Goal: Task Accomplishment & Management: Manage account settings

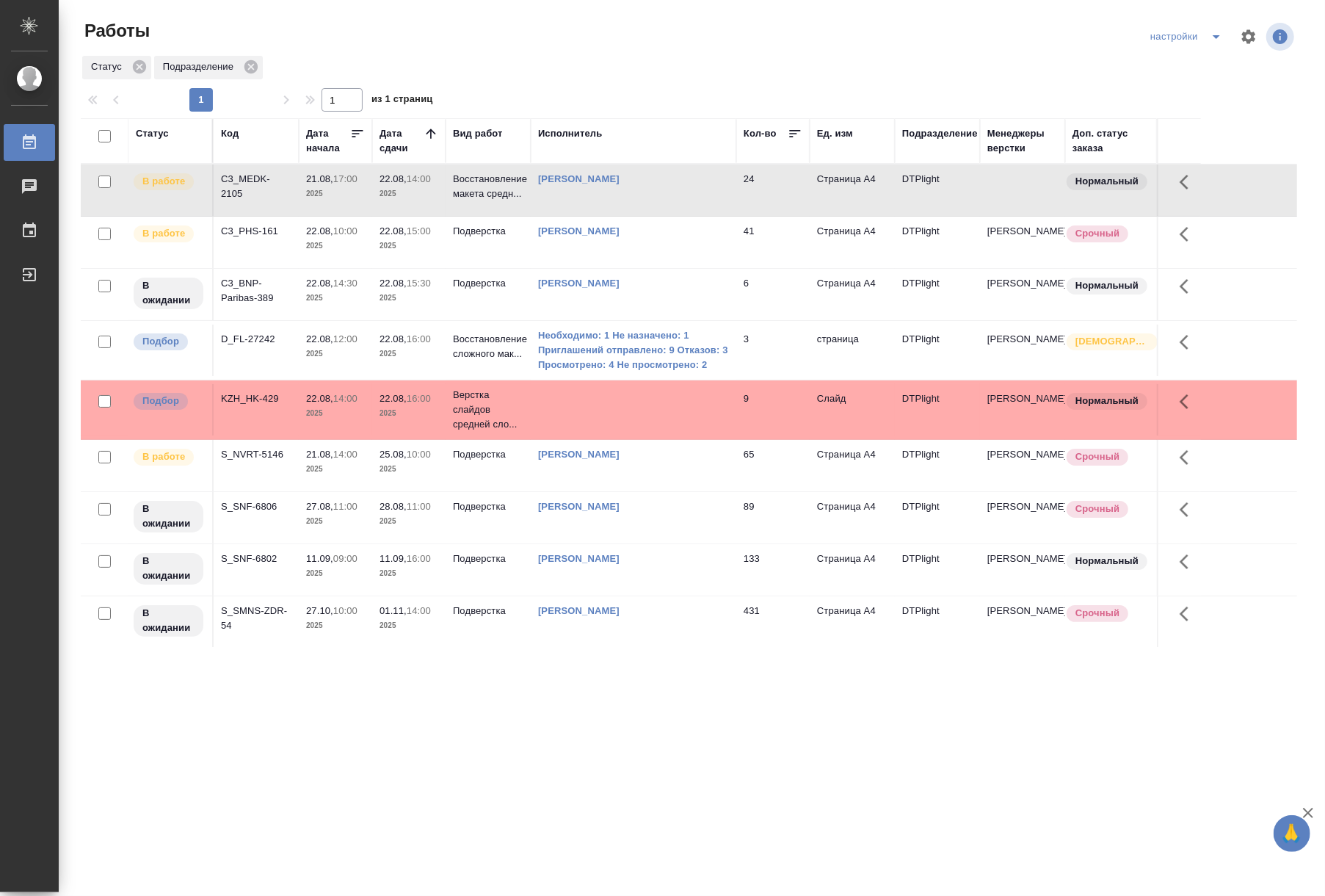
click at [366, 216] on td "22.08, 14:30 2025" at bounding box center [336, 190] width 73 height 51
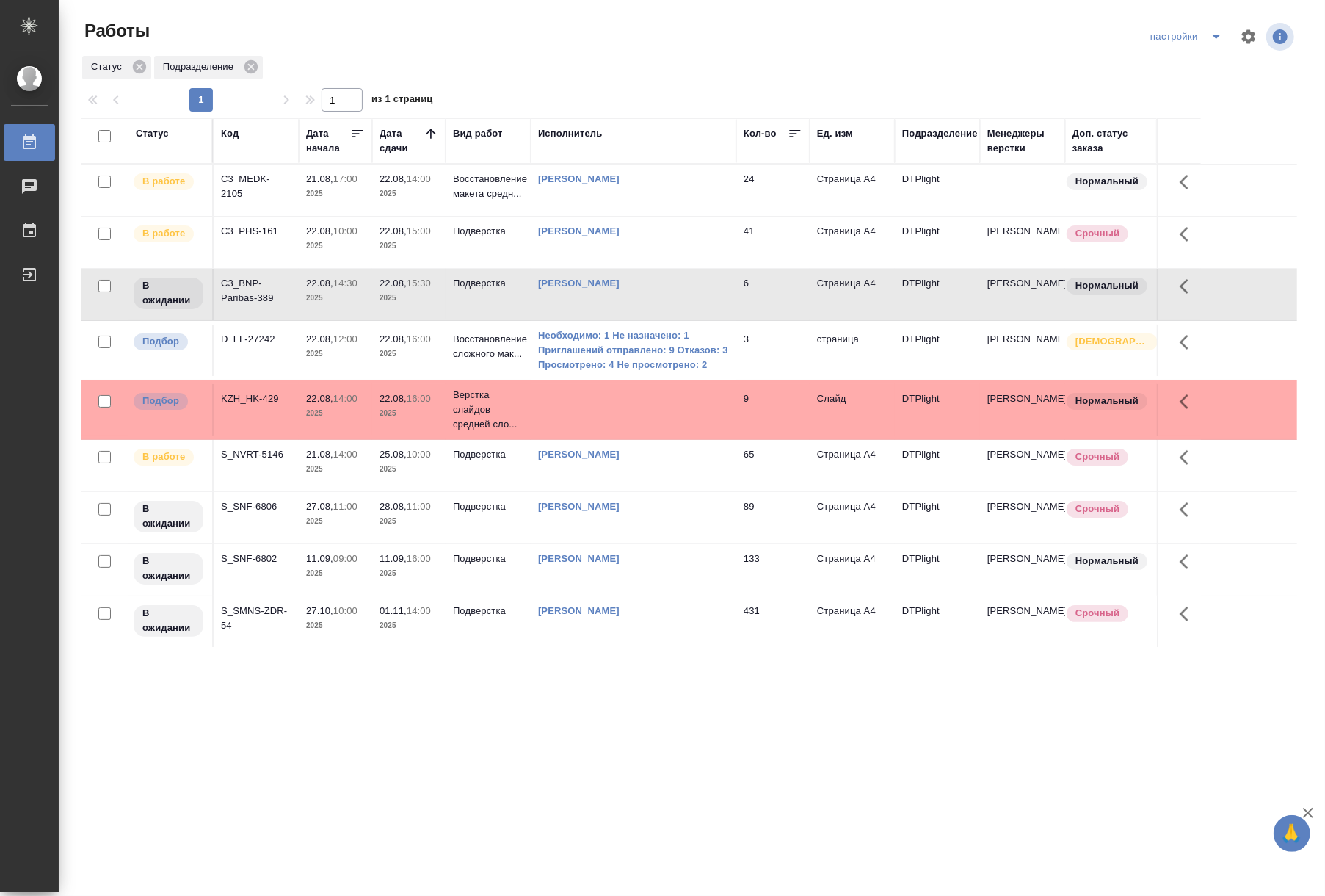
click at [741, 178] on td "24" at bounding box center [773, 190] width 73 height 51
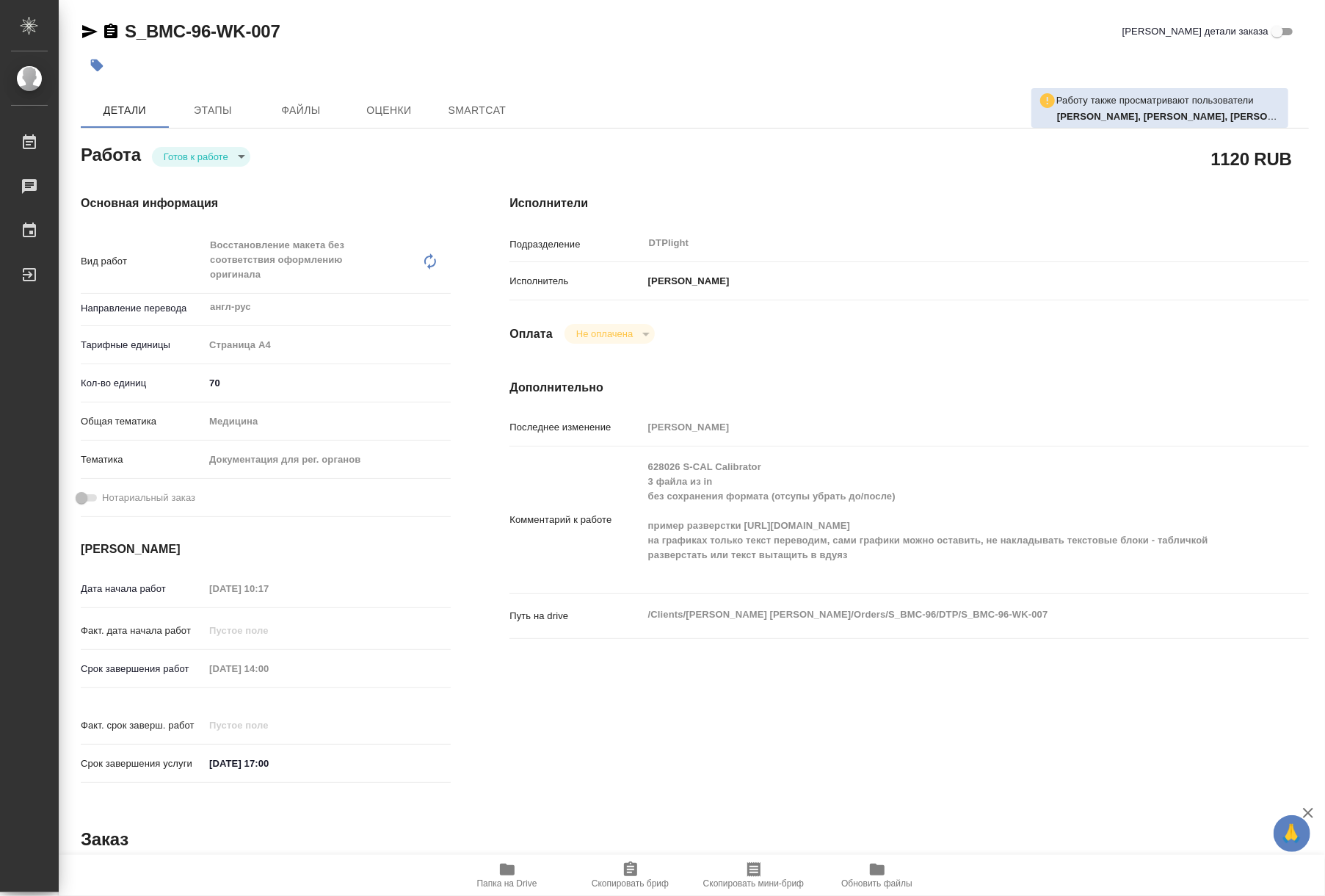
type textarea "x"
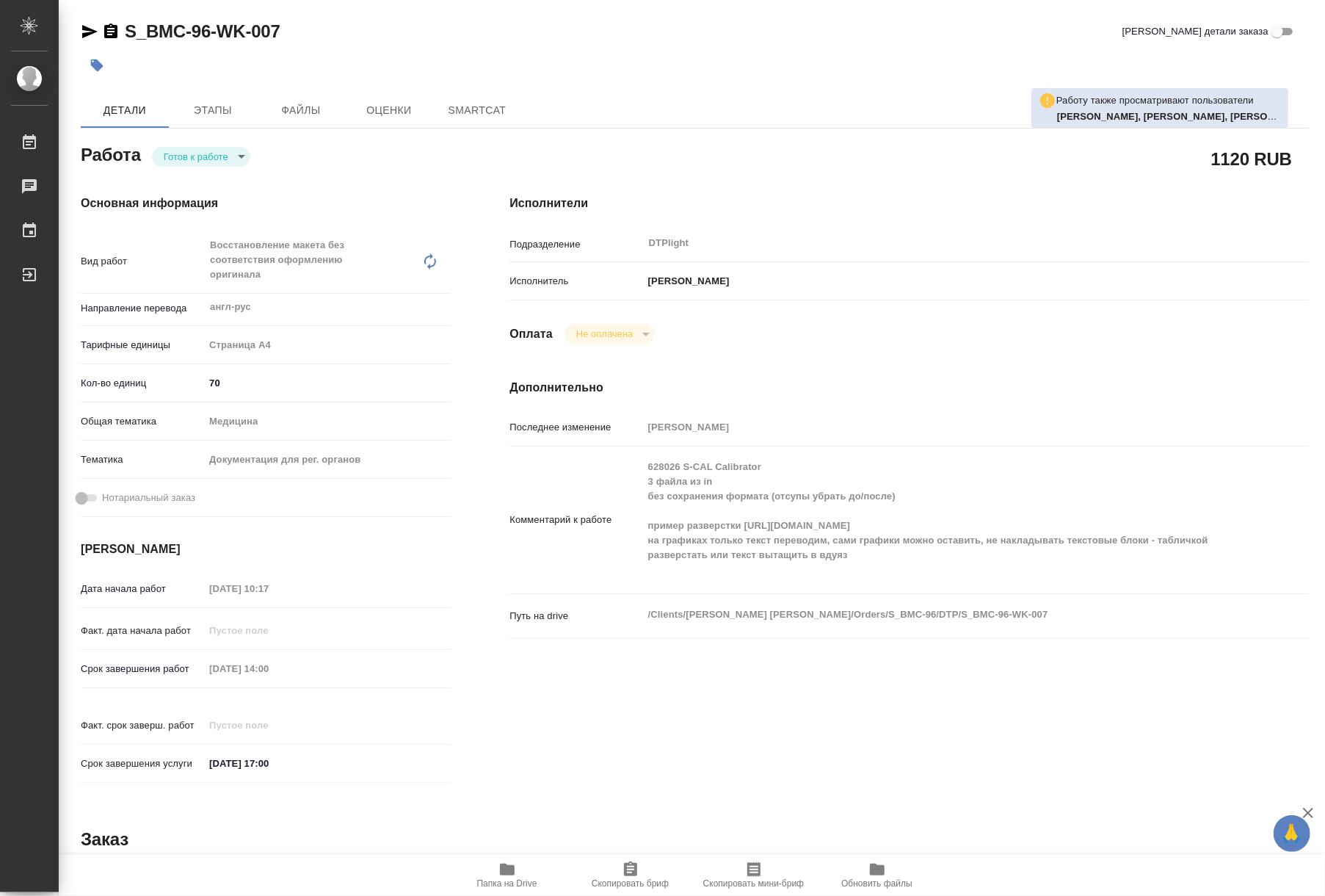
type textarea "x"
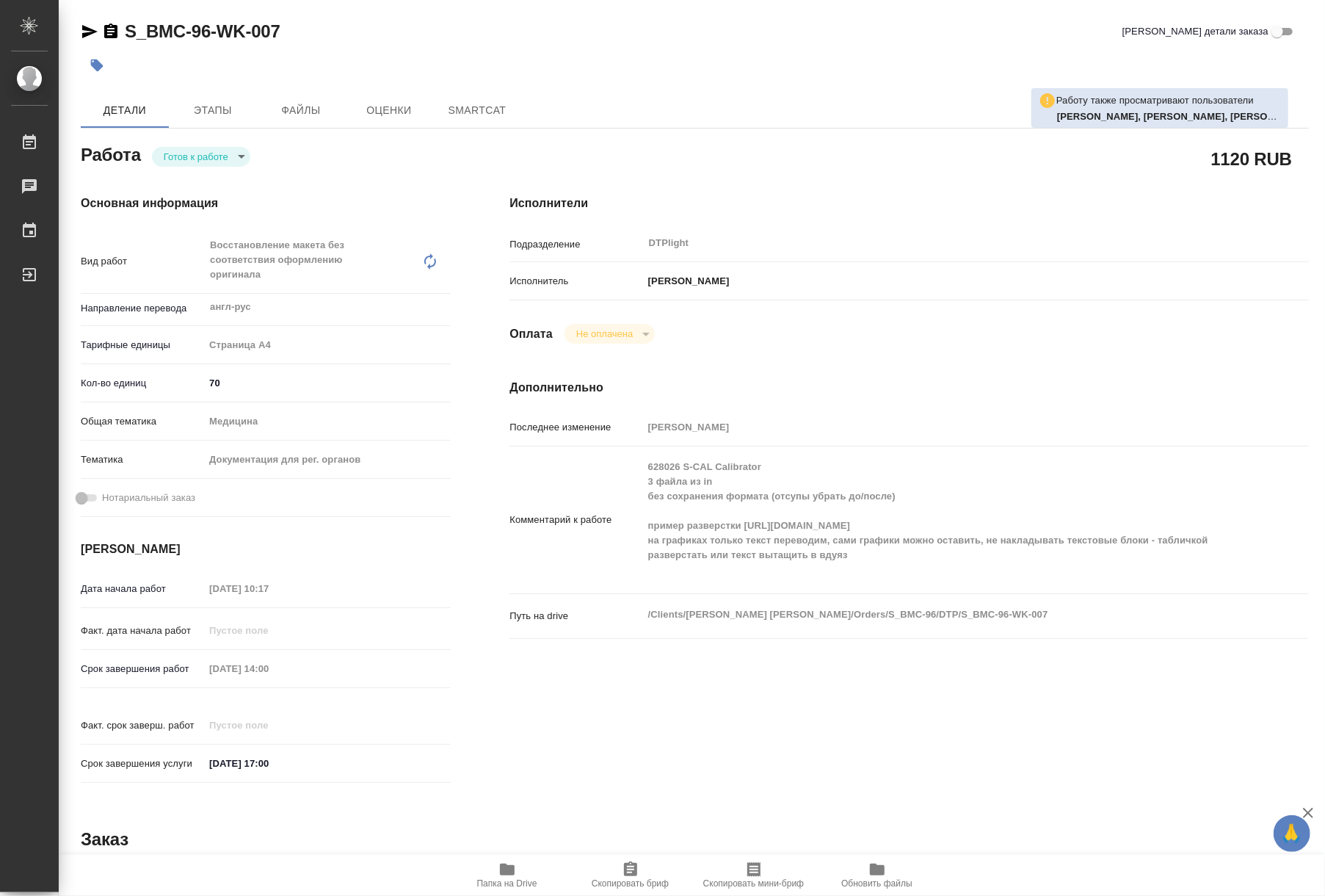
type textarea "x"
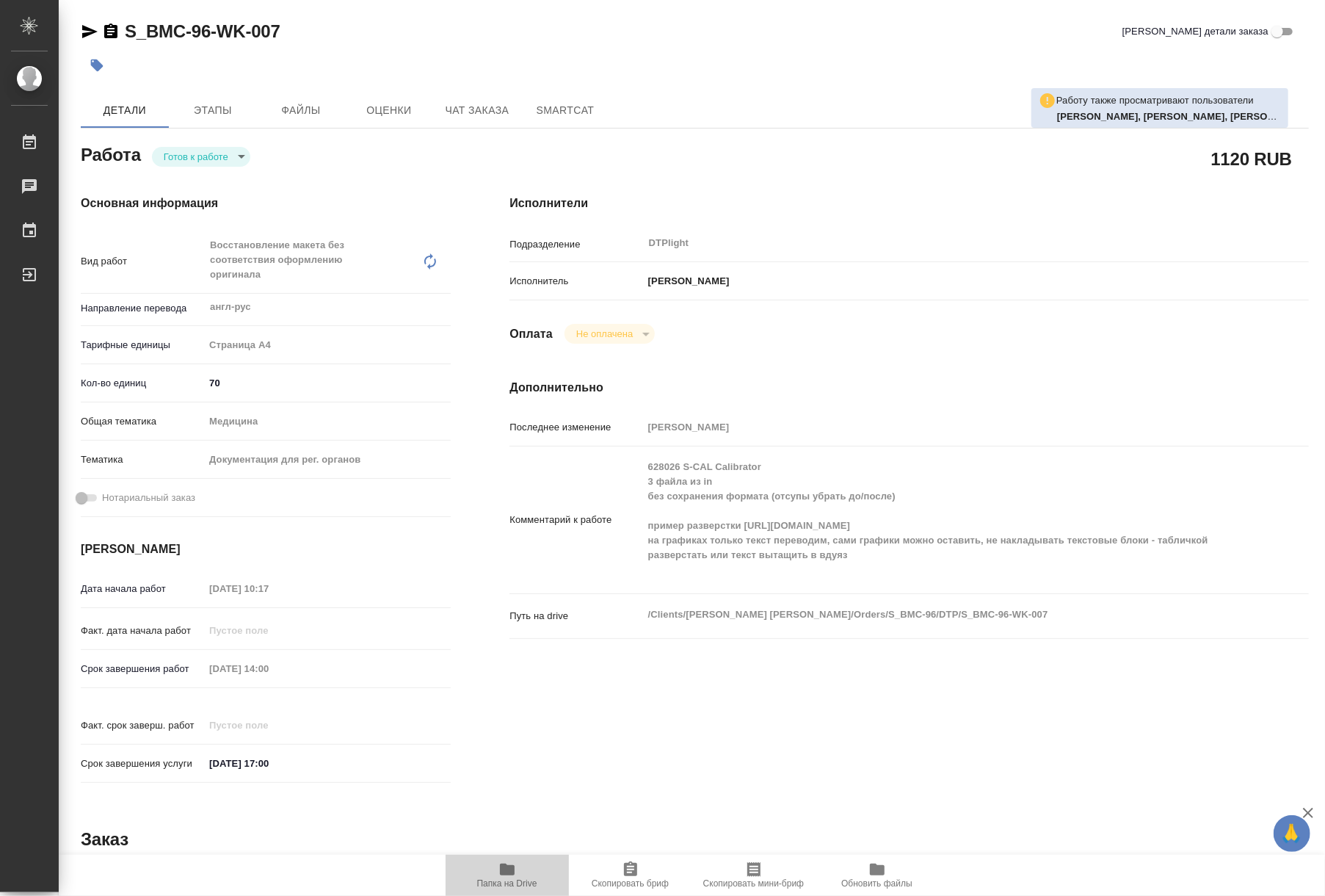
click at [492, 885] on span "Папка на Drive" at bounding box center [507, 883] width 60 height 10
type textarea "x"
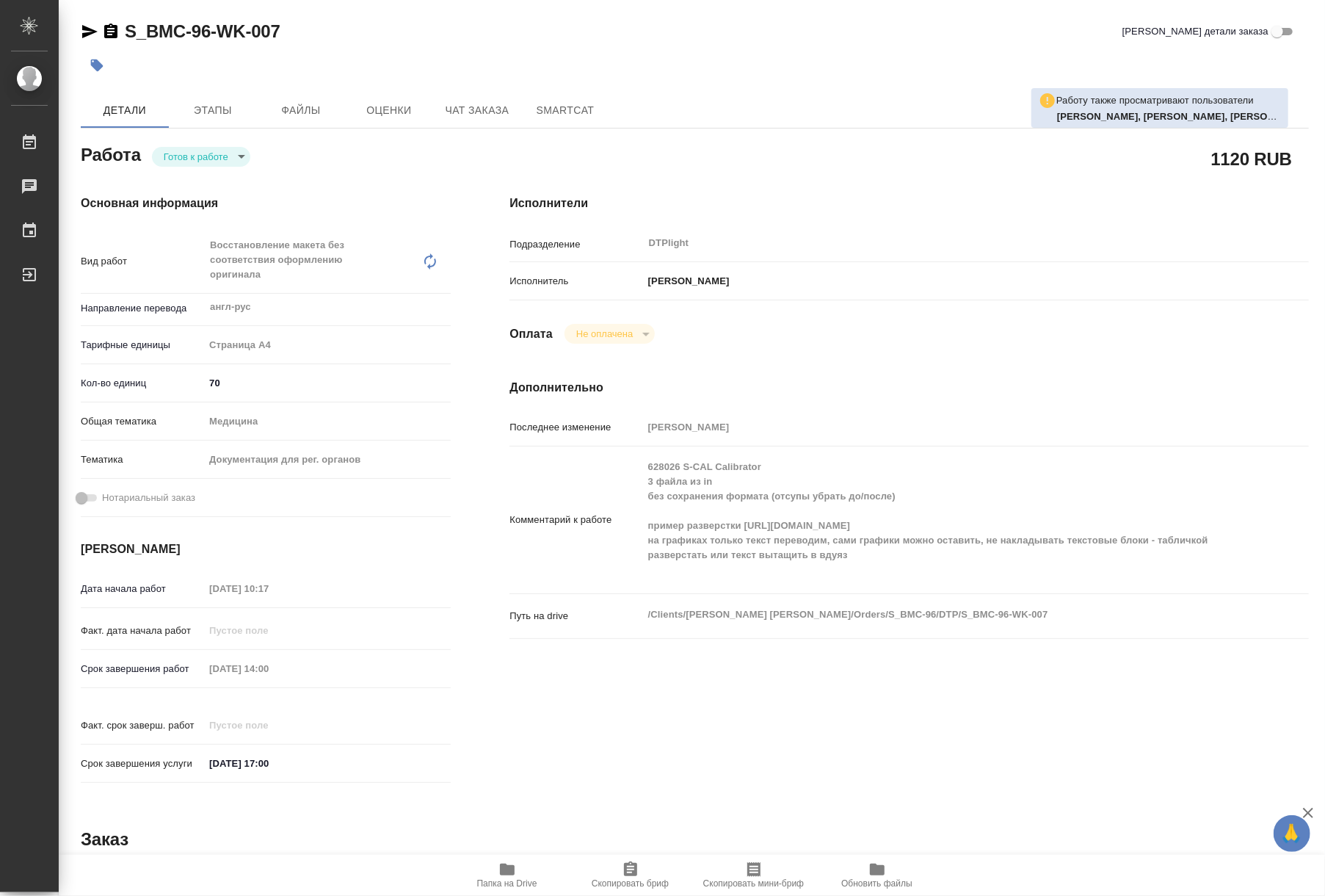
type textarea "x"
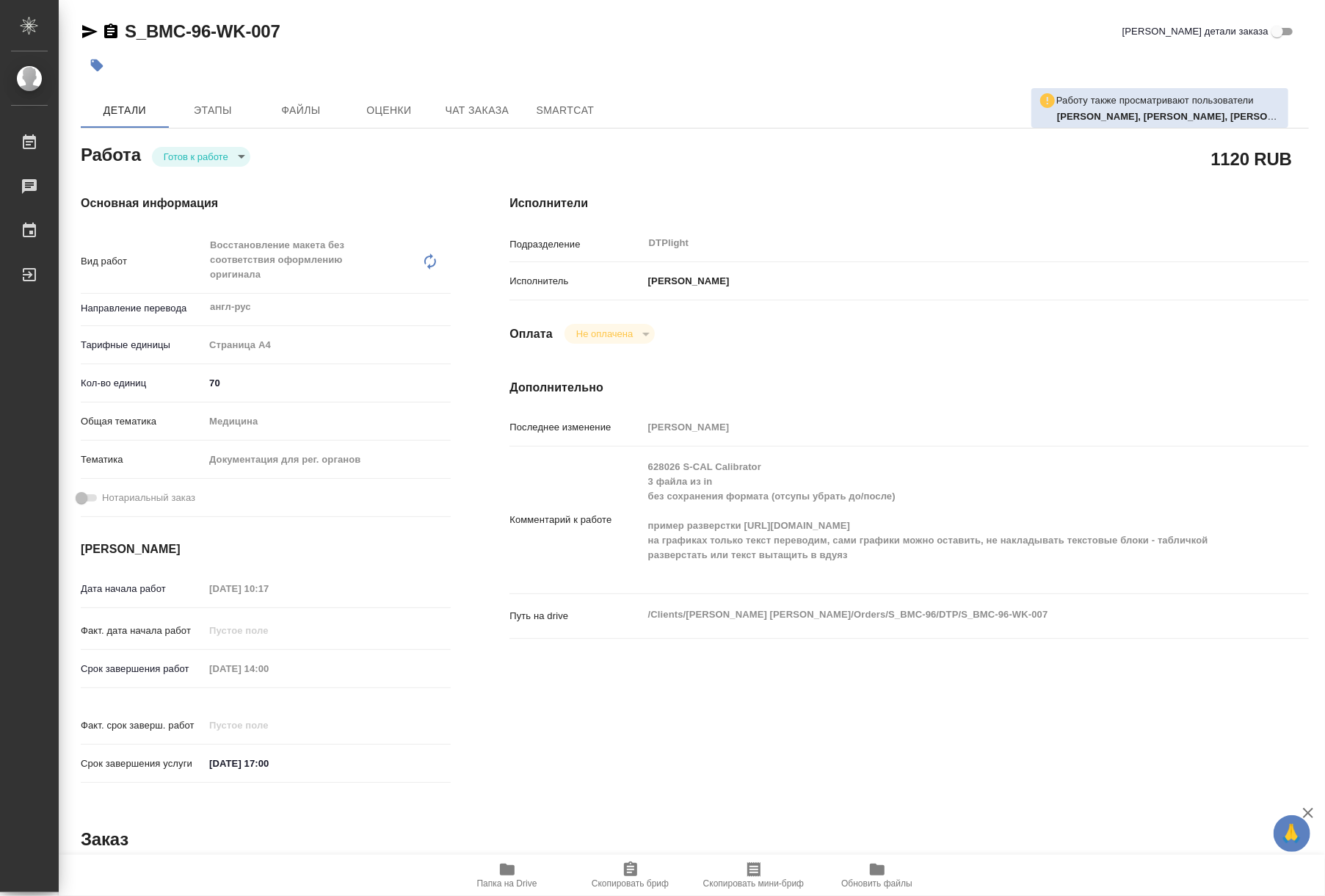
type textarea "x"
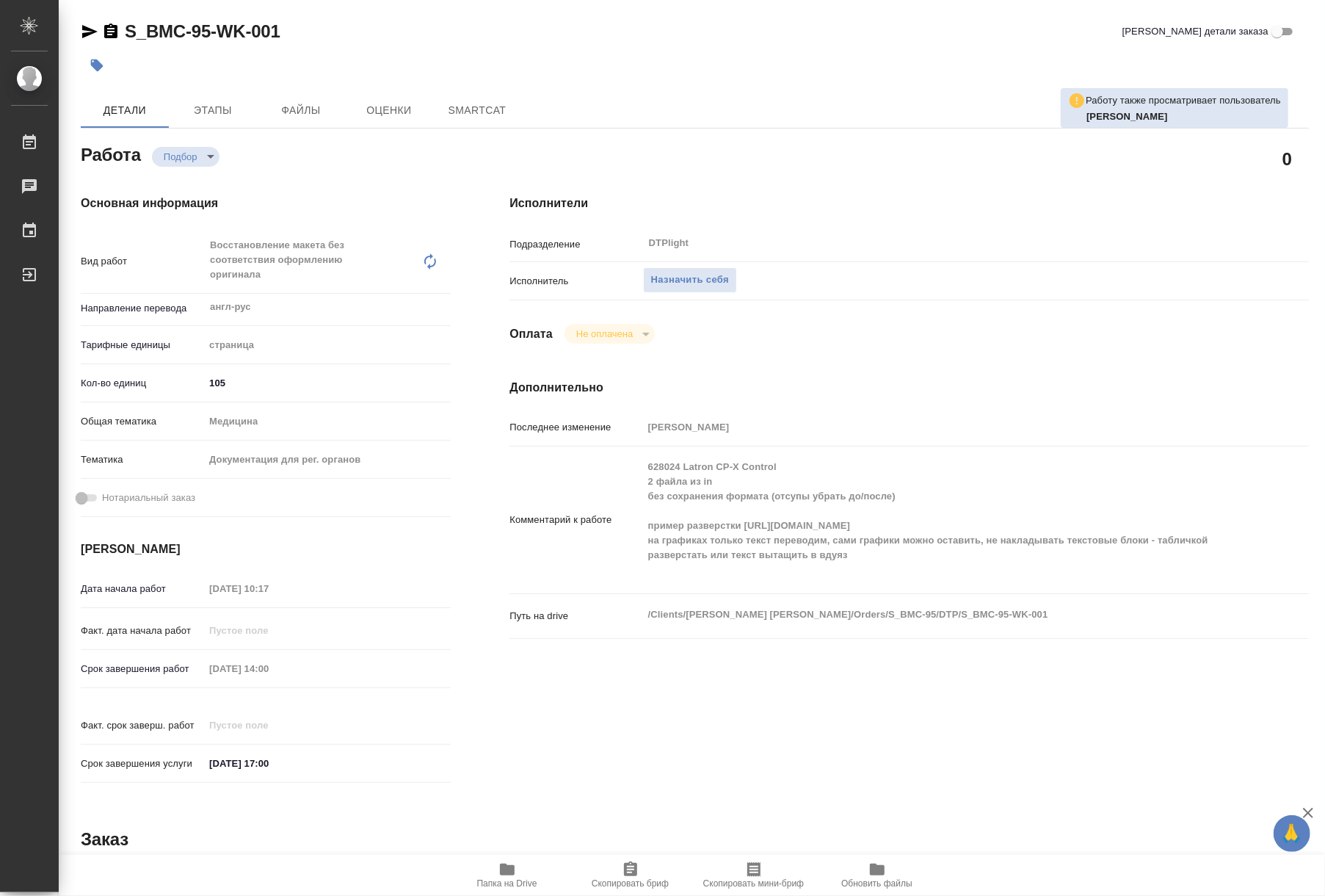
type textarea "x"
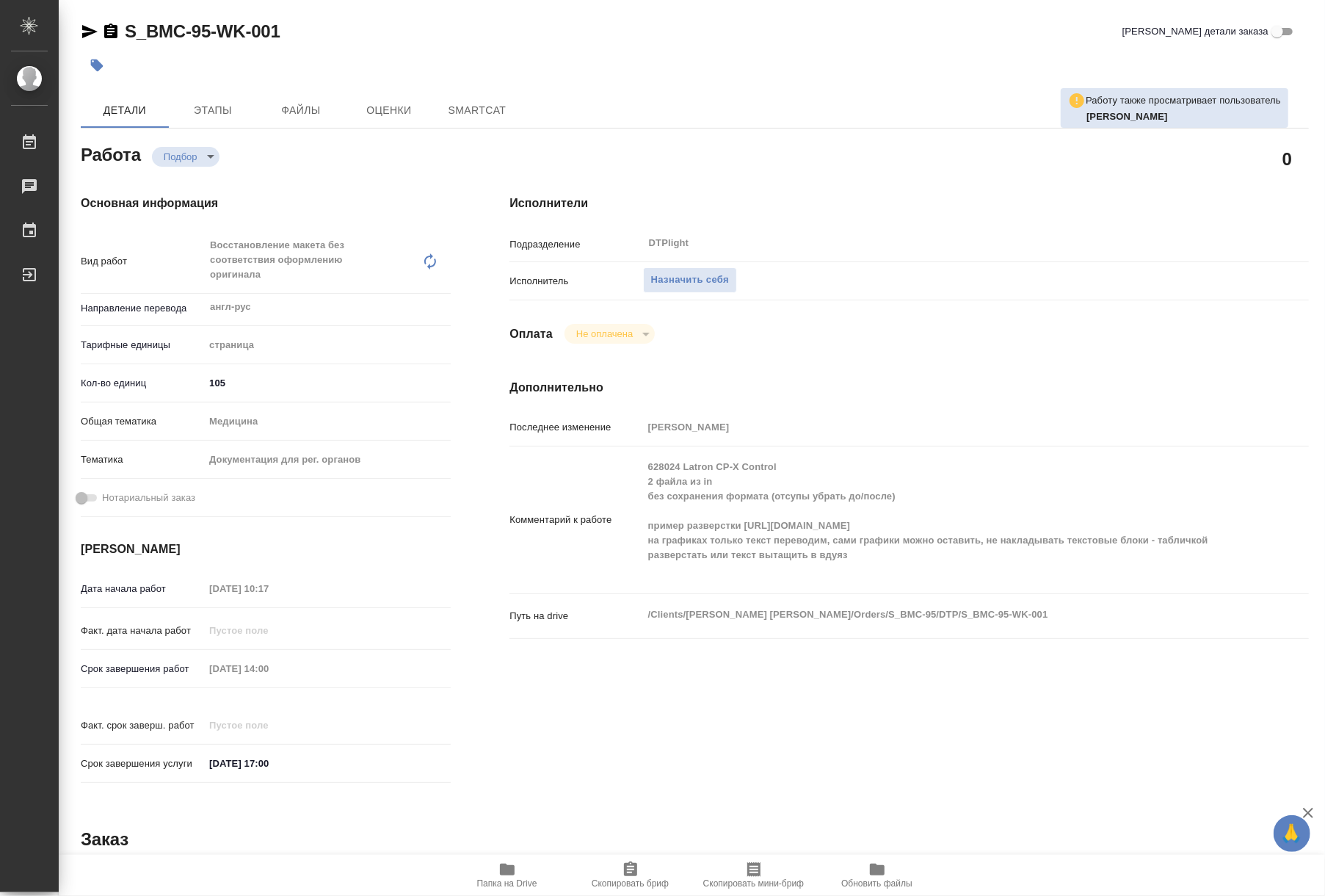
type textarea "x"
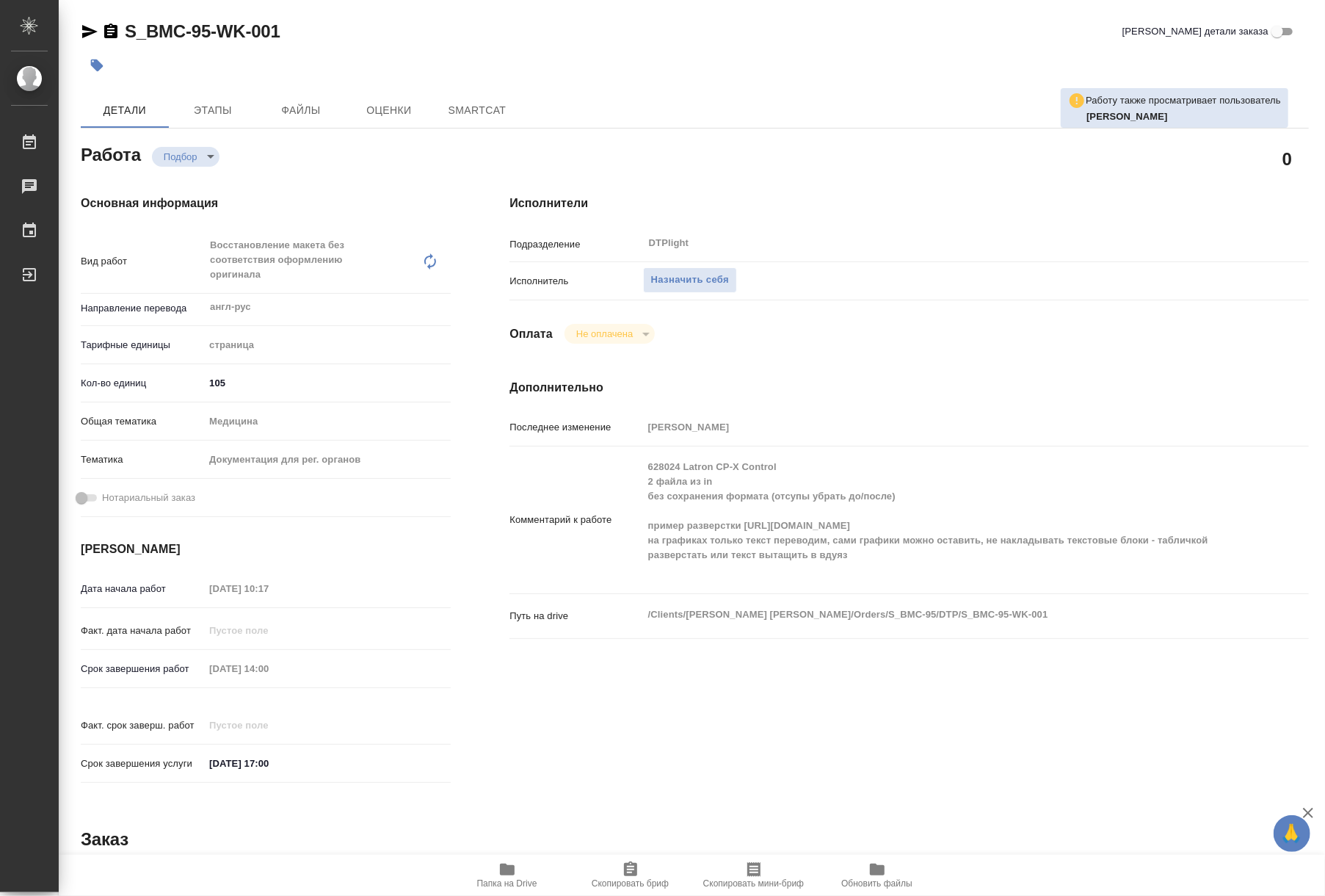
type textarea "x"
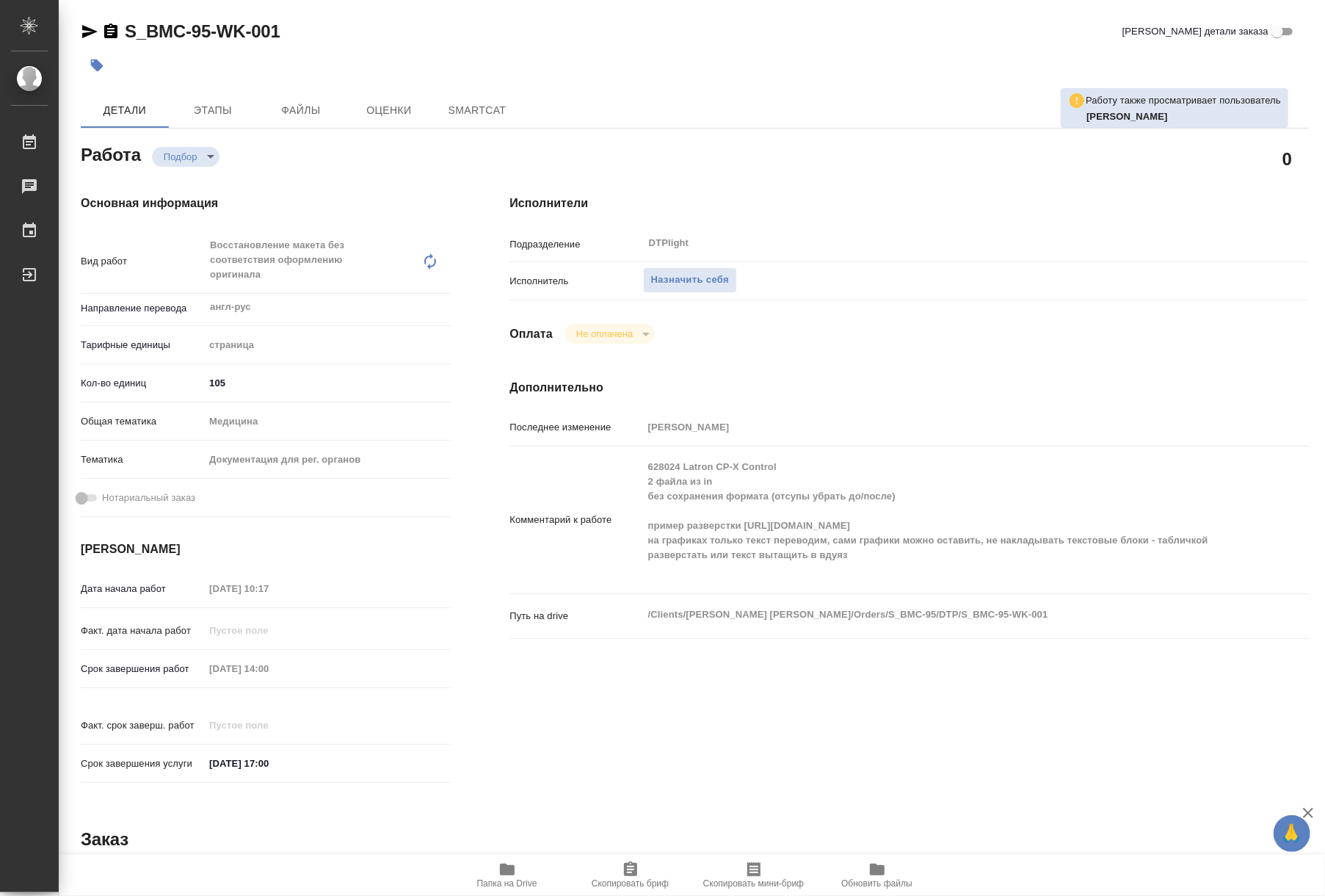
type textarea "x"
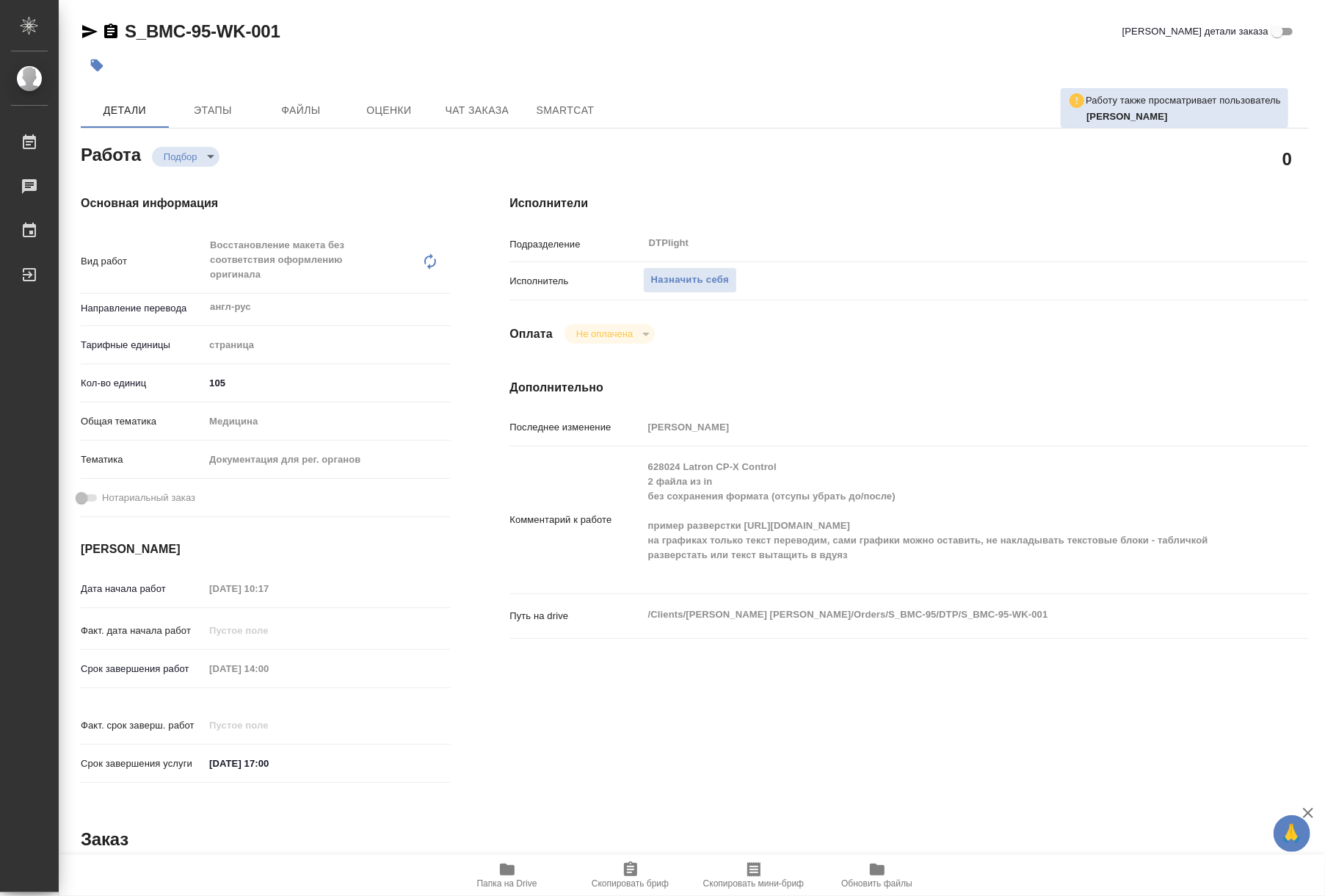
type textarea "x"
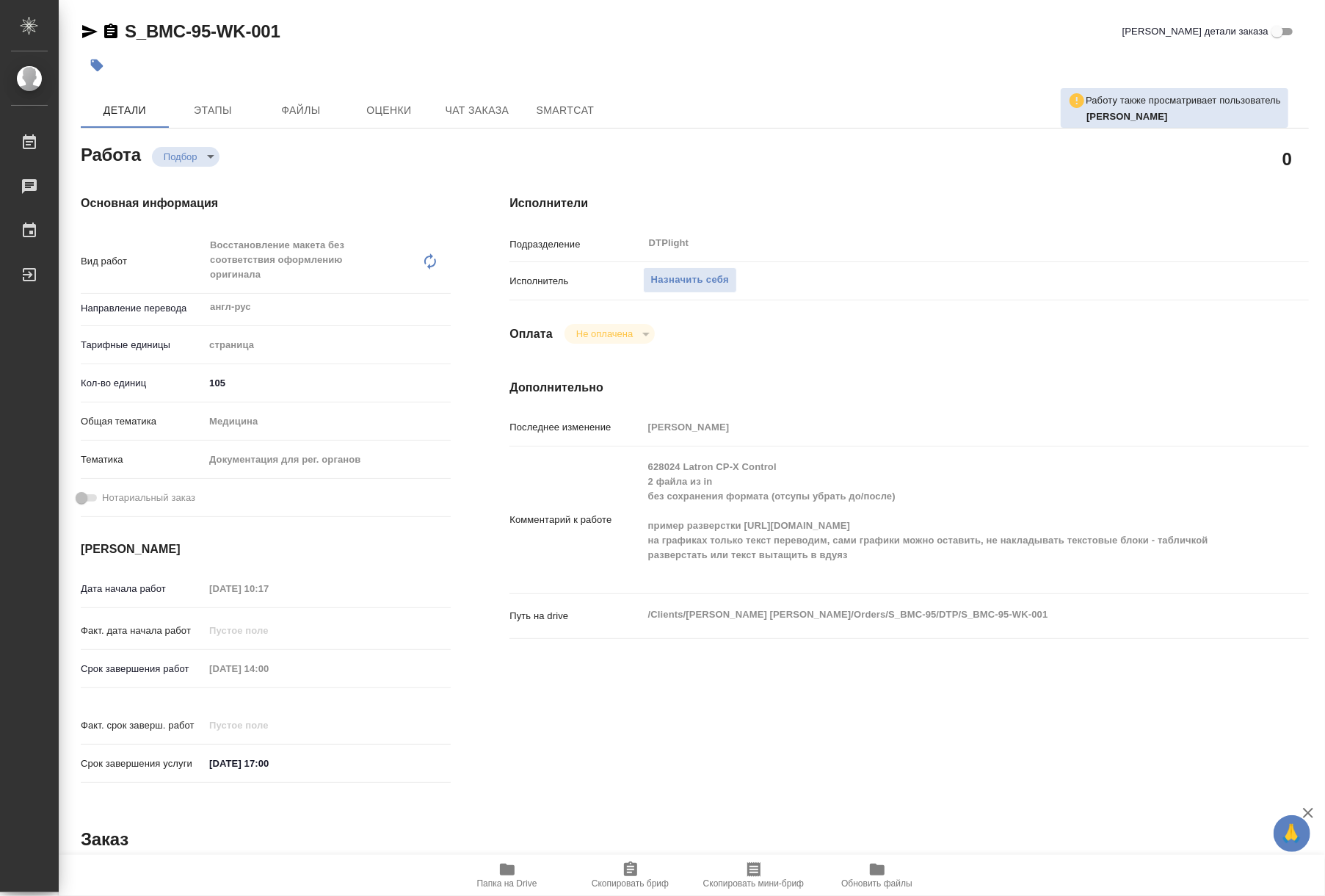
type textarea "x"
click at [503, 879] on span "Папка на Drive" at bounding box center [507, 883] width 60 height 10
click at [651, 280] on span "Назначить себя" at bounding box center [690, 280] width 78 height 17
type textarea "x"
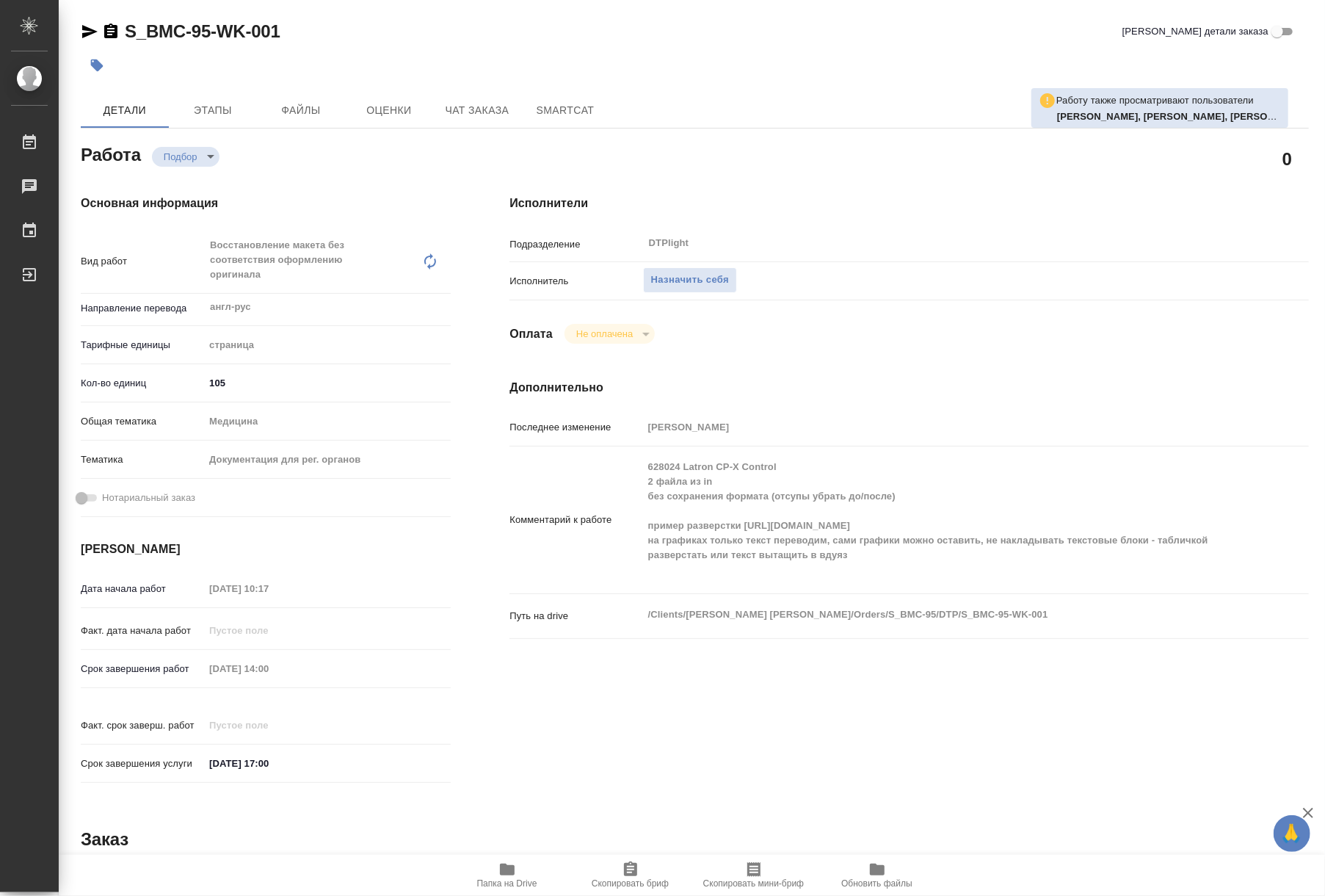
type textarea "x"
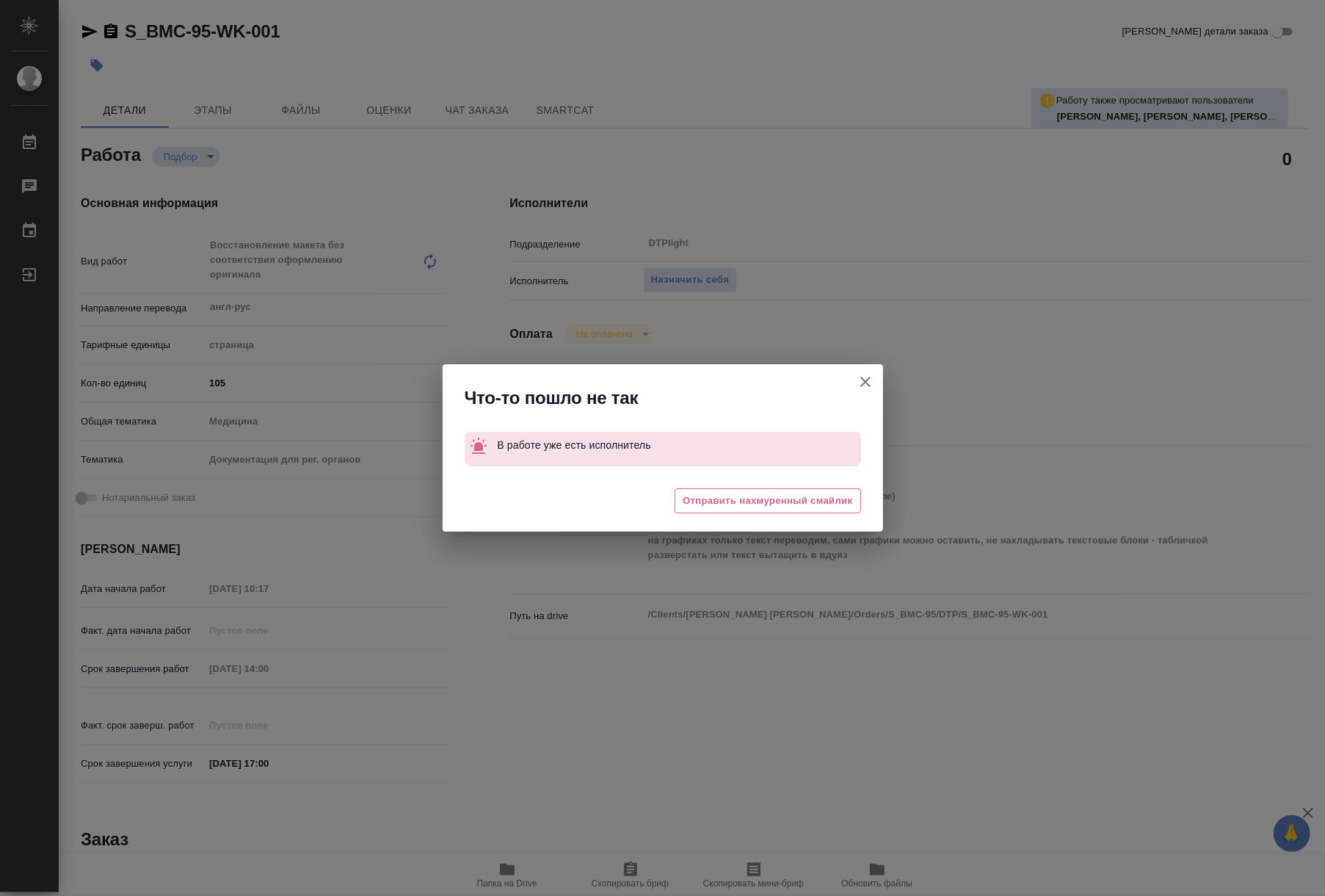
click at [865, 383] on icon "button" at bounding box center [865, 381] width 18 height 18
type textarea "x"
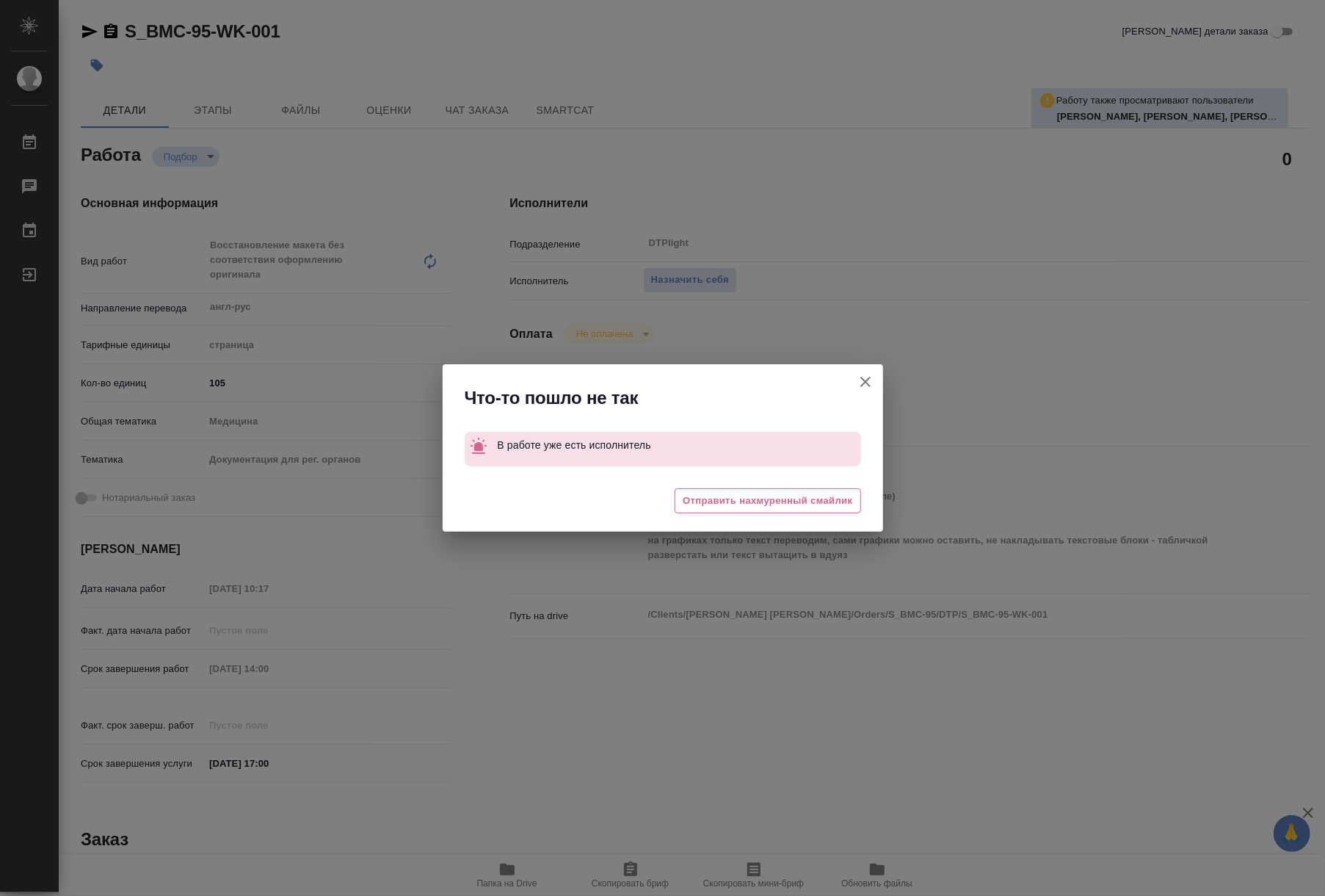
type textarea "x"
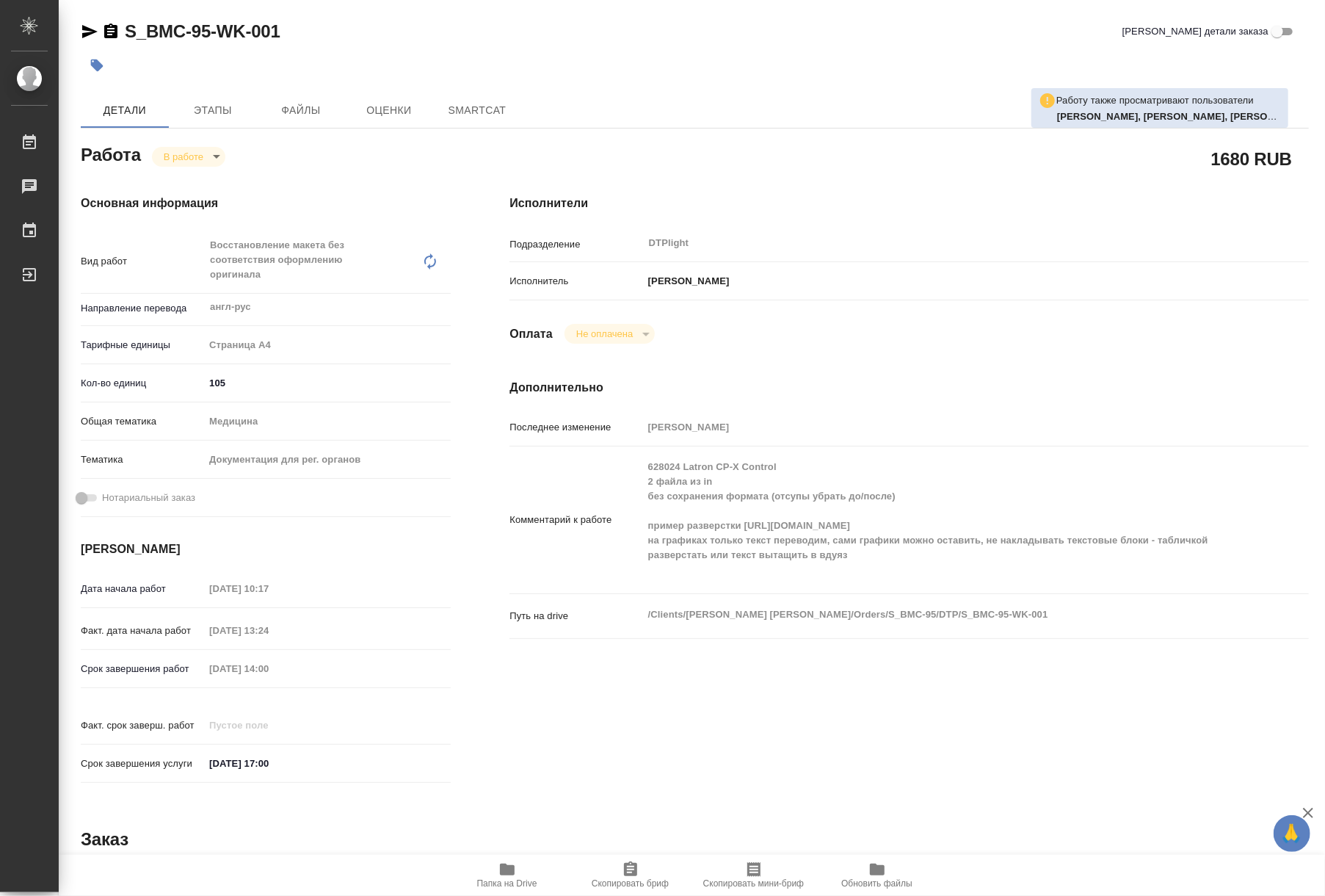
type textarea "x"
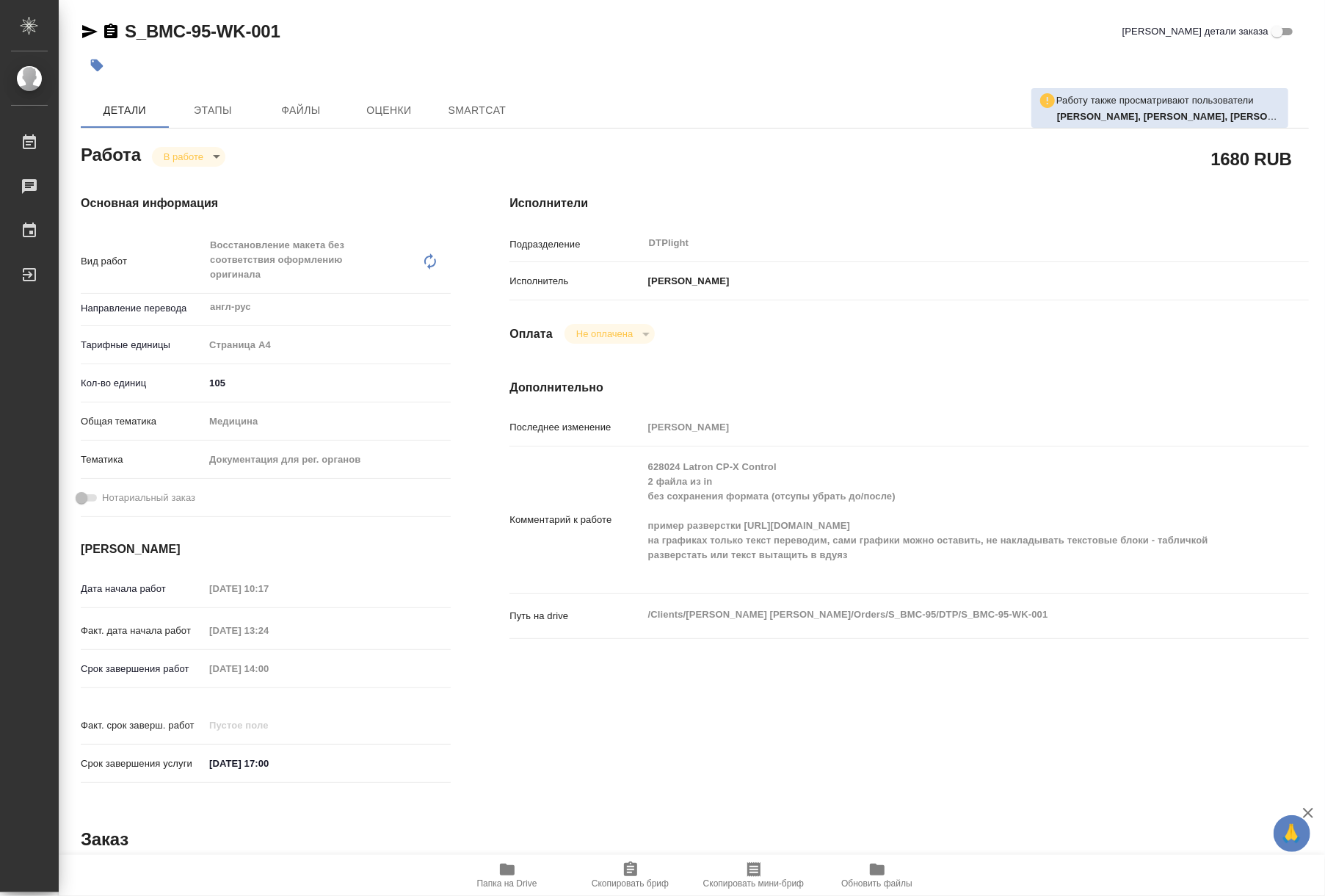
type textarea "x"
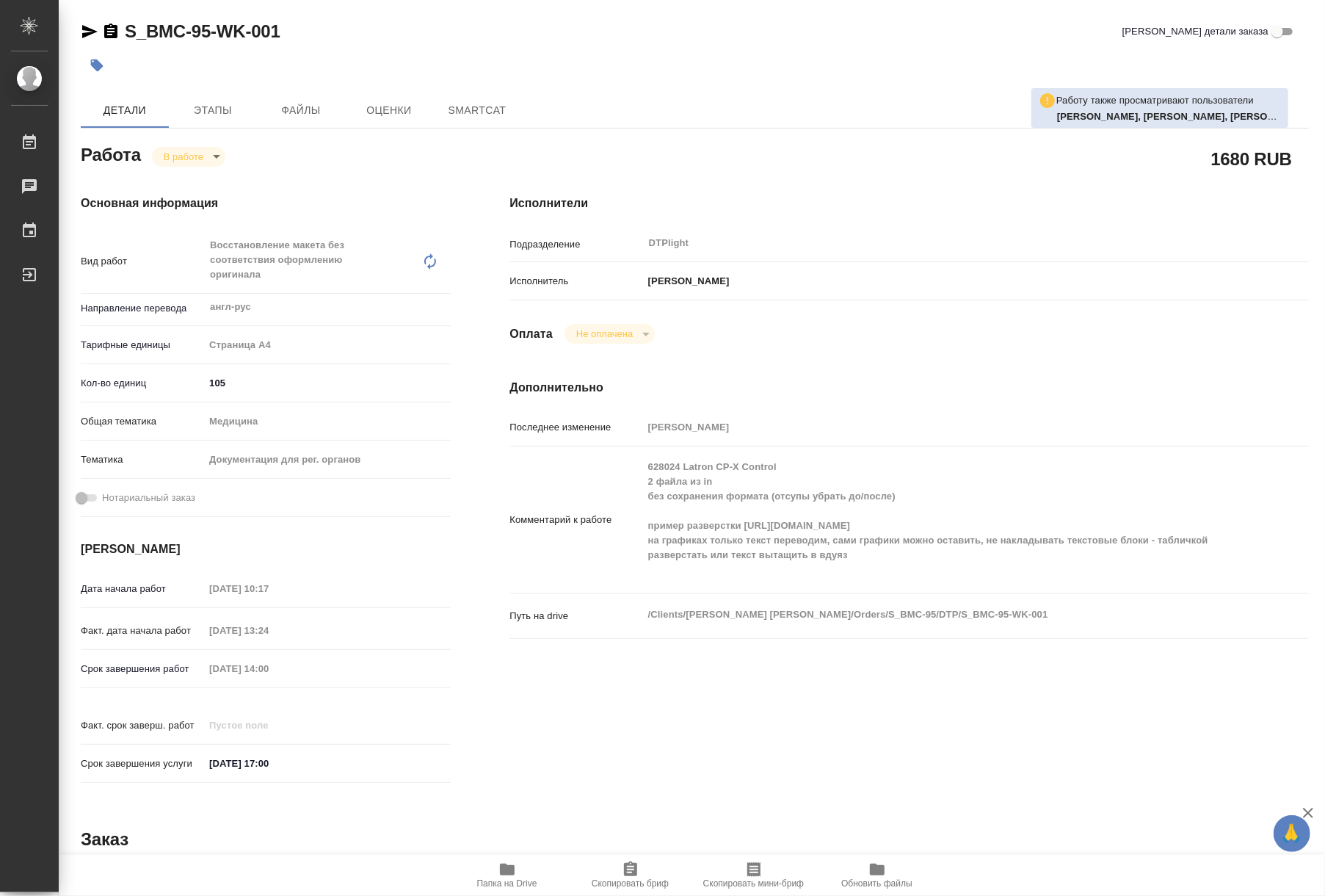
type textarea "x"
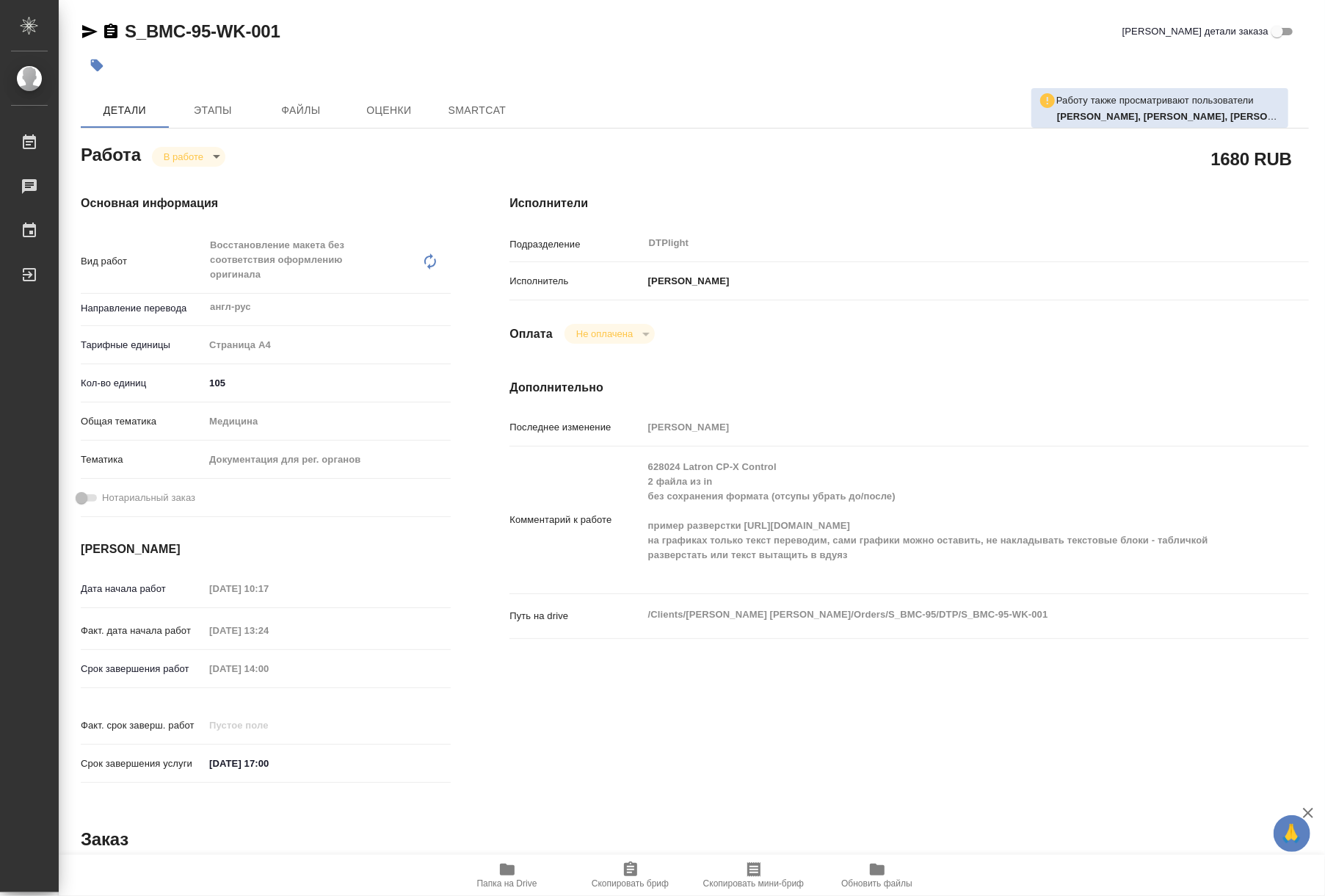
type textarea "x"
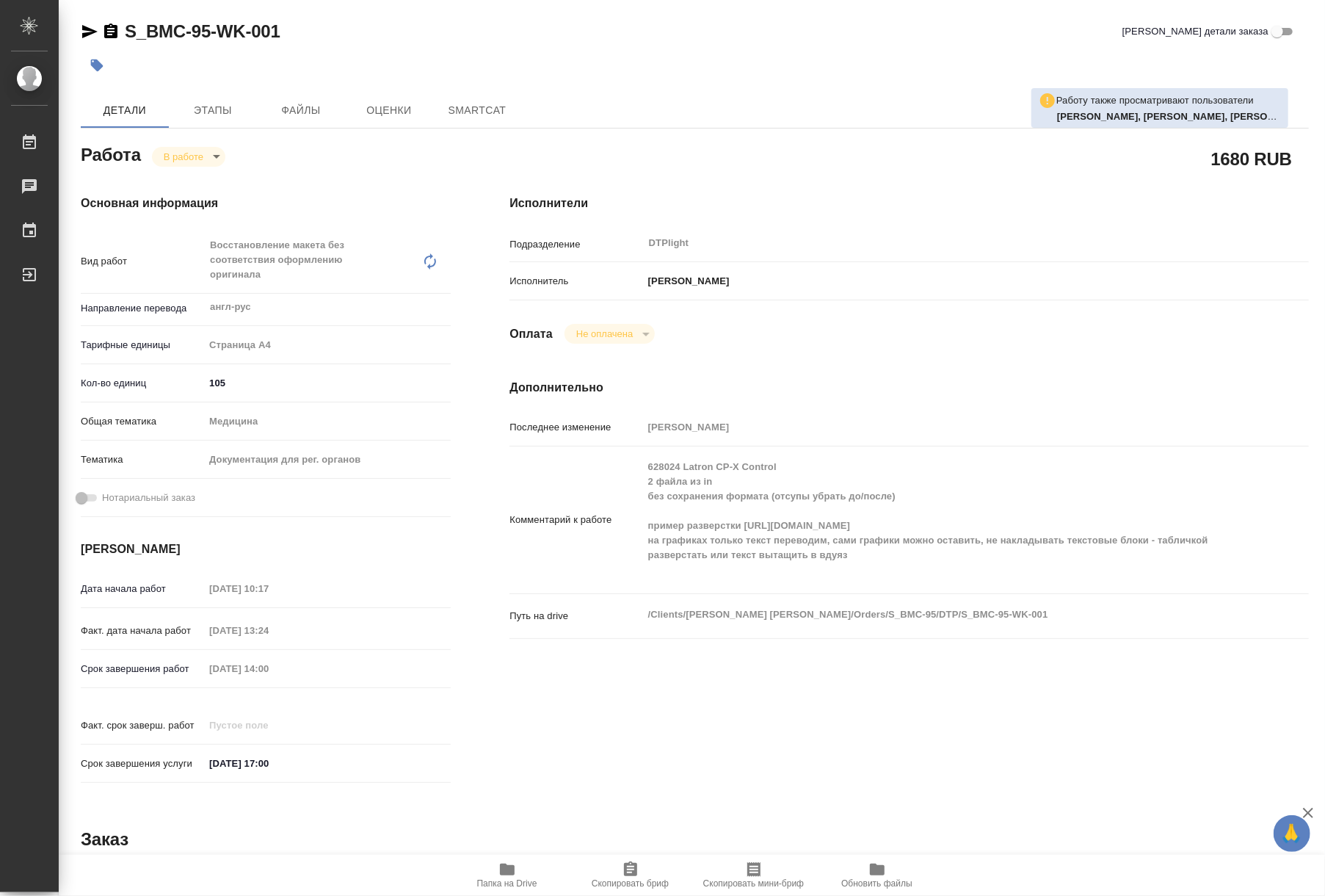
type textarea "x"
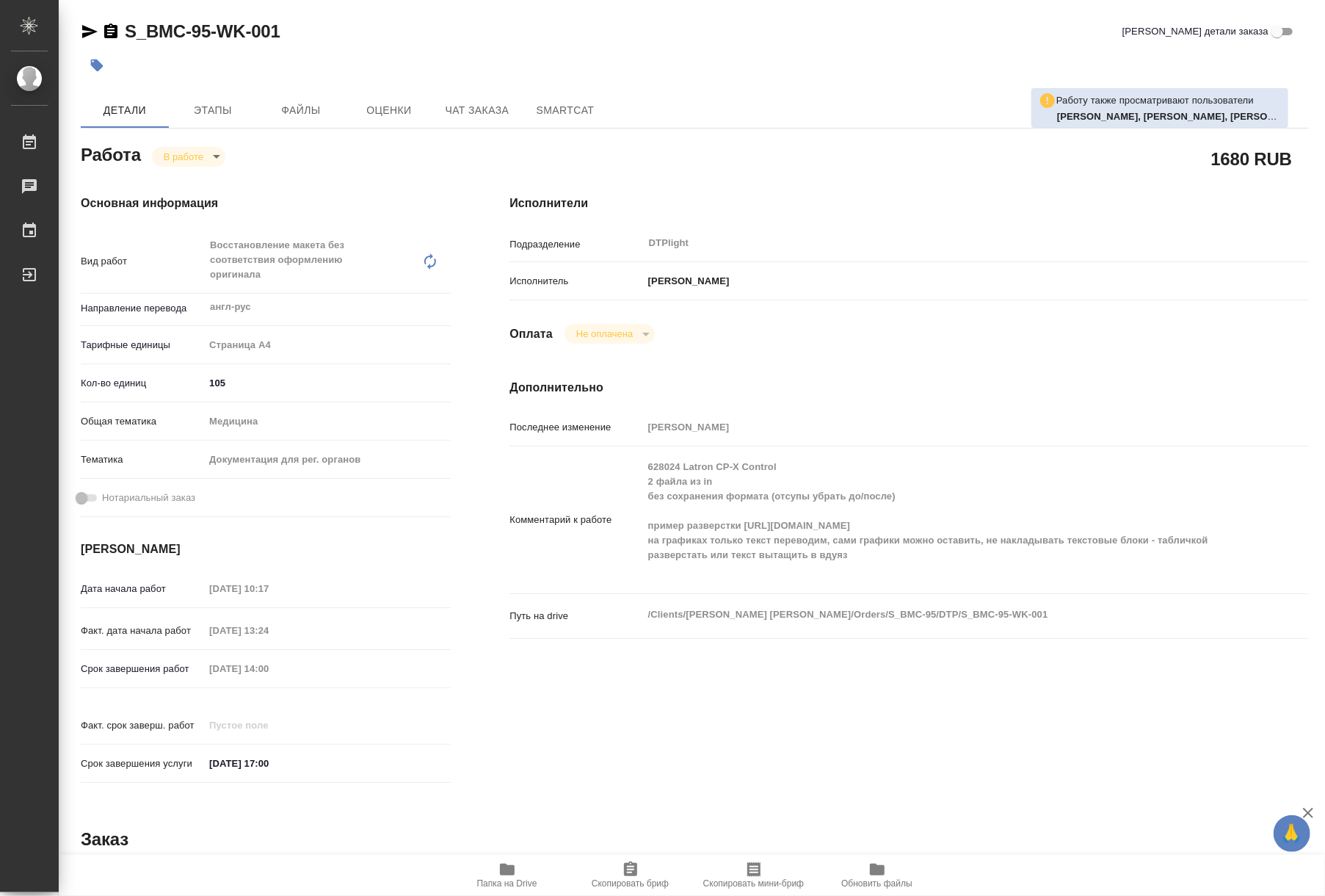
type textarea "x"
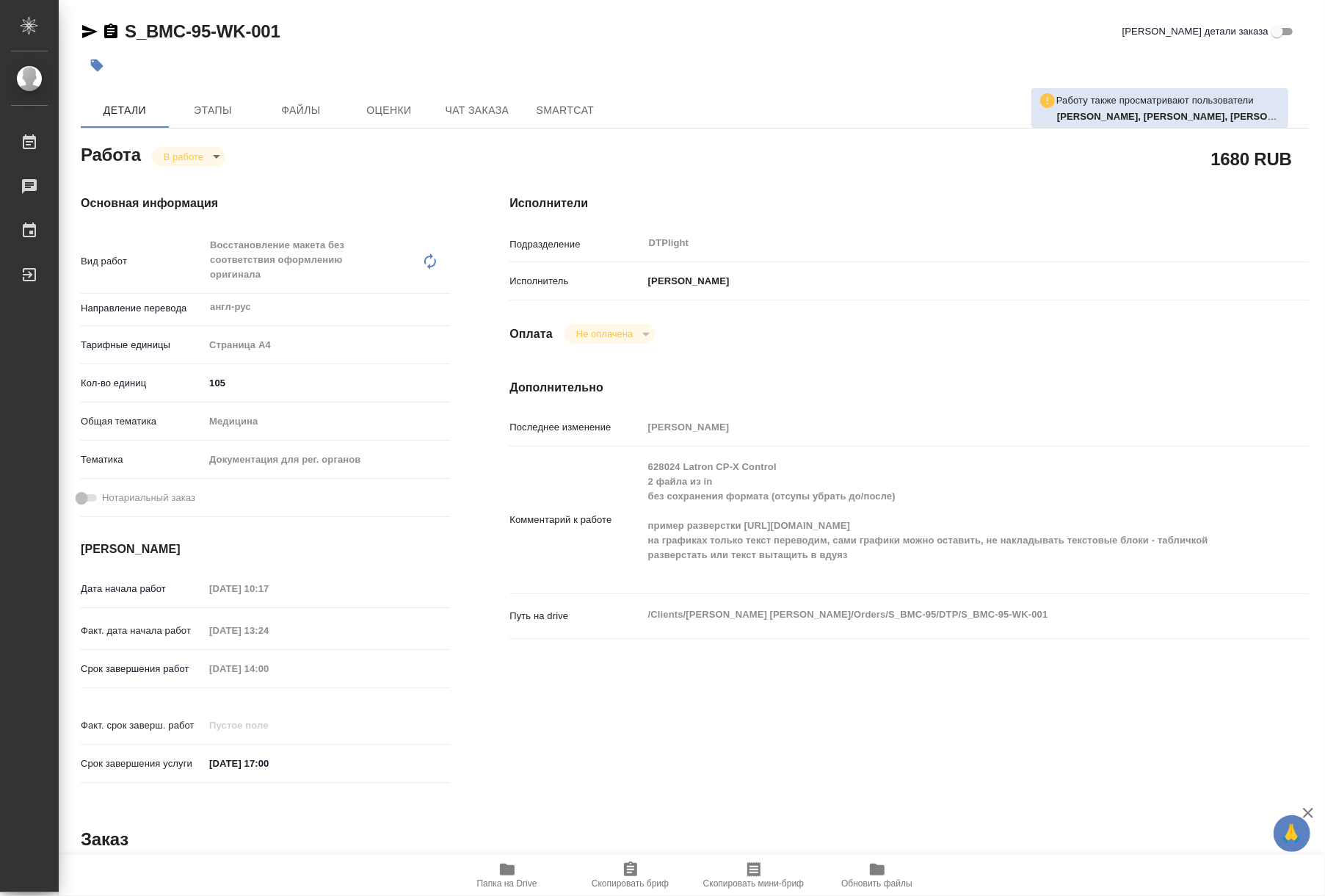
type textarea "x"
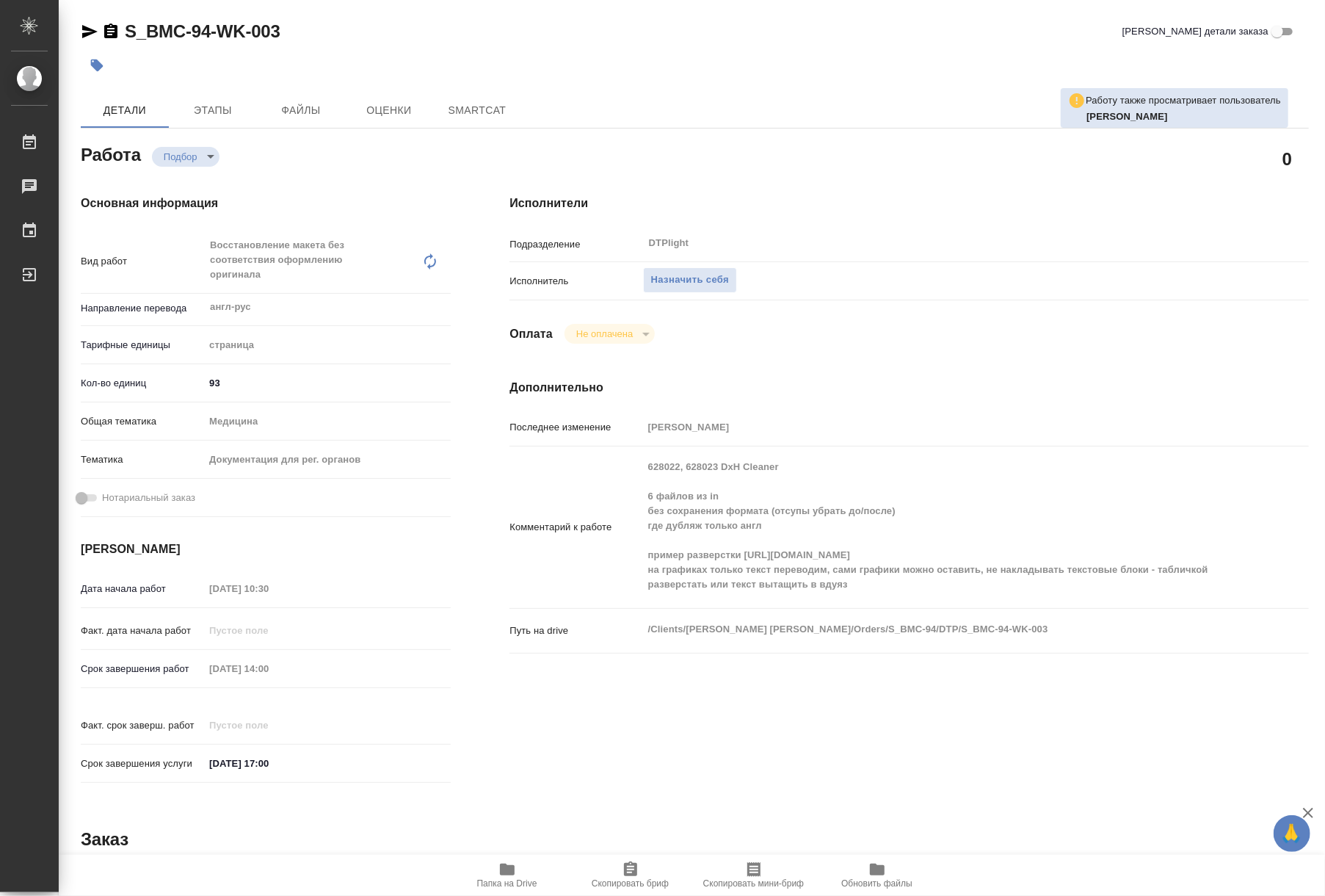
type textarea "x"
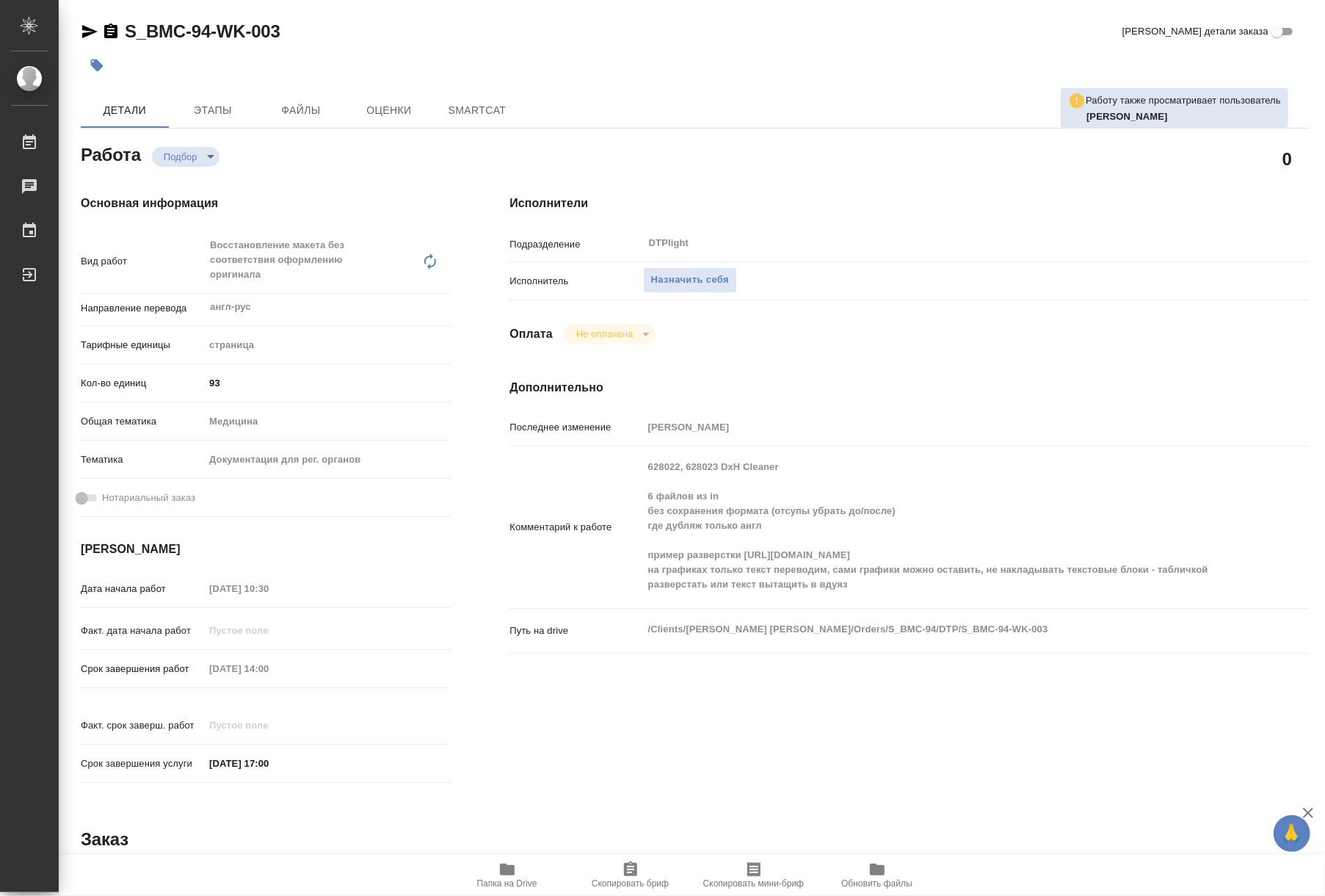
type textarea "x"
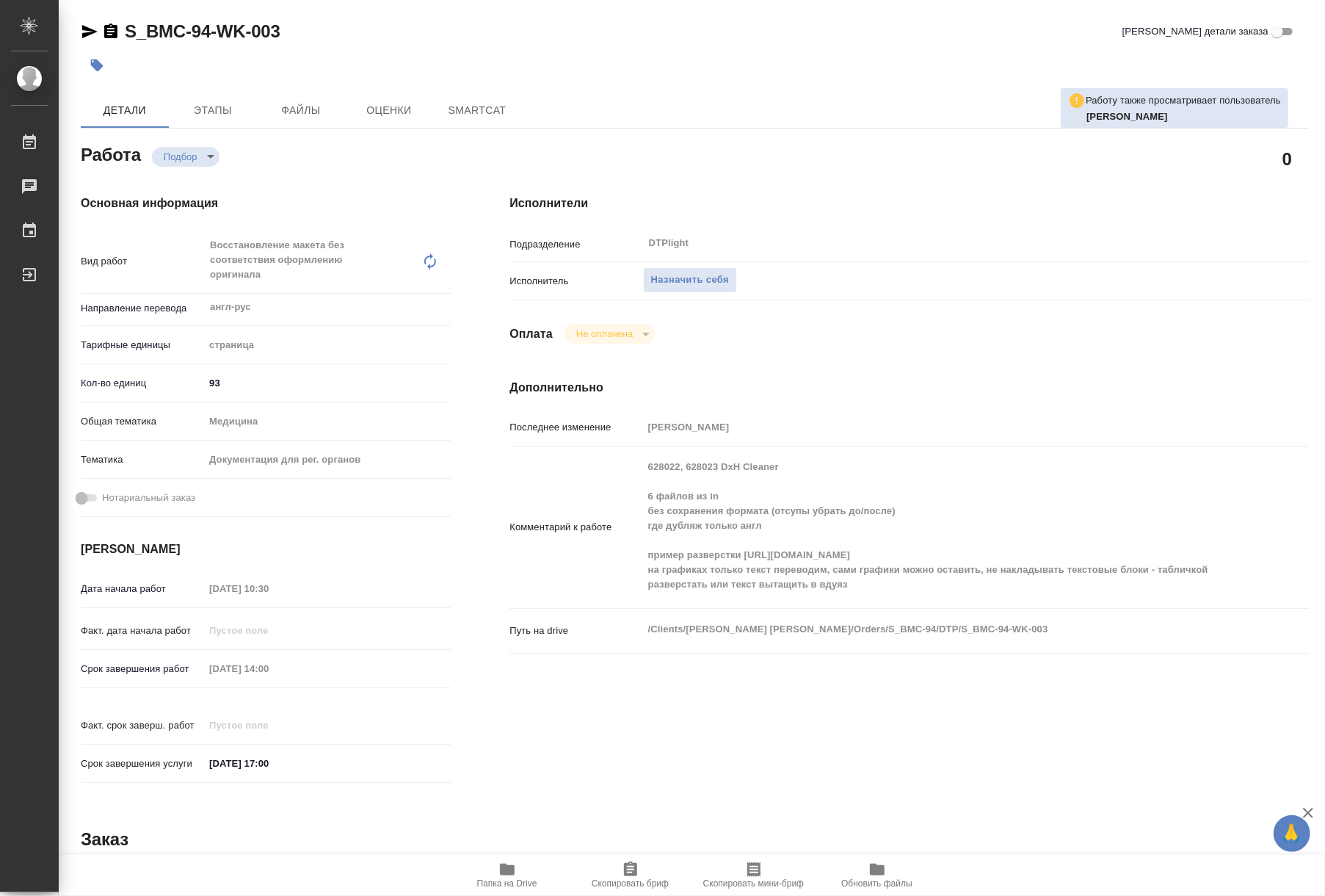
type textarea "x"
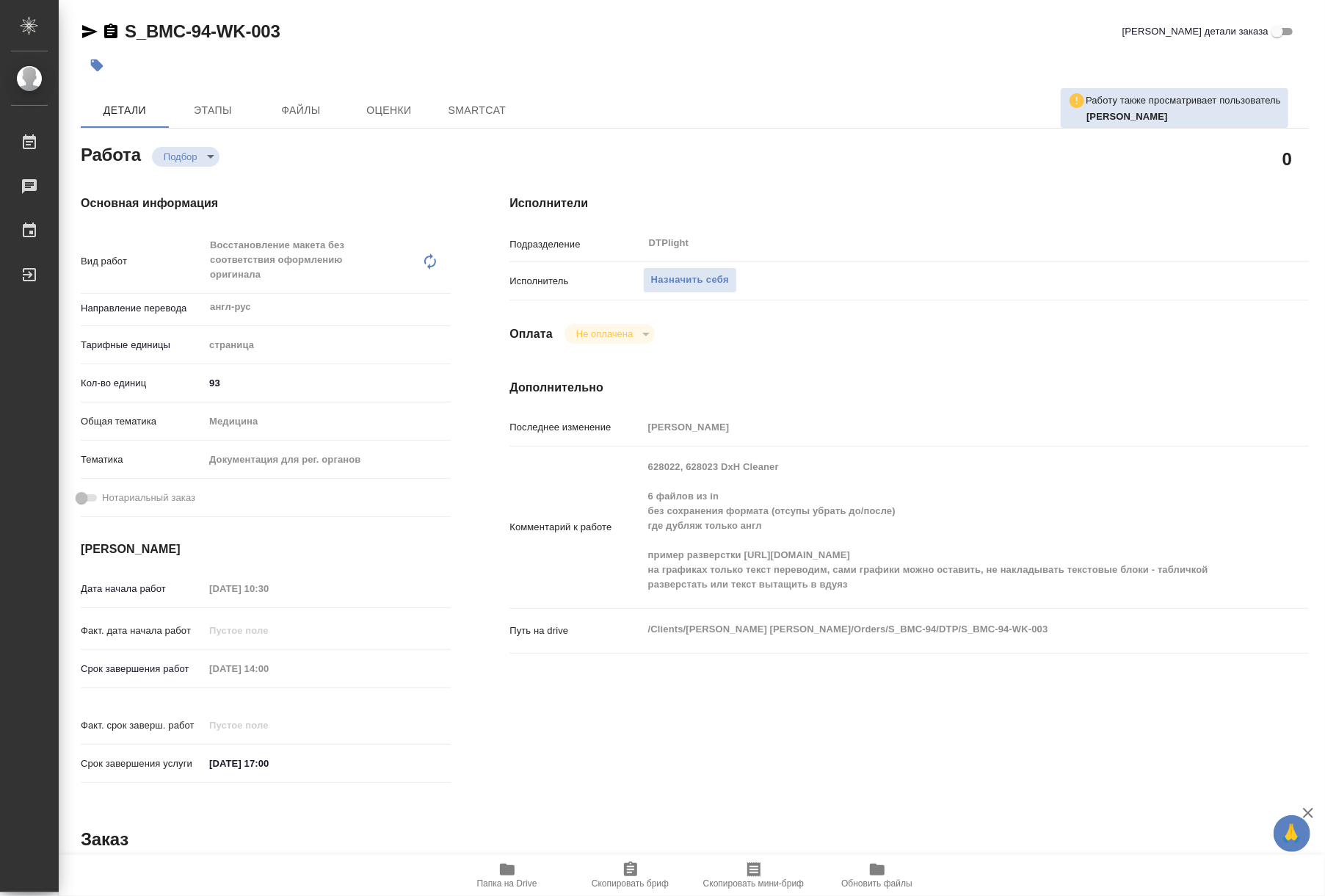
type textarea "x"
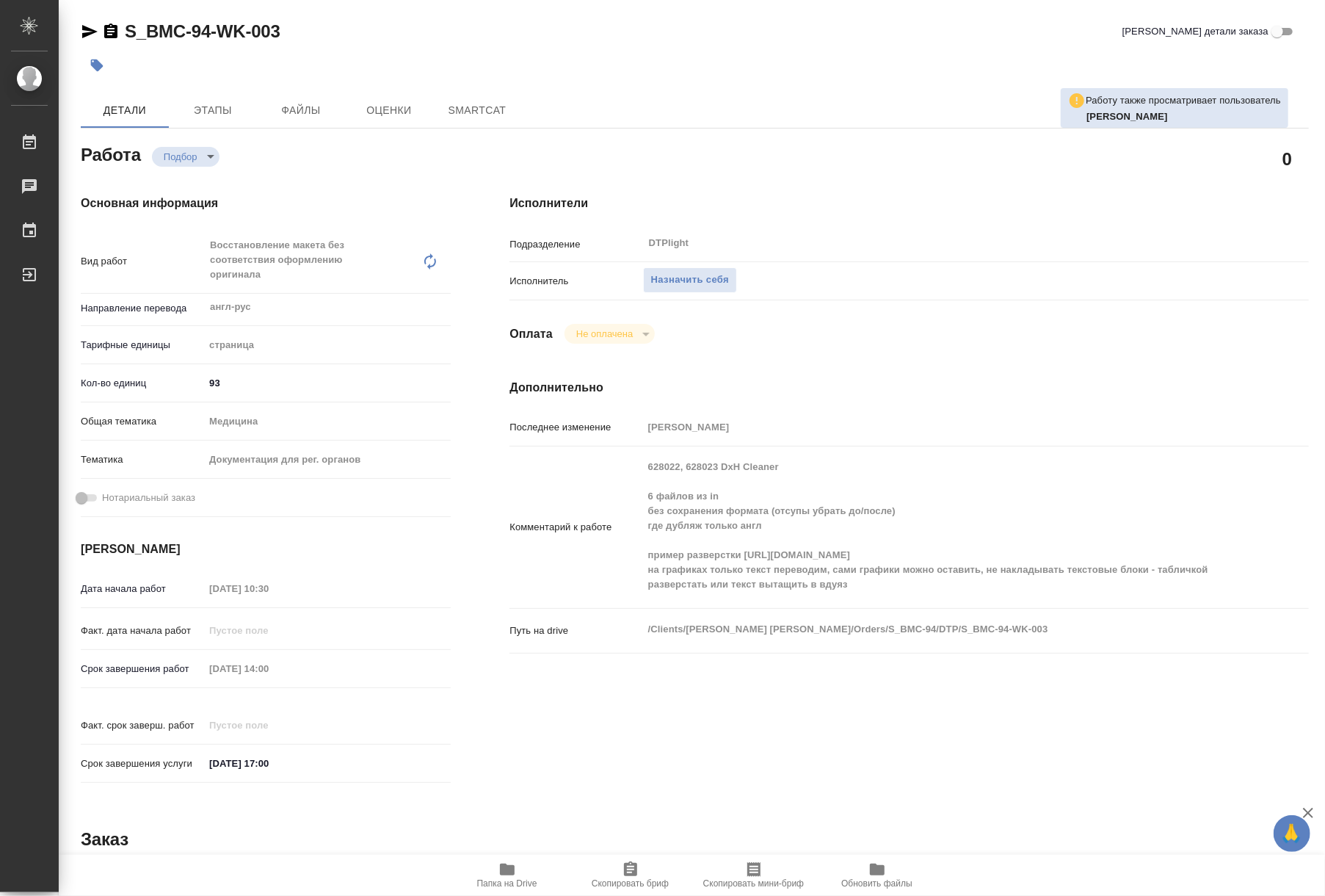
type textarea "x"
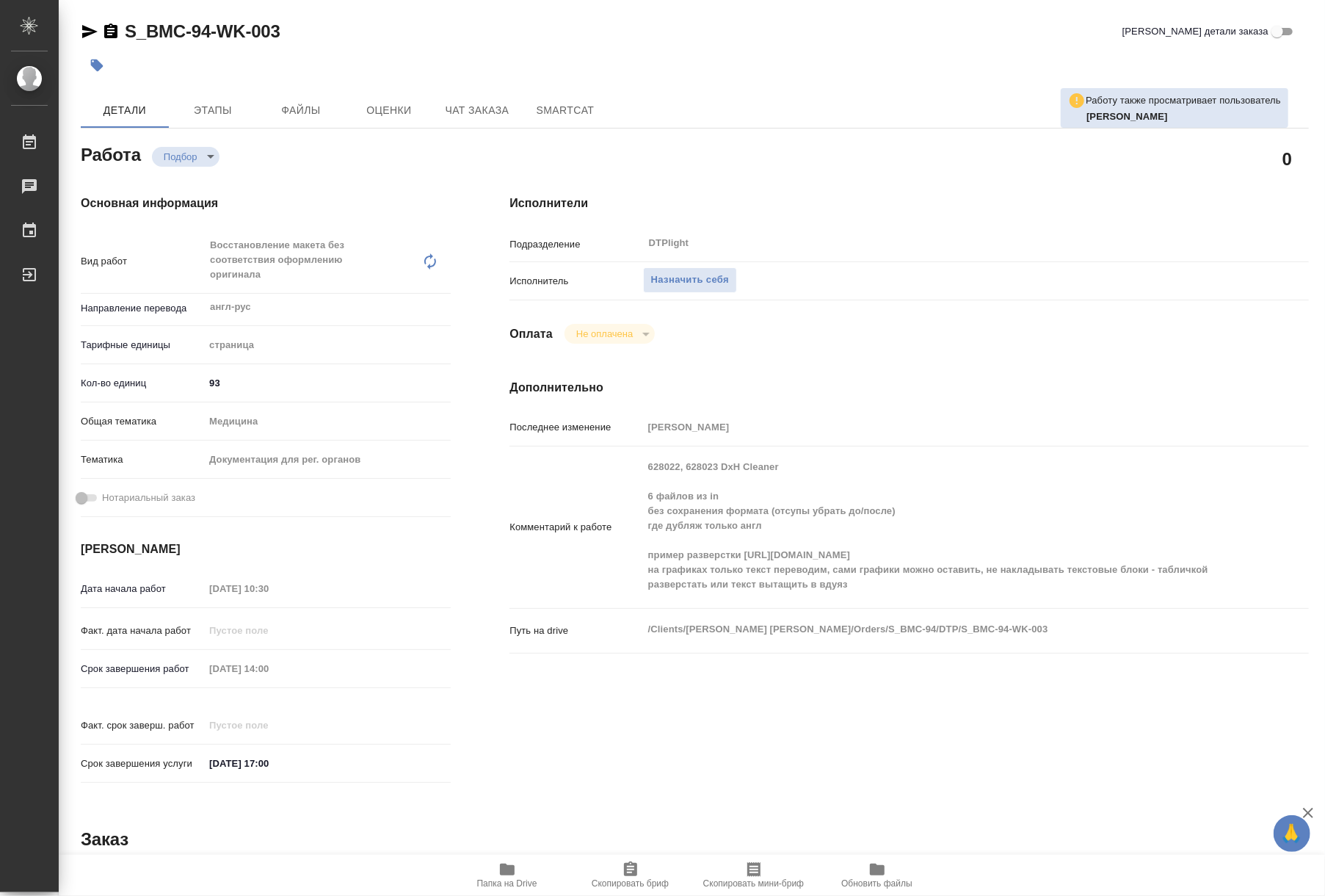
type textarea "x"
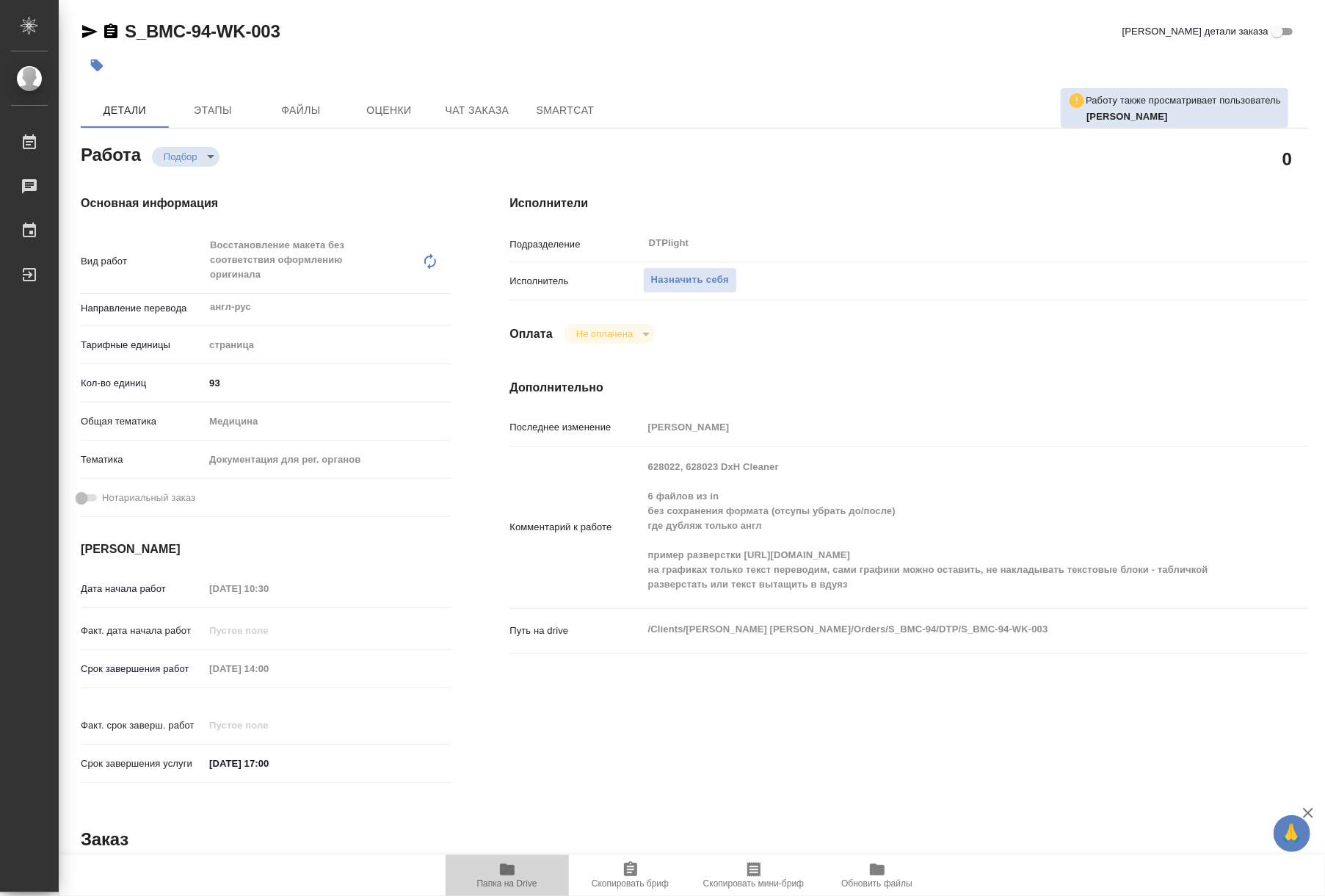
click at [523, 872] on span "Папка на Drive" at bounding box center [507, 874] width 106 height 28
type textarea "x"
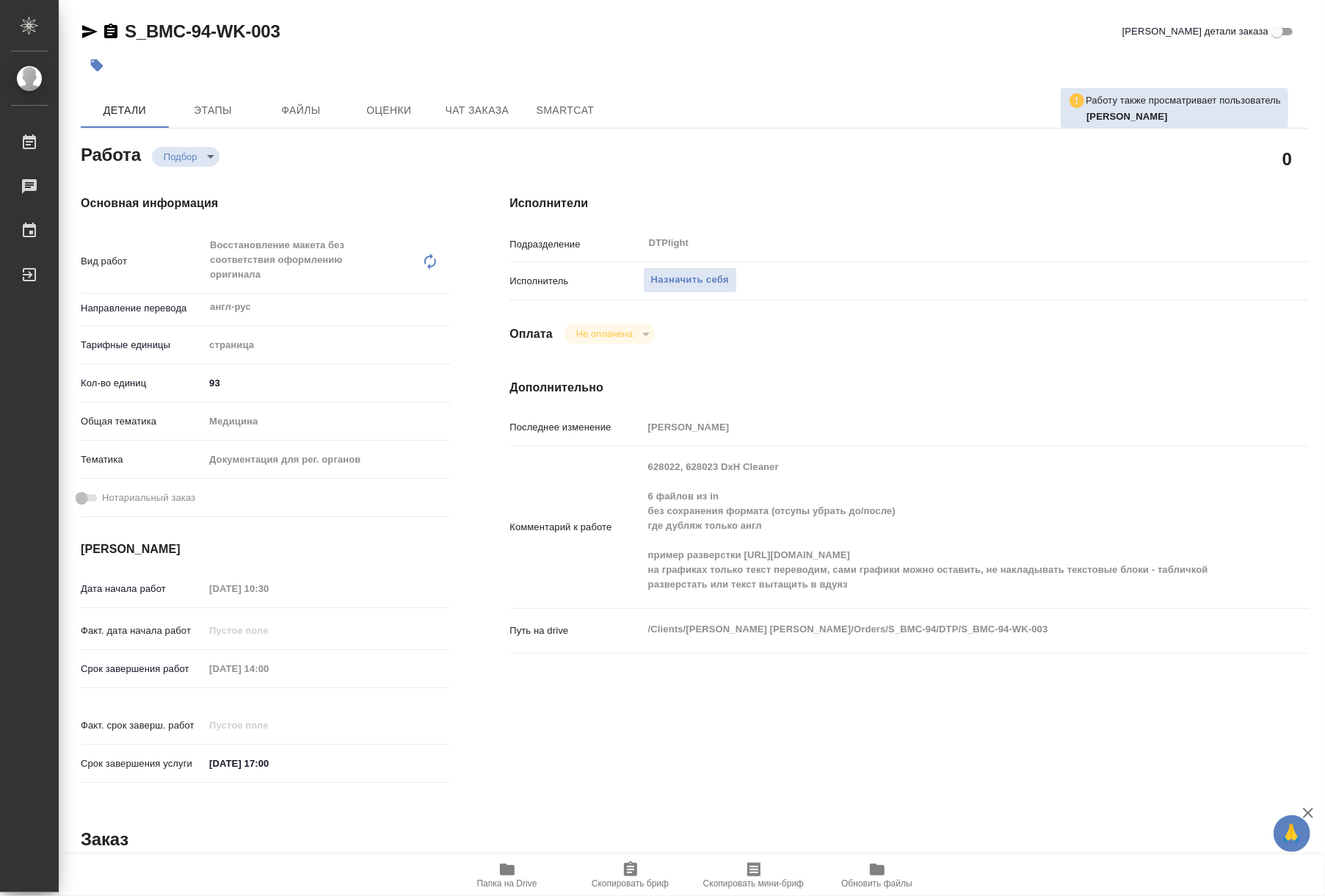
type textarea "x"
click at [694, 270] on button "Назначить себя" at bounding box center [690, 280] width 94 height 26
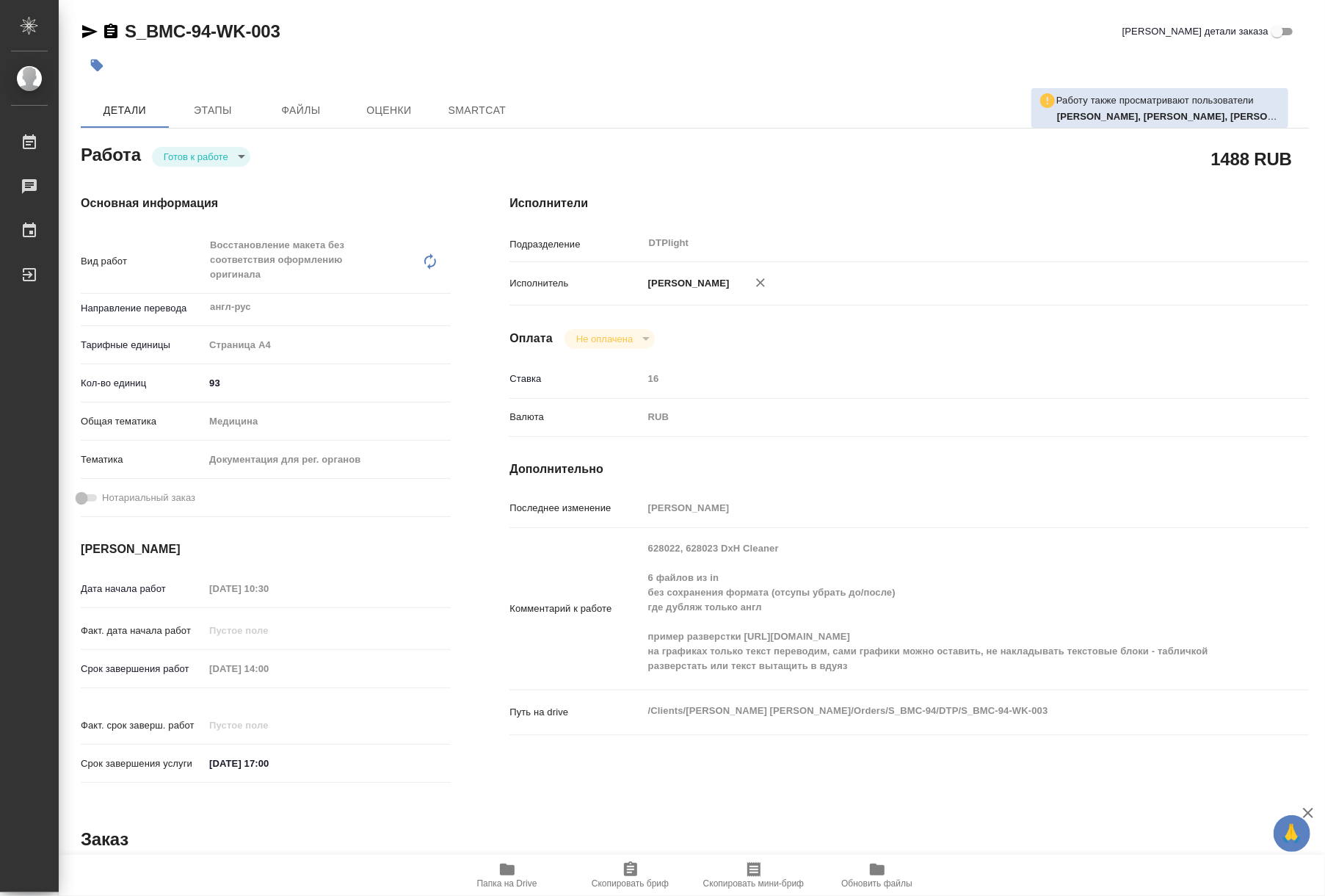
type textarea "x"
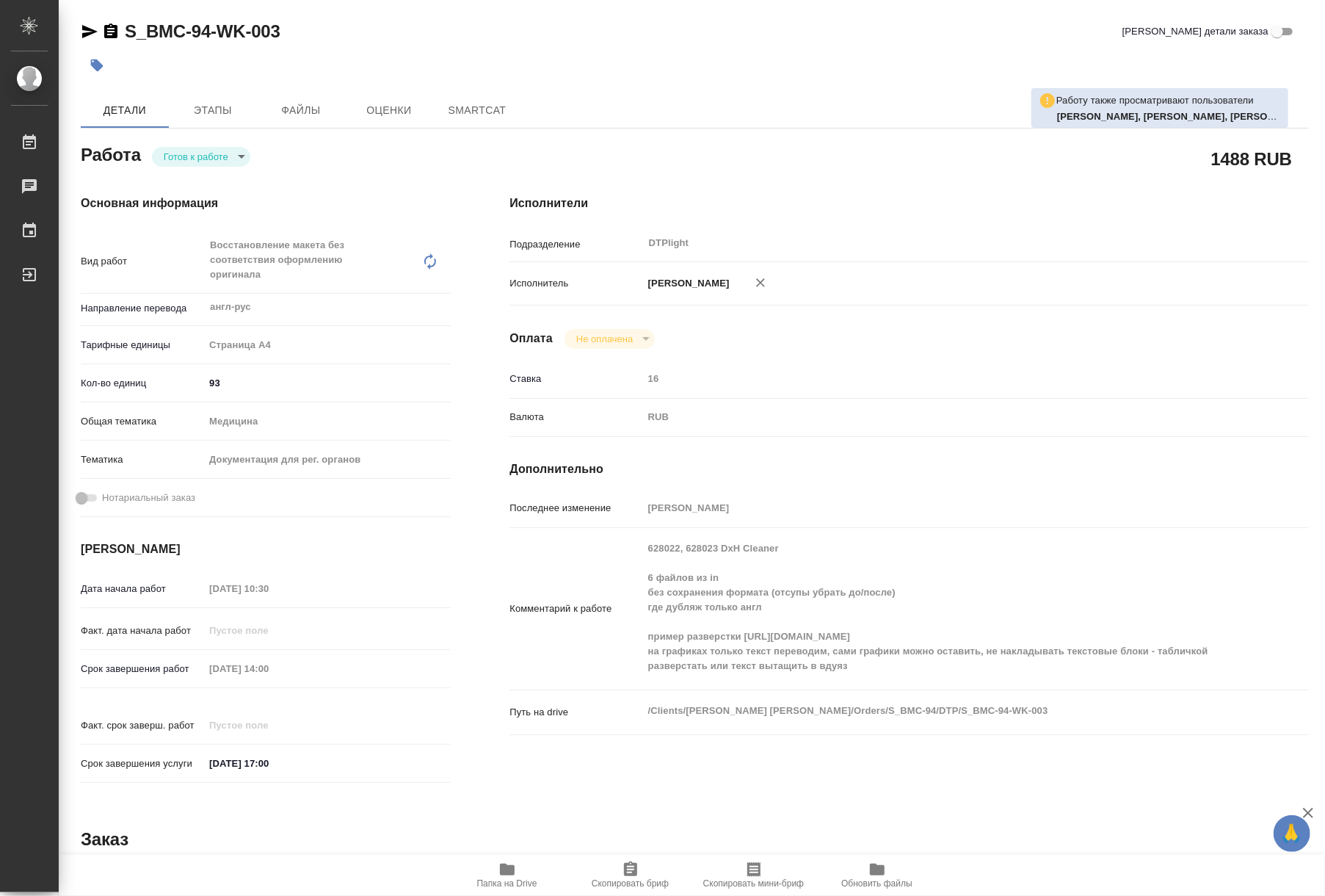
type textarea "x"
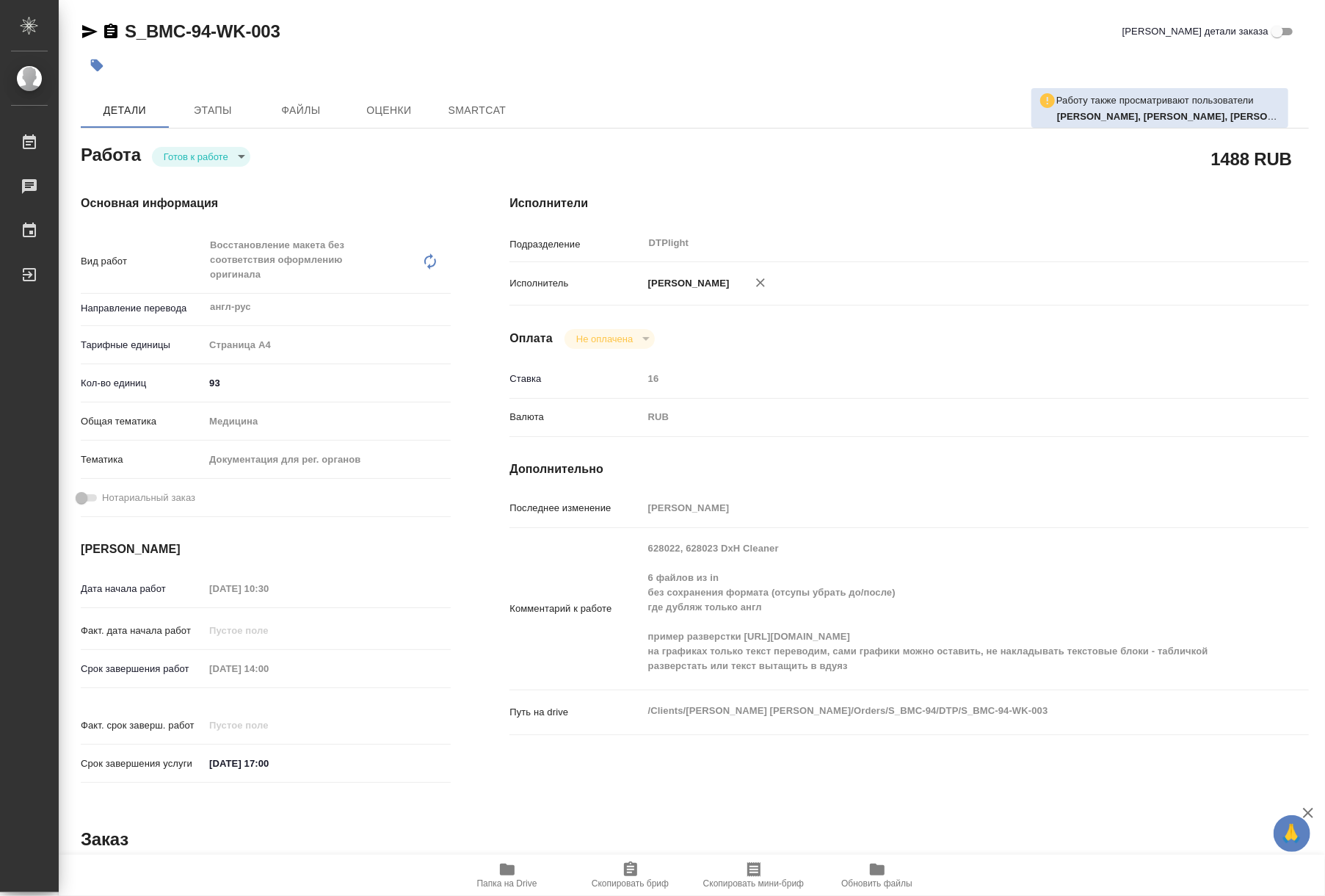
type textarea "x"
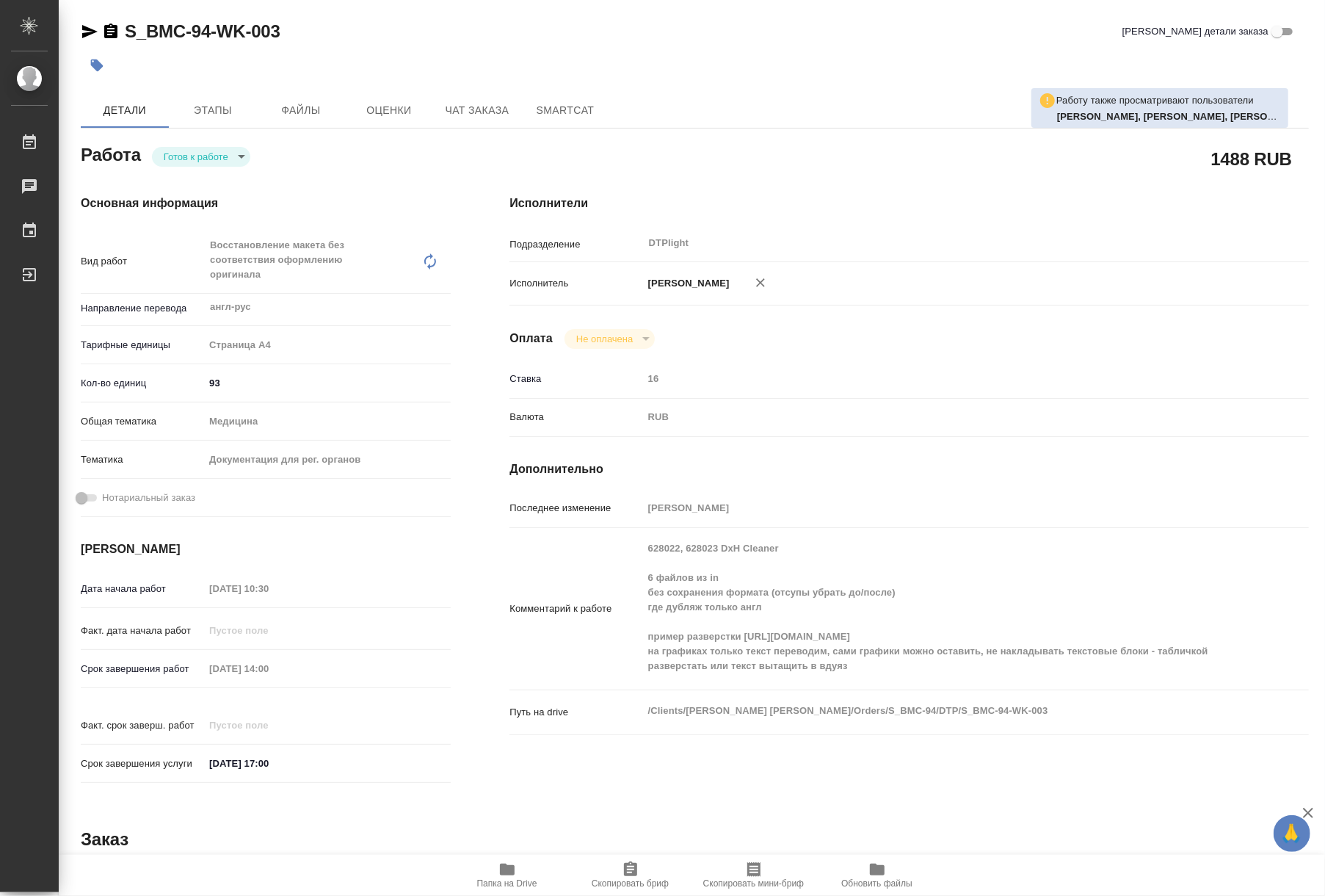
type textarea "x"
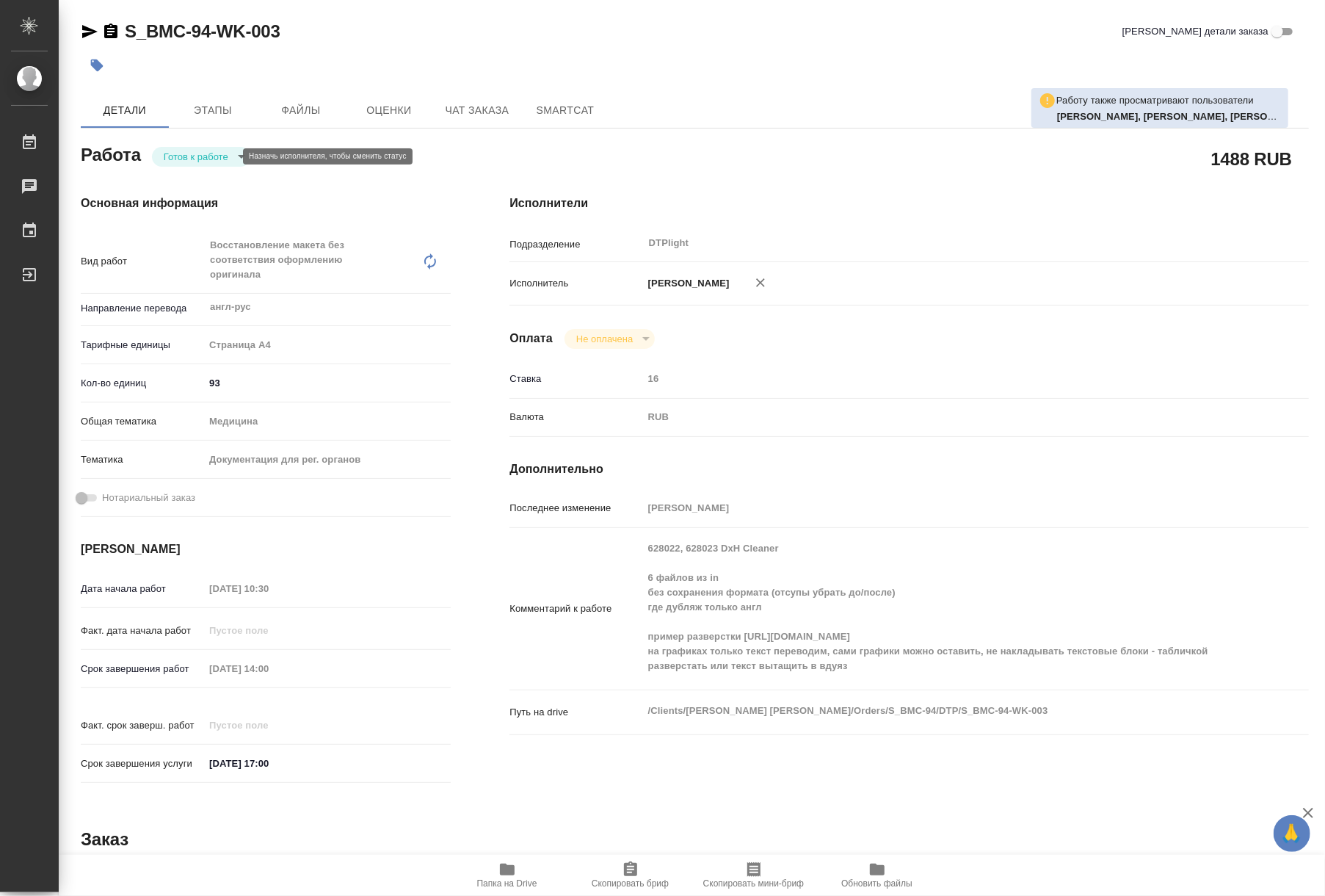
click at [209, 160] on body "🙏 .cls-1 fill:#fff; AWATERA Riianova Anna Работы Чаты График Выйти S_BMC-94-WK-…" at bounding box center [662, 448] width 1325 height 896
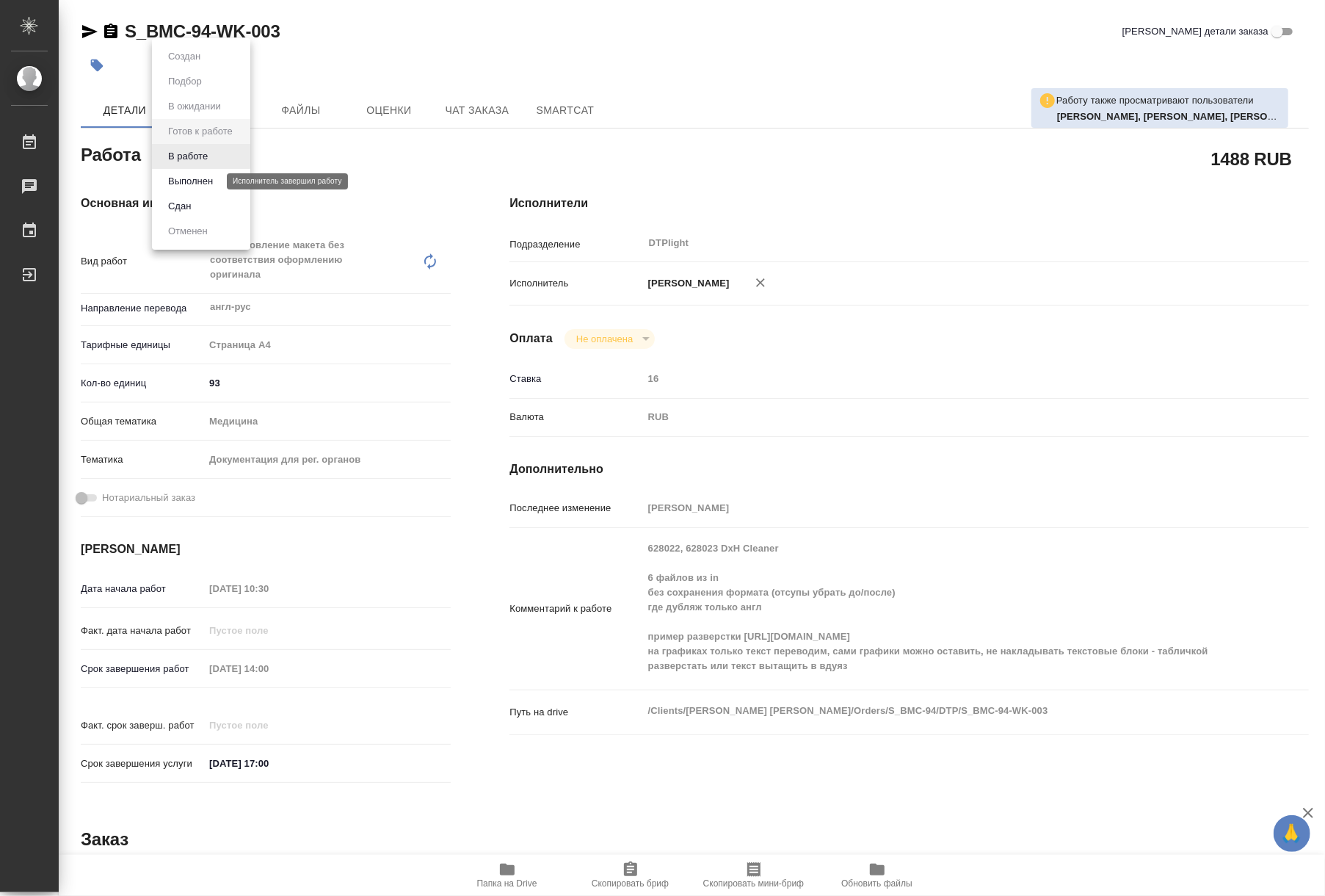
type textarea "x"
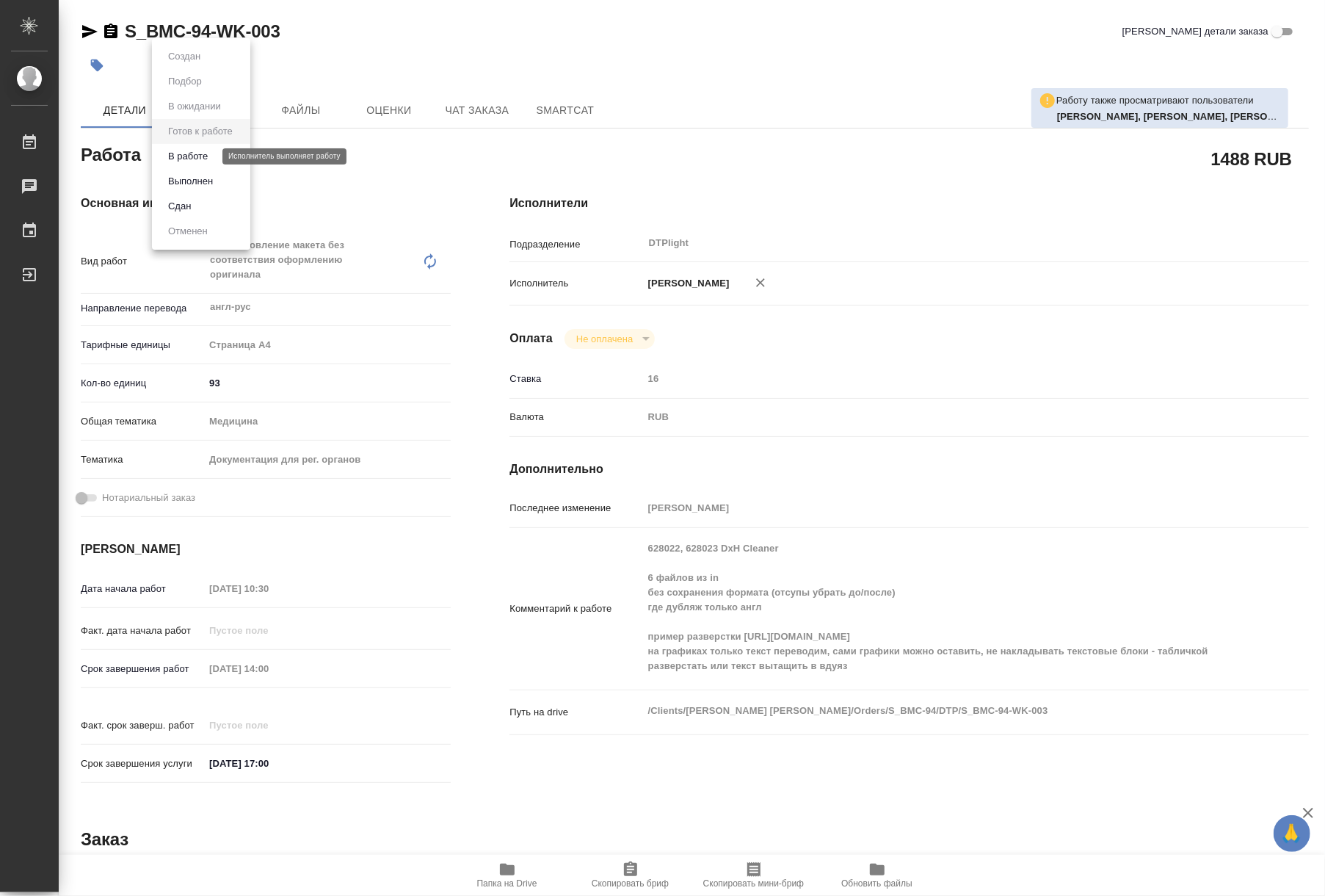
click at [198, 162] on button "В работе" at bounding box center [188, 156] width 49 height 16
type textarea "x"
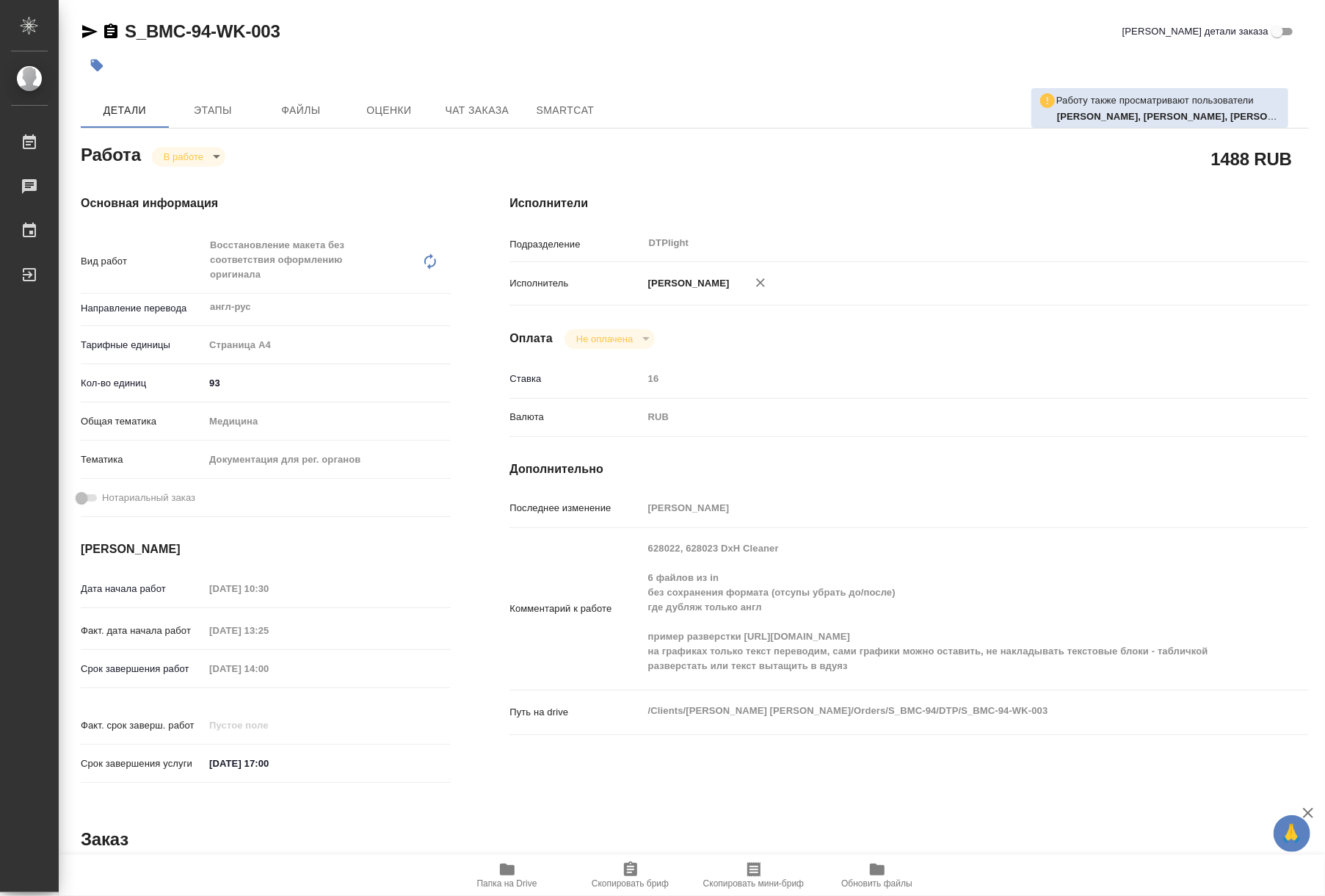
type textarea "x"
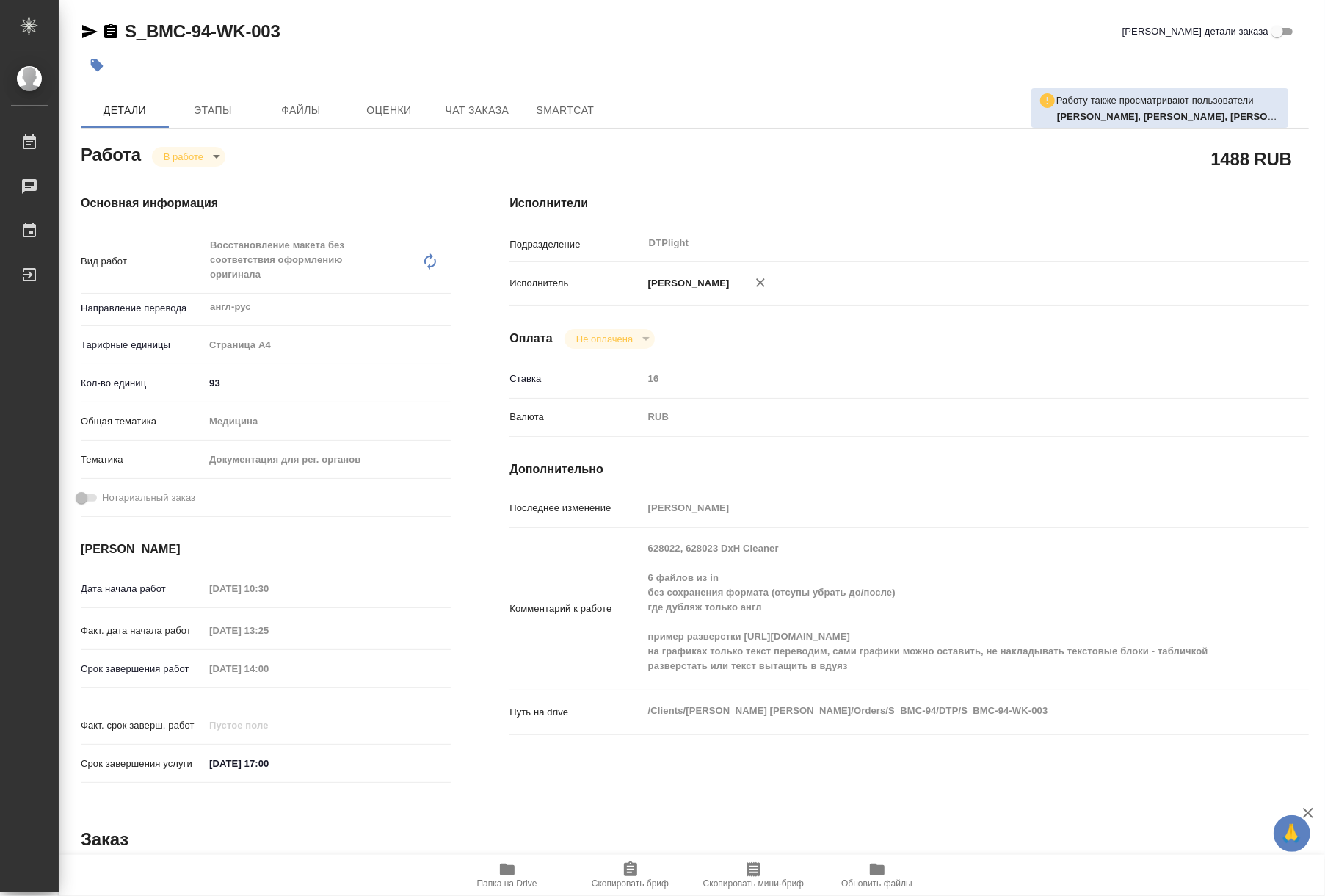
type textarea "x"
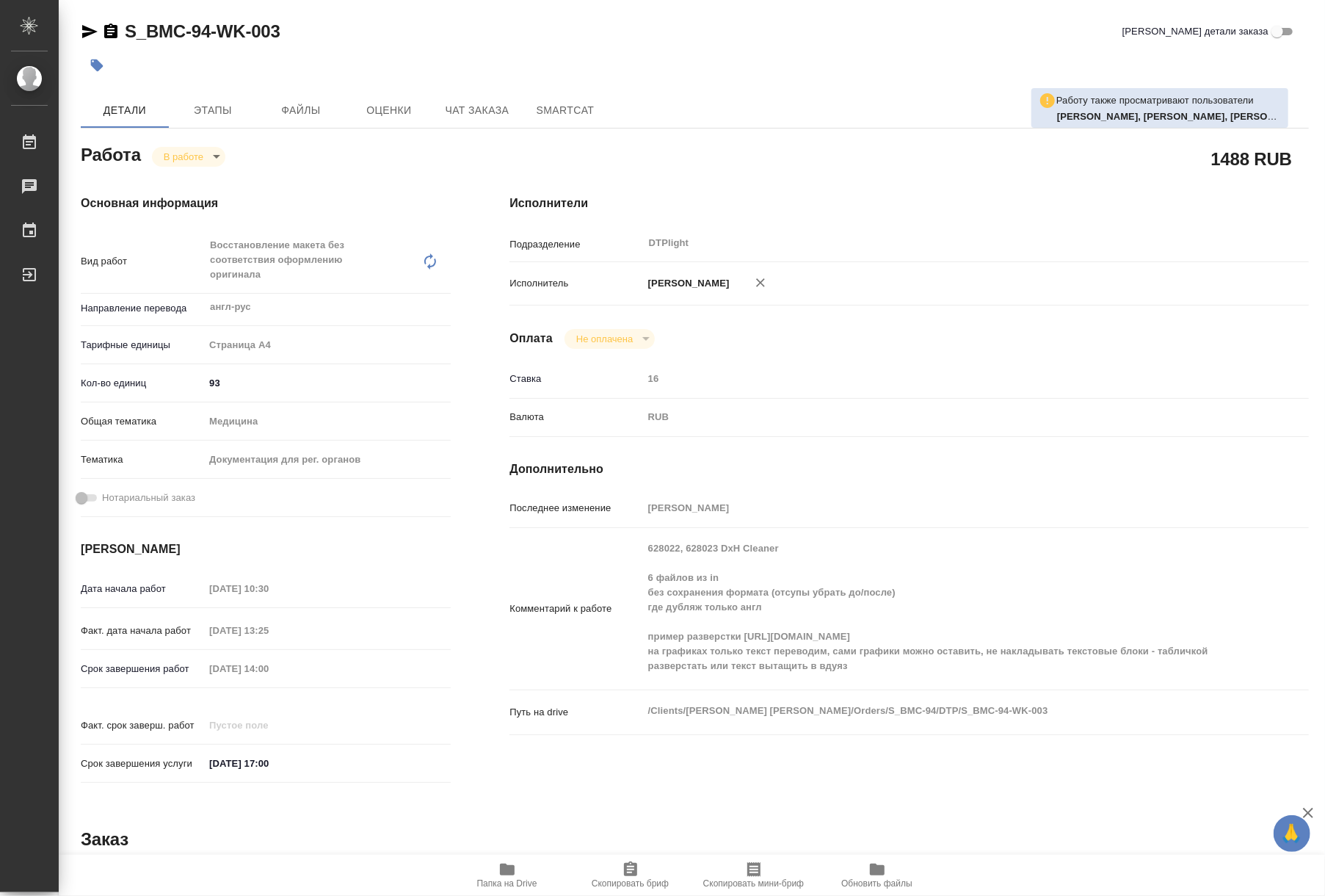
type textarea "x"
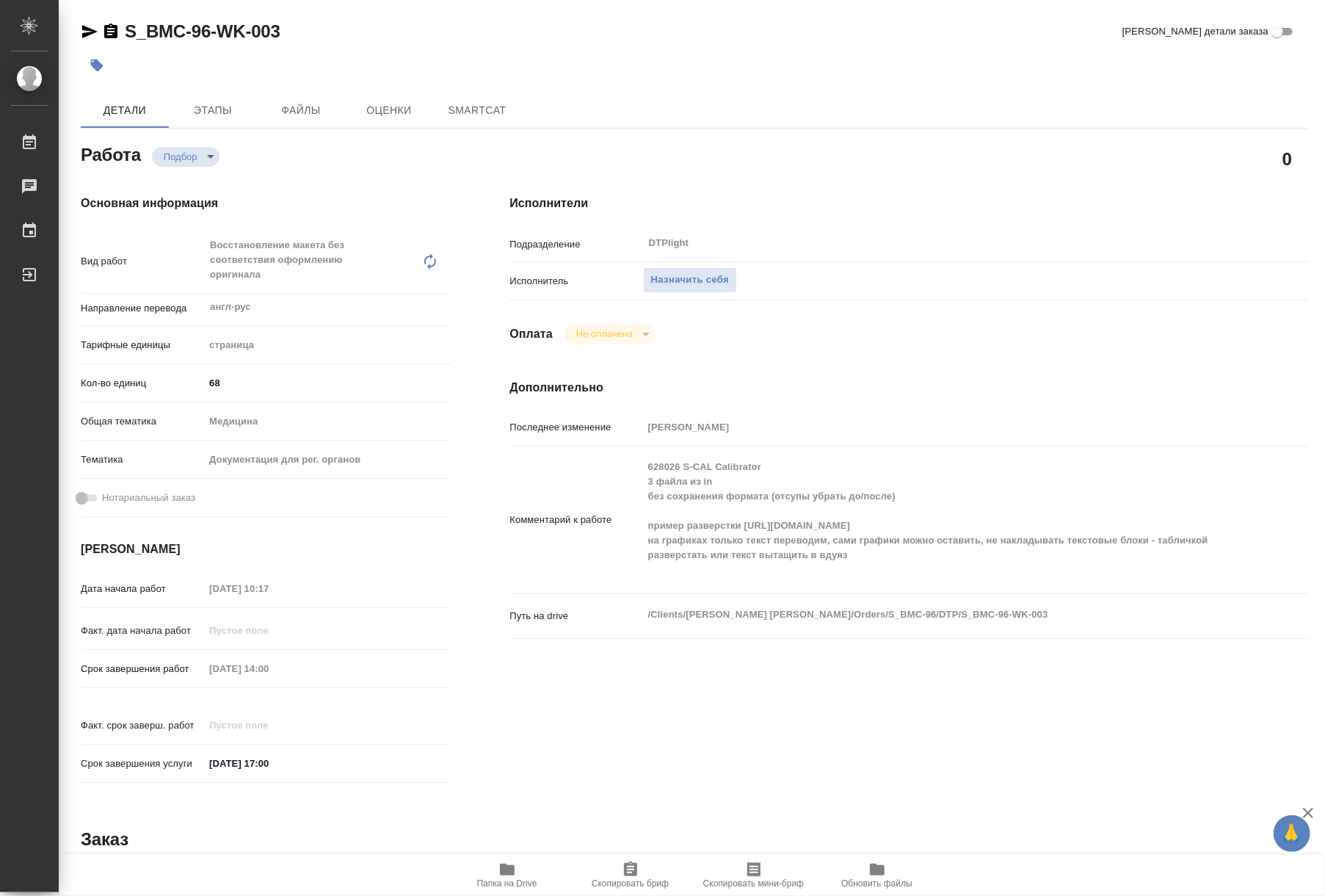
type textarea "x"
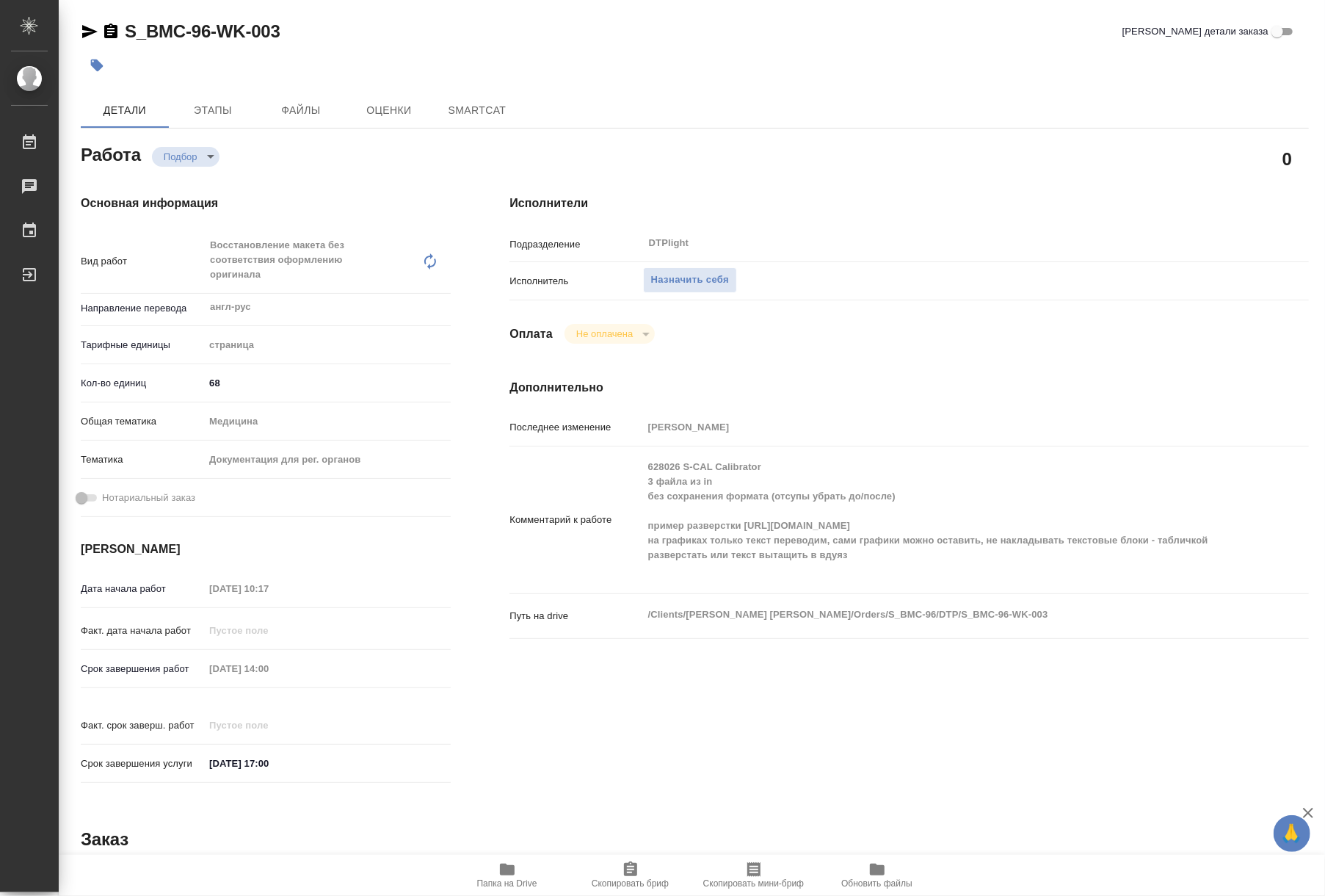
type textarea "x"
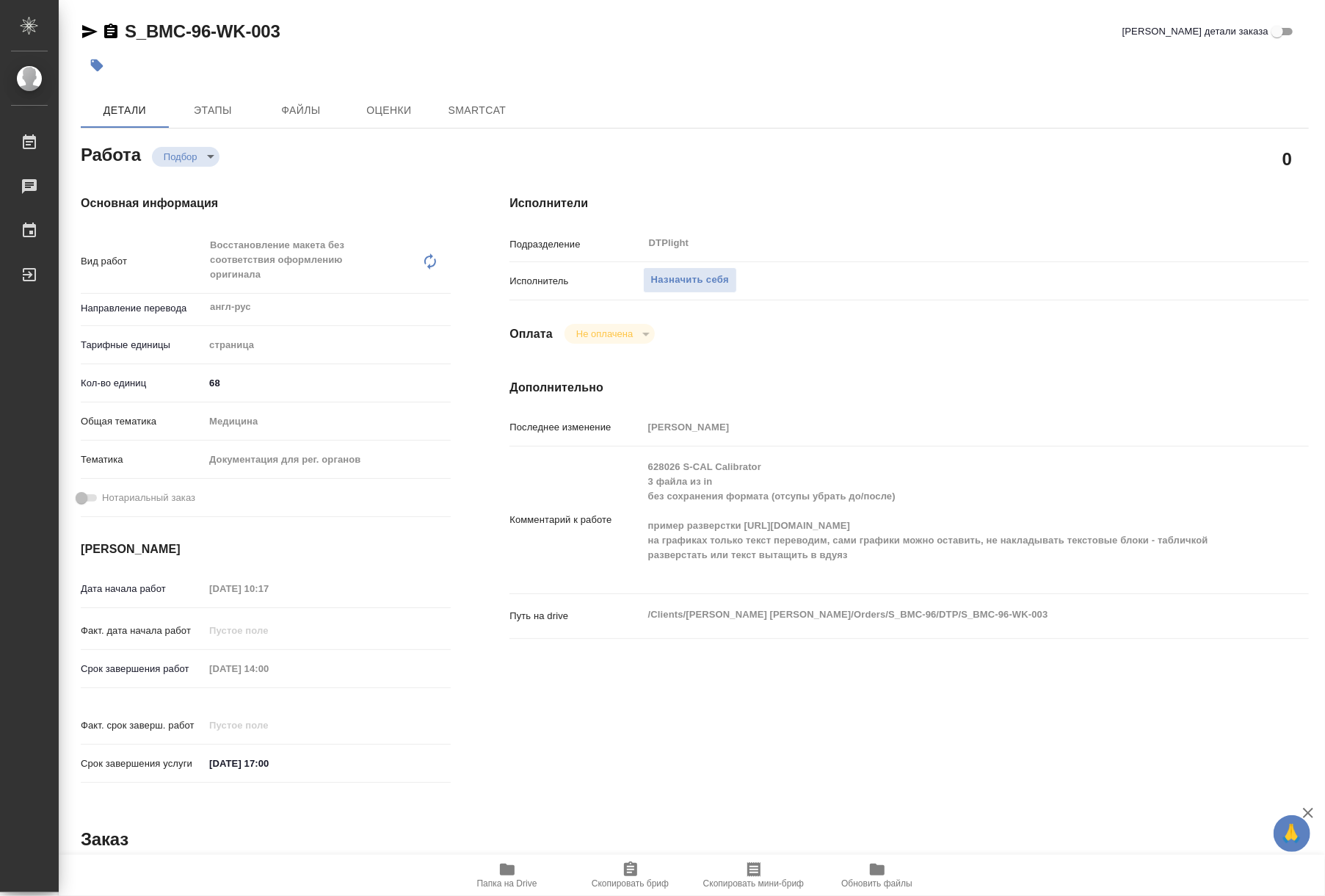
type textarea "x"
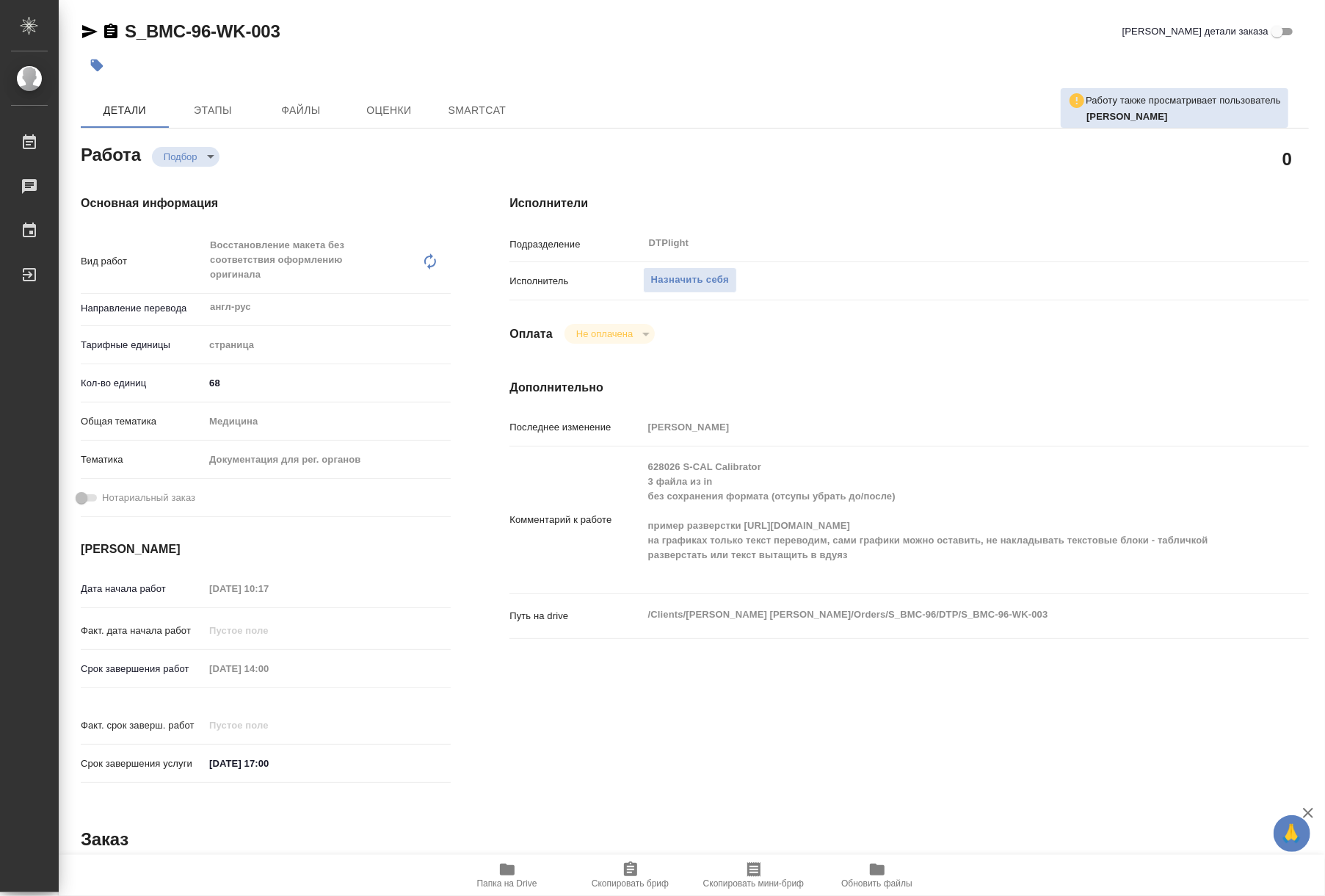
type textarea "x"
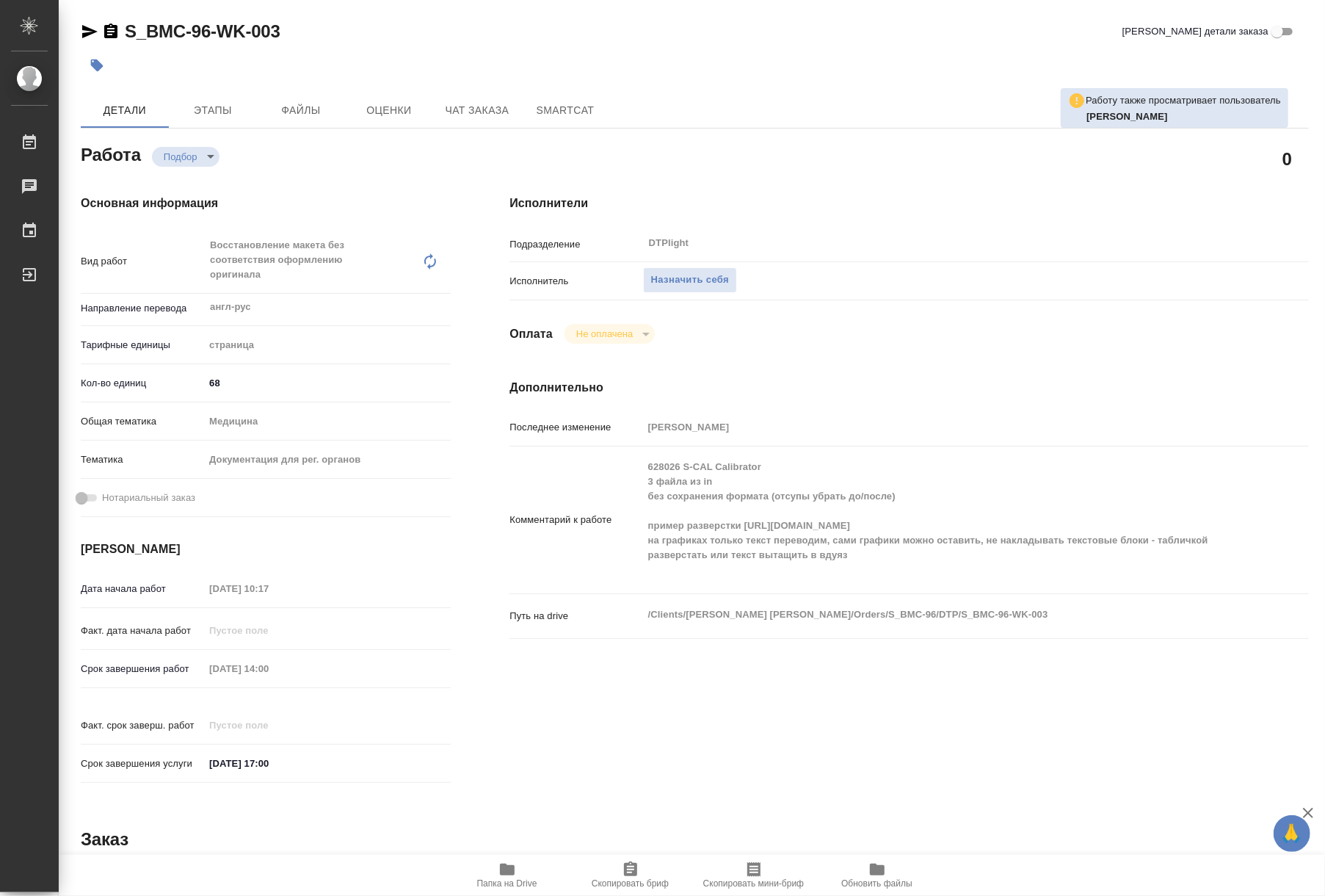
type textarea "x"
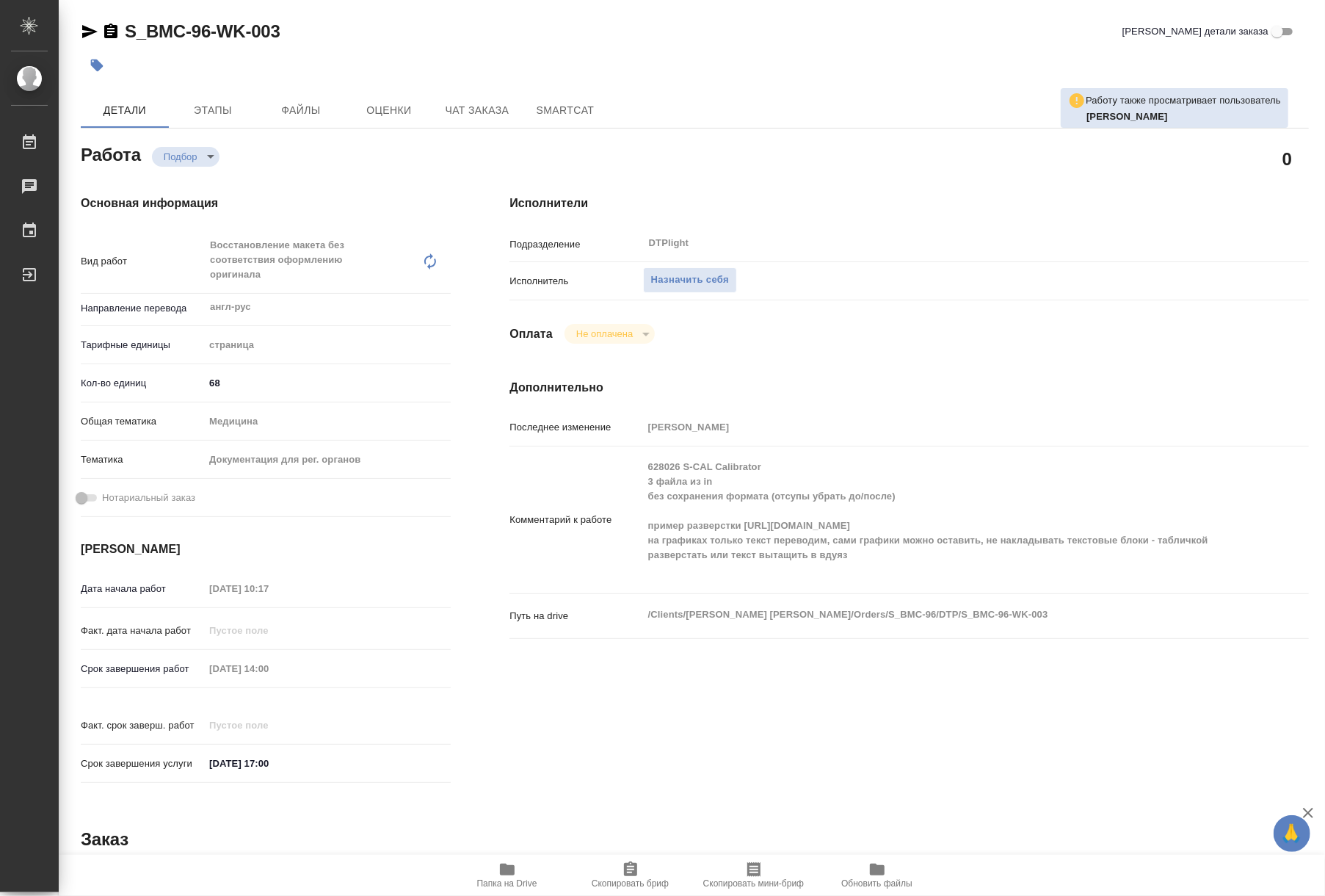
type textarea "x"
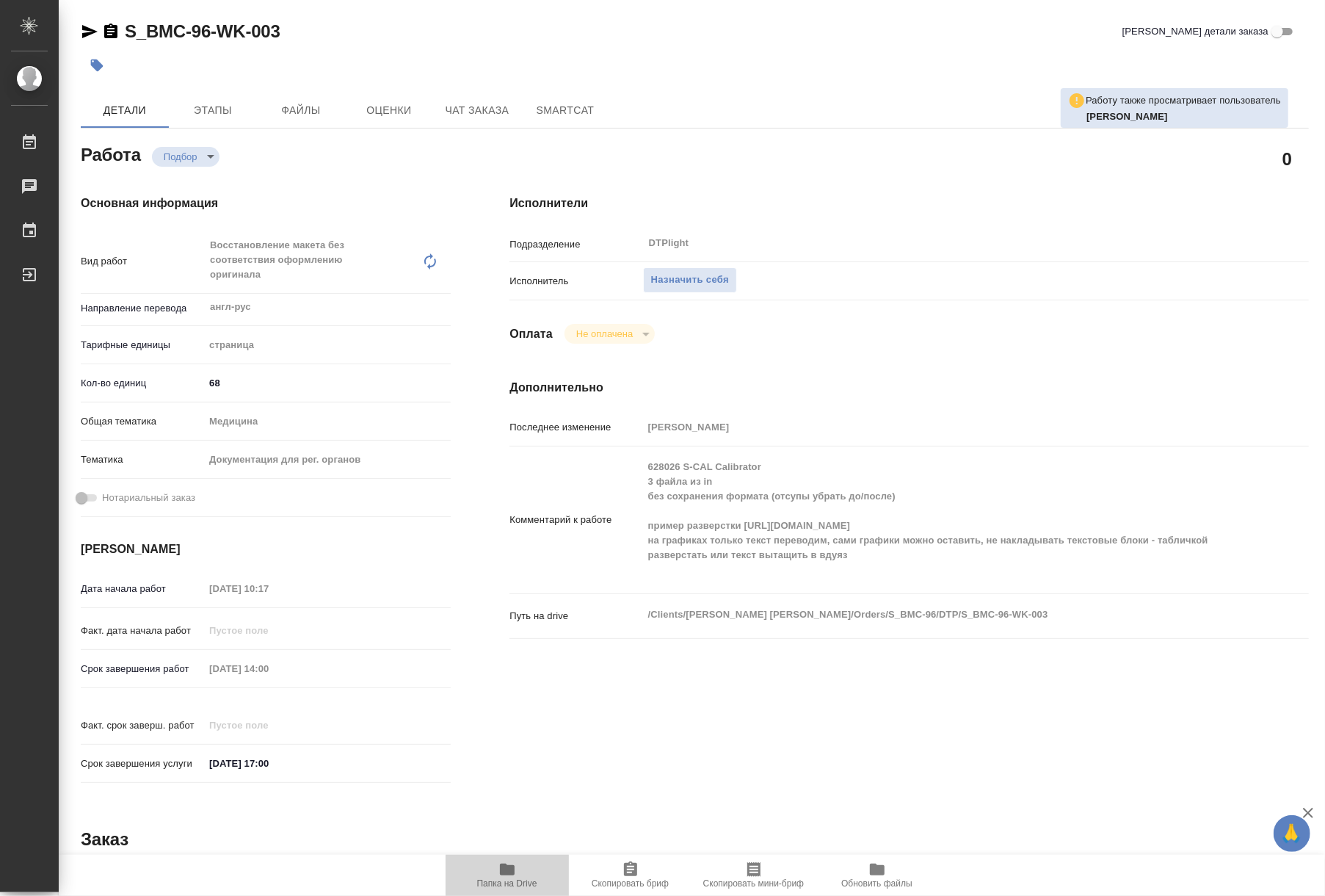
click at [499, 875] on icon "button" at bounding box center [507, 869] width 18 height 18
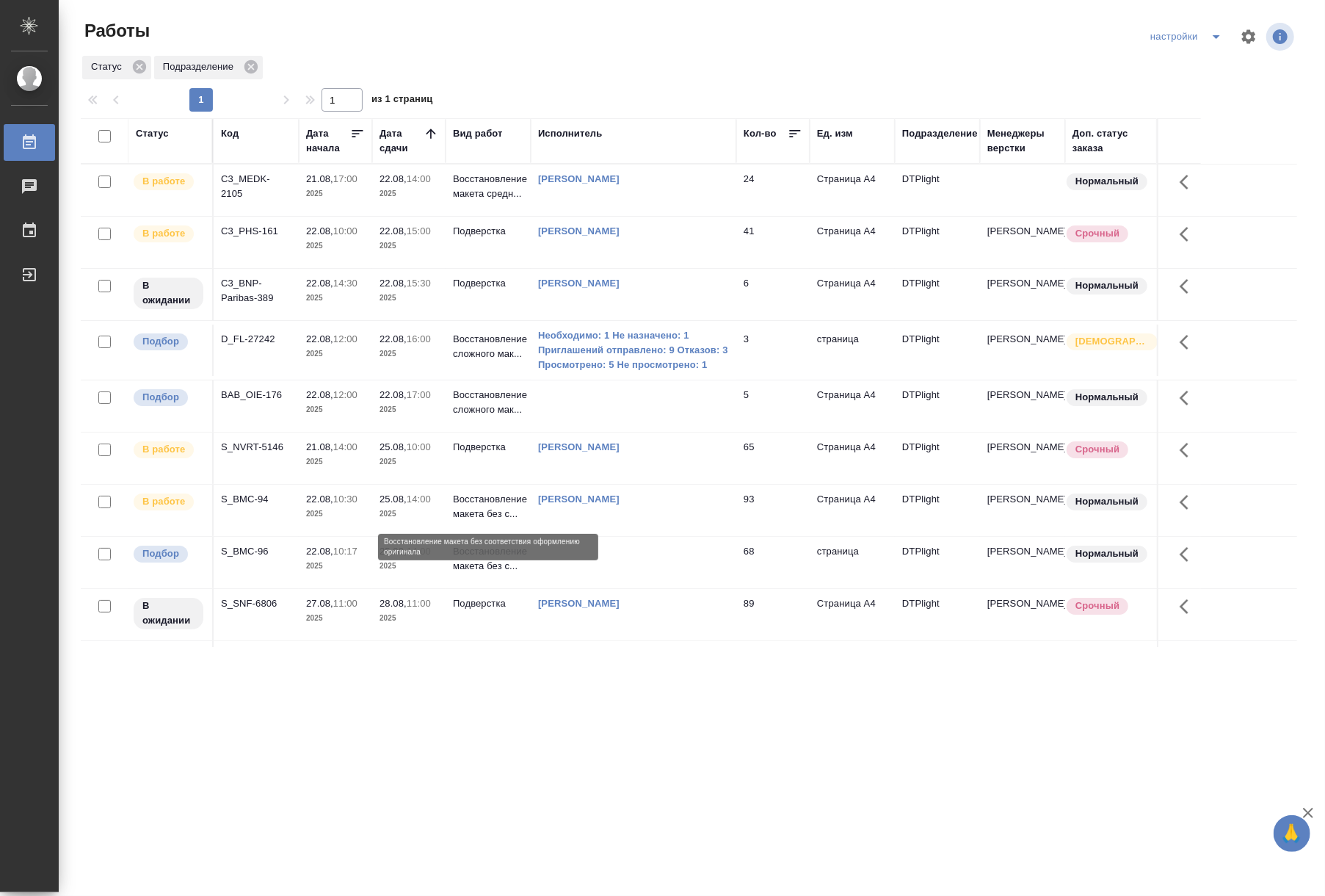
click at [482, 512] on p "Восстановление макета без с..." at bounding box center [488, 506] width 70 height 29
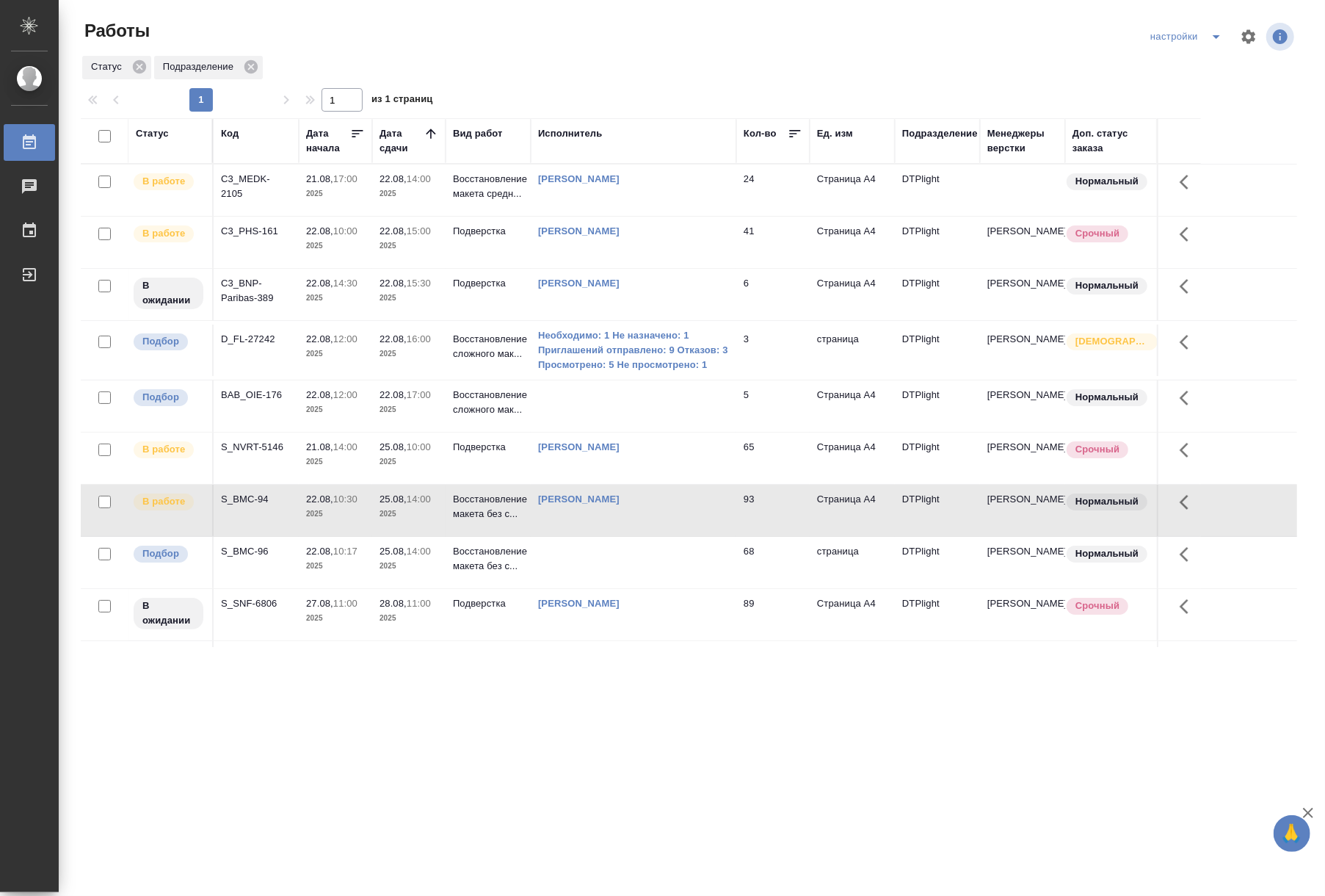
click at [508, 201] on p "Восстановление макета без с..." at bounding box center [488, 186] width 70 height 29
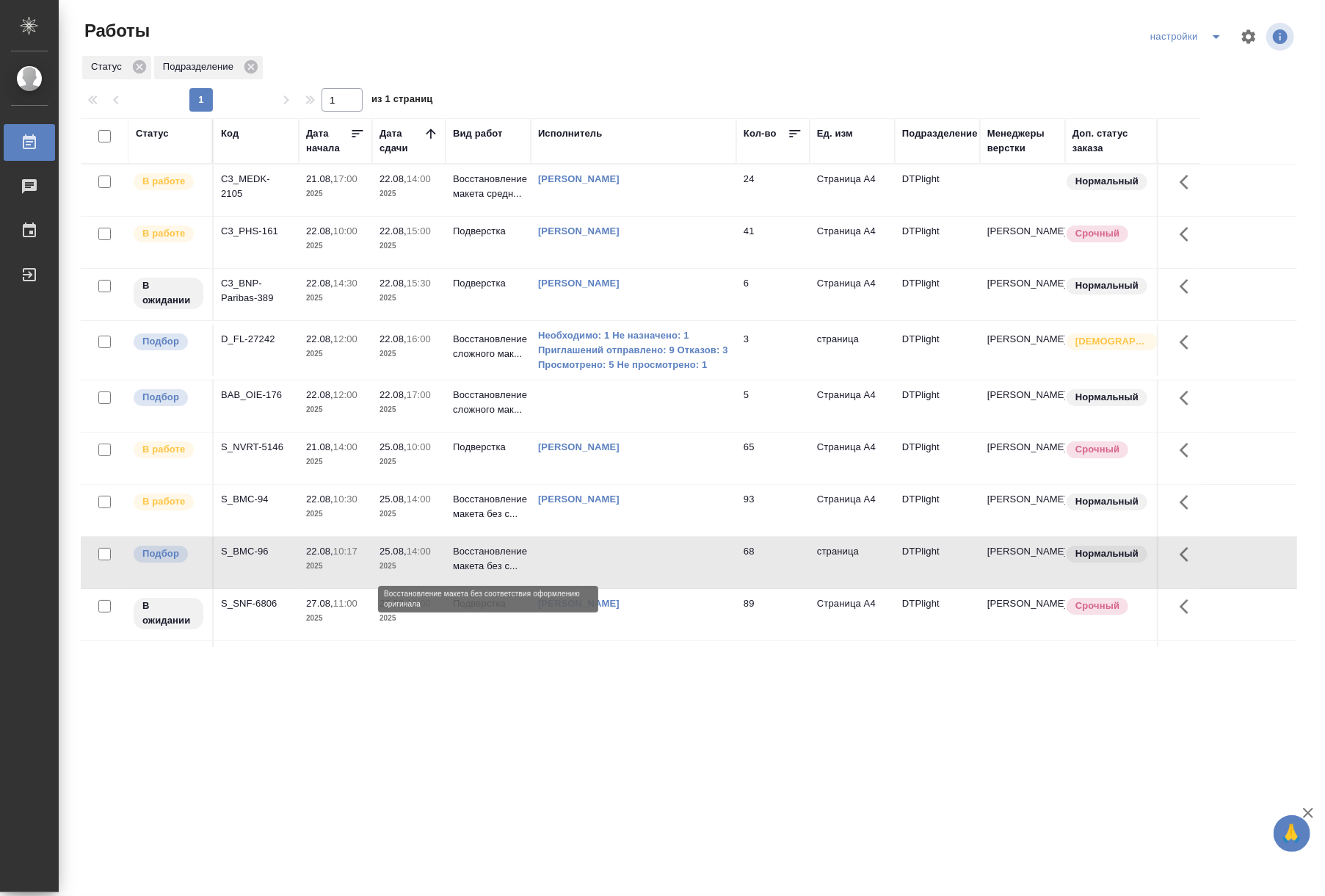
click at [508, 561] on p "Восстановление макета без с..." at bounding box center [488, 559] width 70 height 29
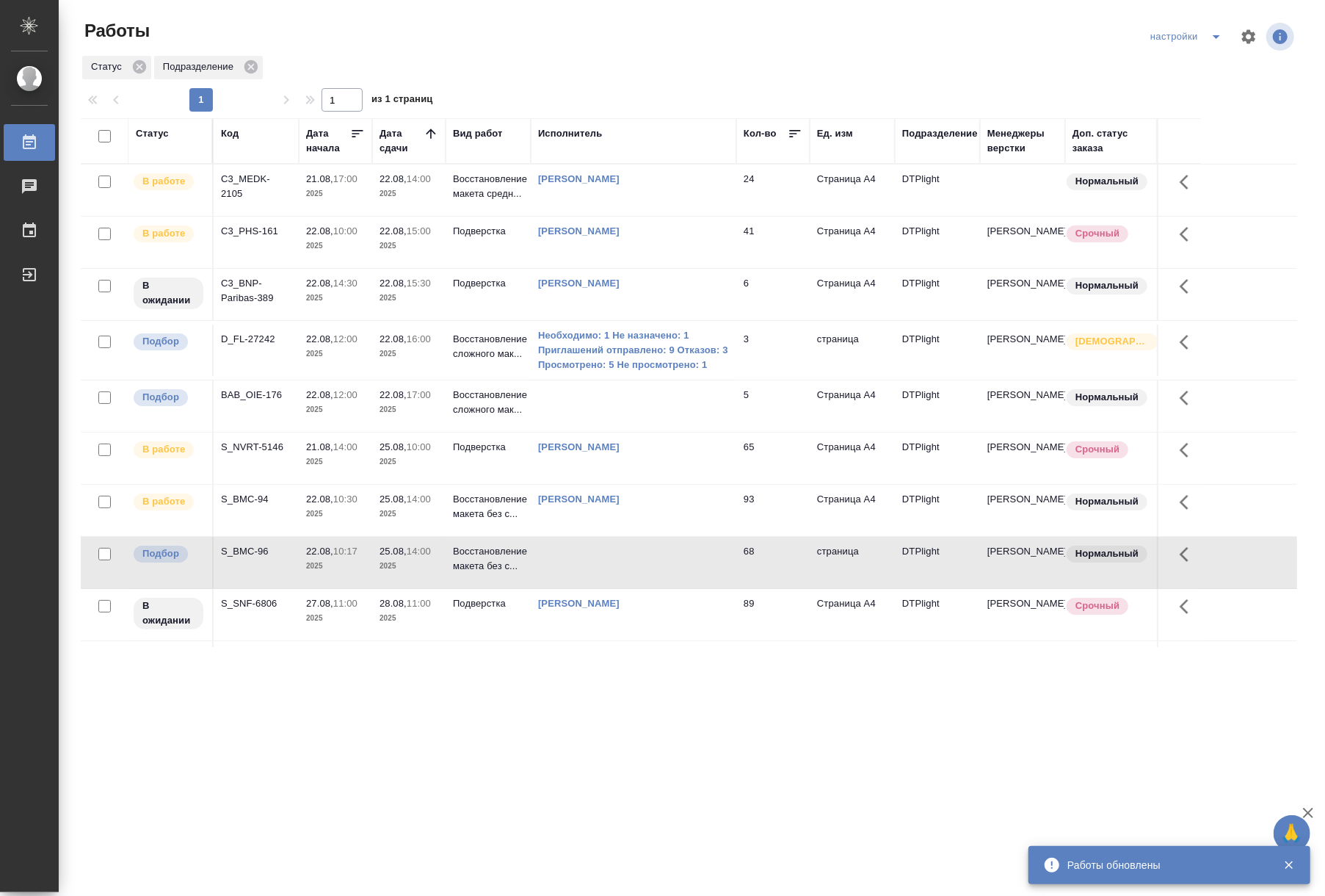
click at [591, 700] on div ".cls-1 fill:#fff; AWATERA Riianova Anna Работы 0 Чаты График Выйти Работы настр…" at bounding box center [662, 448] width 1325 height 896
click at [637, 216] on td at bounding box center [634, 190] width 206 height 51
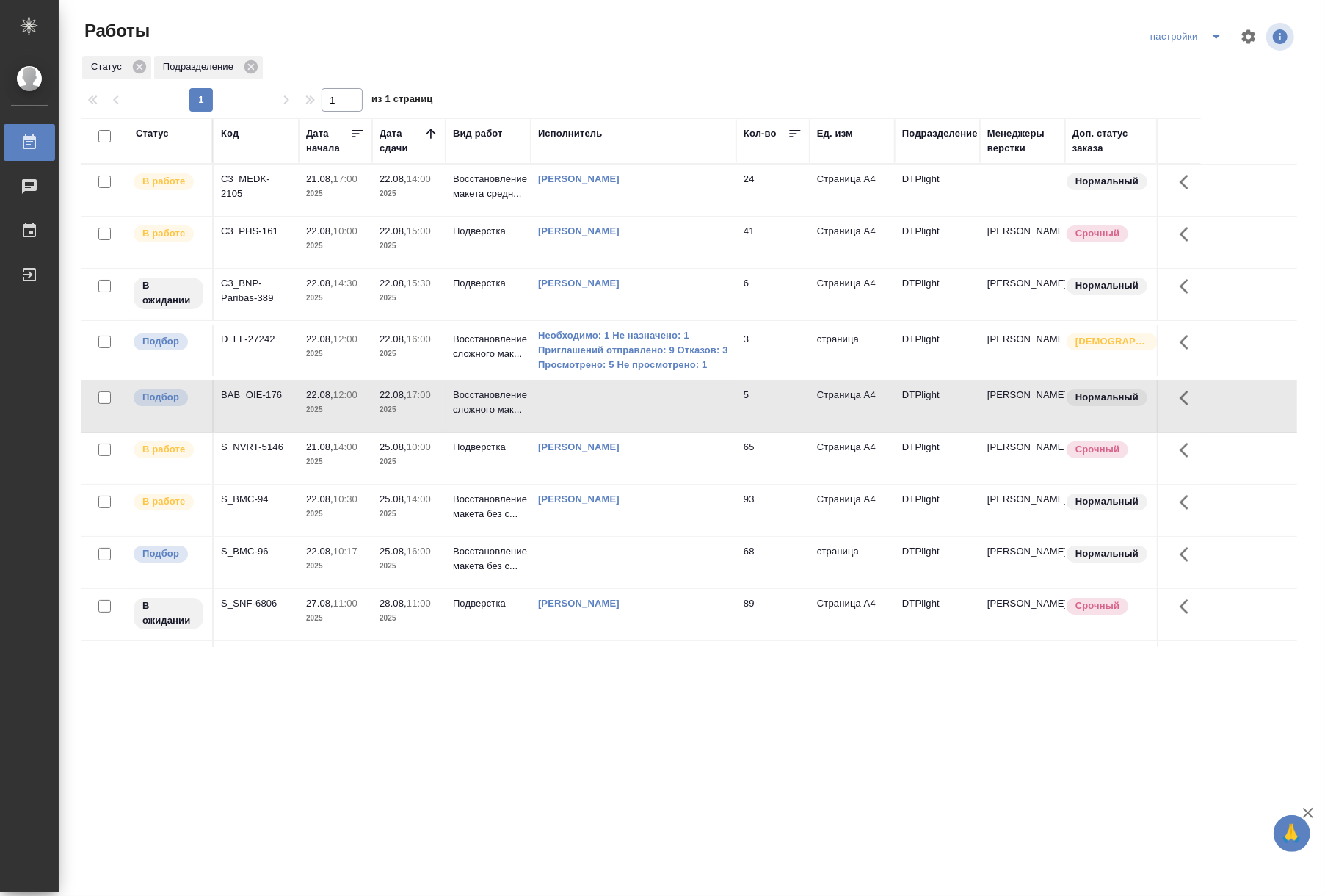
click at [397, 196] on p "2025" at bounding box center [409, 193] width 59 height 15
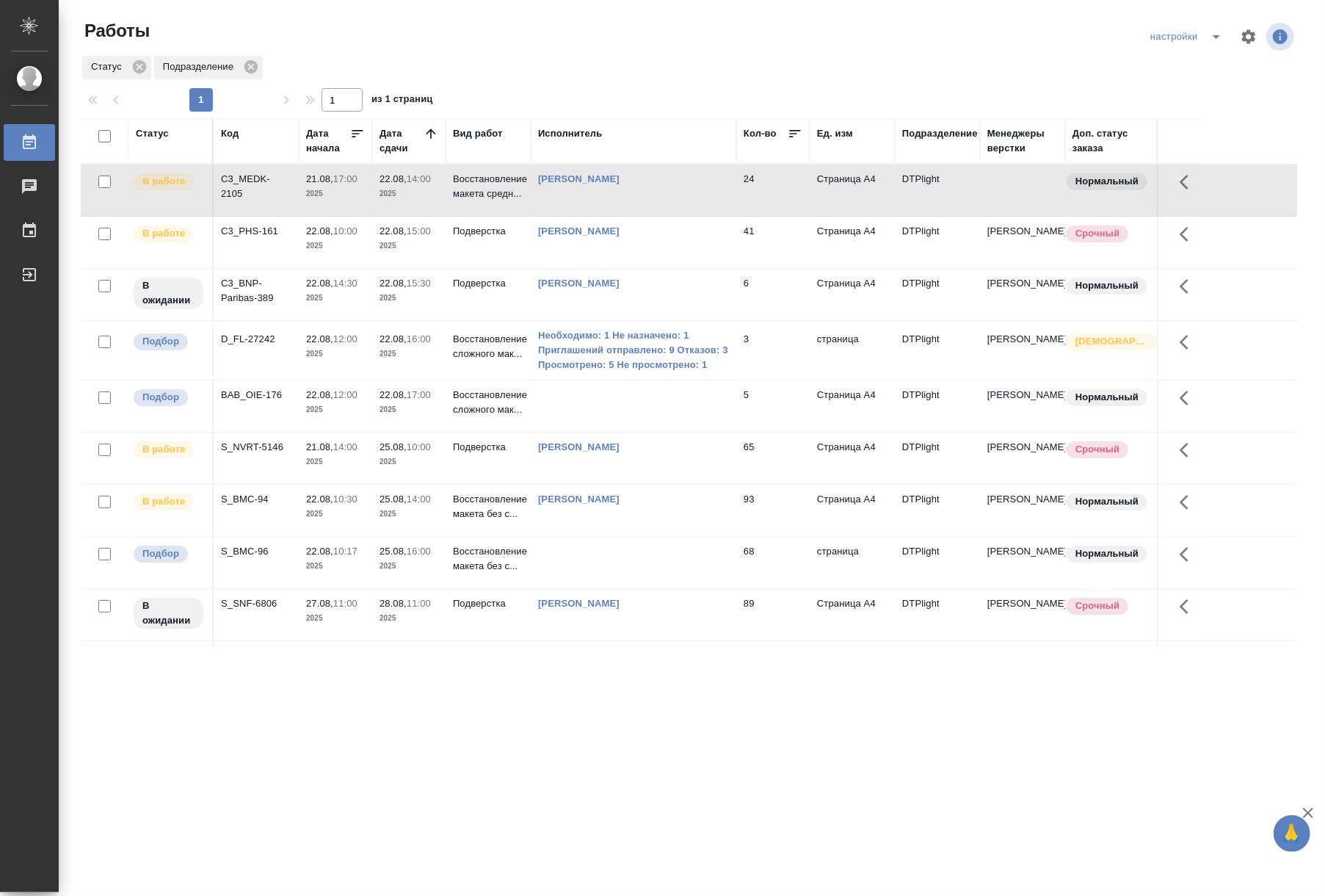
click at [397, 196] on p "2025" at bounding box center [409, 193] width 59 height 15
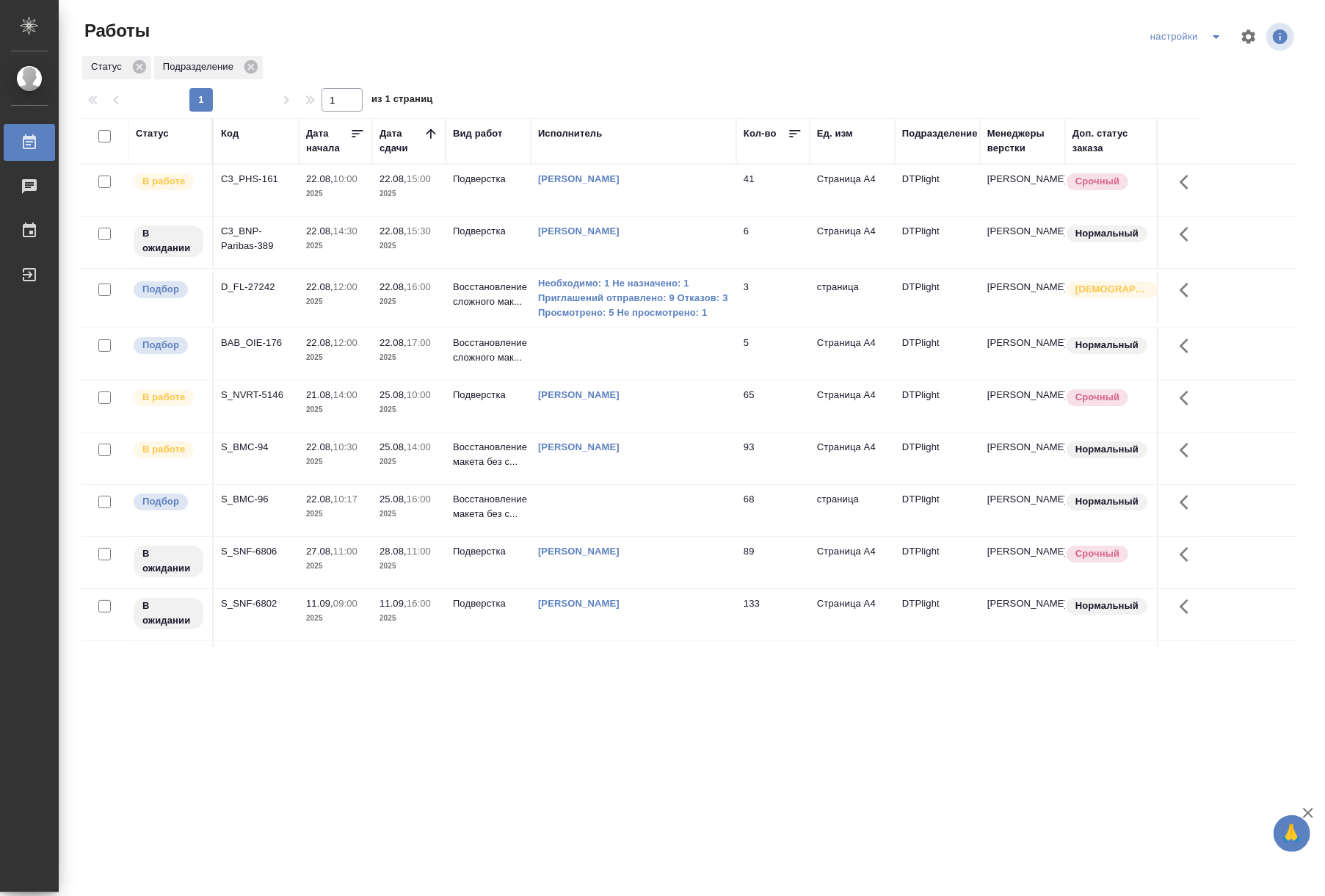
click at [445, 216] on td "Восстановление макета без с..." at bounding box center [488, 190] width 85 height 51
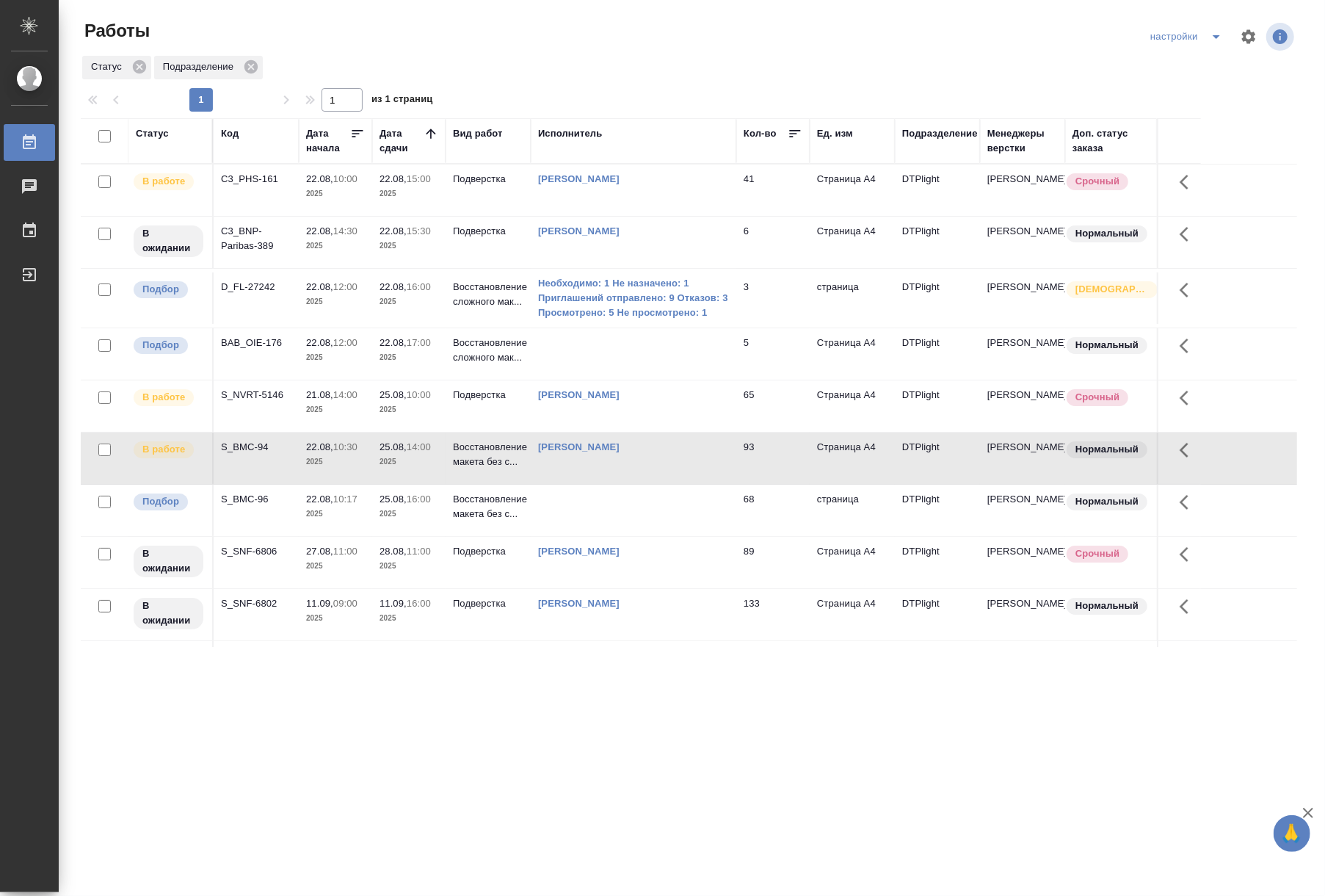
click at [445, 216] on td "Восстановление макета без с..." at bounding box center [488, 190] width 85 height 51
click at [674, 189] on td "Риянова Анна Александровна" at bounding box center [634, 190] width 206 height 51
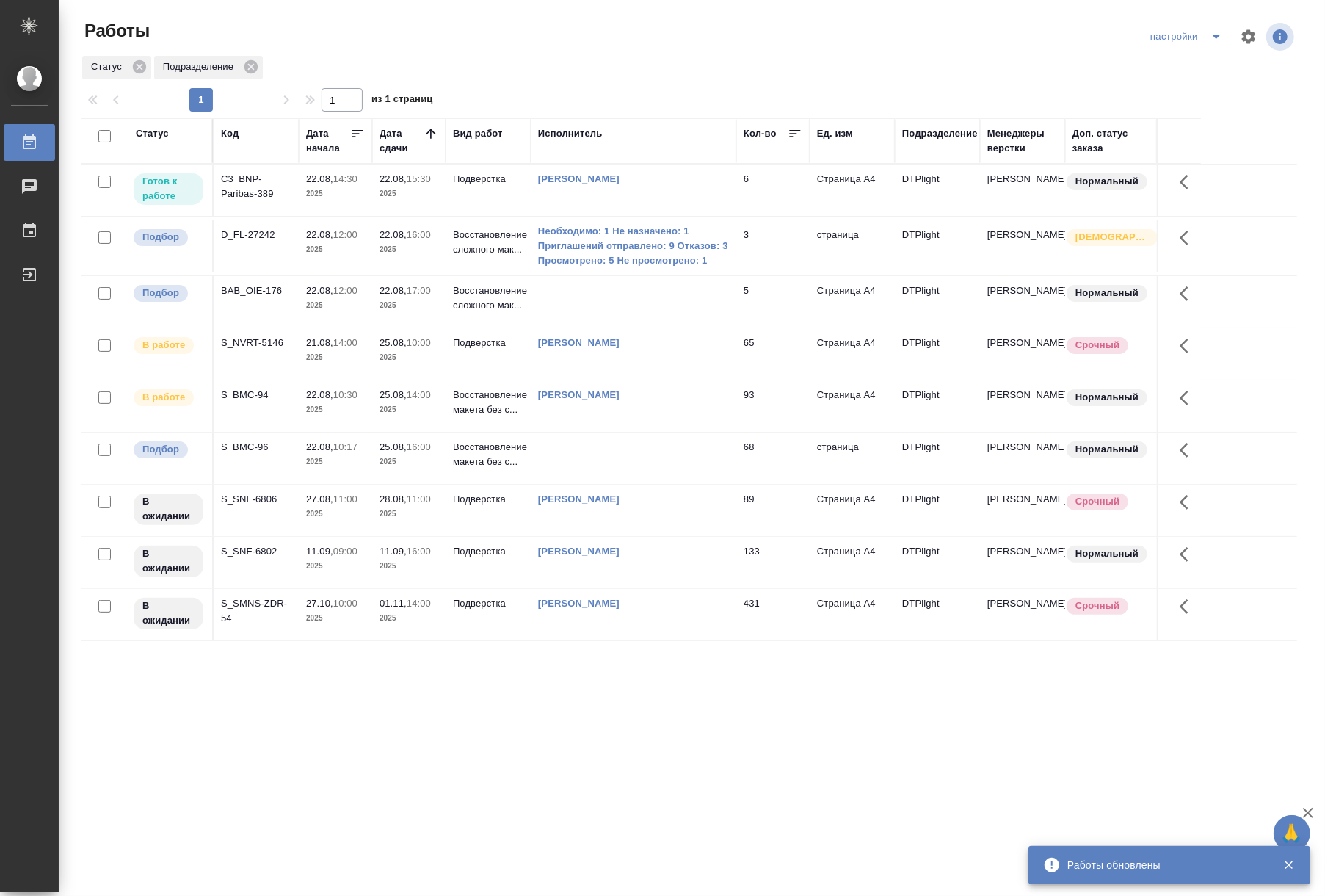
click at [321, 182] on p "22.08," at bounding box center [319, 179] width 27 height 11
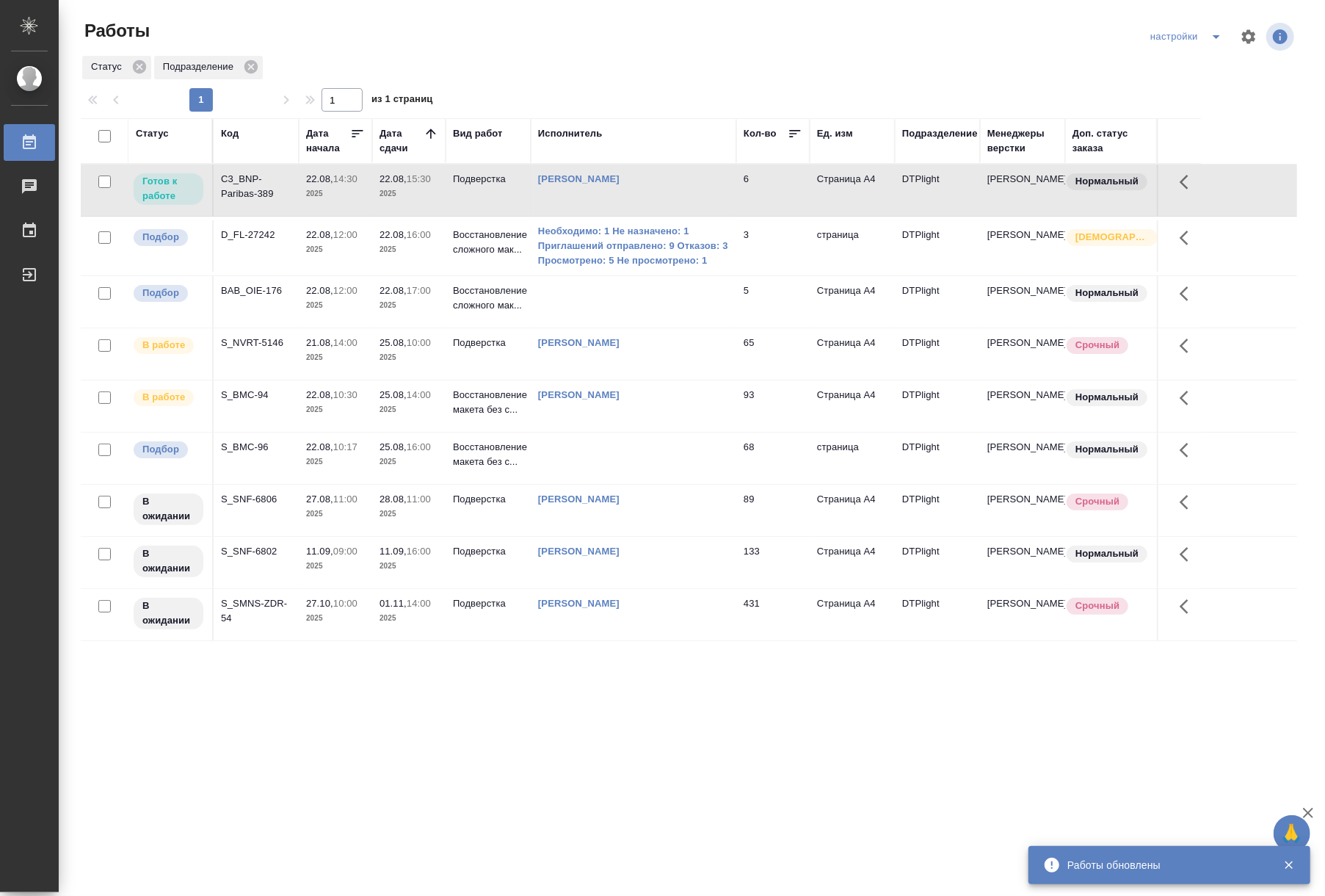
click at [321, 182] on p "22.08," at bounding box center [319, 179] width 27 height 11
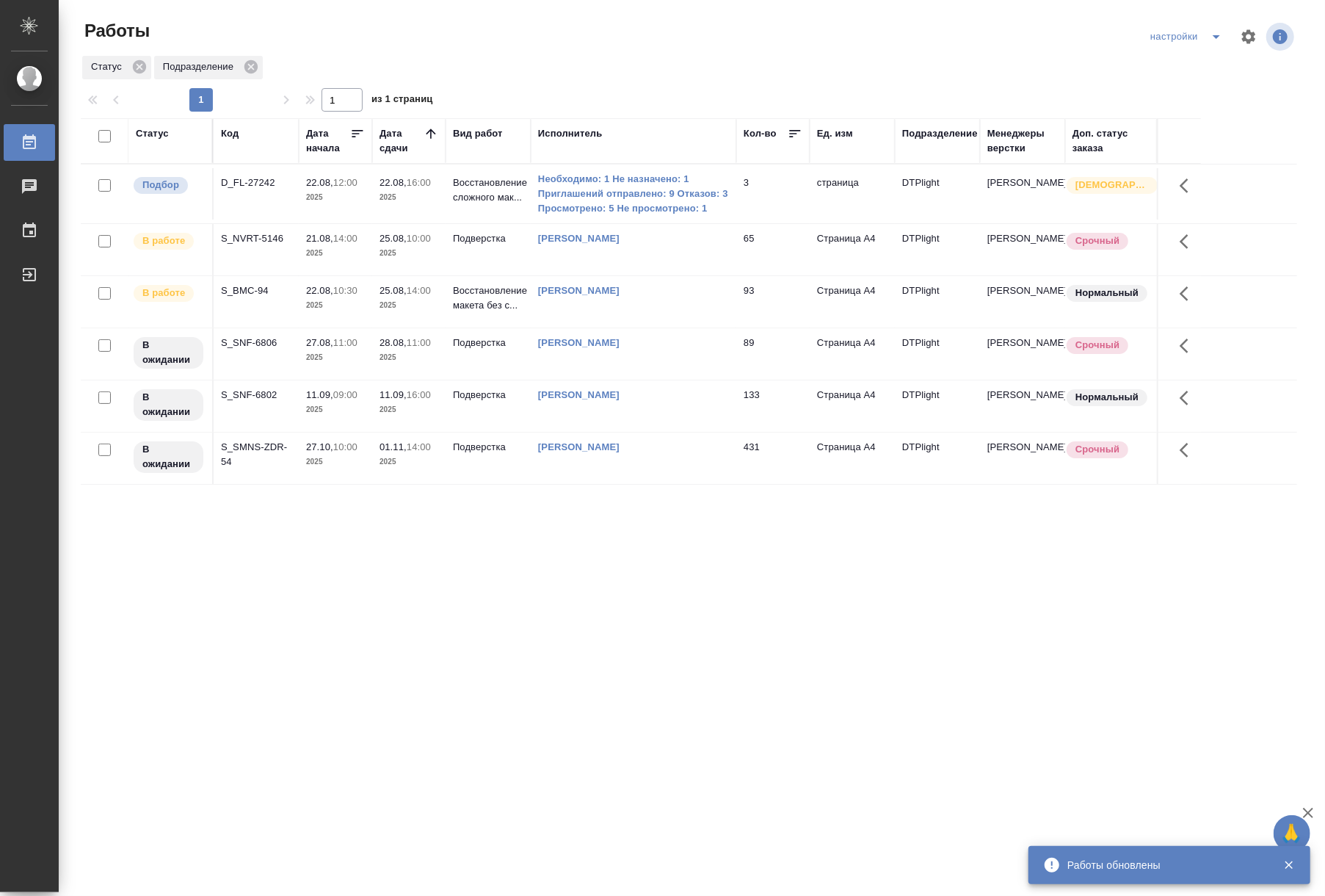
click at [809, 638] on div "Статус Код Дата начала Дата сдачи Вид работ Исполнитель Кол-во Ед. изм Подразде…" at bounding box center [689, 383] width 1217 height 529
click at [380, 192] on p "2025" at bounding box center [409, 197] width 59 height 15
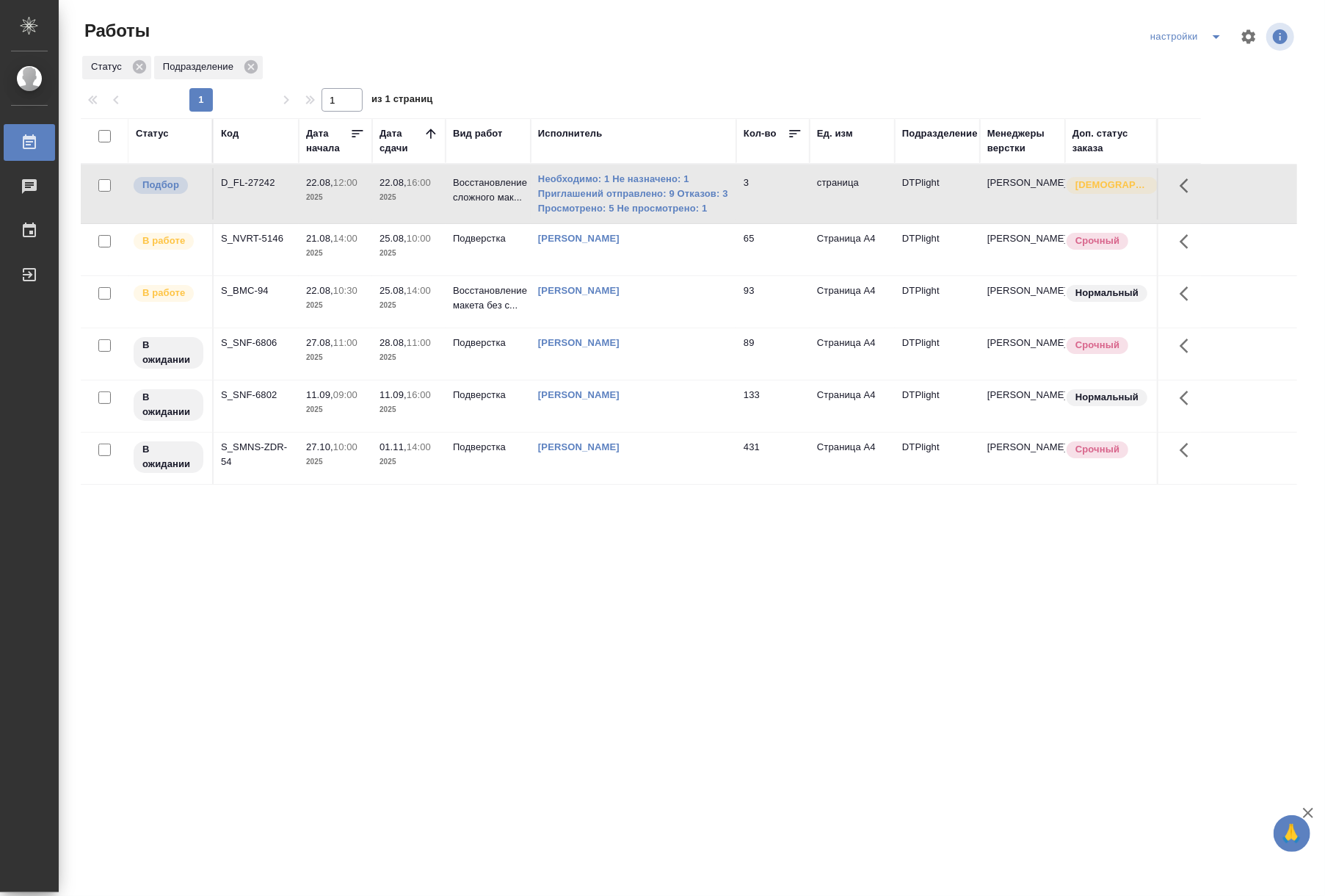
click at [380, 192] on p "2025" at bounding box center [409, 197] width 59 height 15
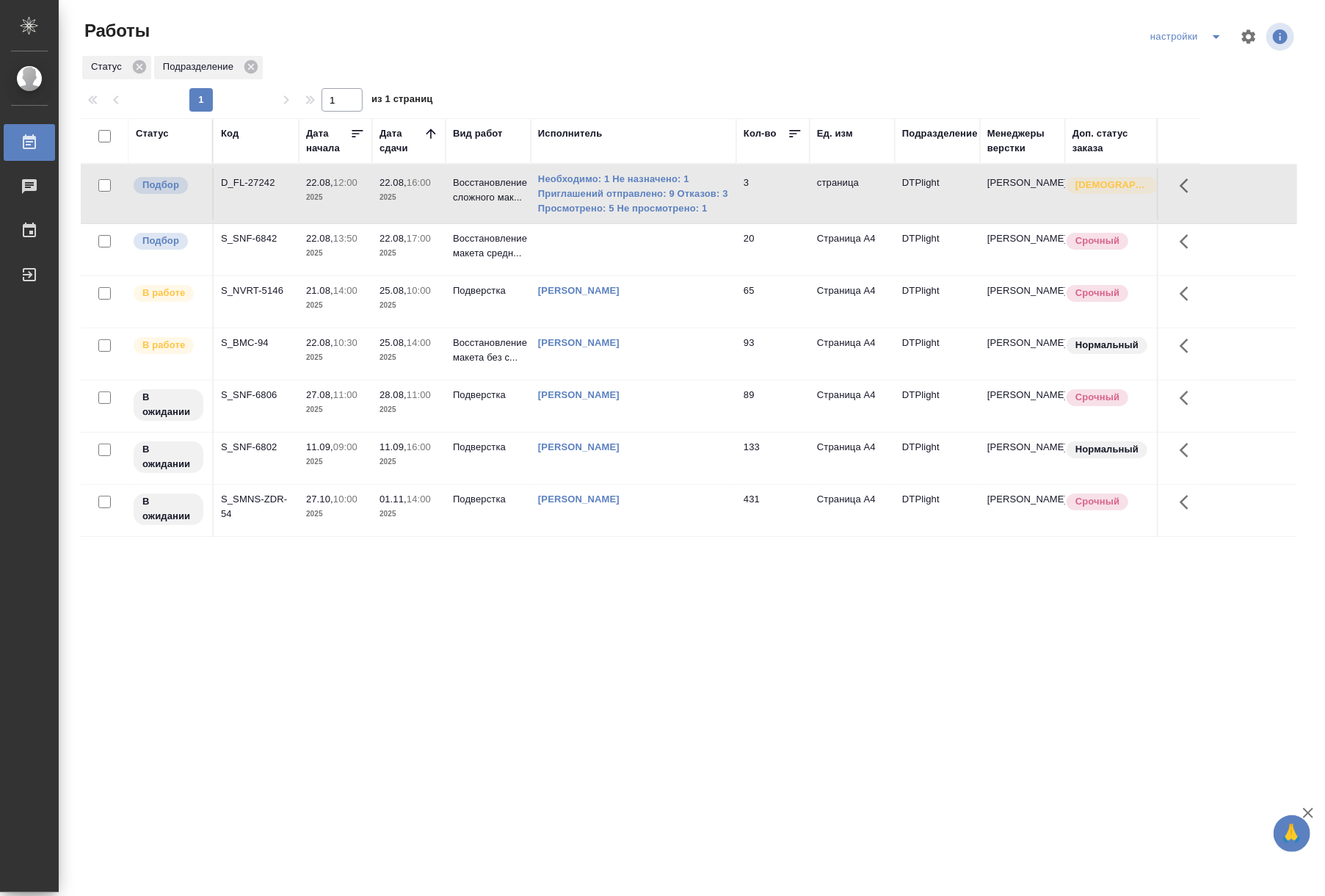
click at [1052, 573] on div "Статус Код Дата начала Дата сдачи Вид работ Исполнитель Кол-во Ед. изм Подразде…" at bounding box center [689, 383] width 1217 height 529
click at [680, 223] on td at bounding box center [634, 194] width 206 height 59
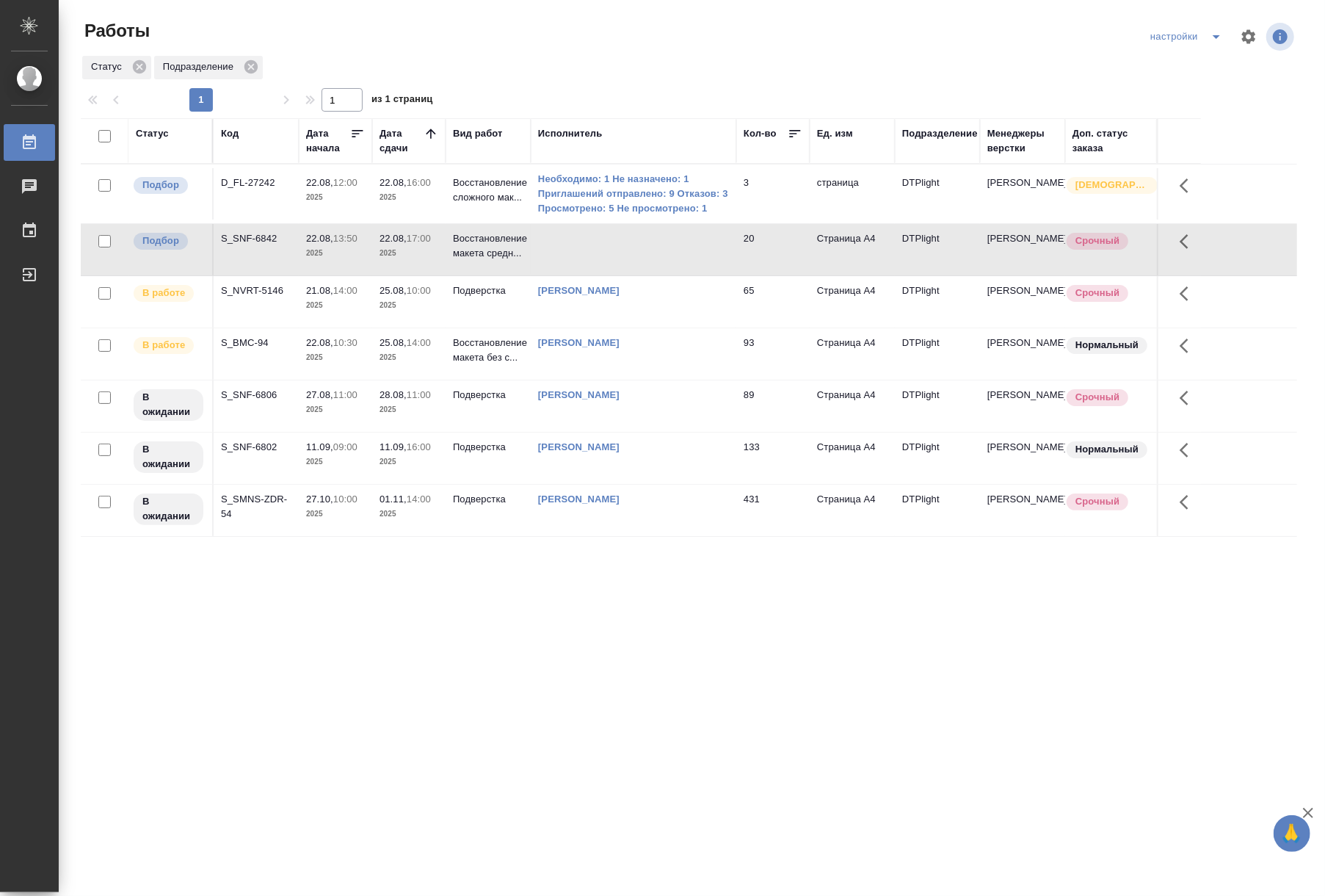
click at [612, 567] on div "Статус Код Дата начала Дата сдачи Вид работ Исполнитель Кол-во Ед. изм Подразде…" at bounding box center [689, 383] width 1217 height 529
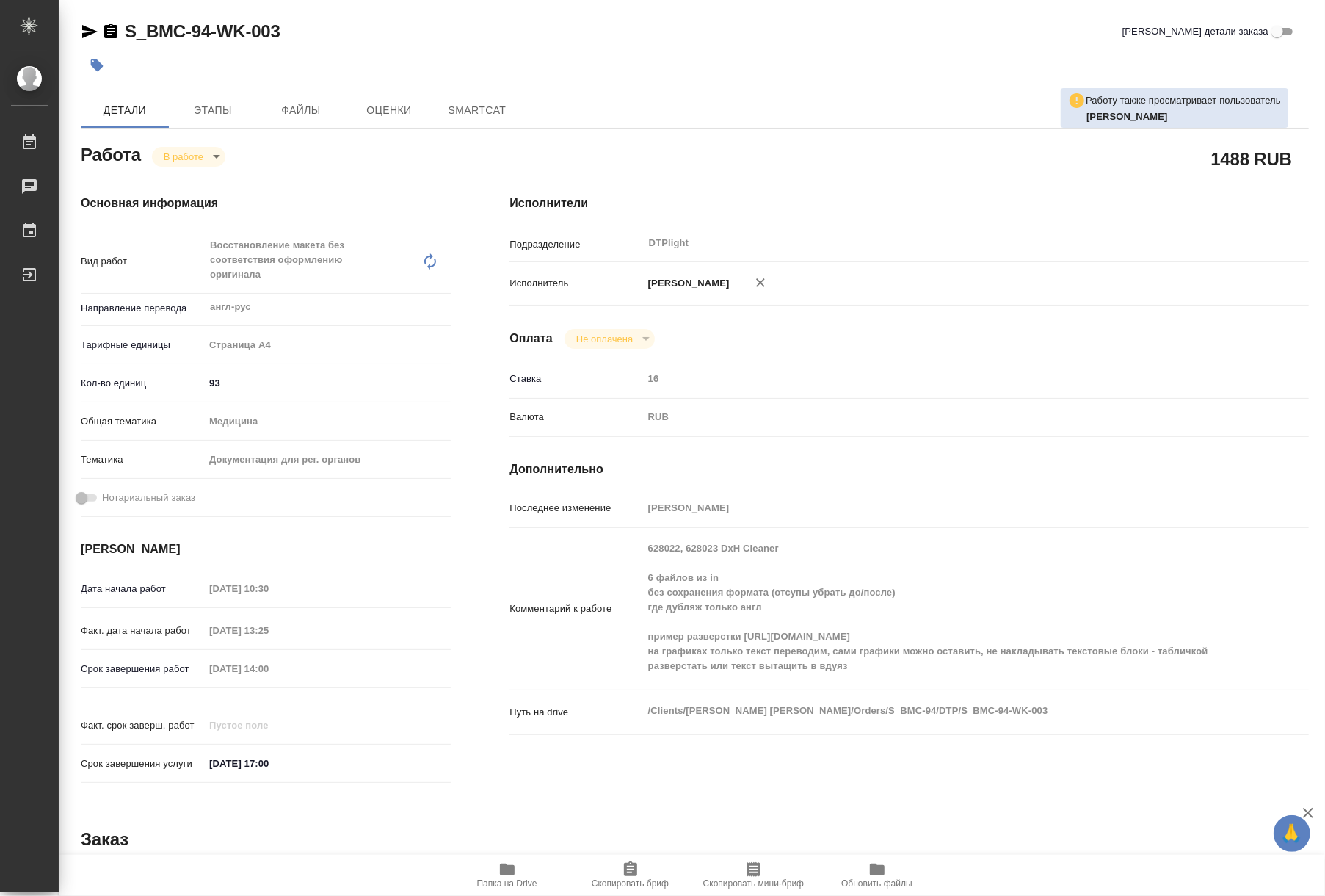
type textarea "x"
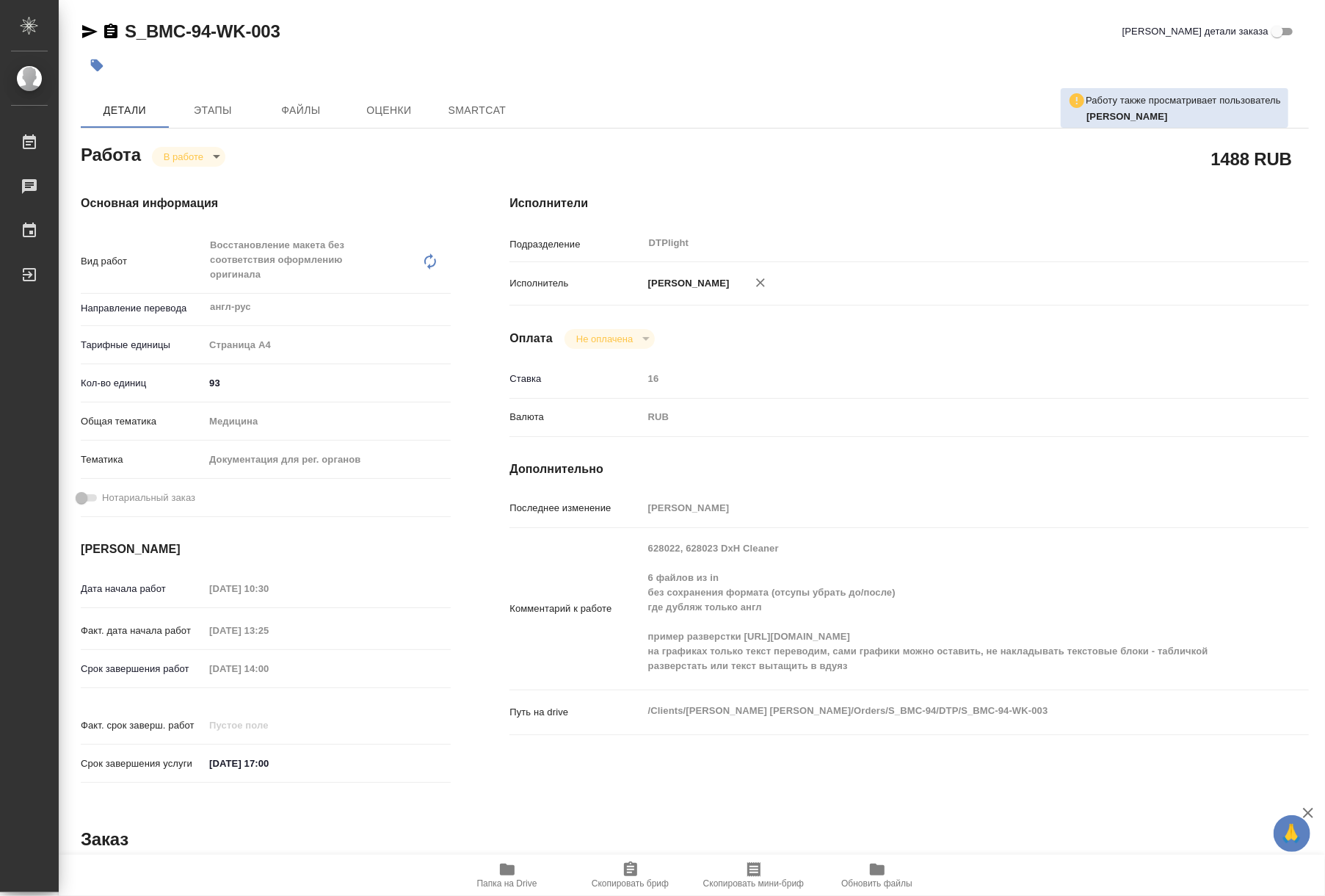
type textarea "x"
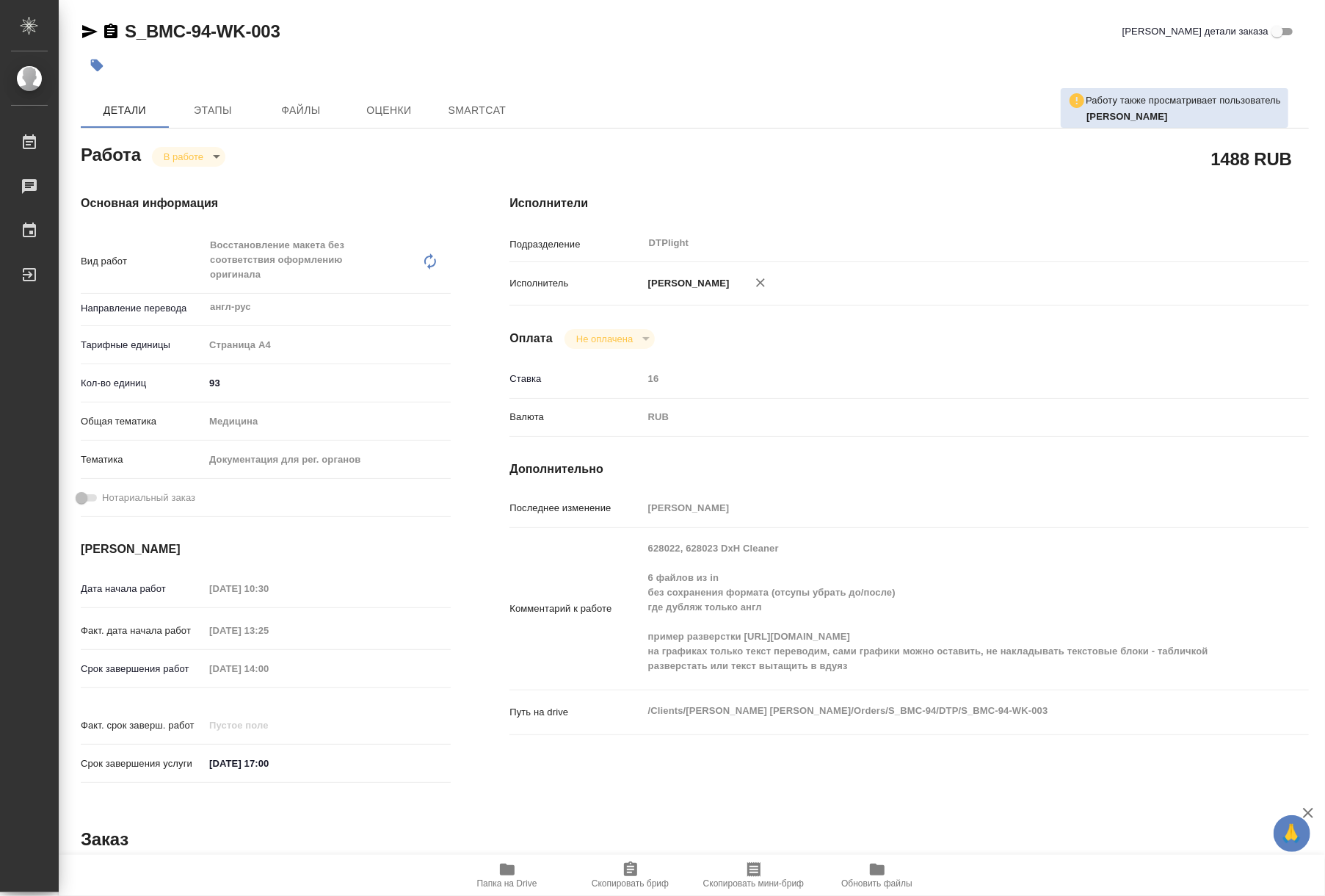
type textarea "x"
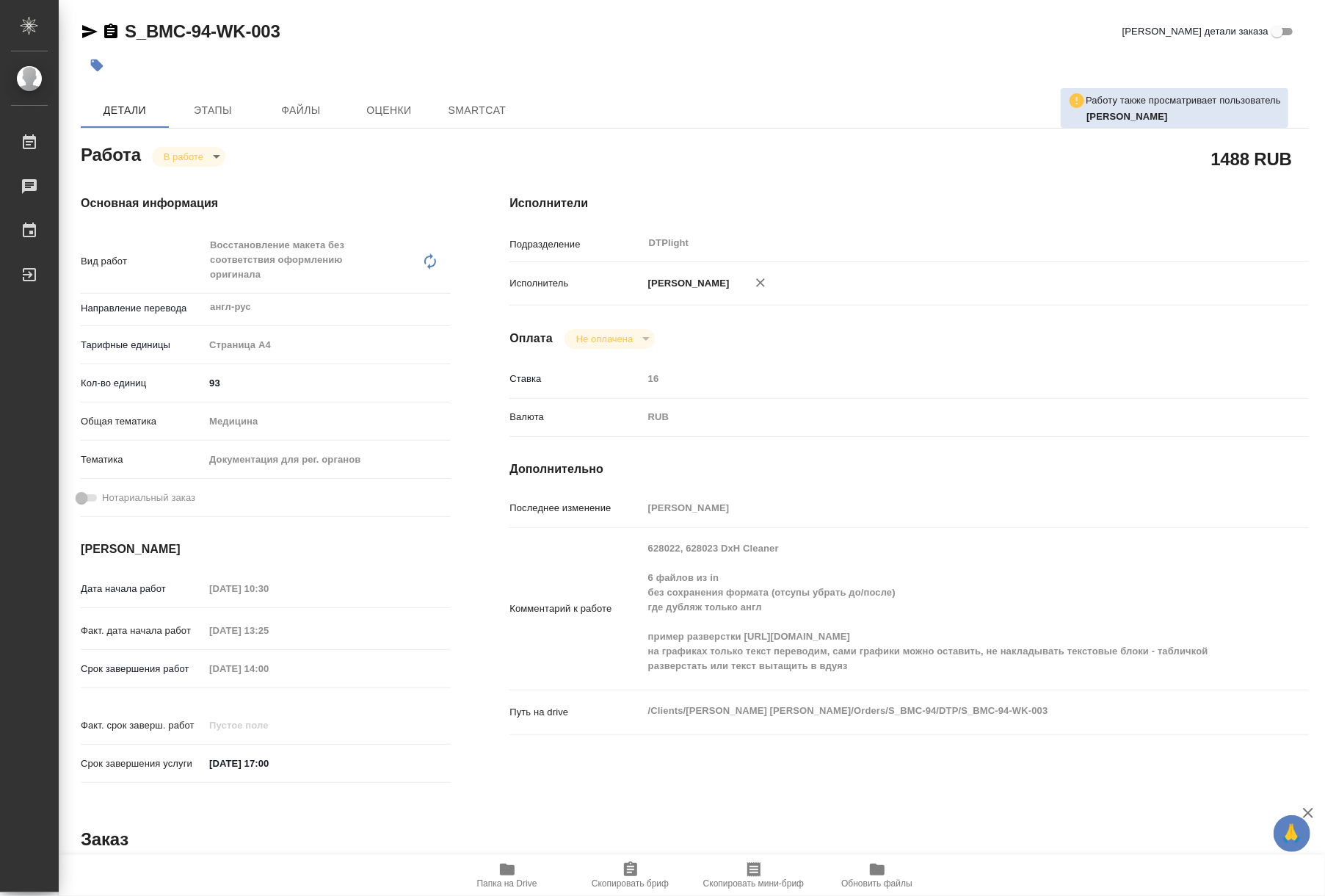
type textarea "x"
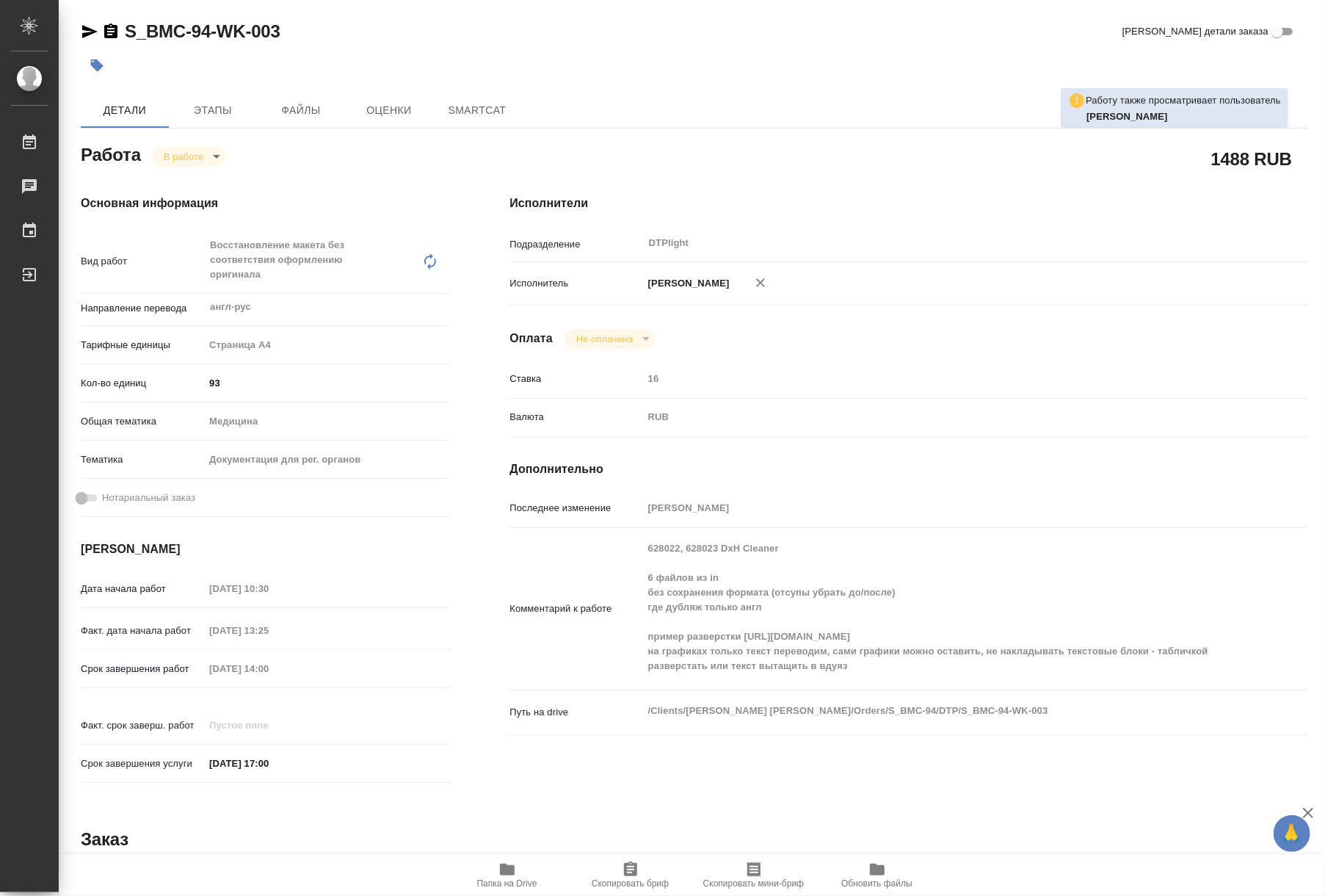
type textarea "x"
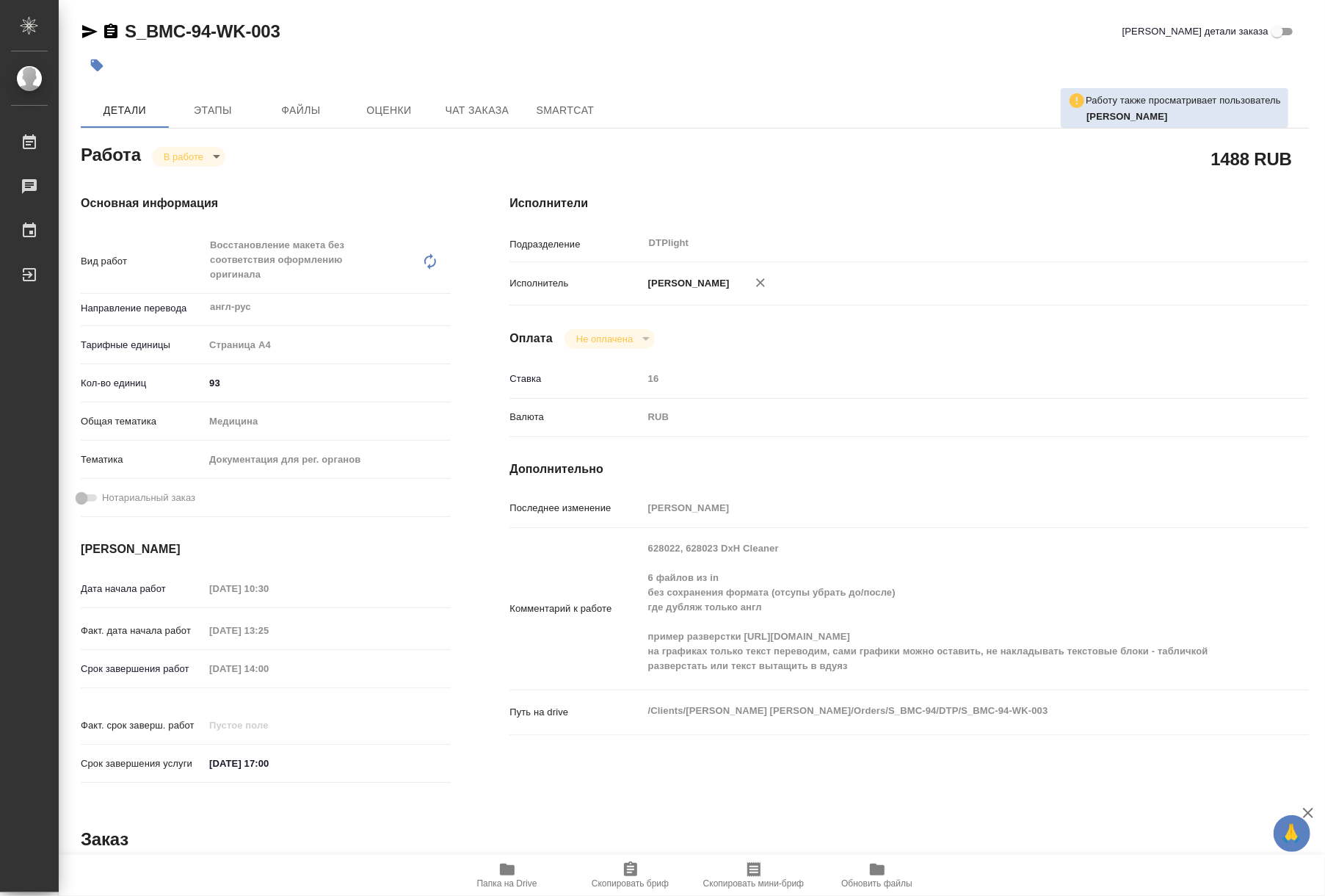
type textarea "x"
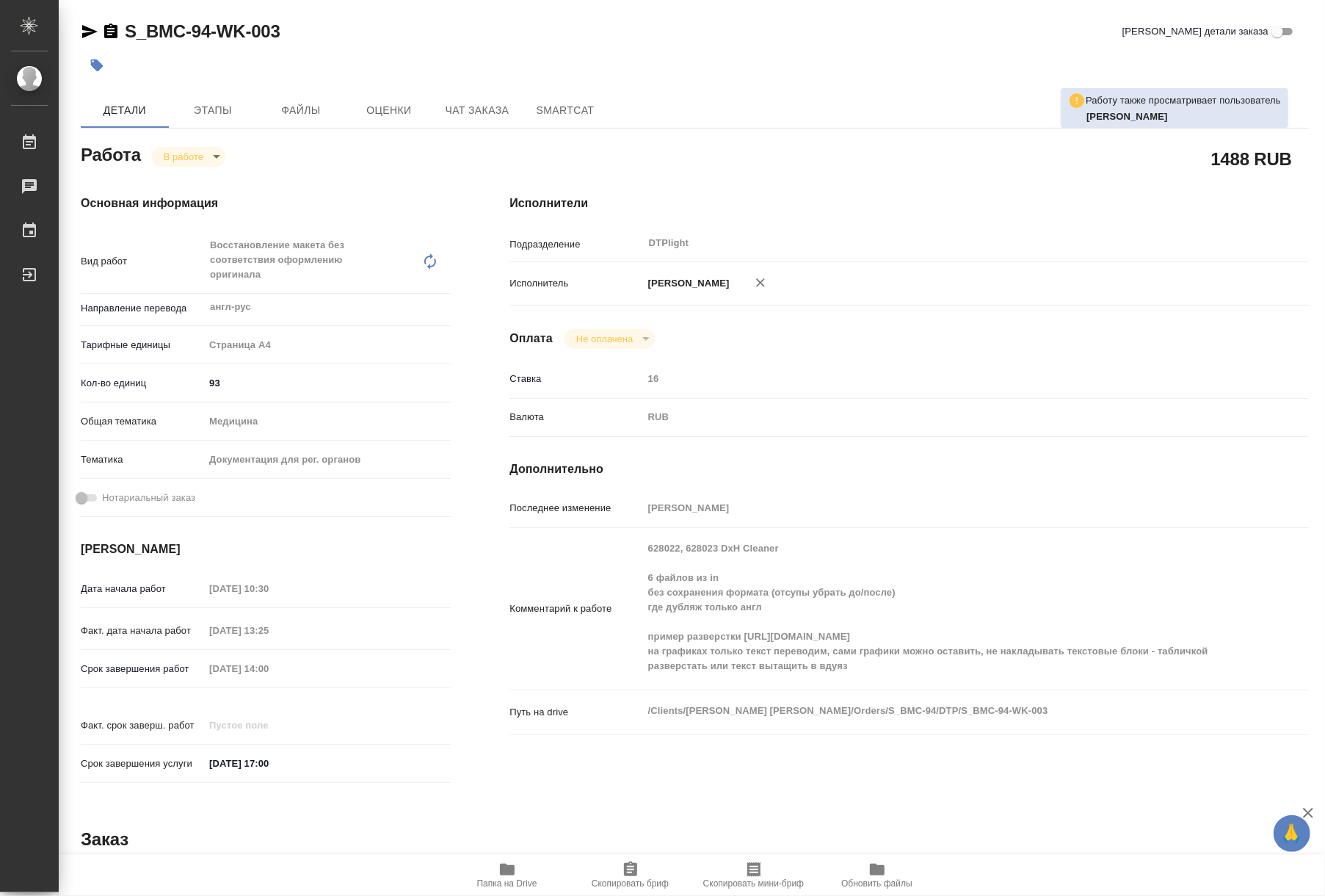
type textarea "x"
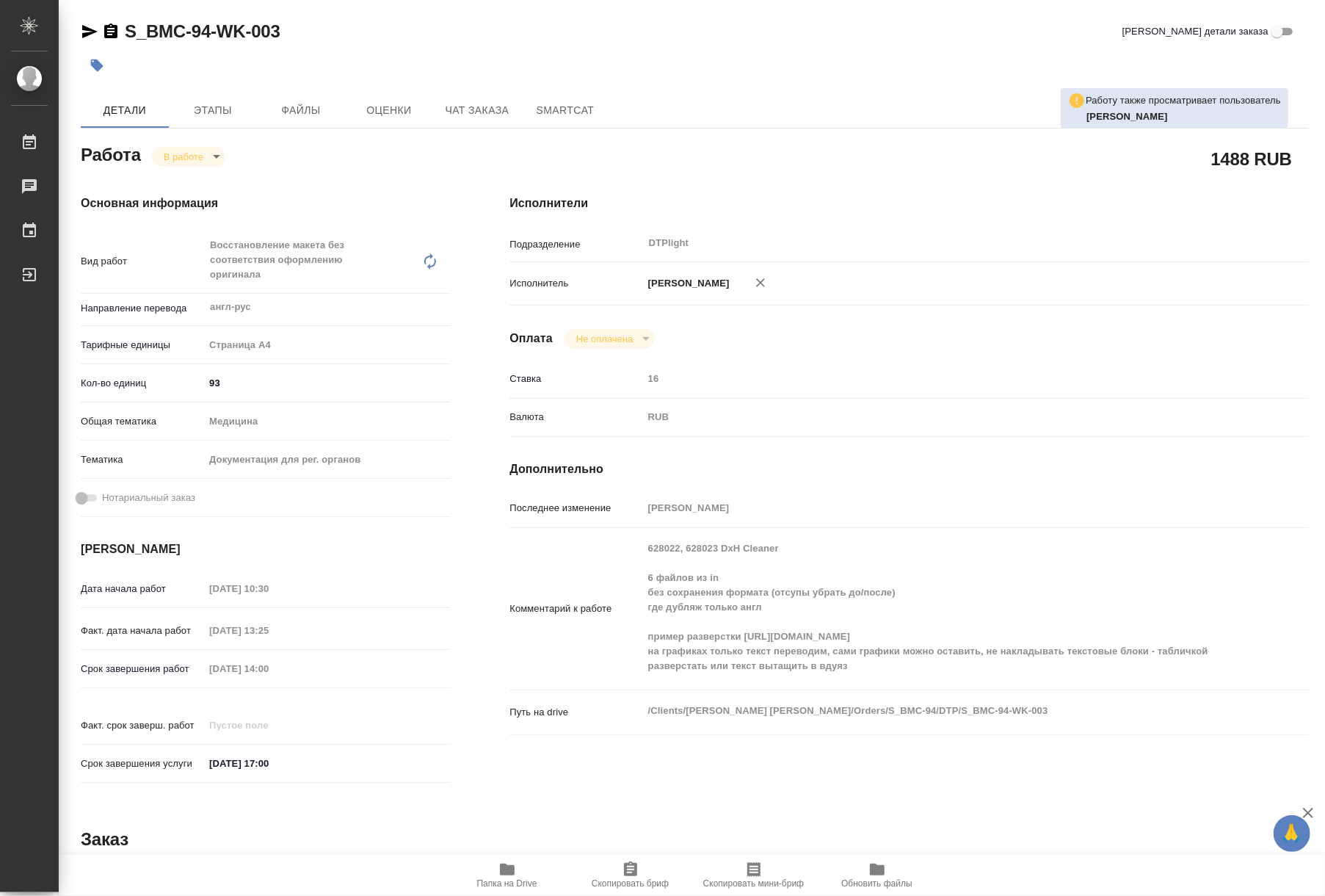
click at [509, 873] on icon "button" at bounding box center [507, 869] width 15 height 12
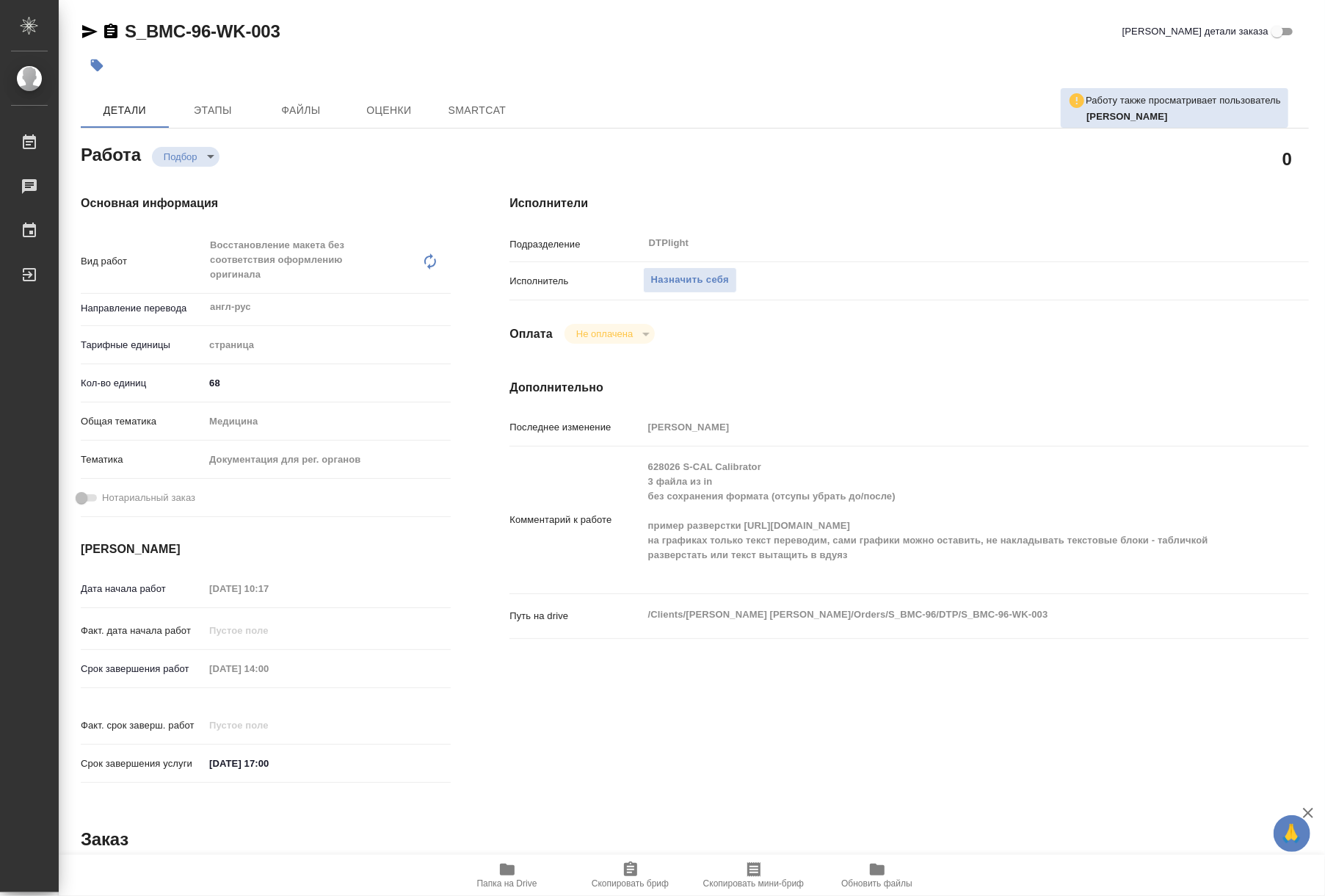
type textarea "x"
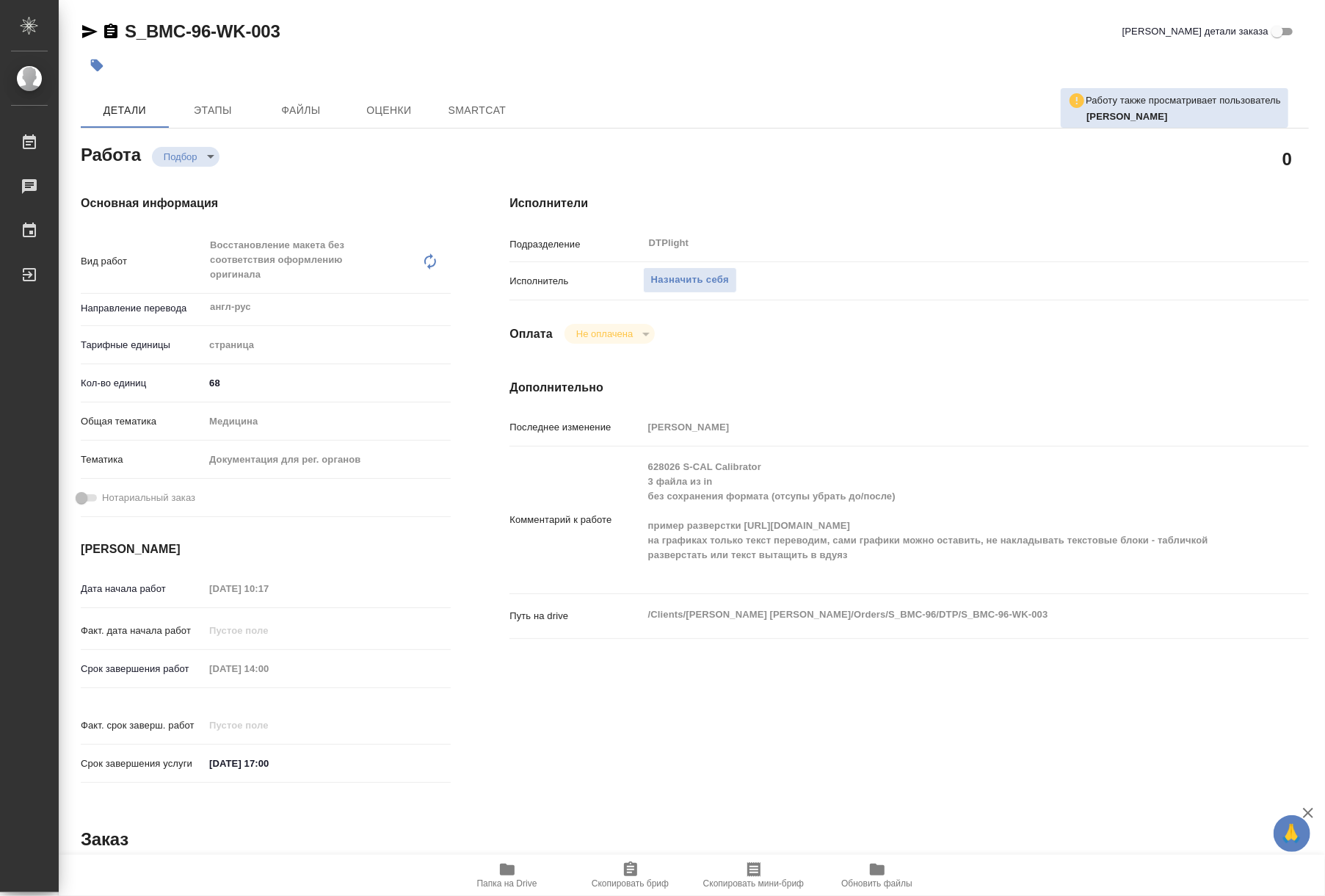
type textarea "x"
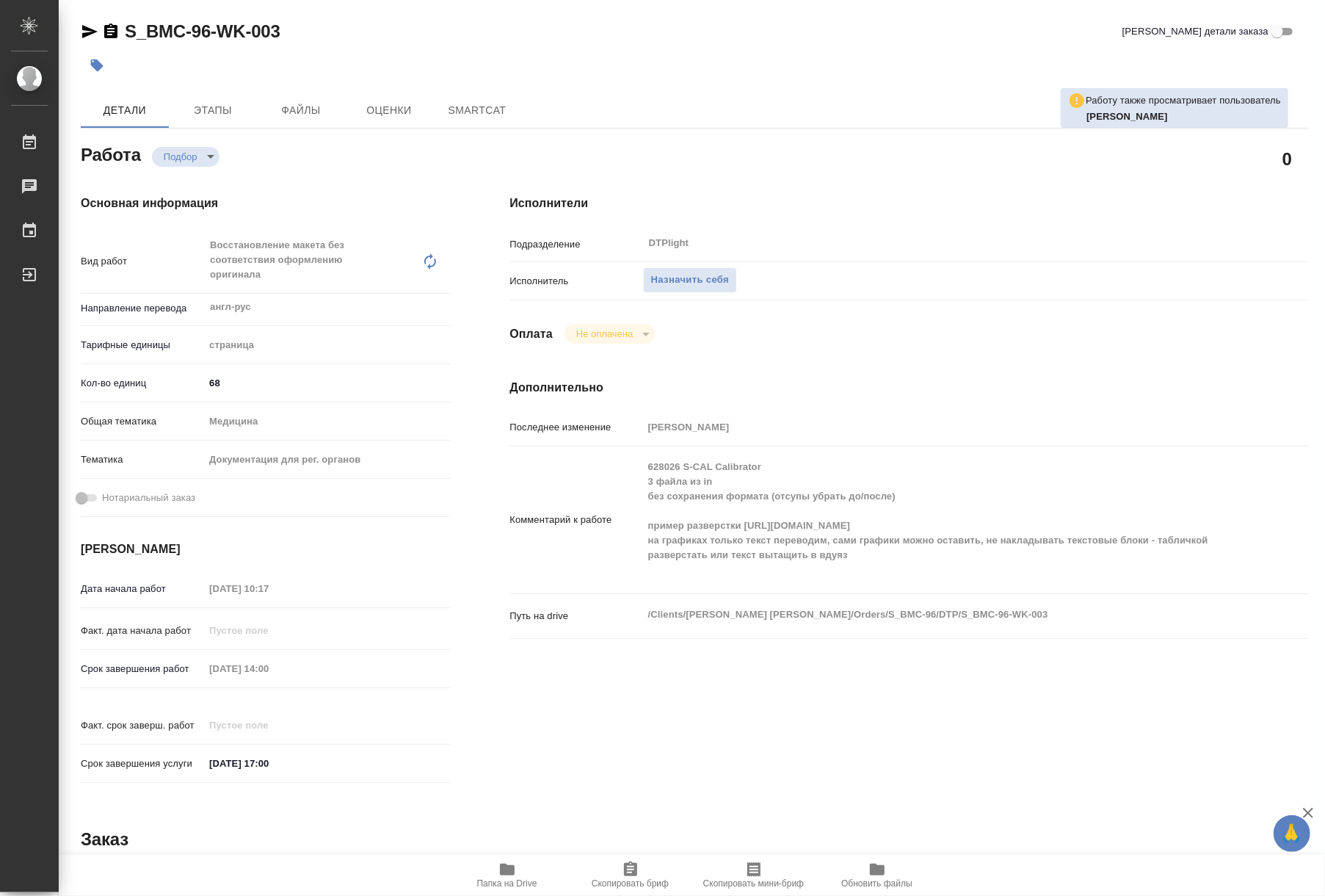
type textarea "x"
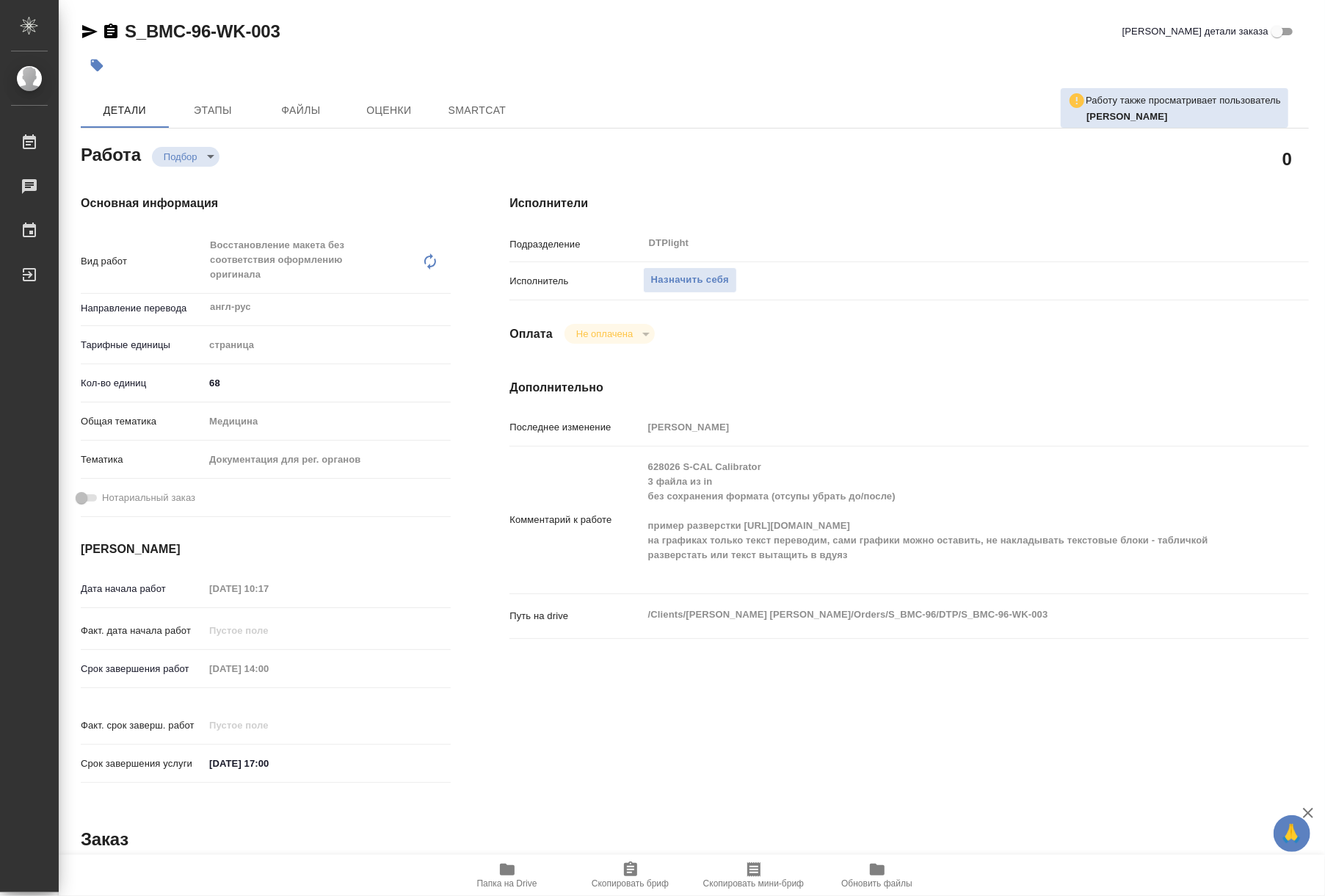
type textarea "x"
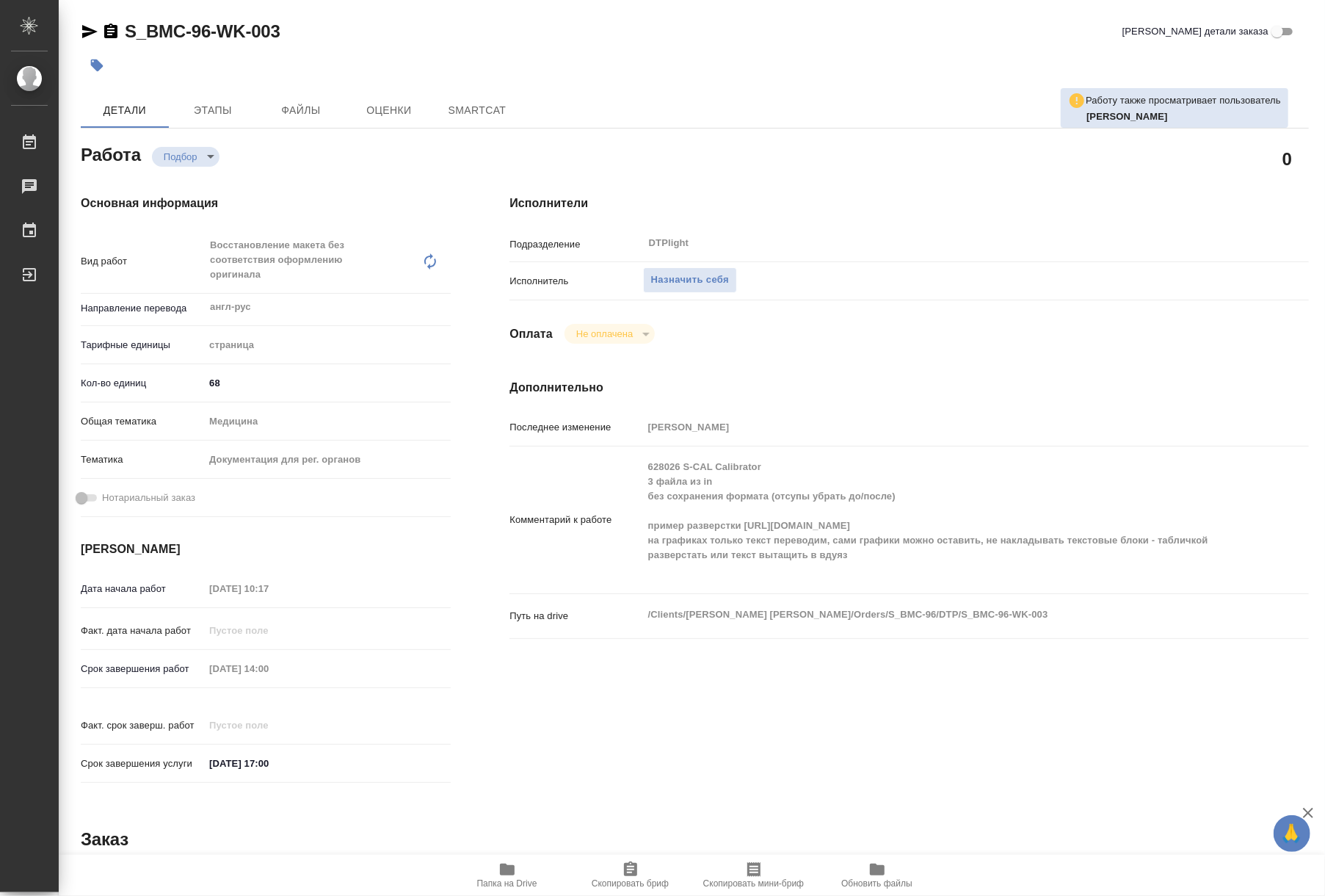
type textarea "x"
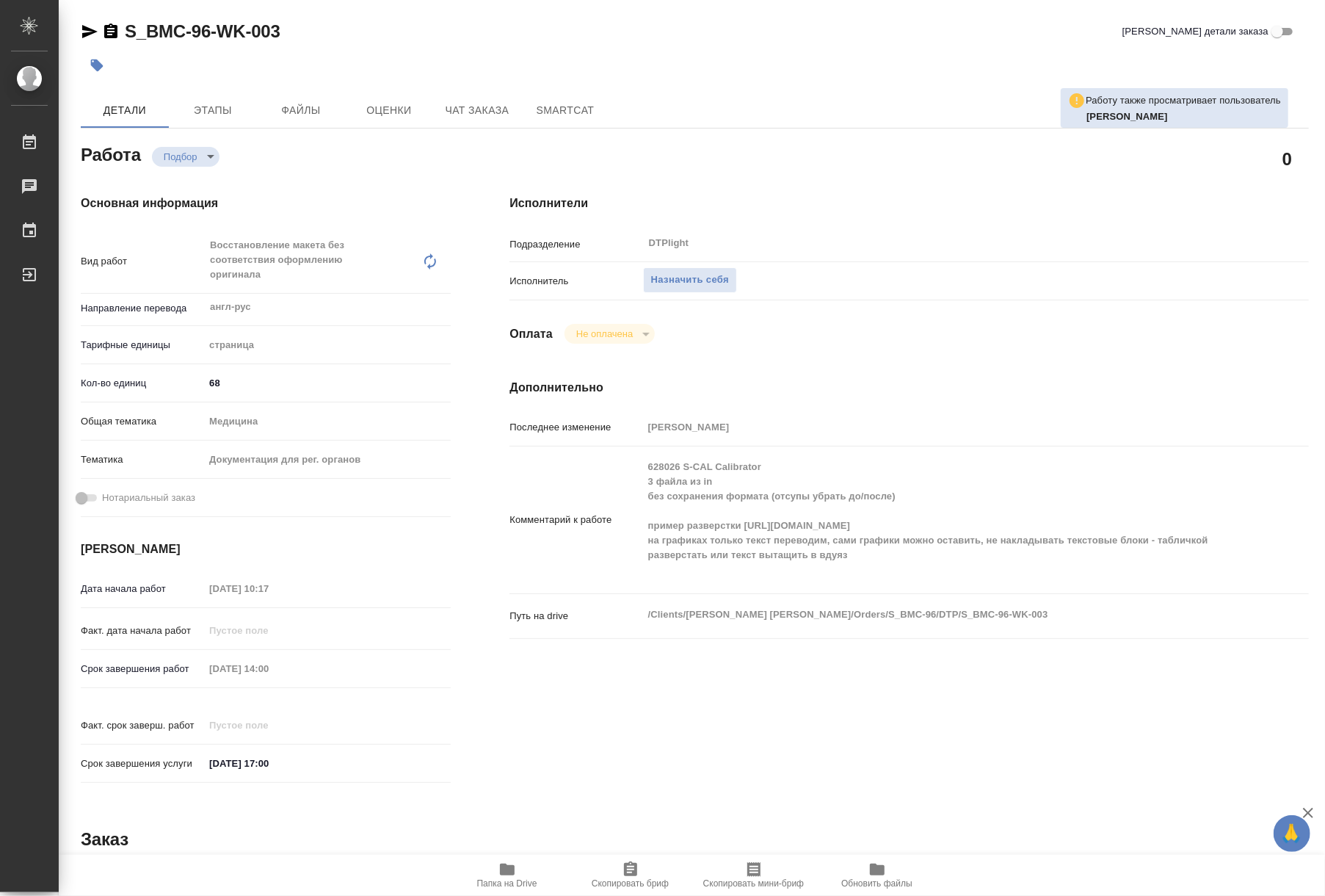
click at [509, 873] on icon "button" at bounding box center [507, 869] width 15 height 12
type textarea "x"
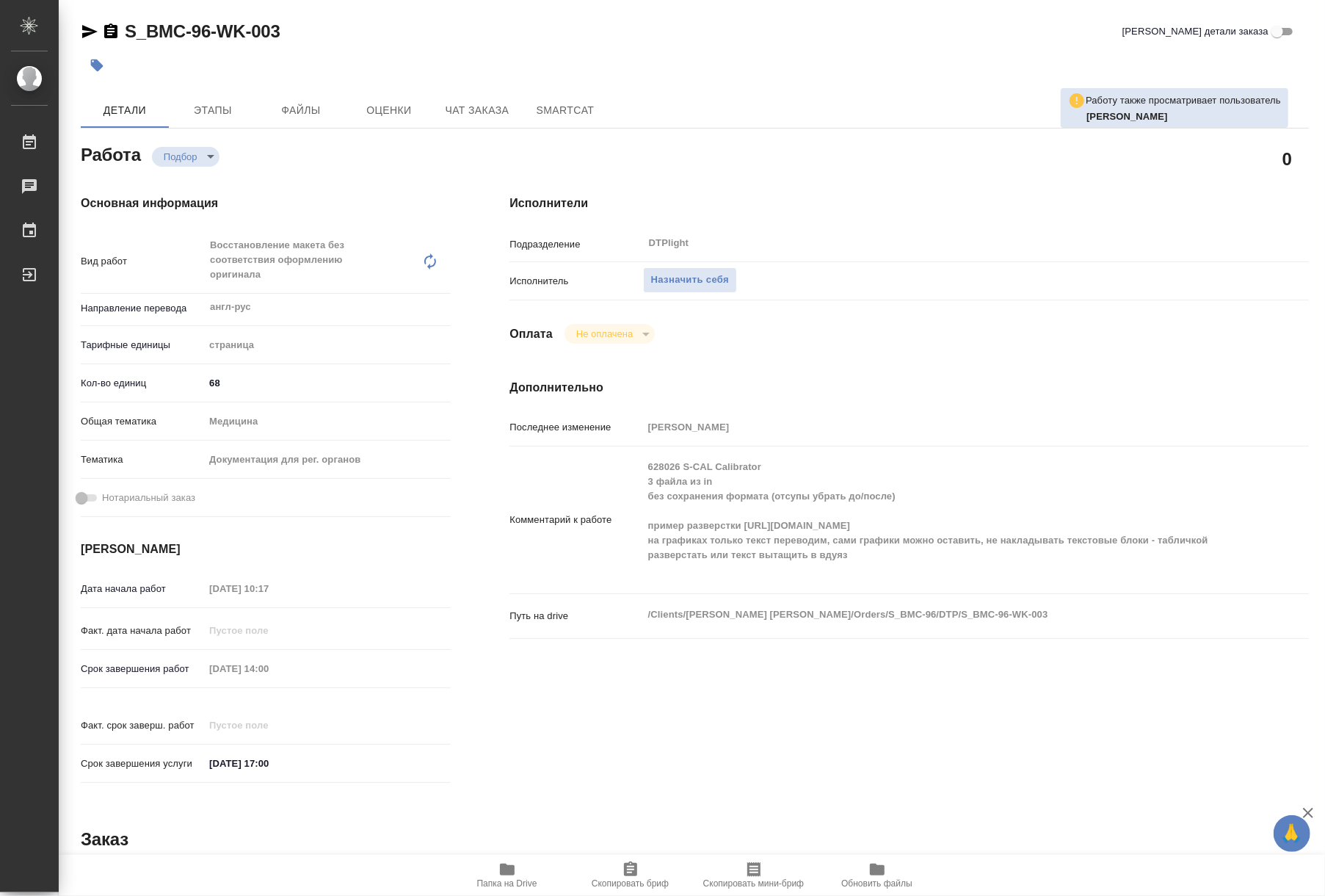
type textarea "x"
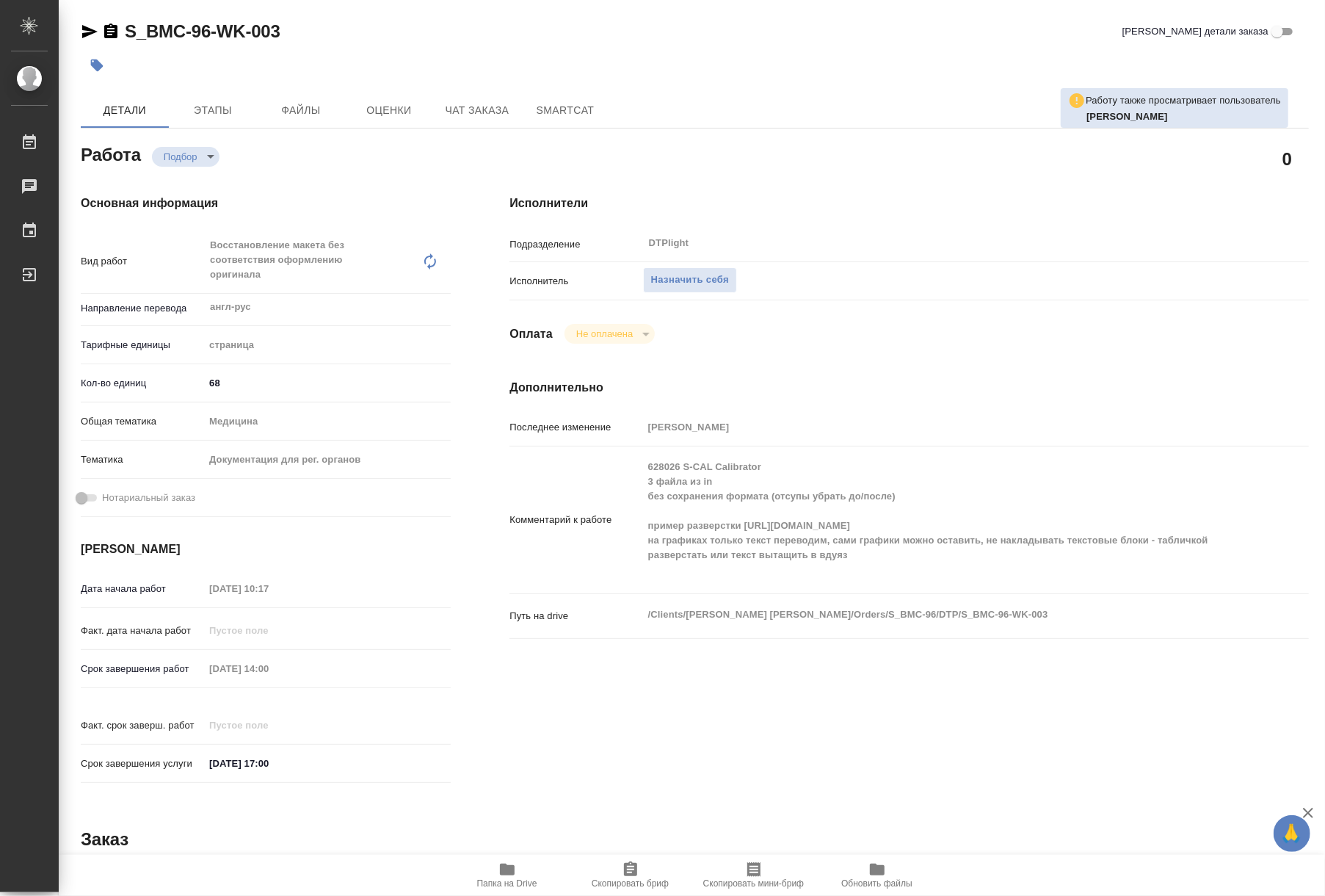
type textarea "x"
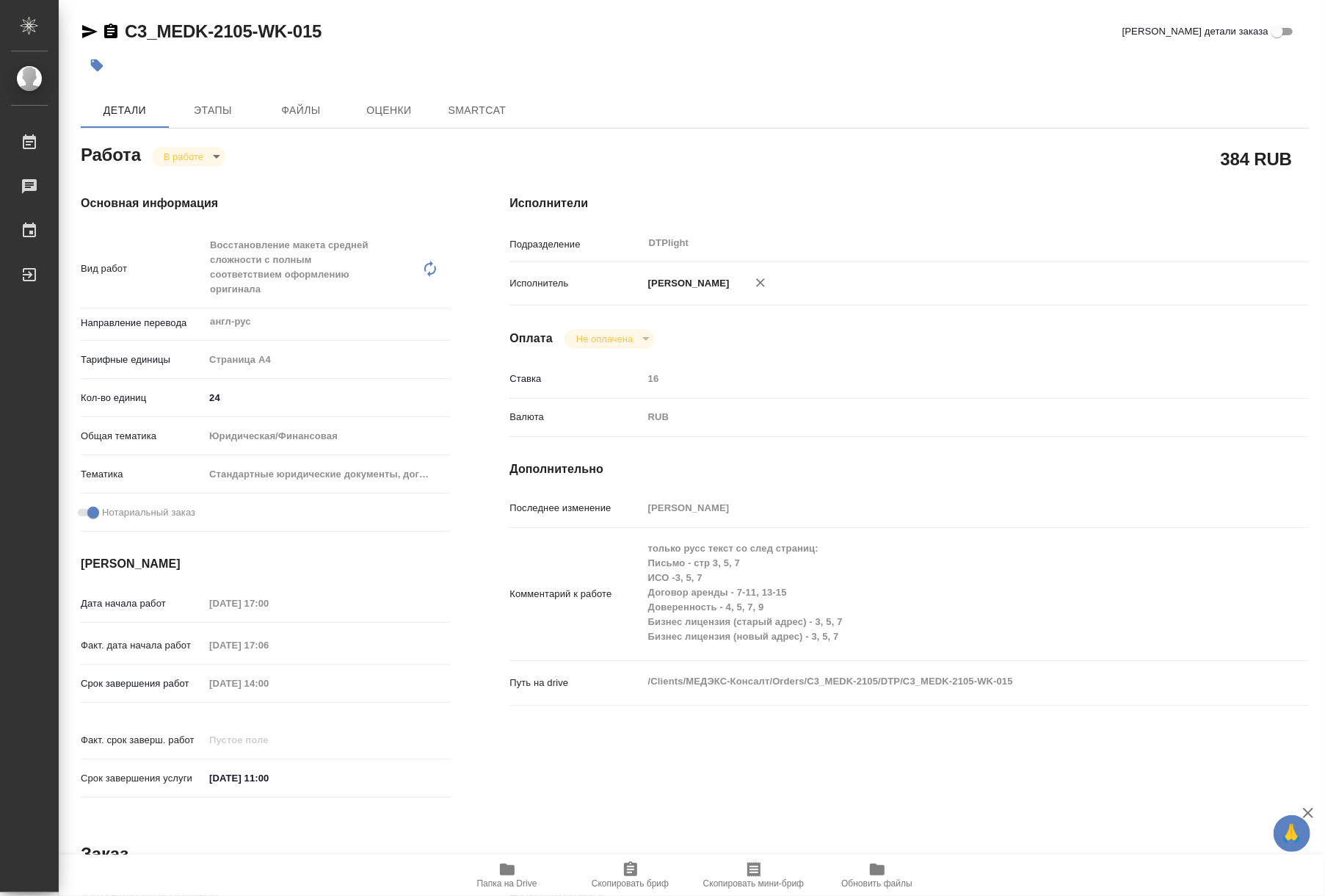
type textarea "x"
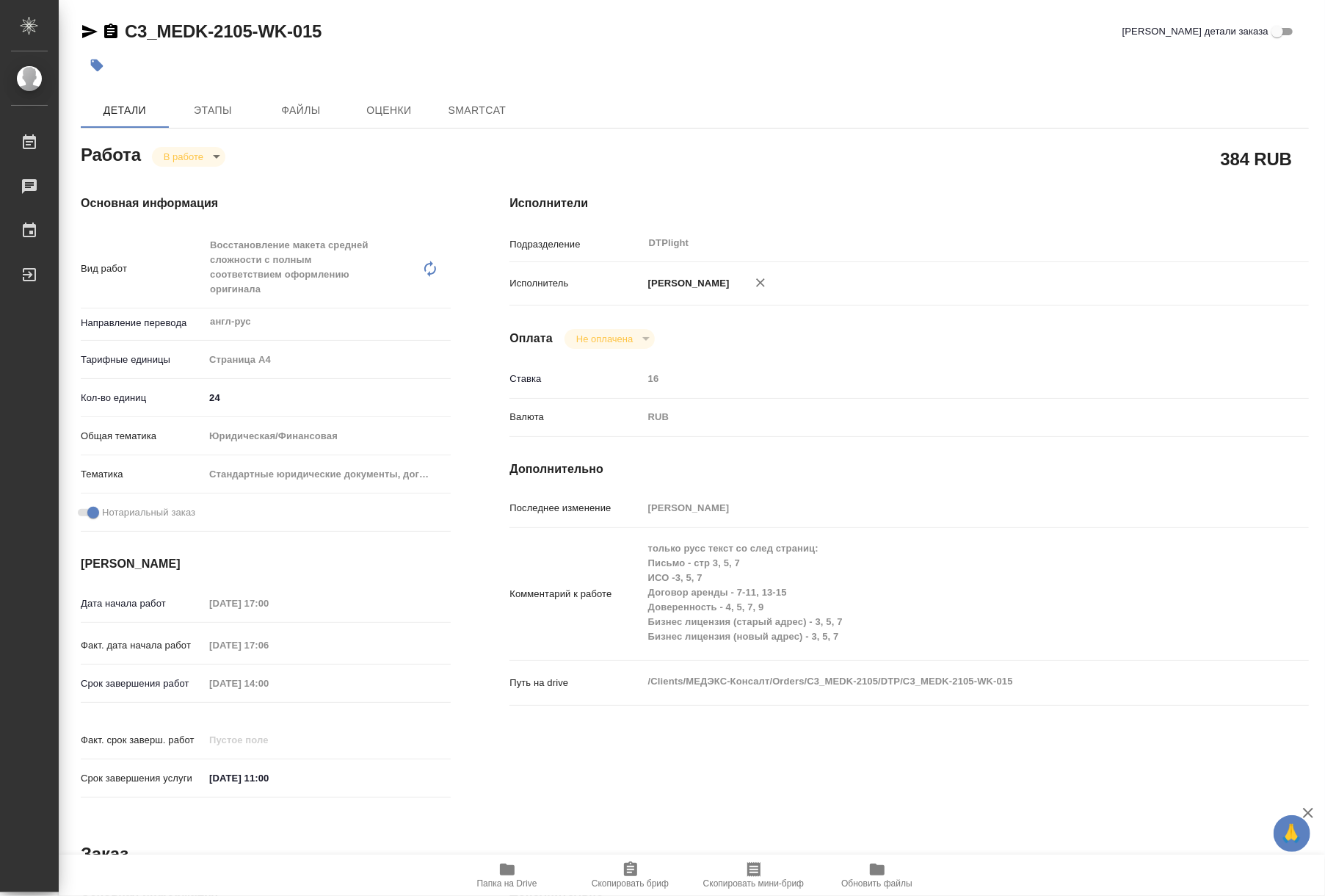
type textarea "x"
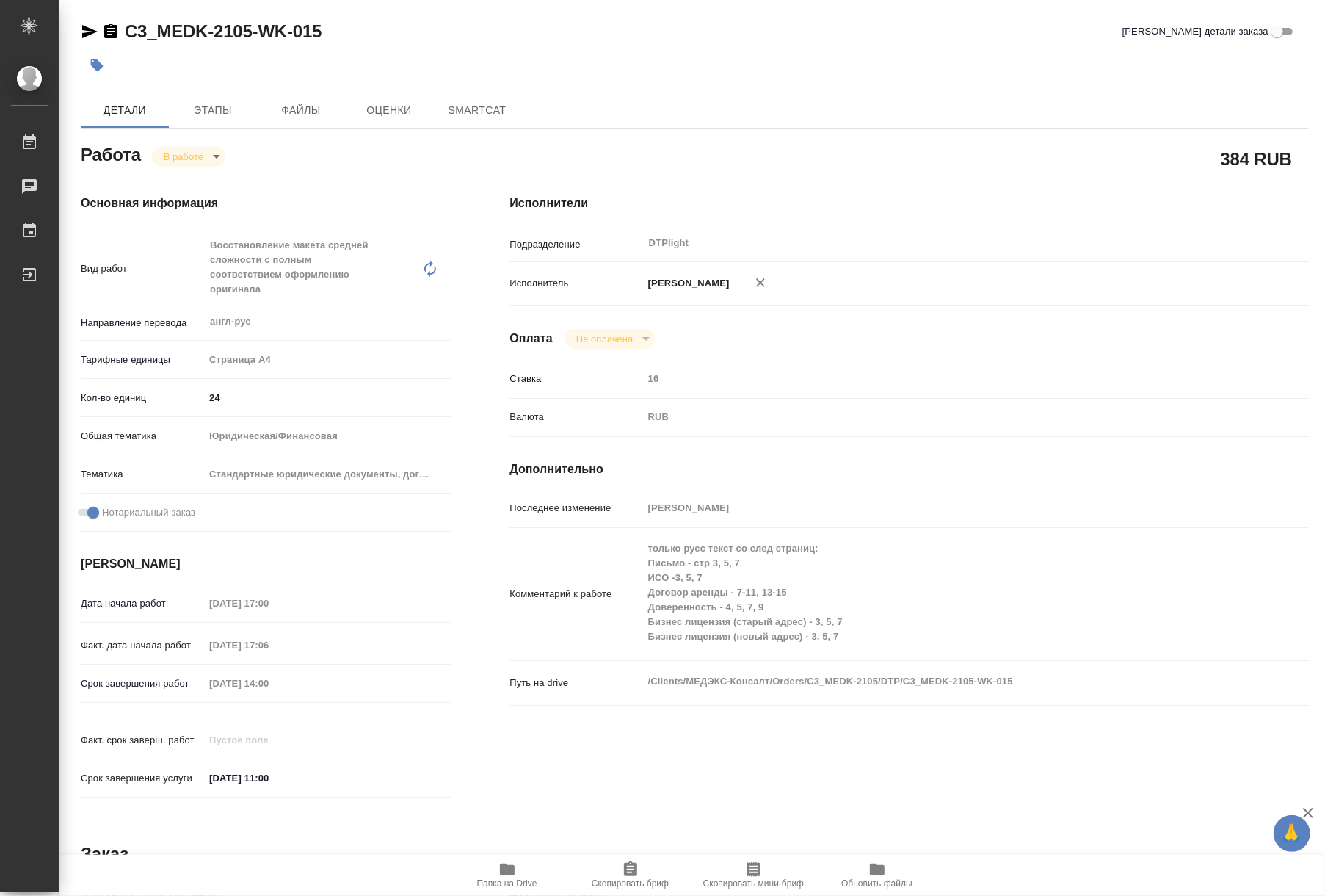
type textarea "x"
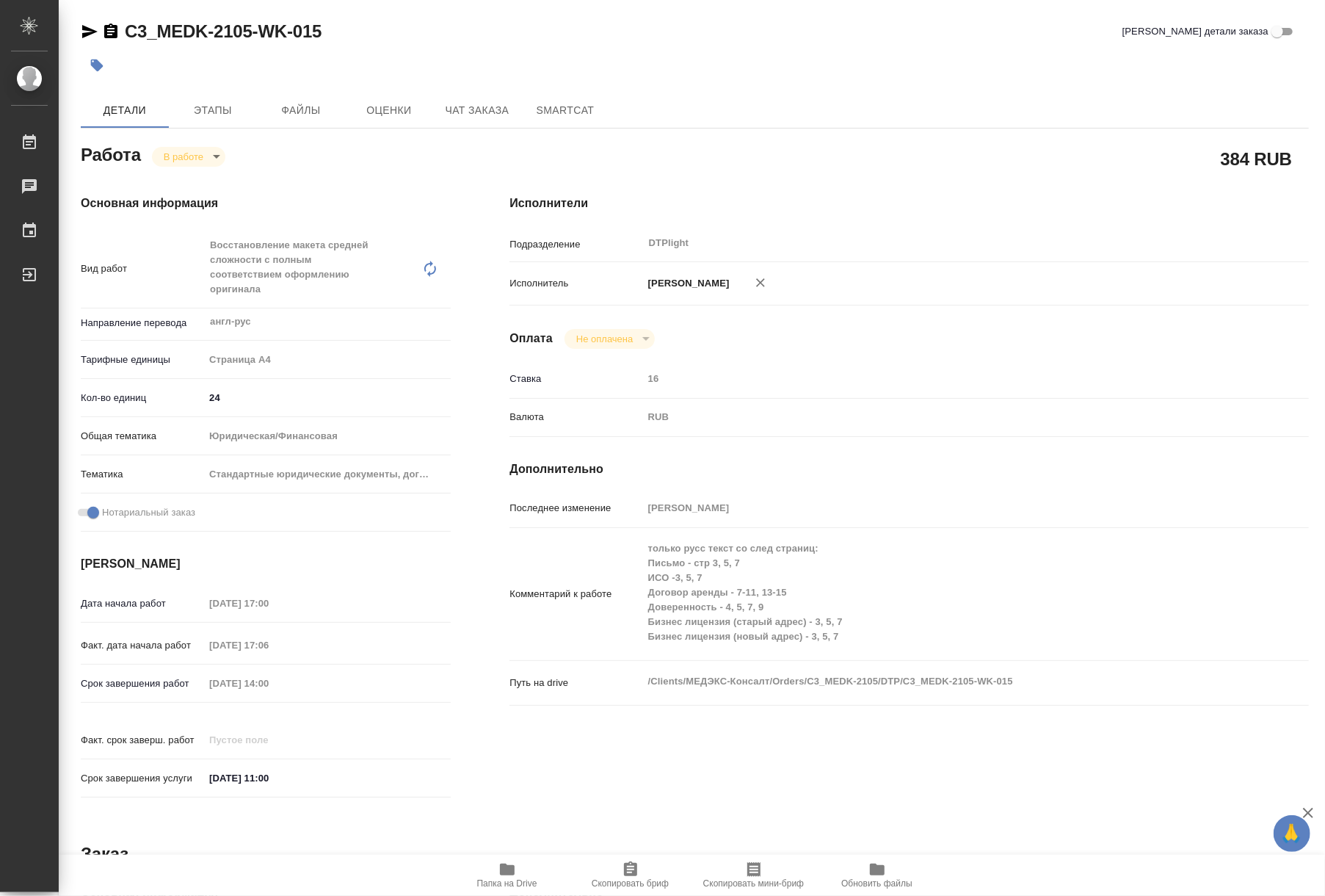
click at [526, 882] on span "Папка на Drive" at bounding box center [507, 883] width 60 height 10
type textarea "x"
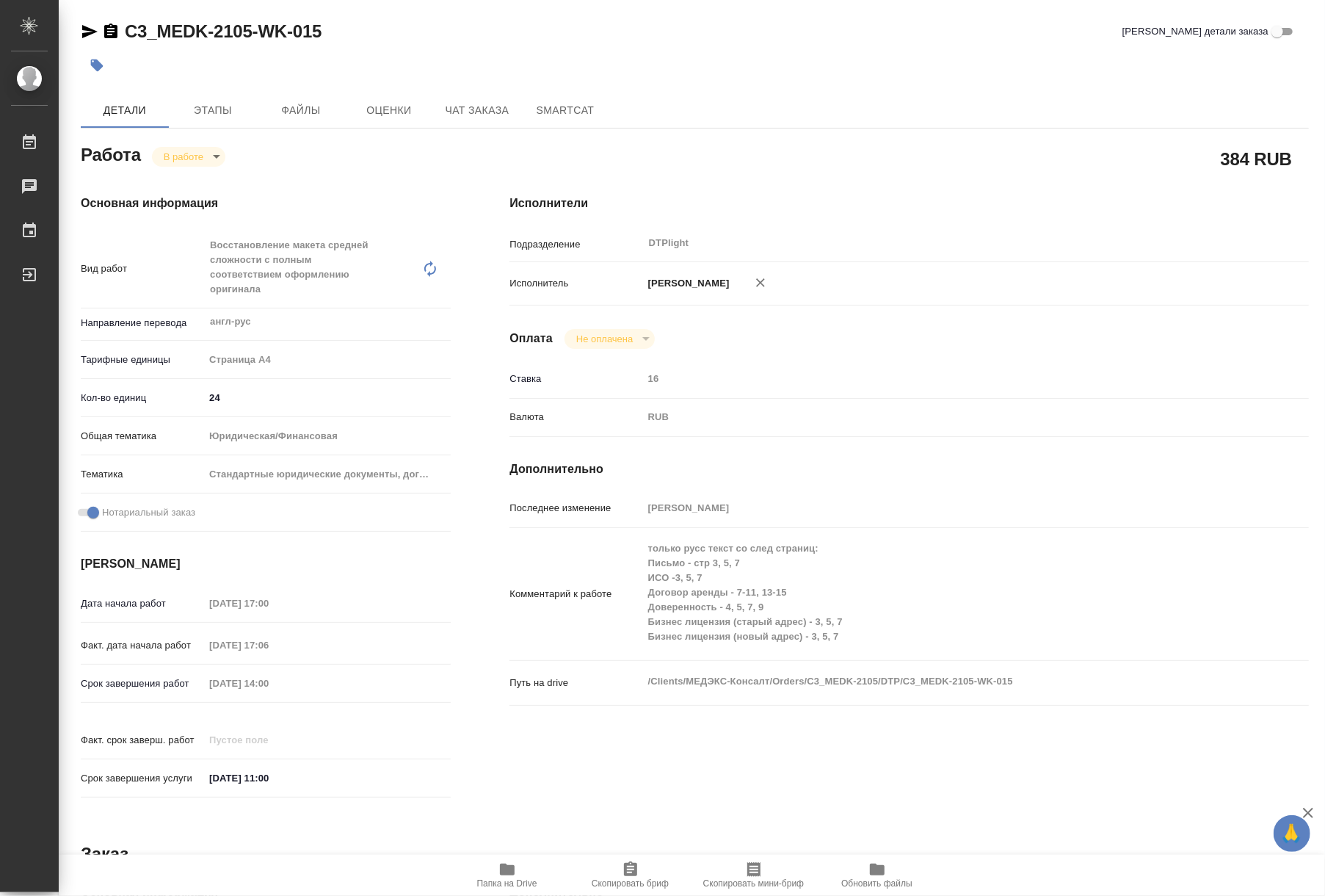
type textarea "x"
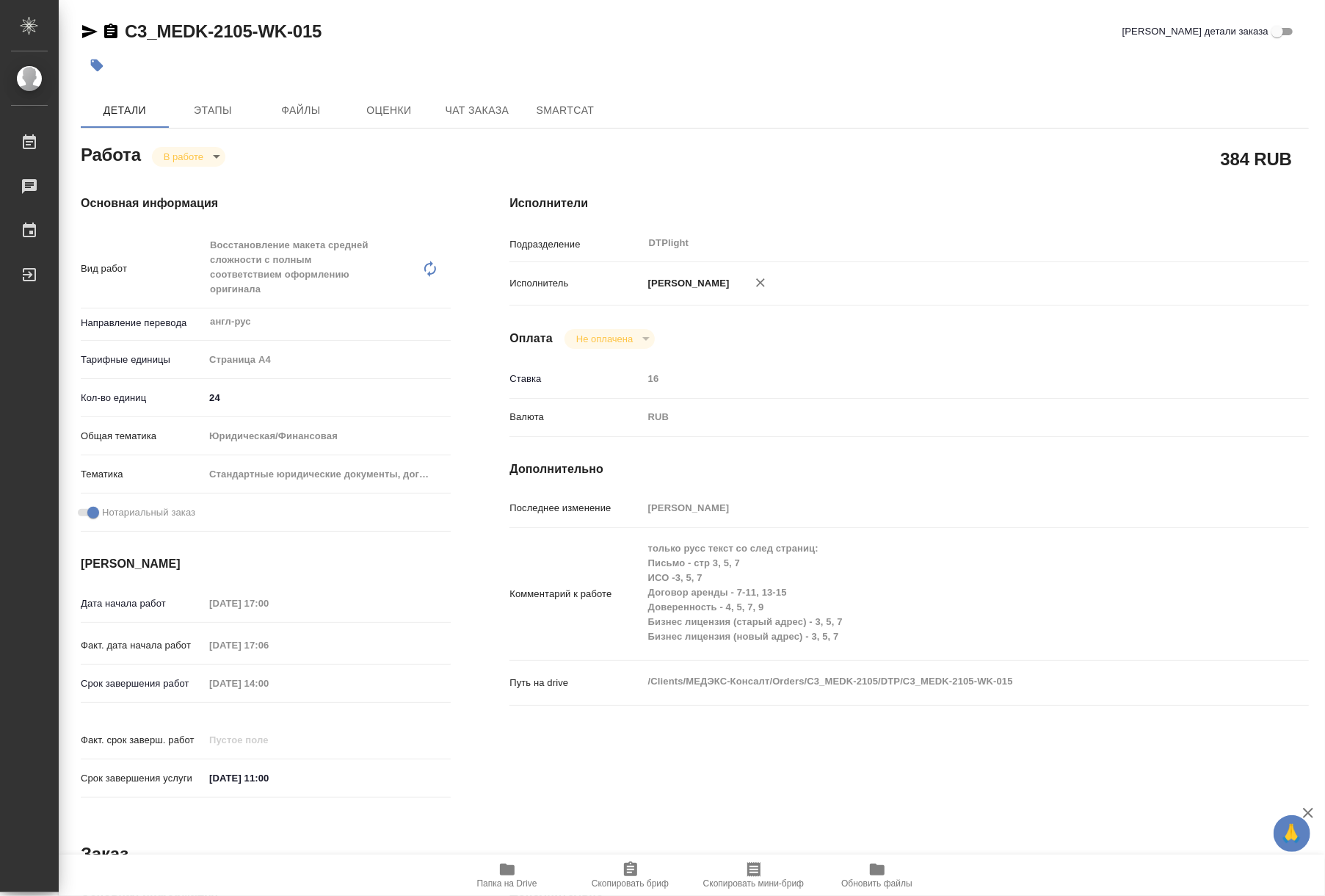
type textarea "x"
click at [480, 875] on span "Папка на Drive" at bounding box center [507, 874] width 106 height 28
click at [171, 154] on body "🙏 .cls-1 fill:#fff; AWATERA Riianova Anna Работы 0 Чаты График Выйти C3_MEDK-21…" at bounding box center [662, 448] width 1325 height 896
click at [186, 177] on button "Выполнен" at bounding box center [190, 181] width 53 height 16
type textarea "x"
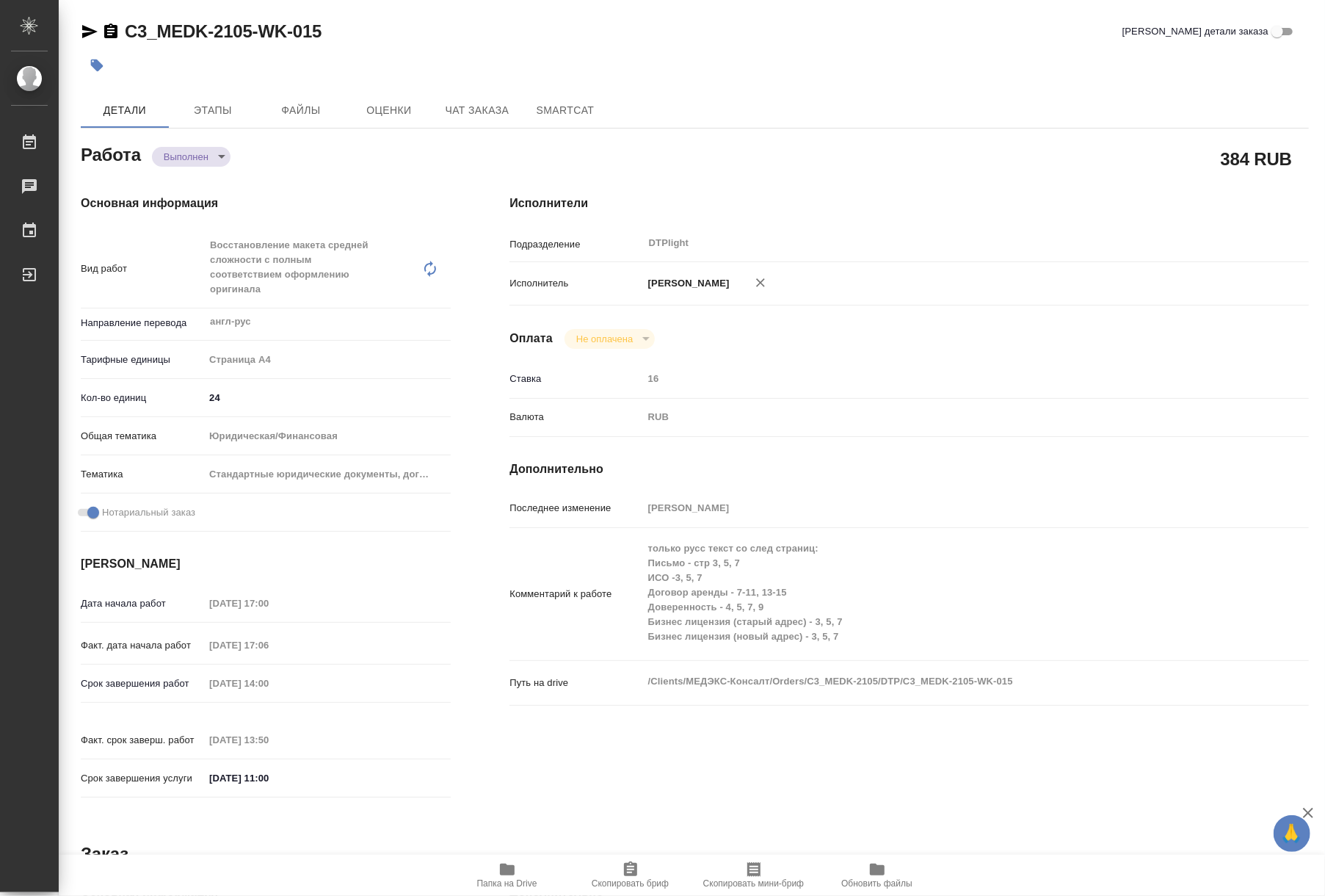
type textarea "x"
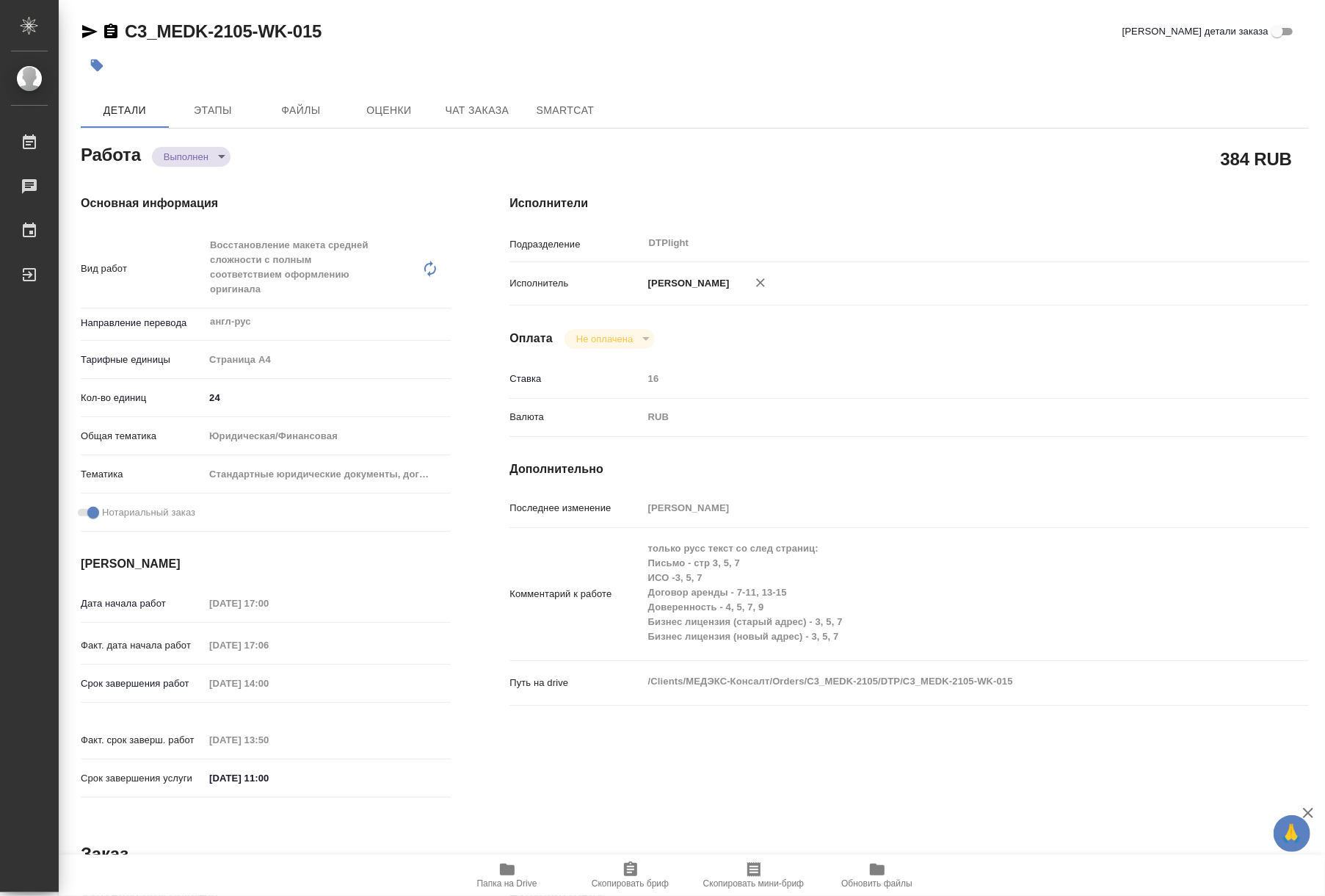
type textarea "x"
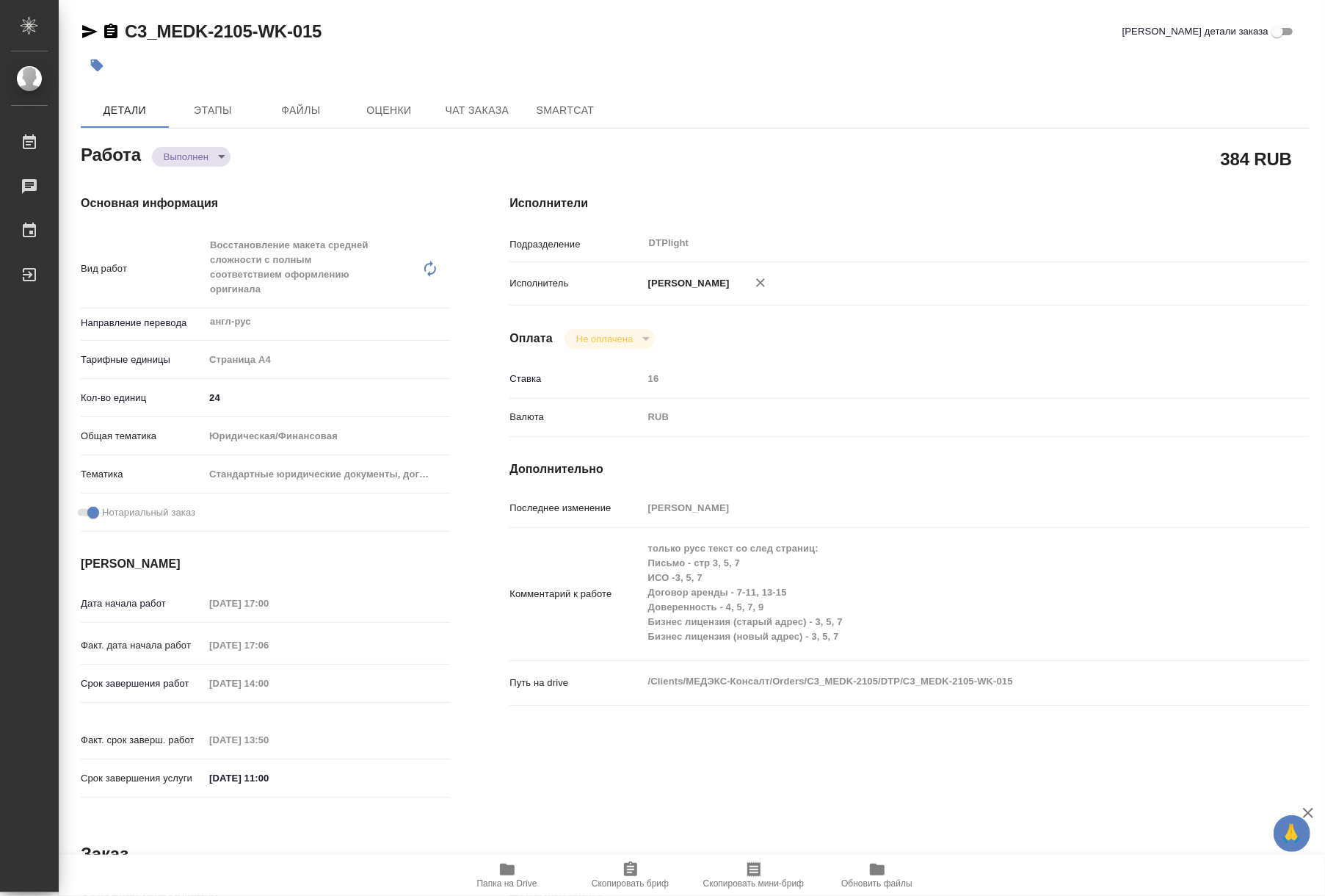
type textarea "x"
click at [207, 162] on body "🙏 .cls-1 fill:#fff; AWATERA Riianova Anna Работы 0 Чаты График Выйти C3_MEDK-21…" at bounding box center [662, 448] width 1325 height 896
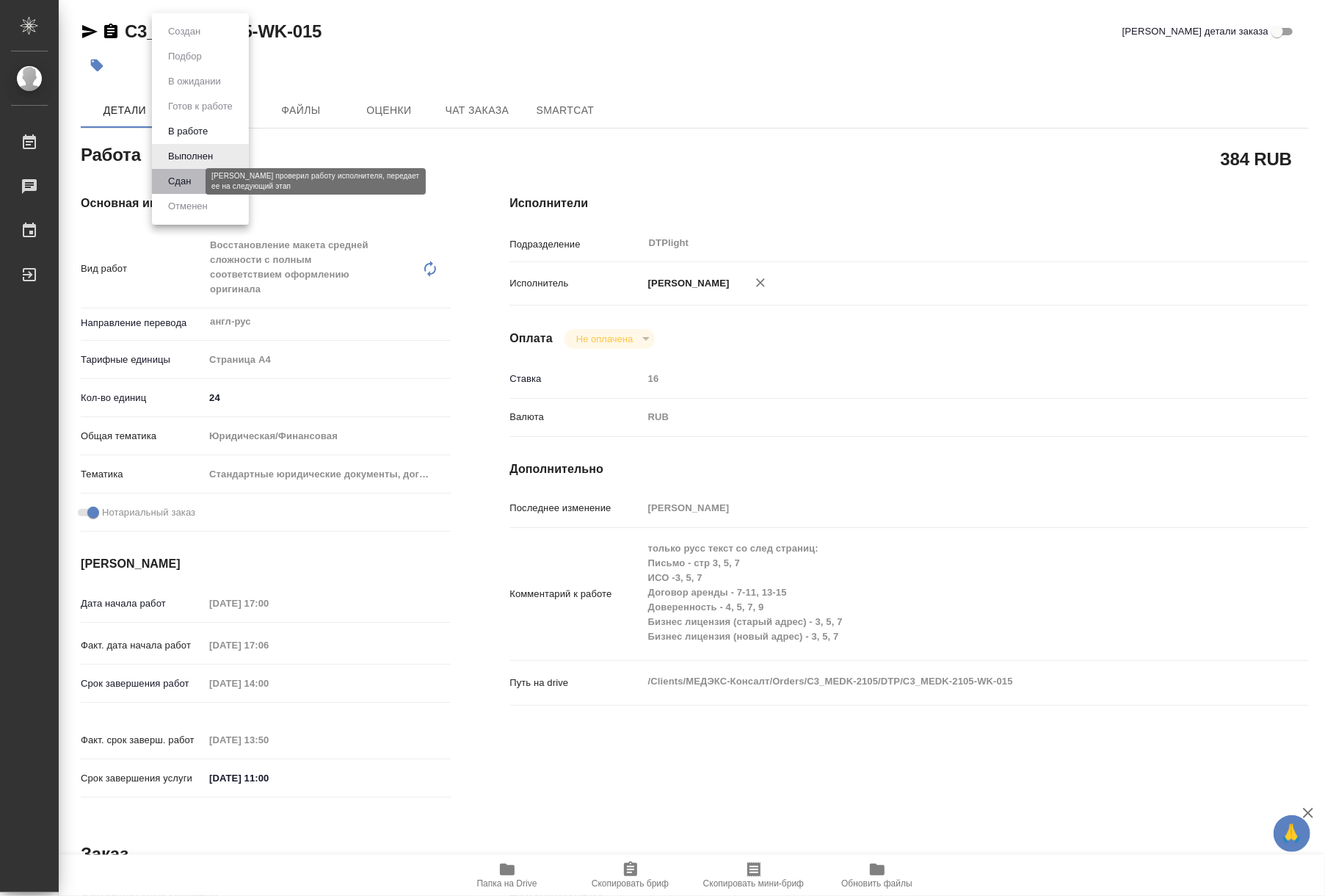
click at [194, 180] on button "Сдан" at bounding box center [179, 181] width 32 height 16
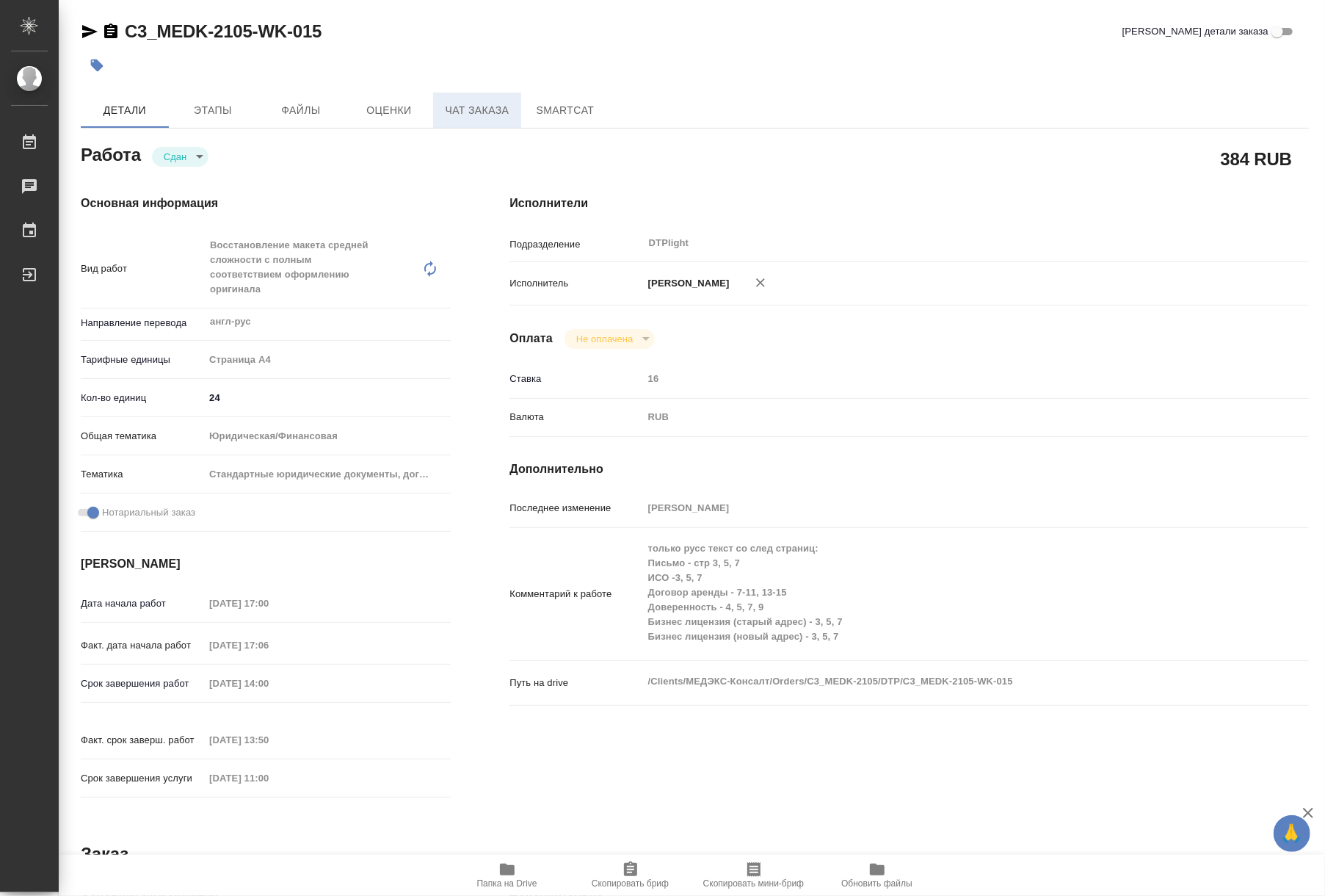
type textarea "x"
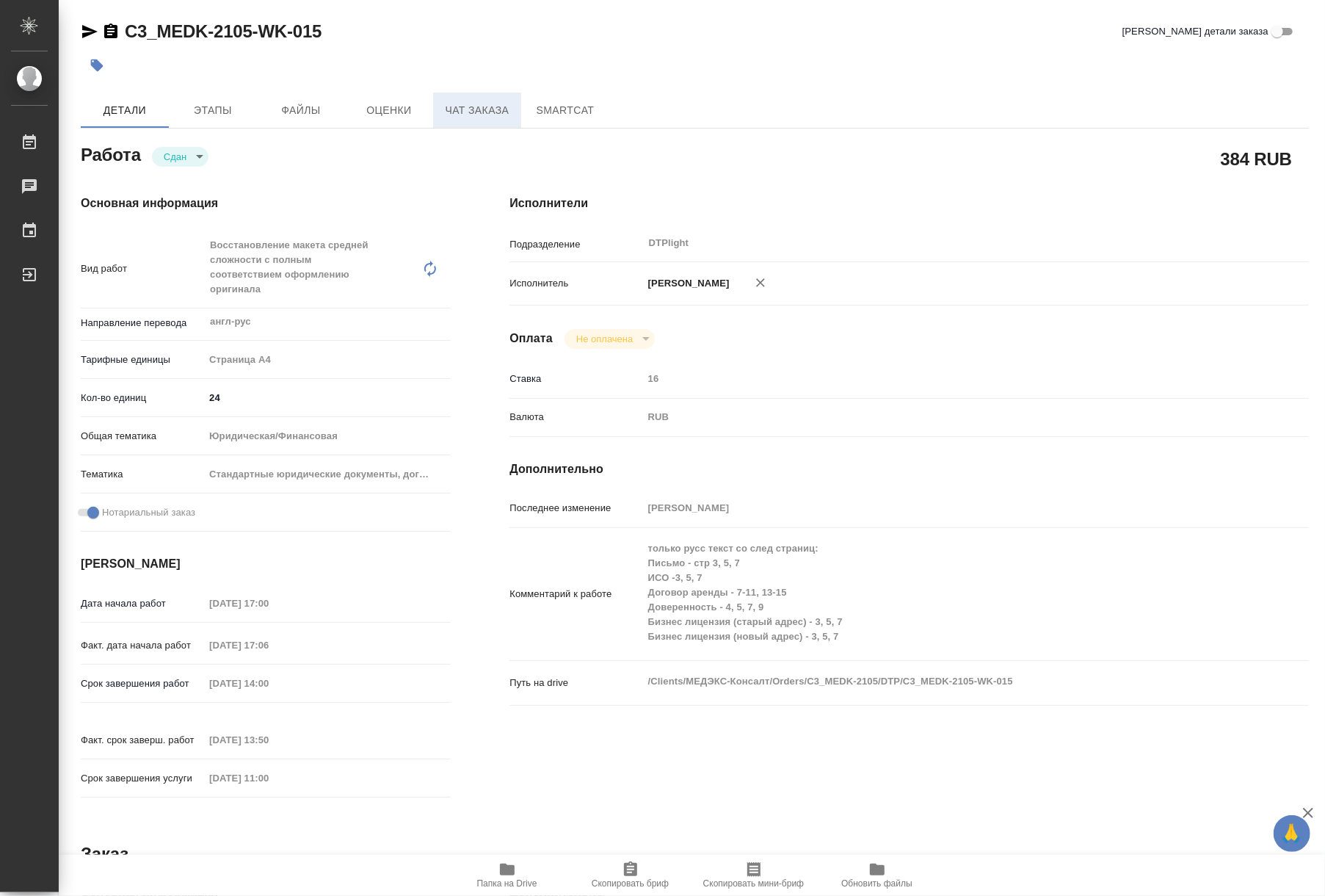
type textarea "x"
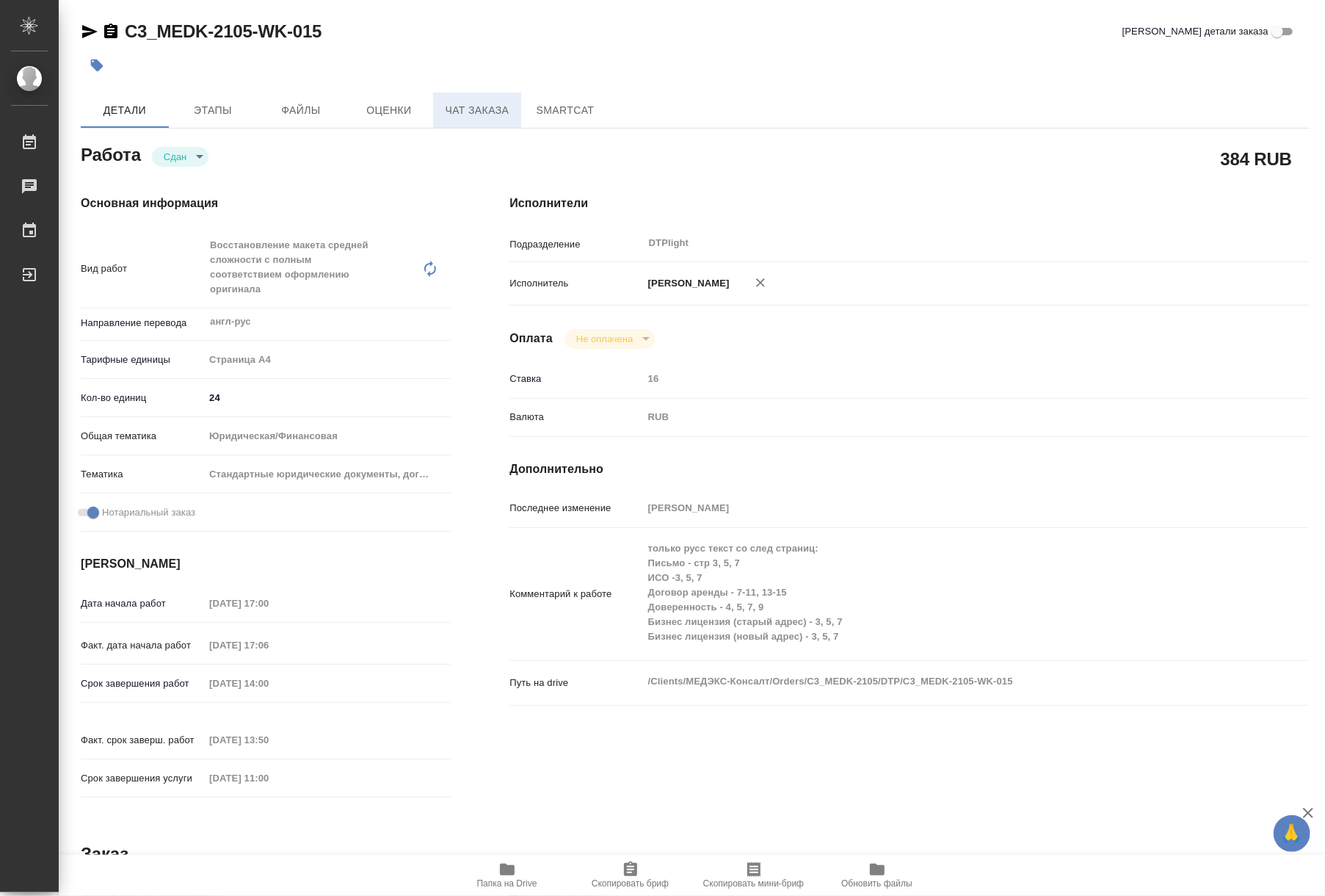
type textarea "x"
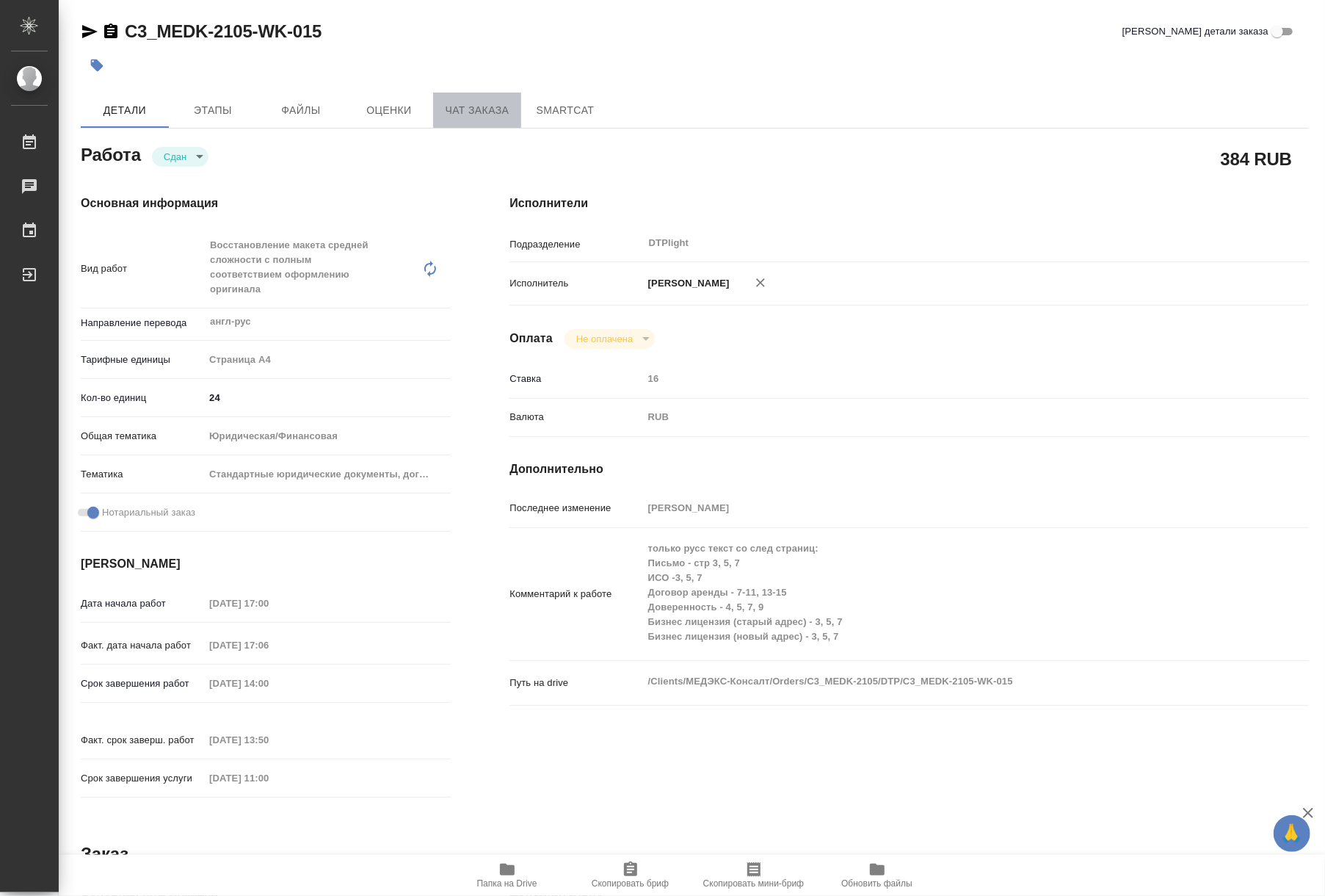
click at [489, 110] on span "Чат заказа" at bounding box center [477, 111] width 70 height 19
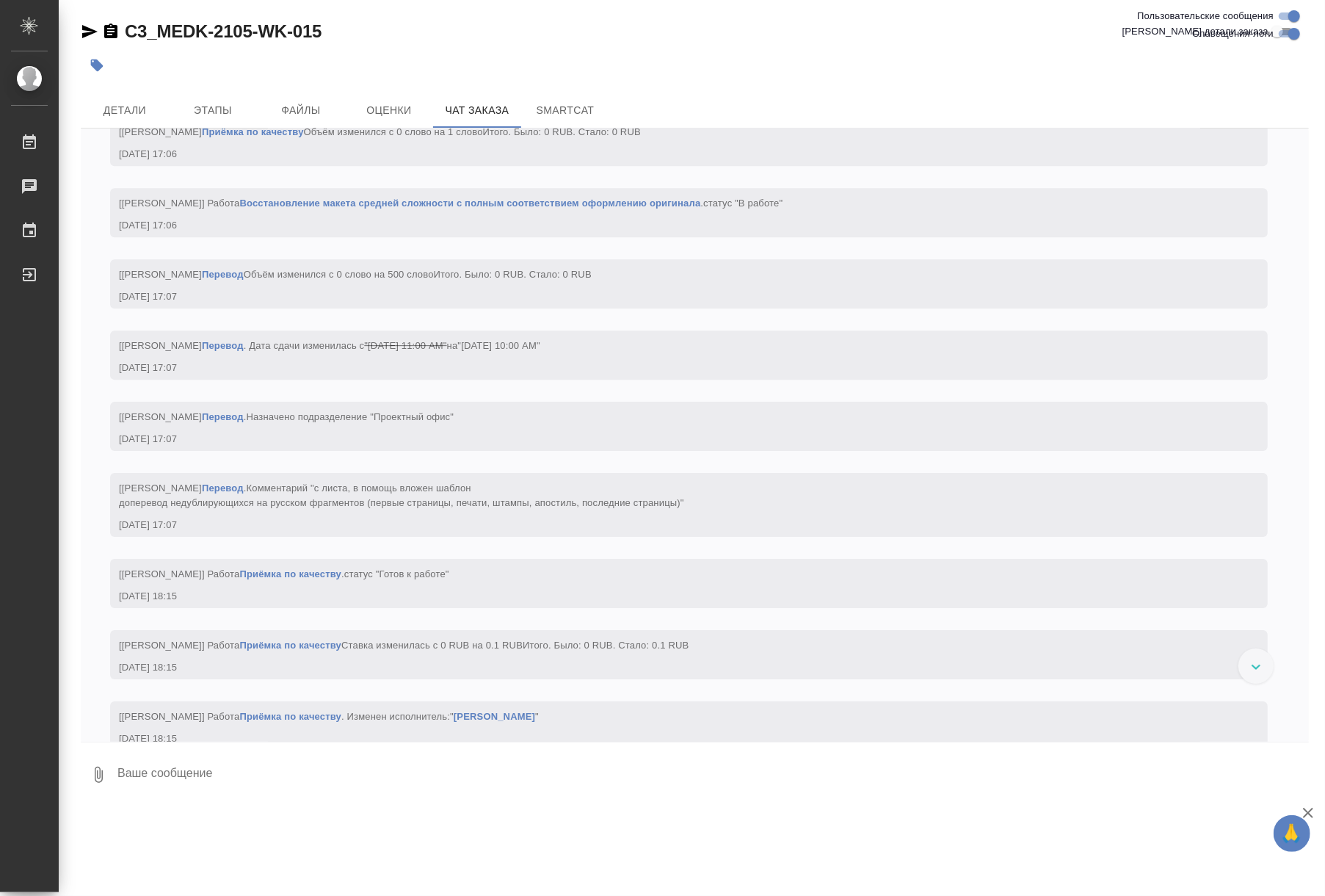
scroll to position [3140, 0]
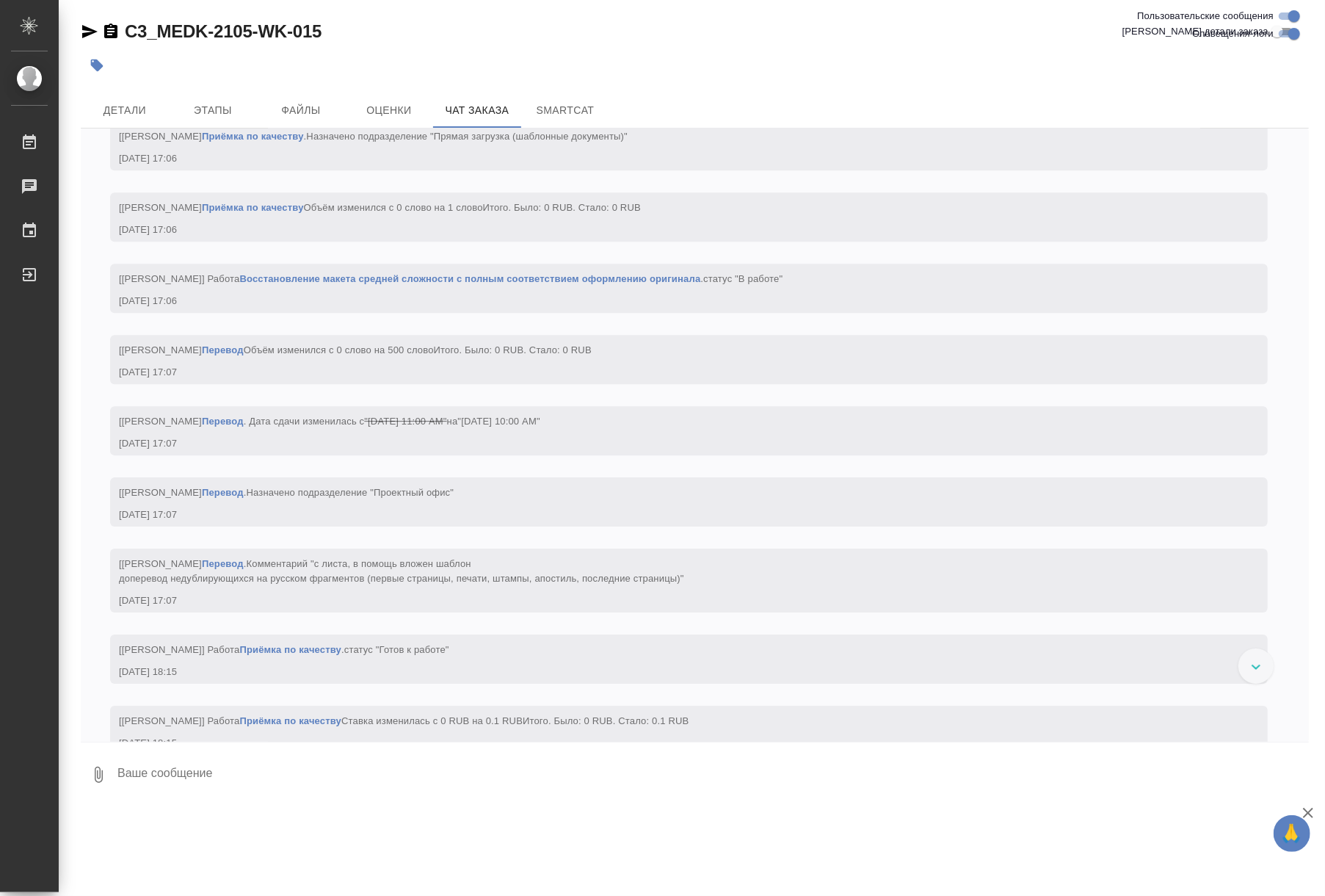
click at [342, 655] on link "Приёмка по качеству" at bounding box center [291, 649] width 102 height 11
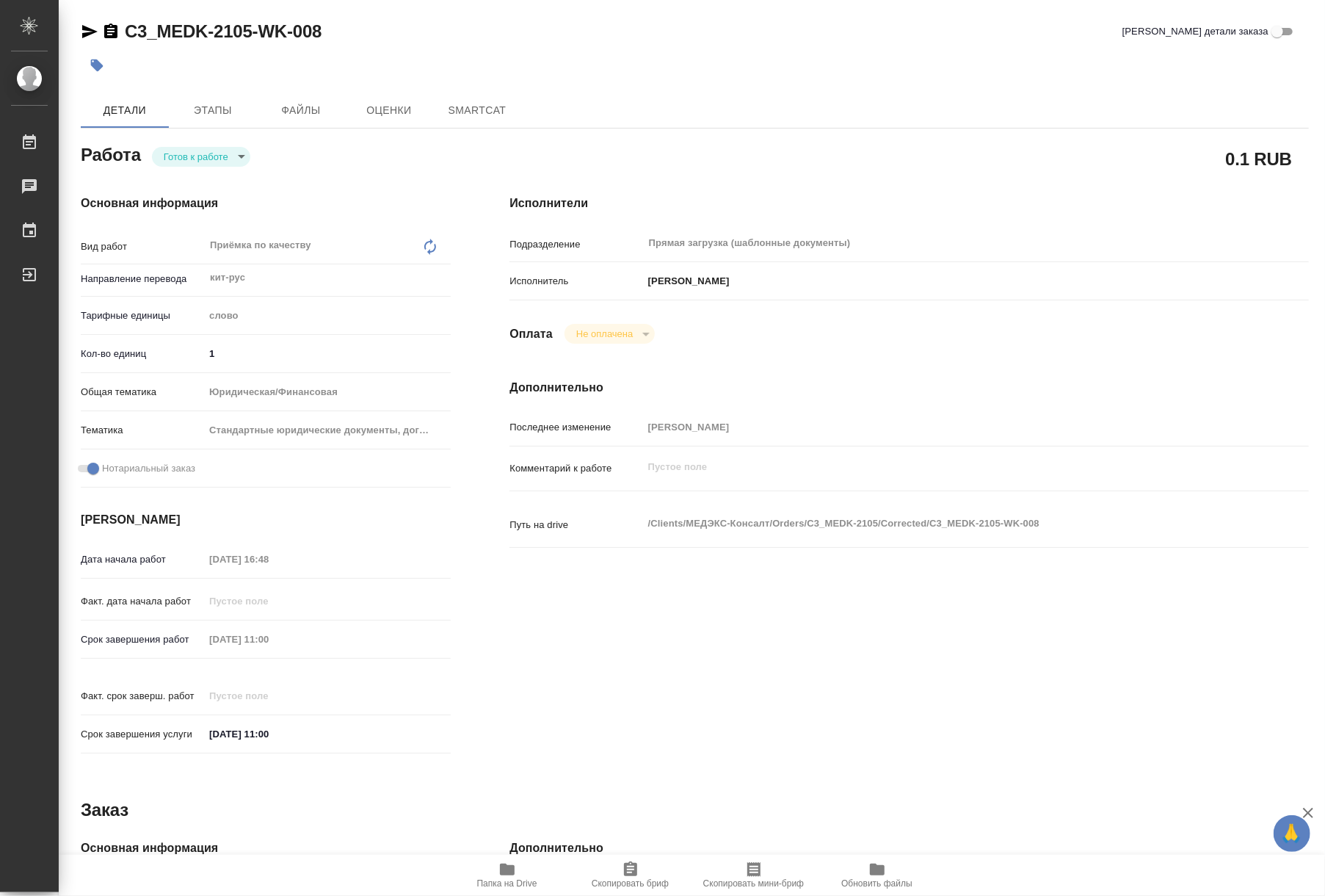
type textarea "x"
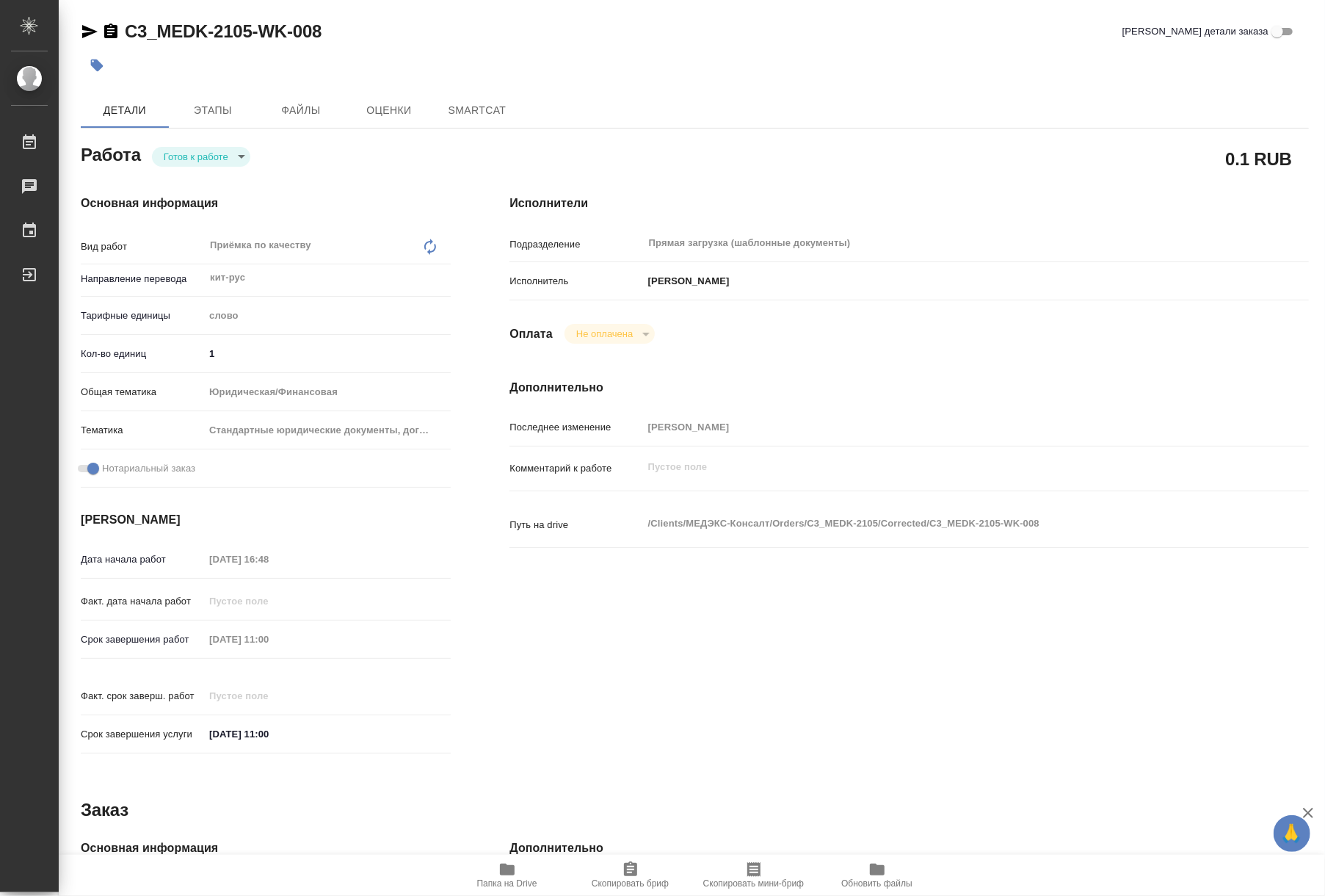
type textarea "x"
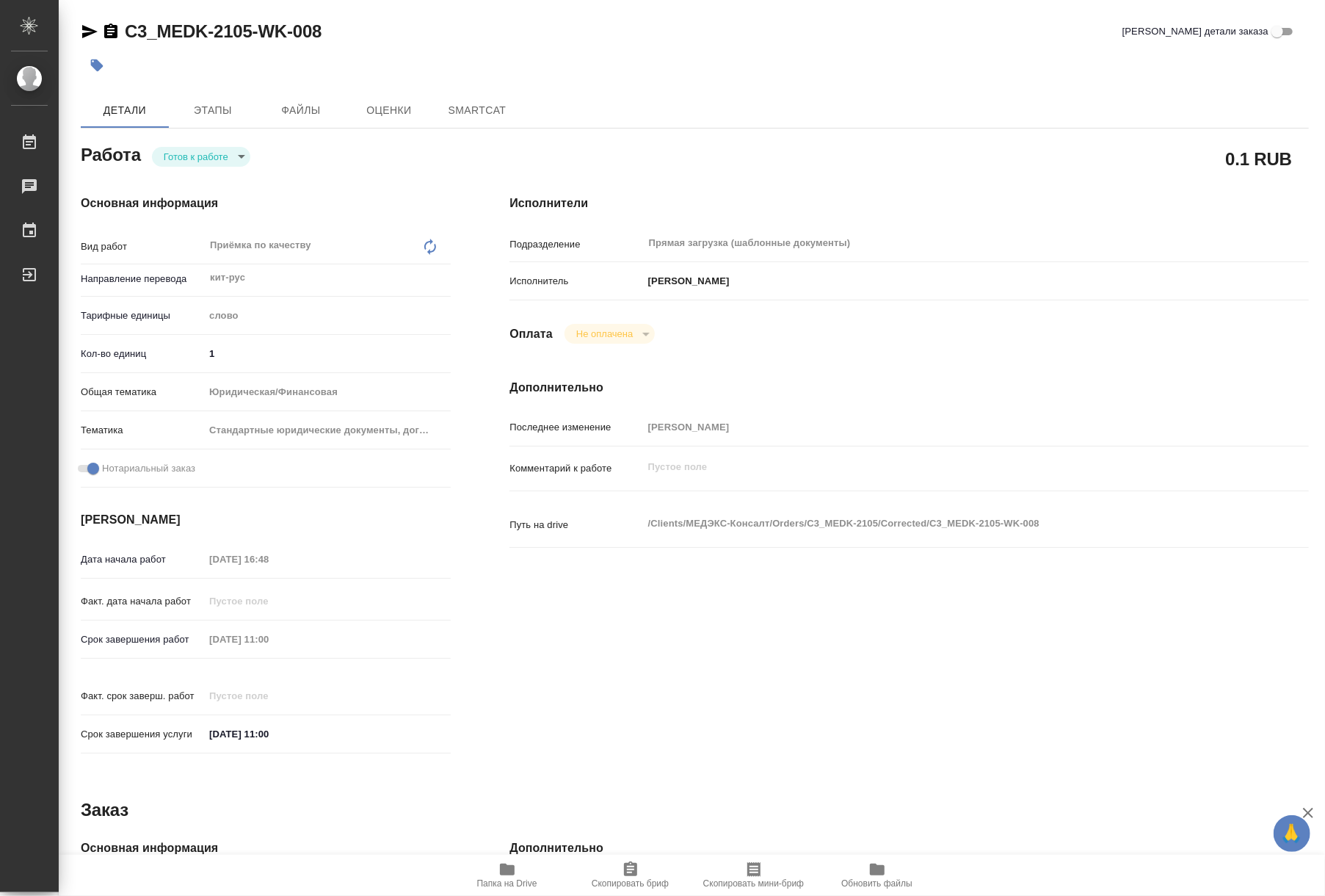
type textarea "x"
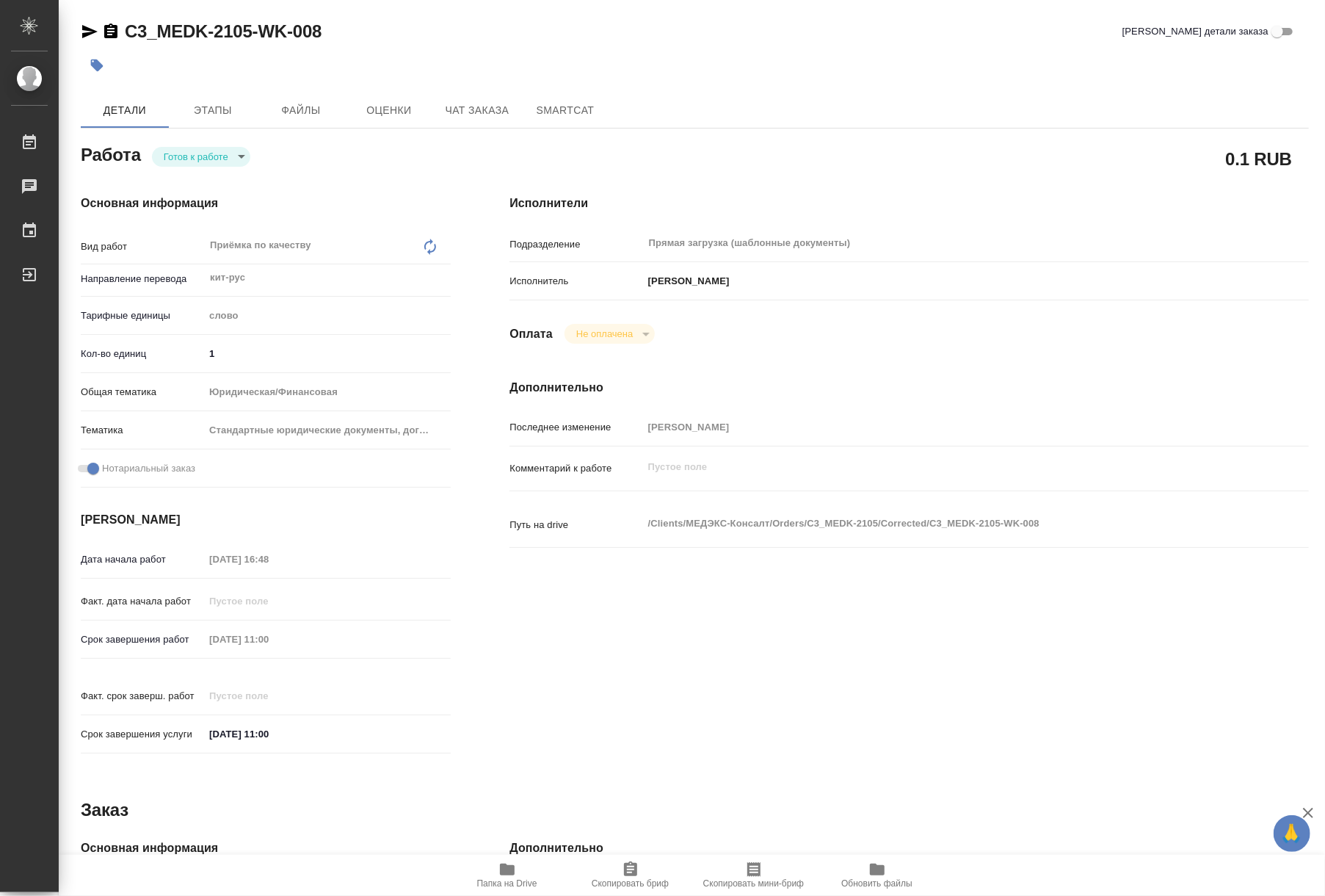
type textarea "x"
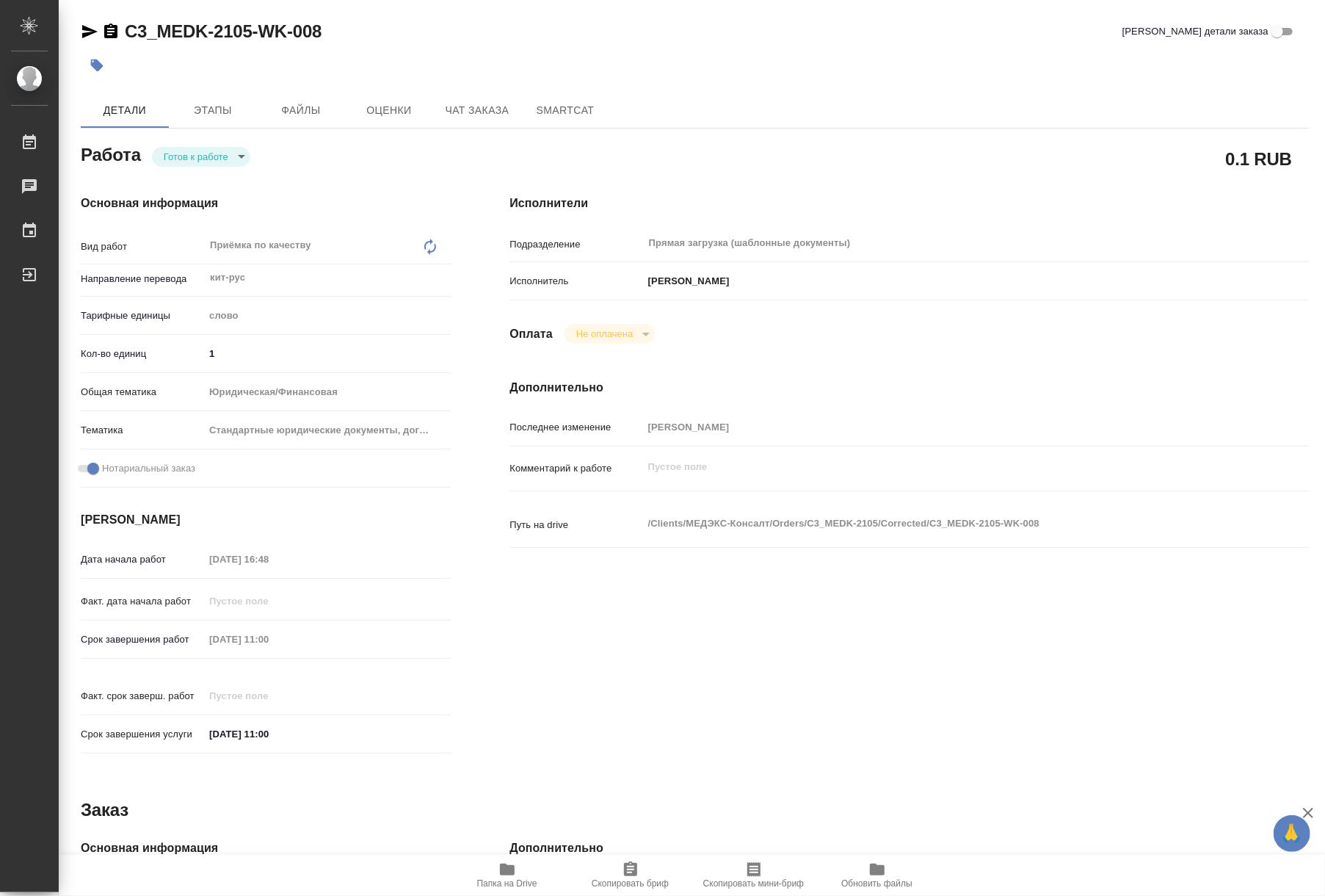
type textarea "x"
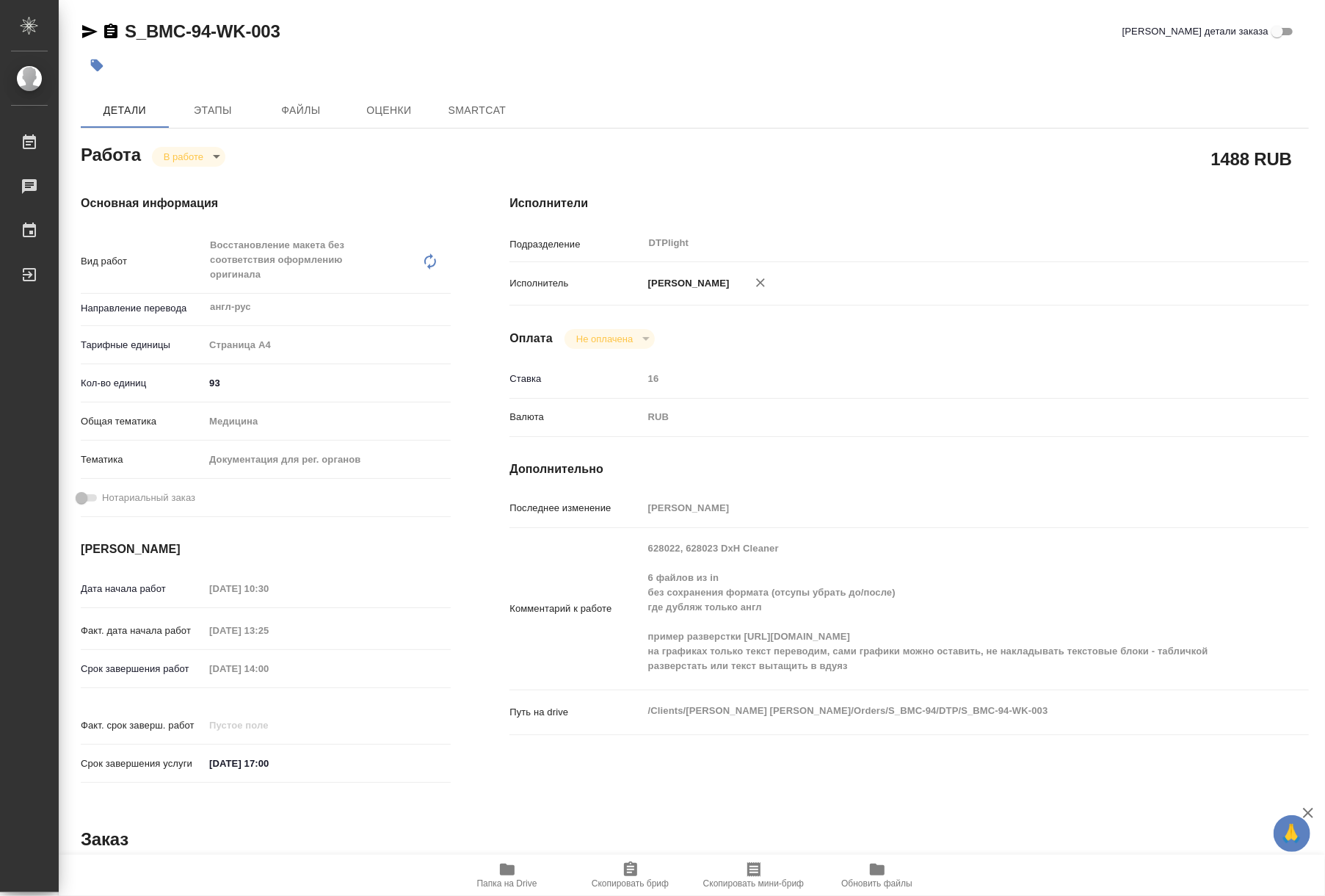
type textarea "x"
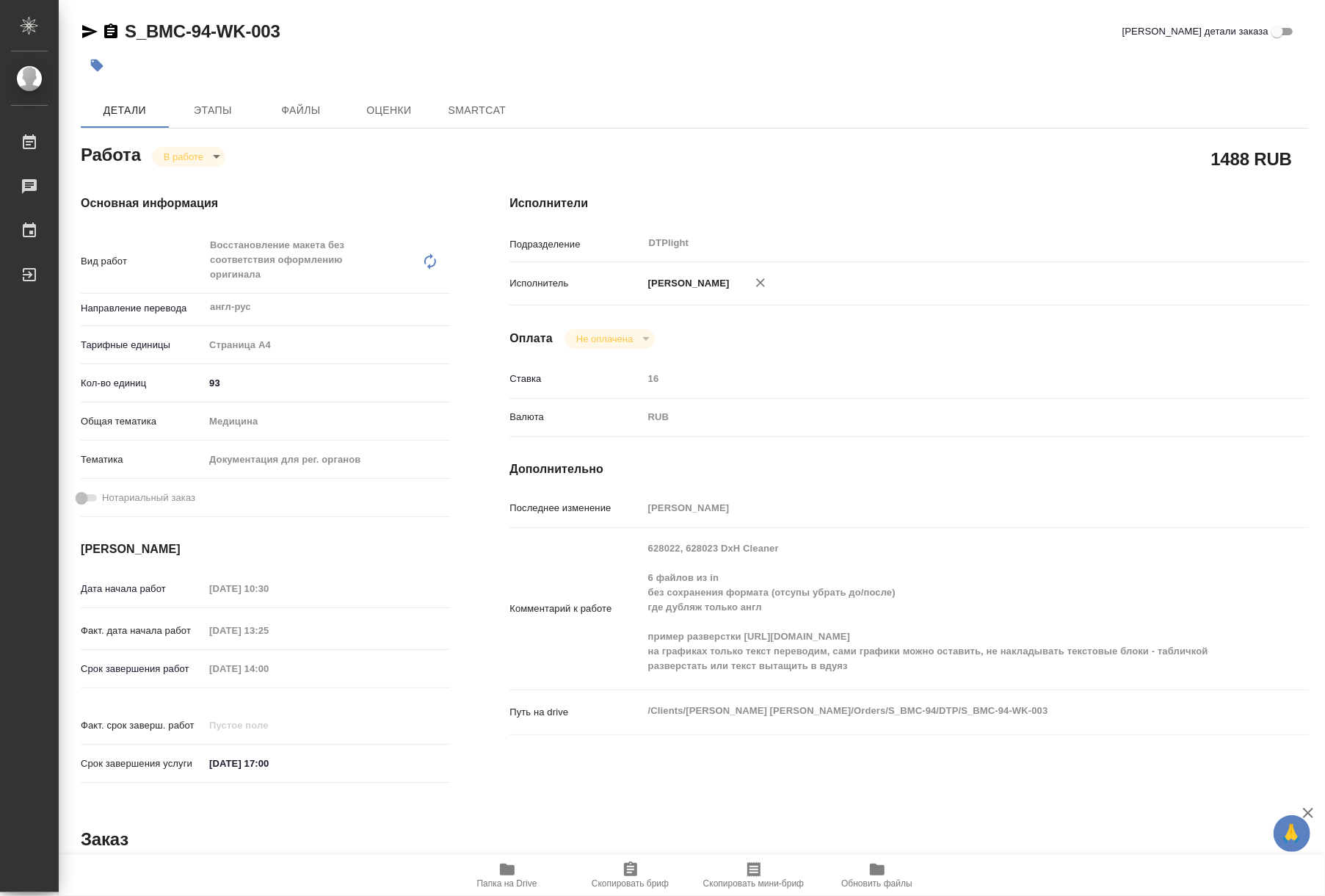
type textarea "x"
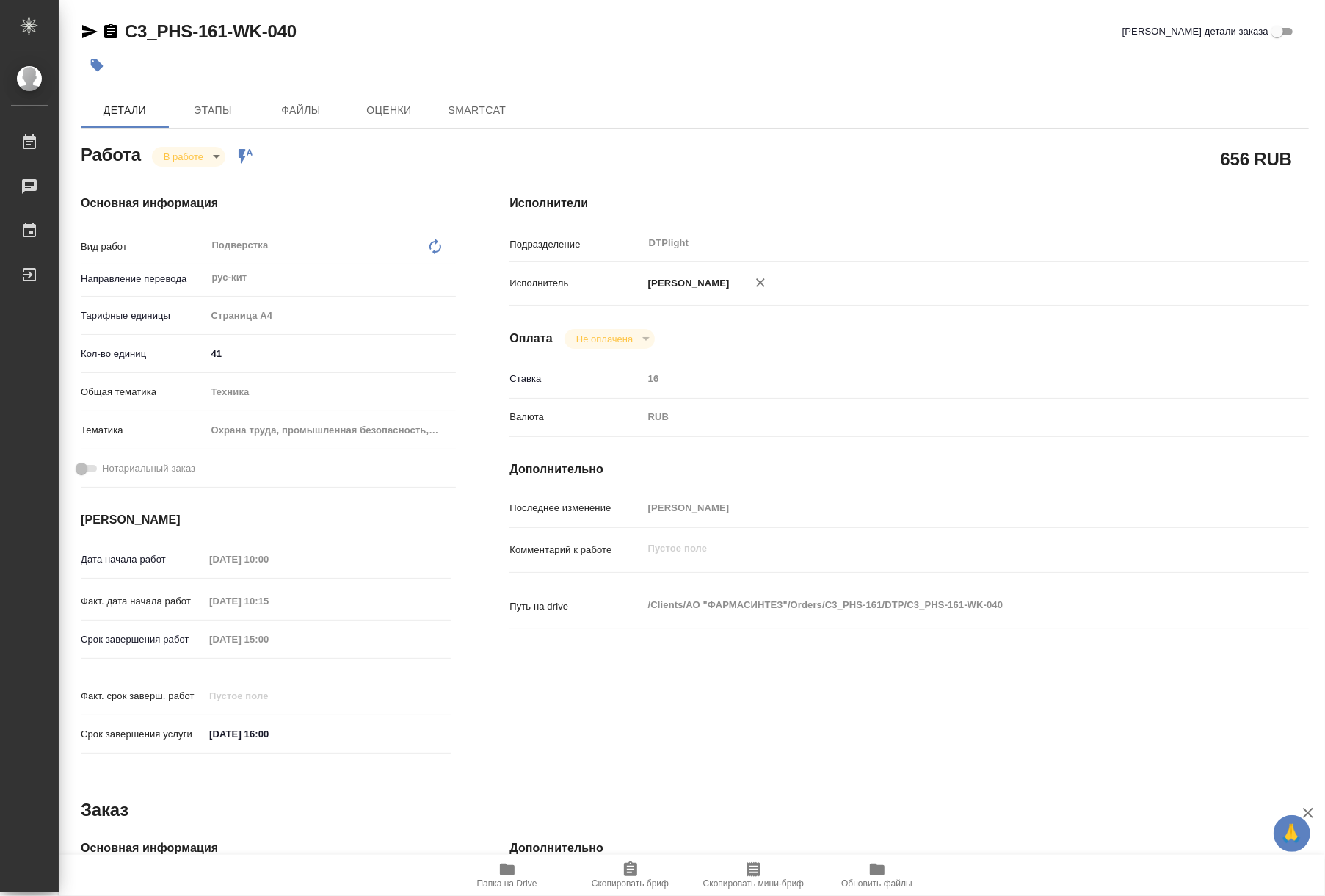
type textarea "x"
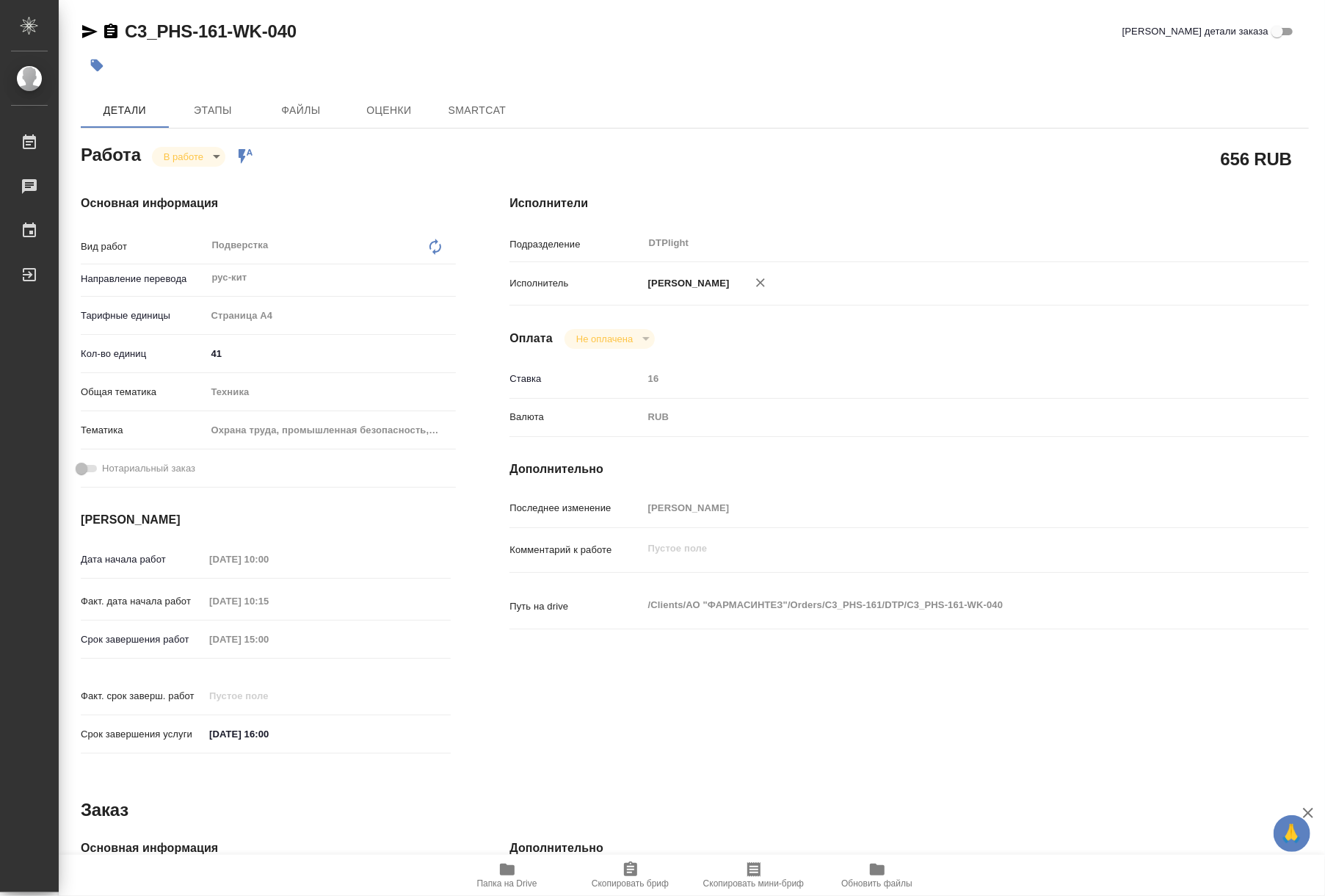
type textarea "x"
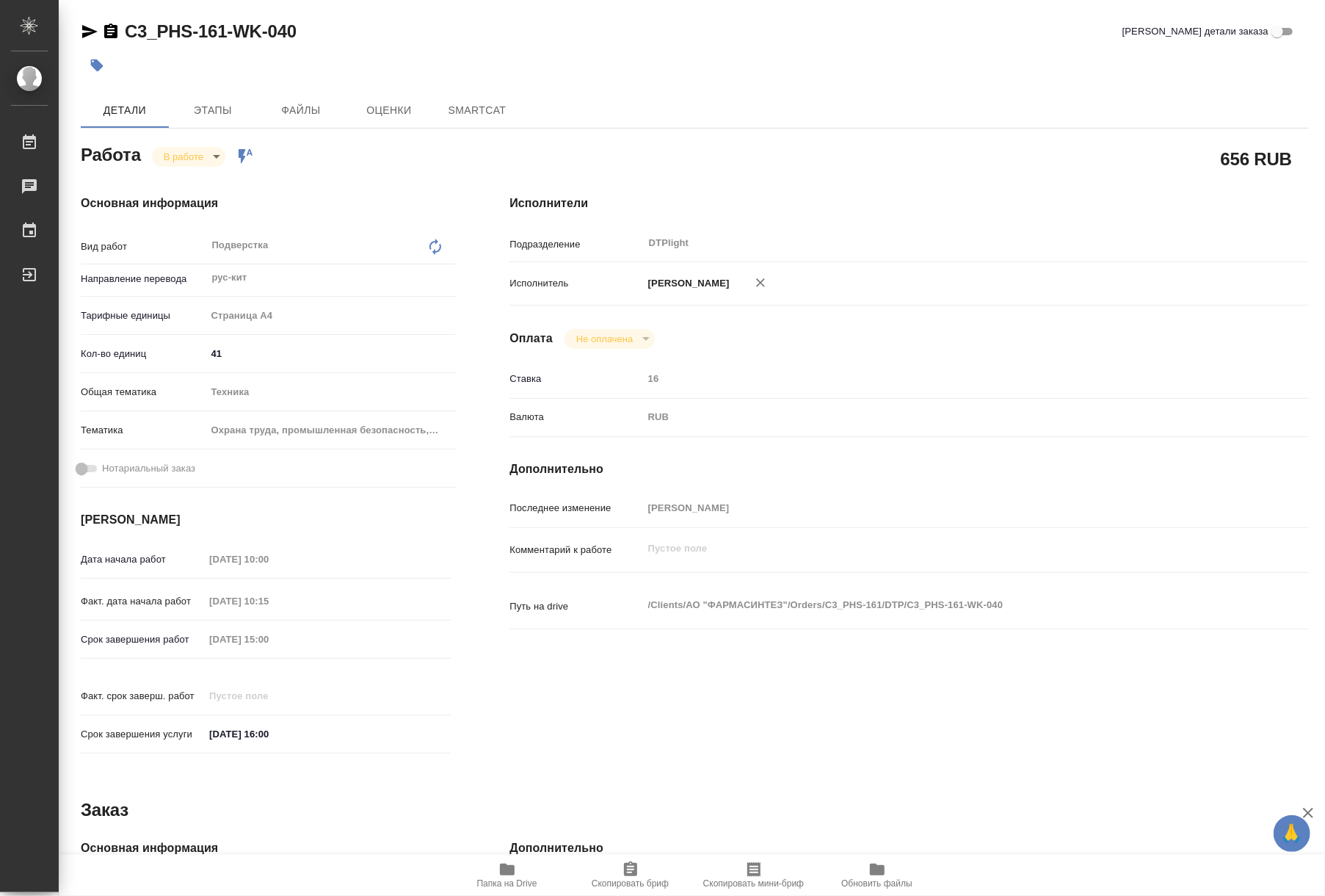
type textarea "x"
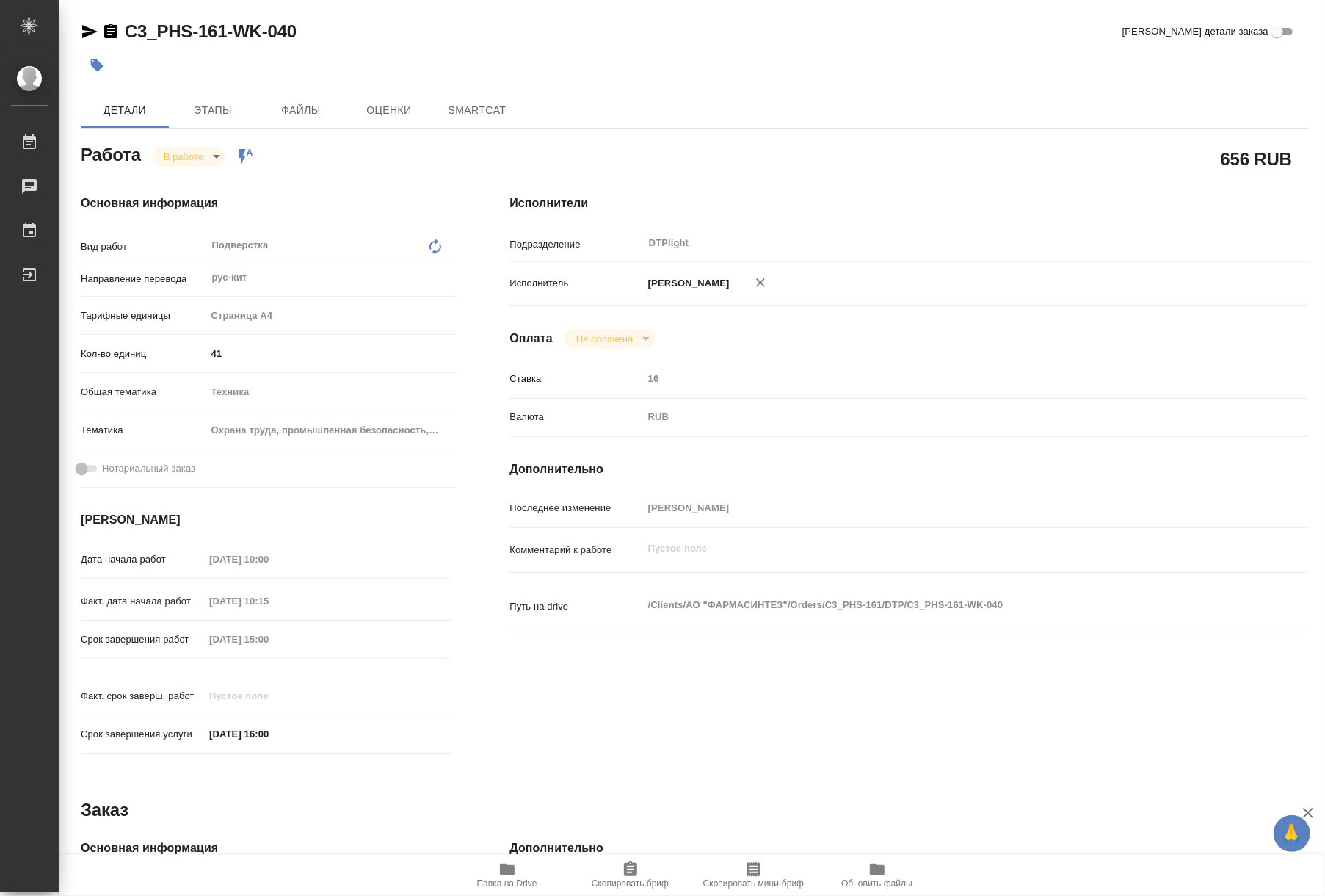
type textarea "x"
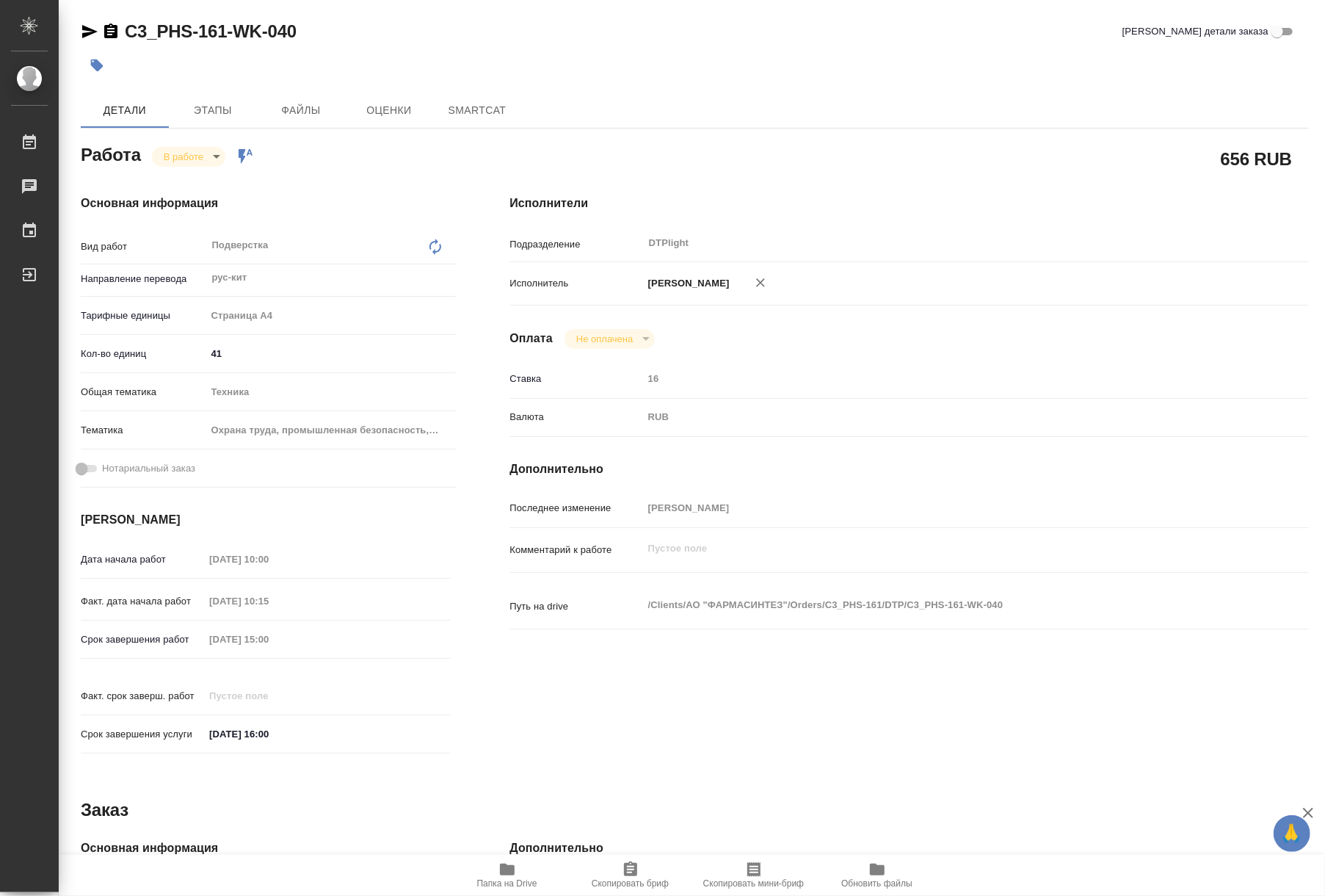
type textarea "x"
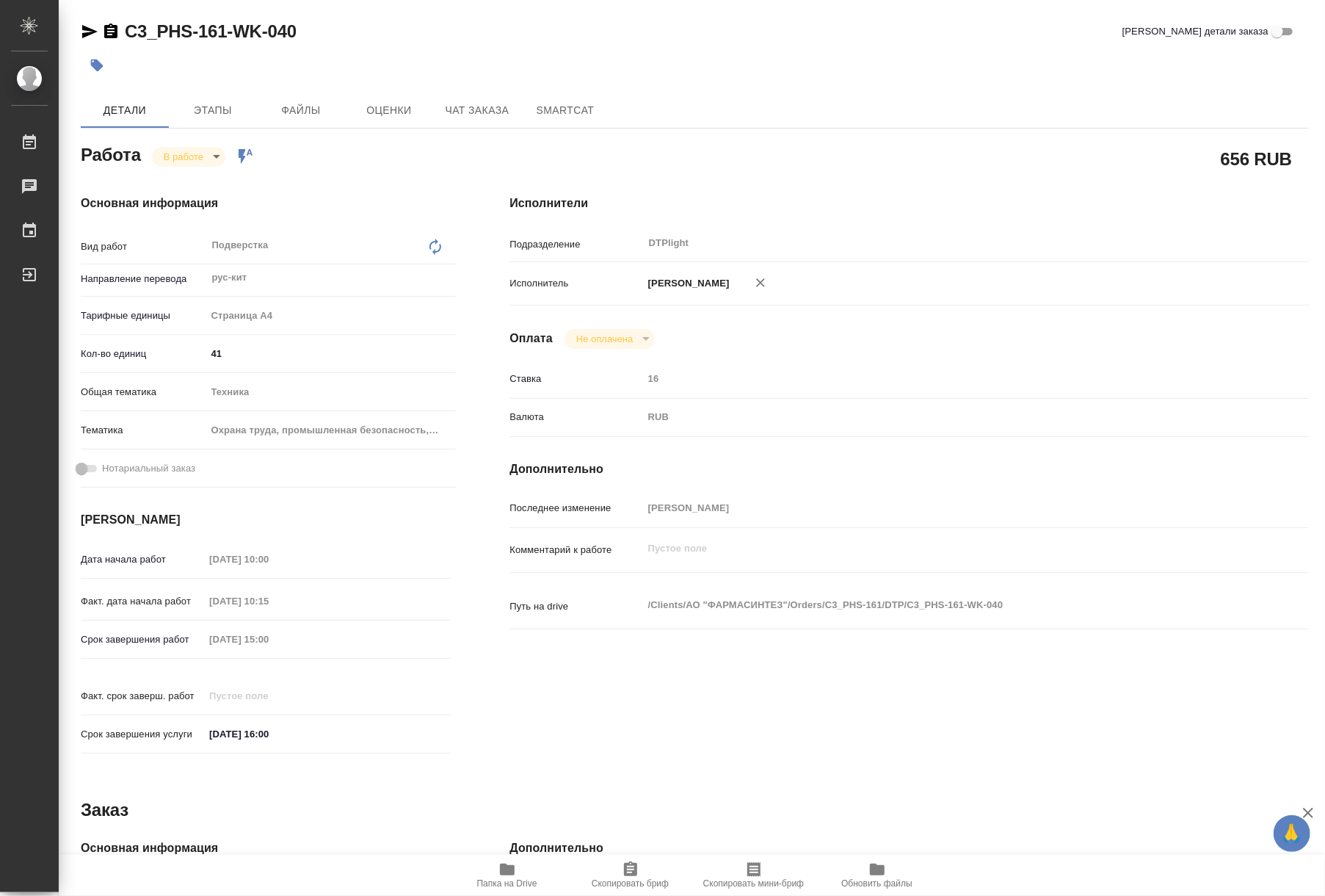
type textarea "x"
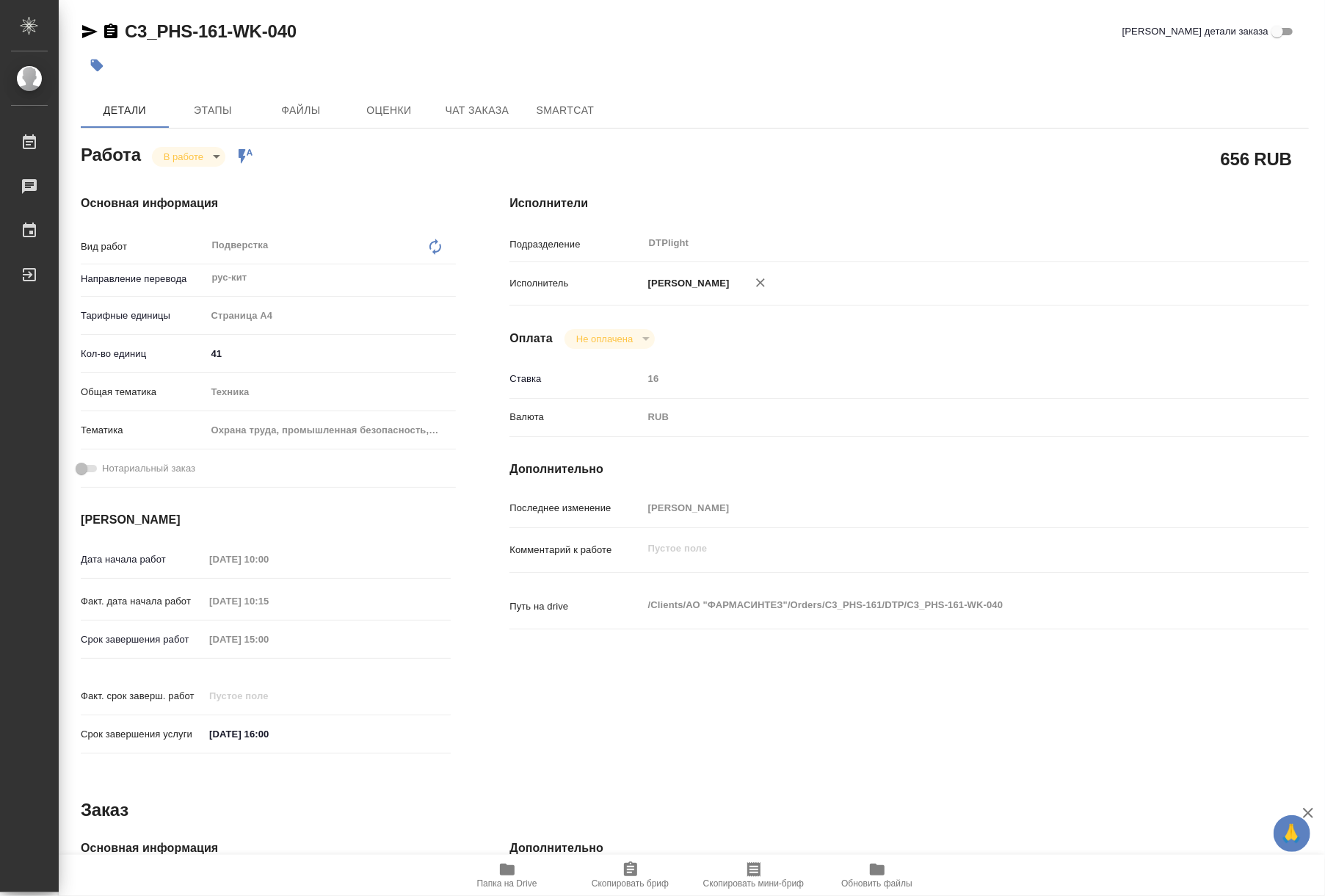
type textarea "x"
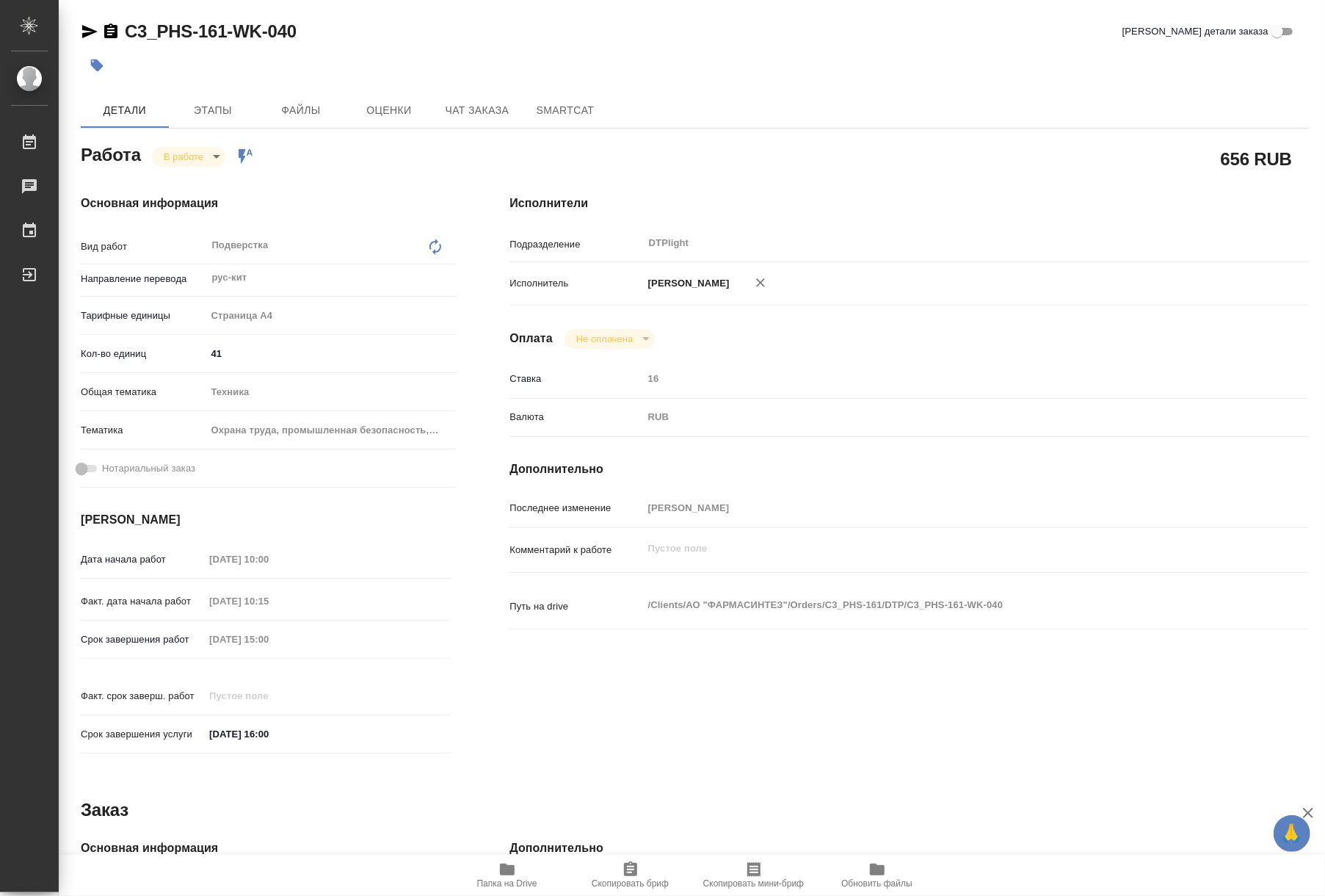
click at [515, 864] on icon "button" at bounding box center [507, 869] width 18 height 18
click at [511, 876] on icon "button" at bounding box center [507, 869] width 18 height 18
click at [186, 156] on body "🙏 .cls-1 fill:#fff; AWATERA Riianova [PERSON_NAME] 0 Чаты График Выйти C3_PHS-1…" at bounding box center [662, 448] width 1325 height 896
click at [186, 180] on button "Выполнен" at bounding box center [190, 181] width 53 height 16
type textarea "x"
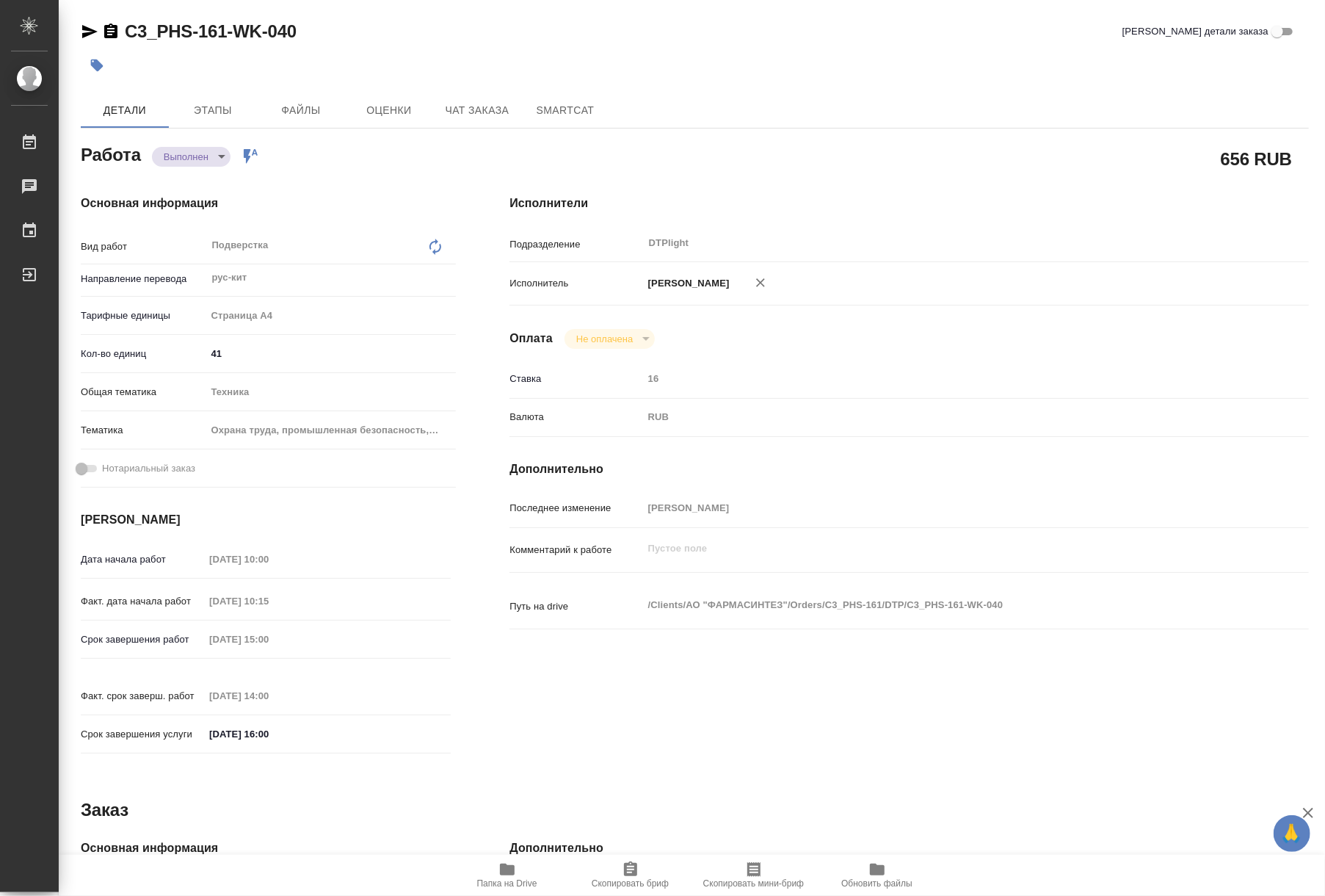
type textarea "x"
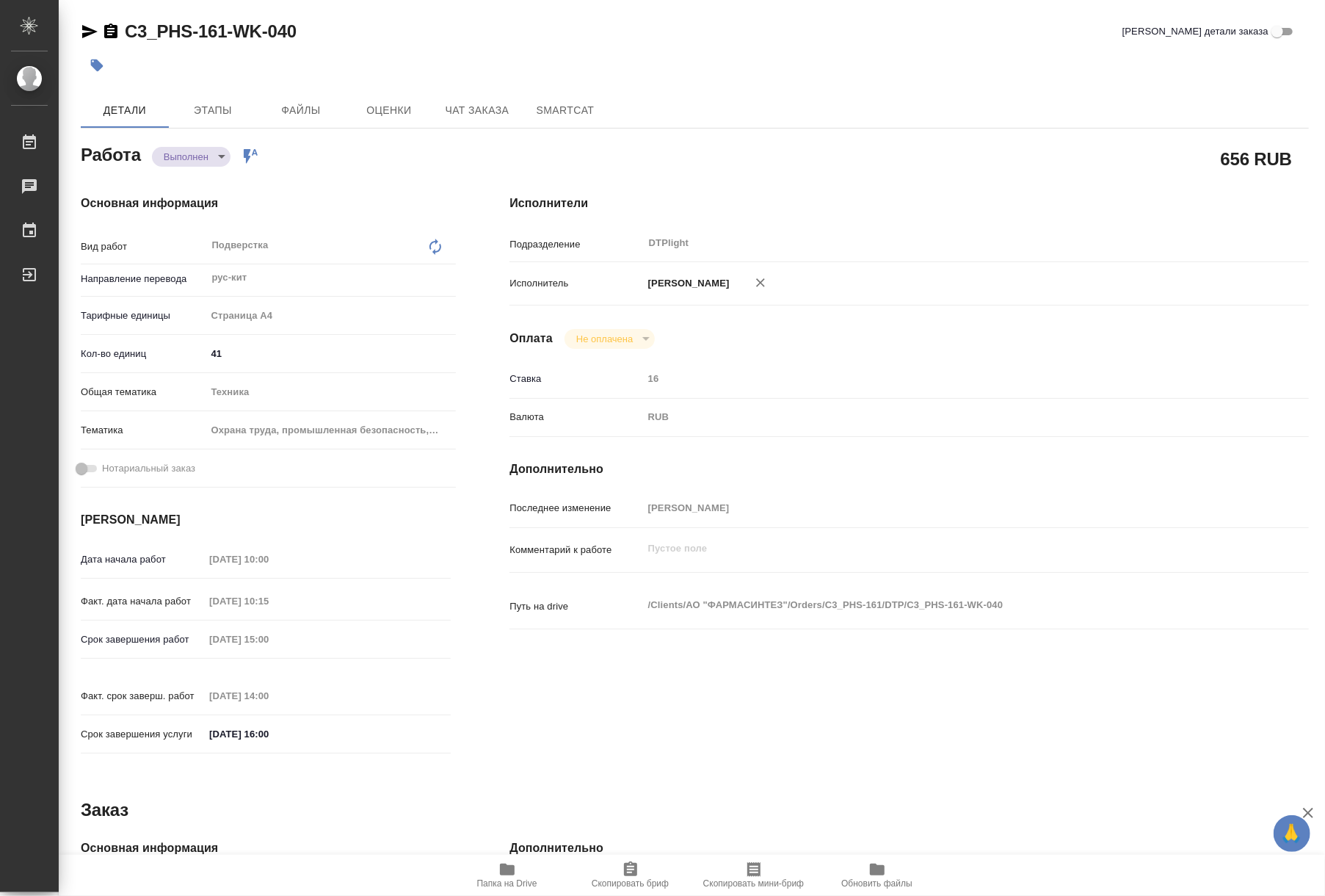
type textarea "x"
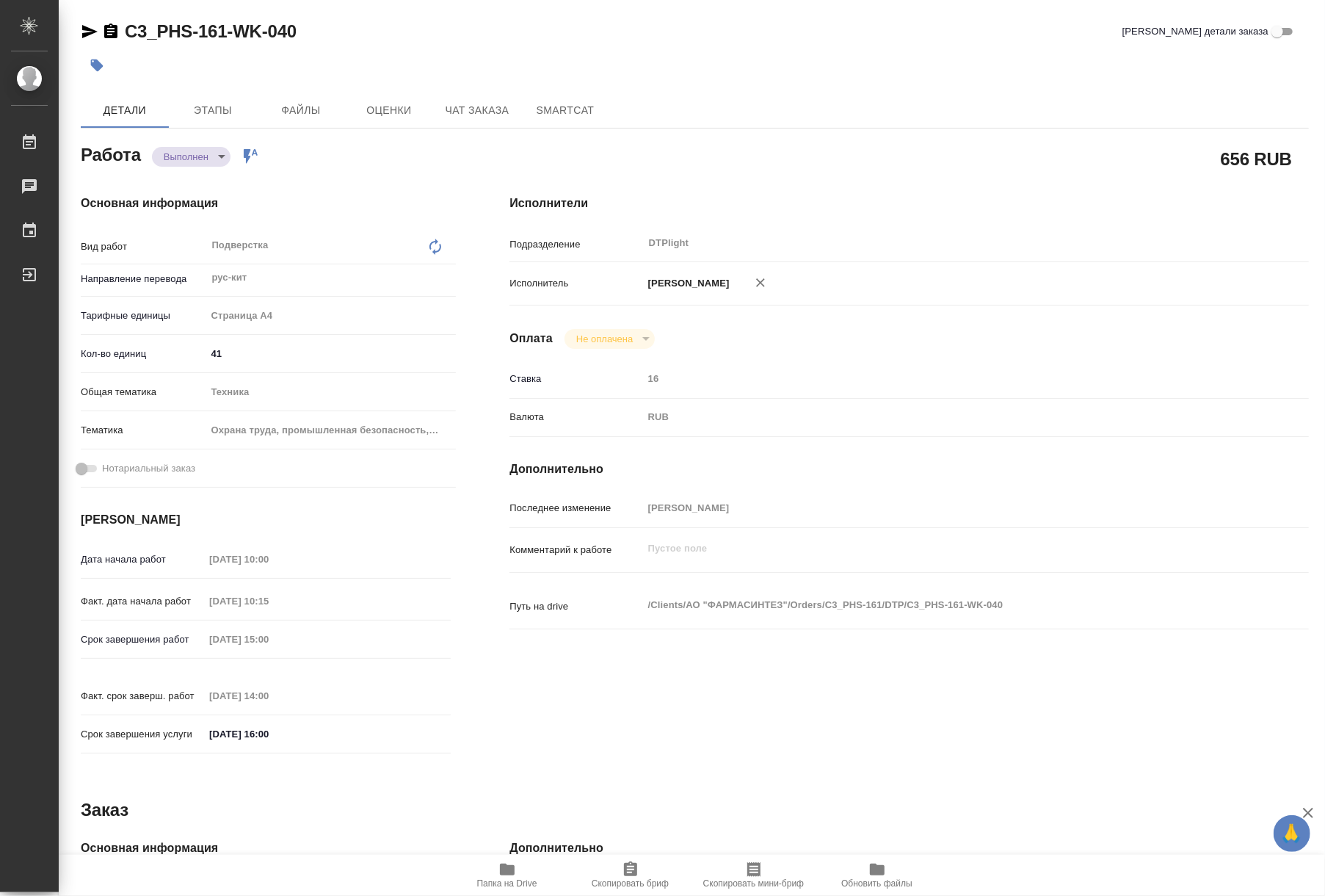
type textarea "x"
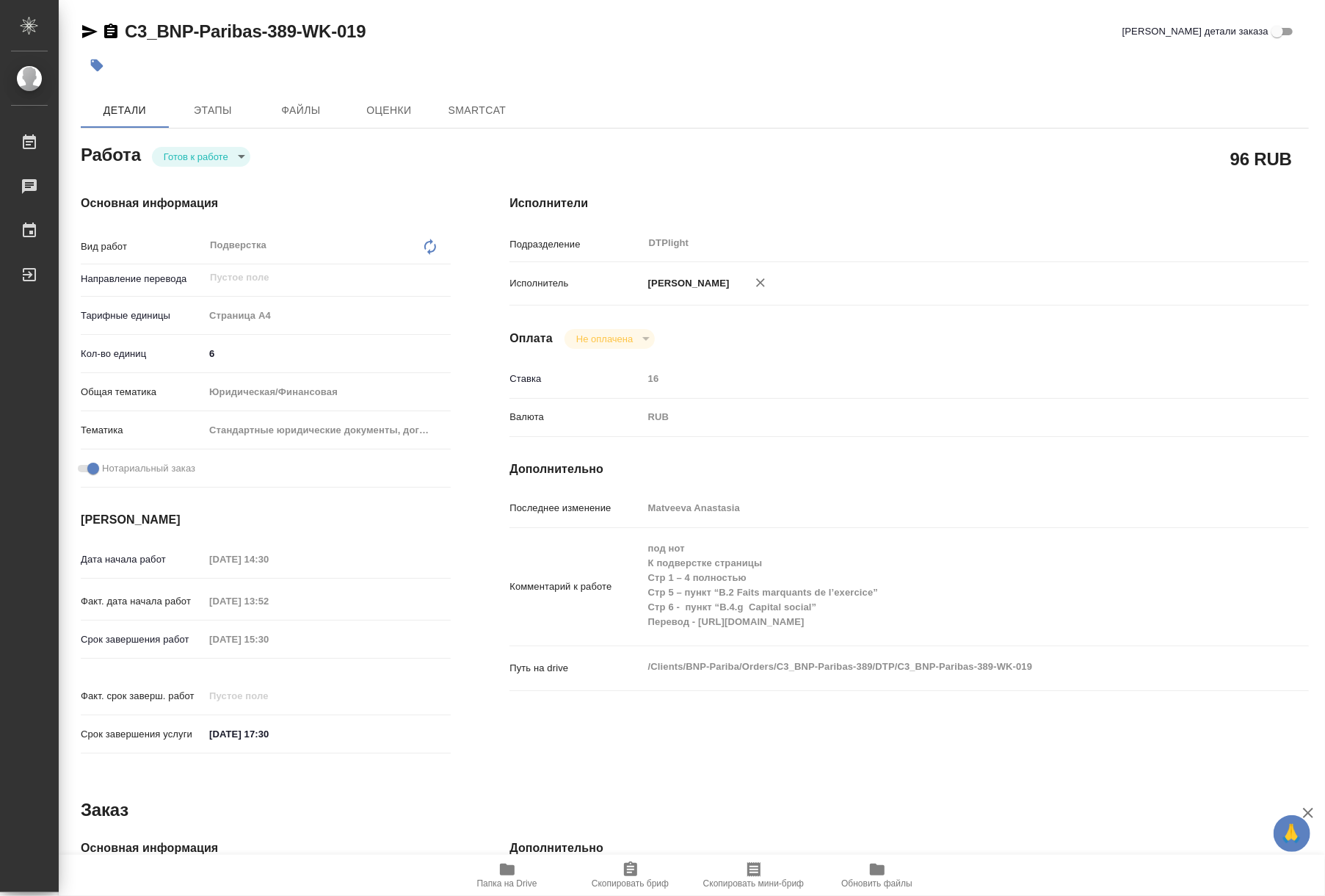
type textarea "x"
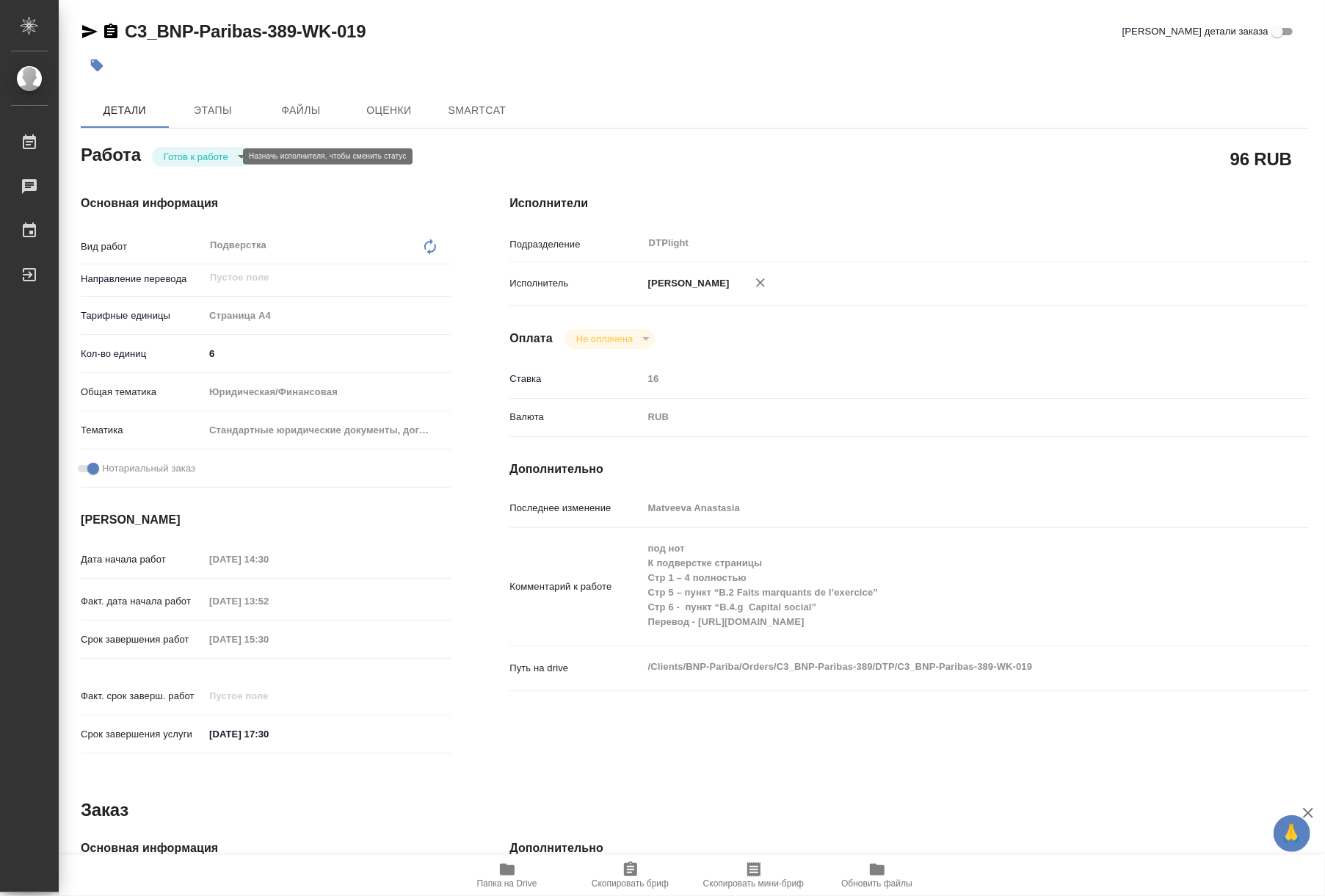
type textarea "x"
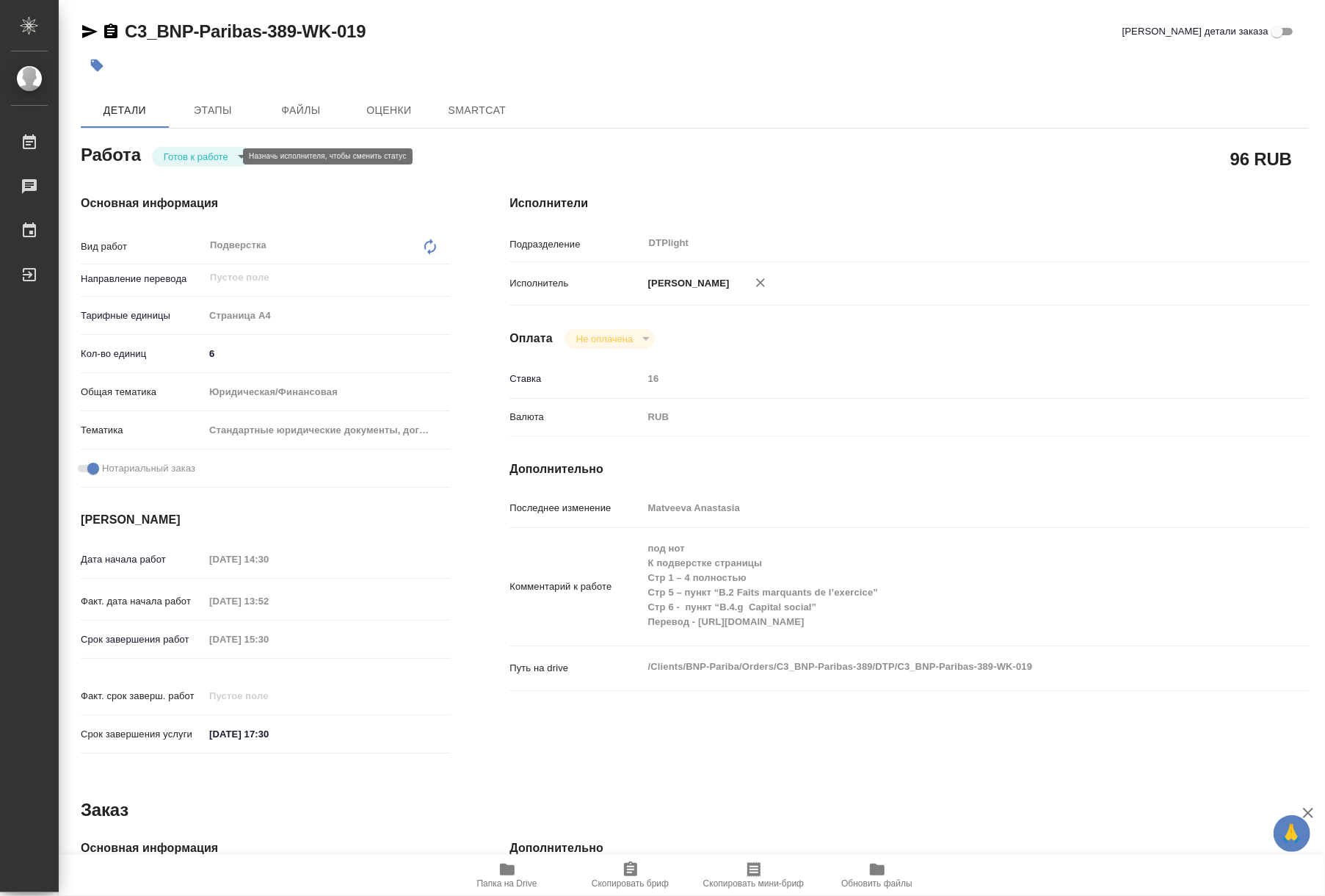
click at [176, 162] on body "🙏 .cls-1 fill:#fff; AWATERA Riianova [PERSON_NAME] Чаты График Выйти C3_BNP-Par…" at bounding box center [662, 448] width 1325 height 896
type textarea "x"
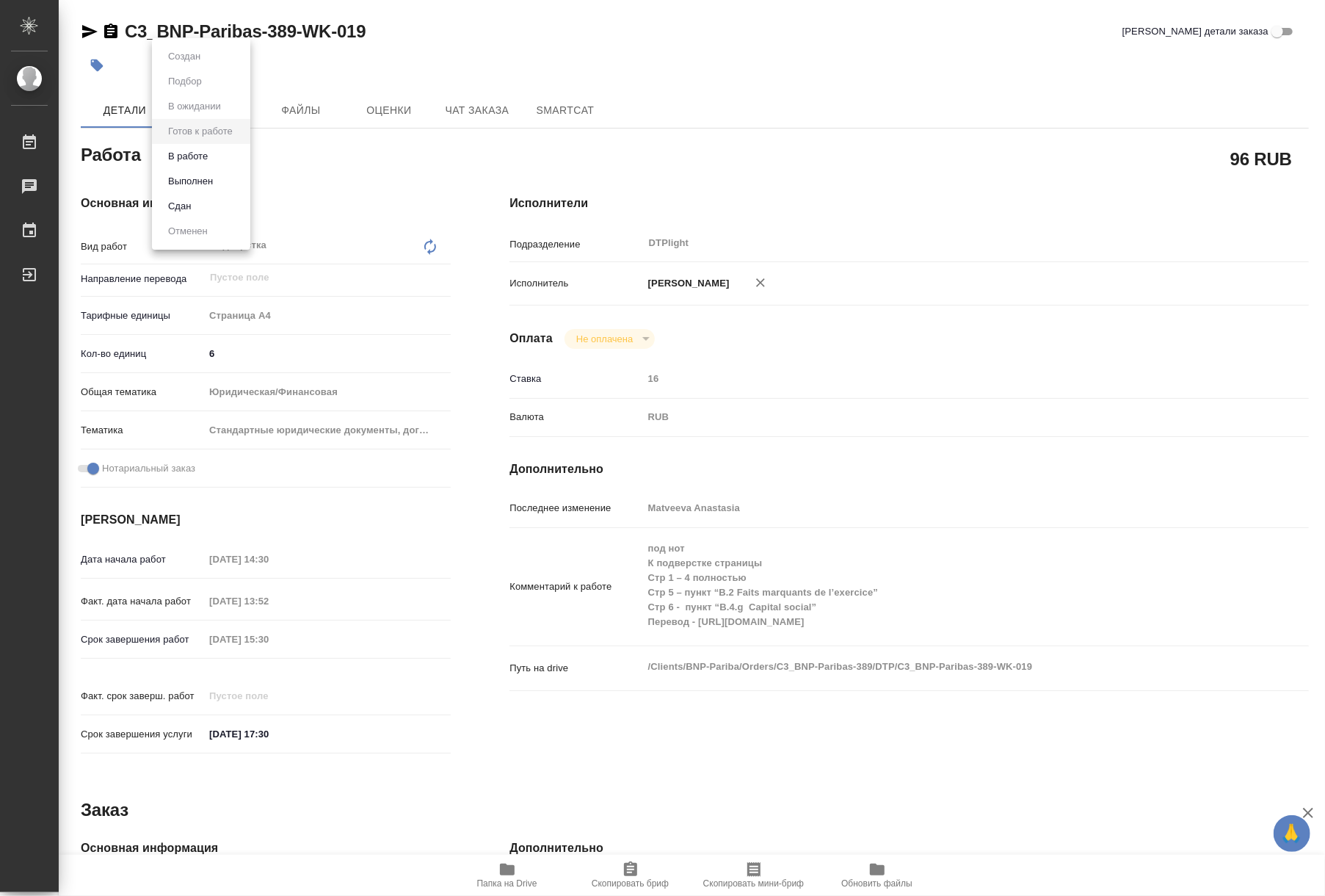
type textarea "x"
click at [175, 165] on li "В работе" at bounding box center [201, 156] width 98 height 25
type textarea "x"
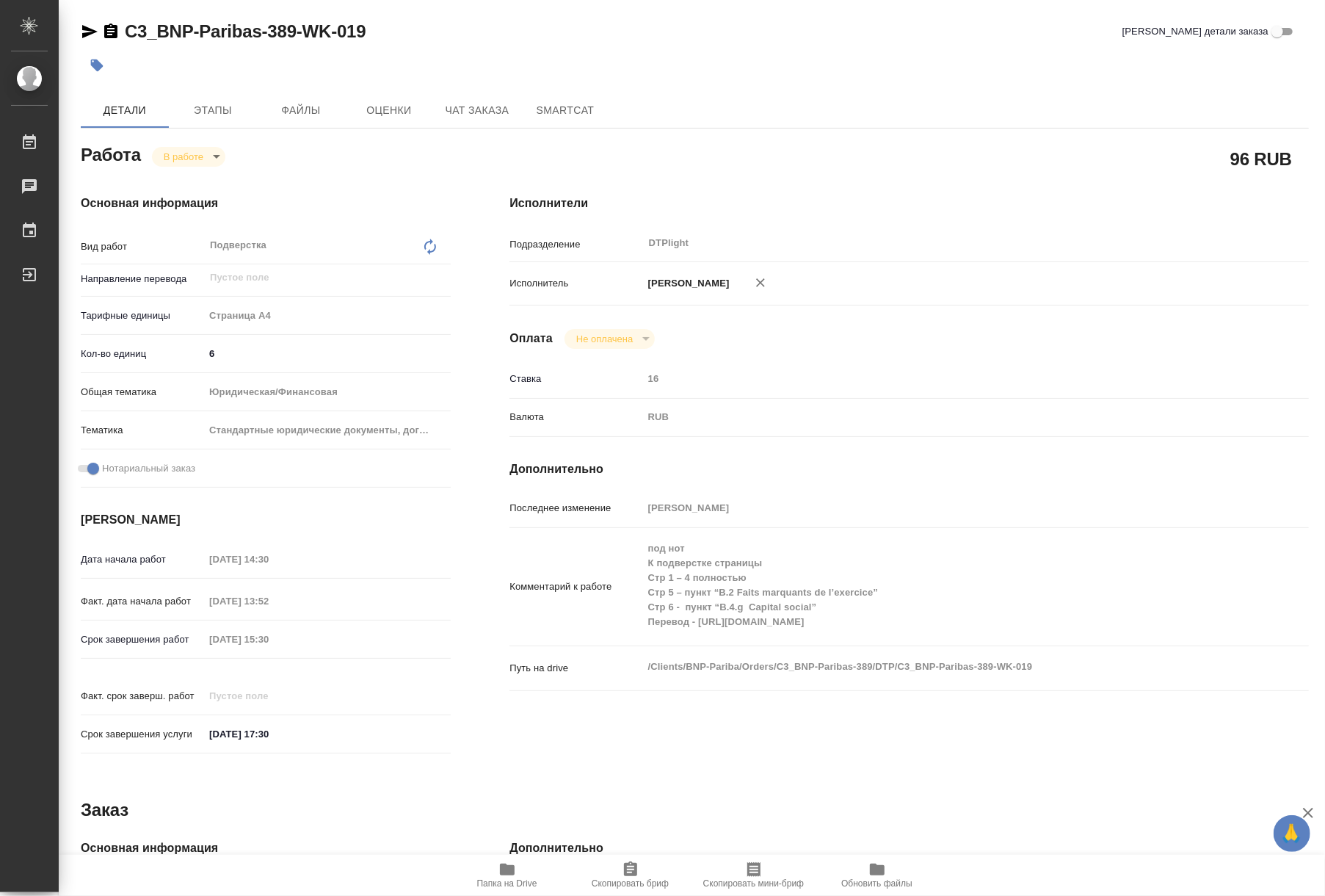
type textarea "x"
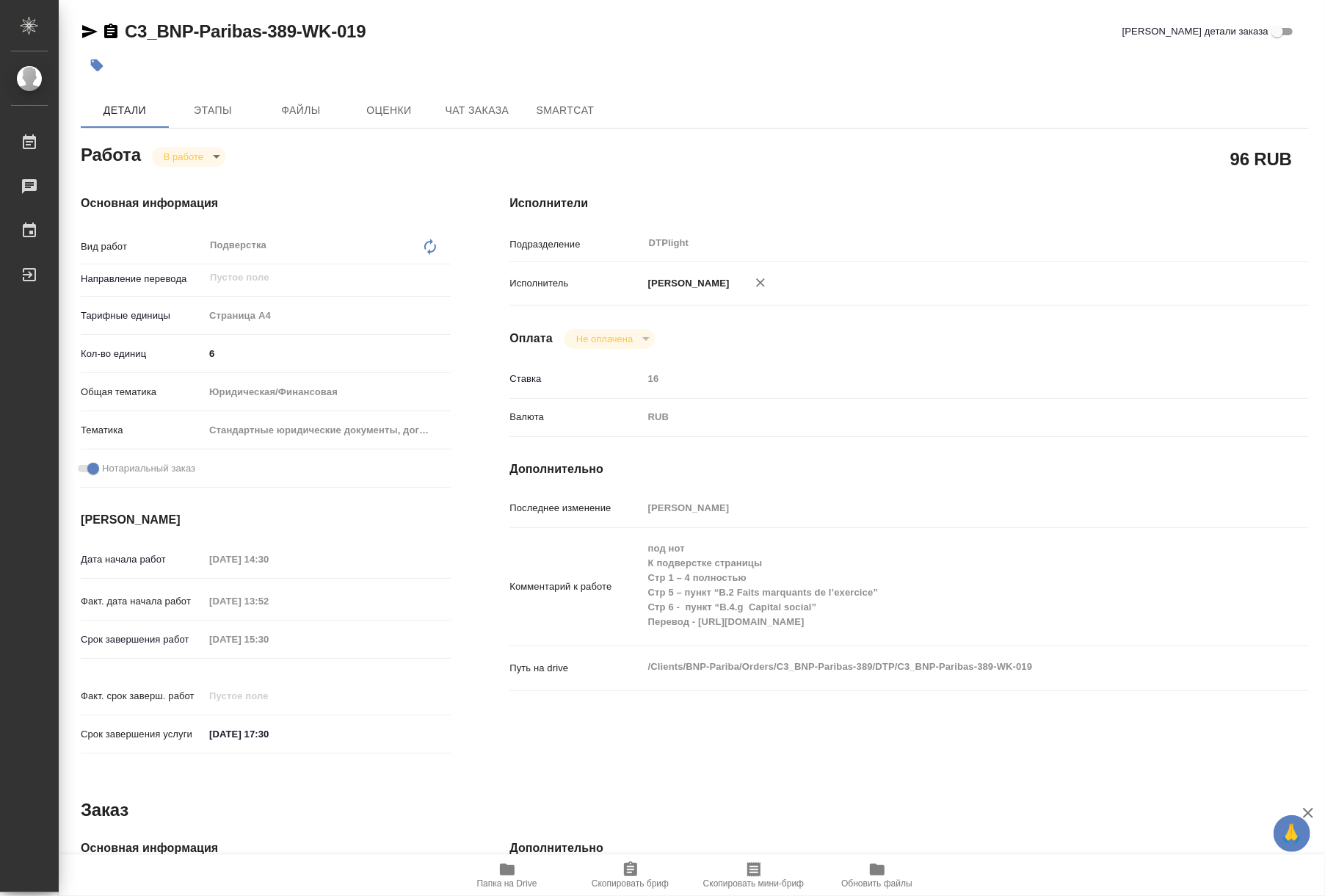
type textarea "x"
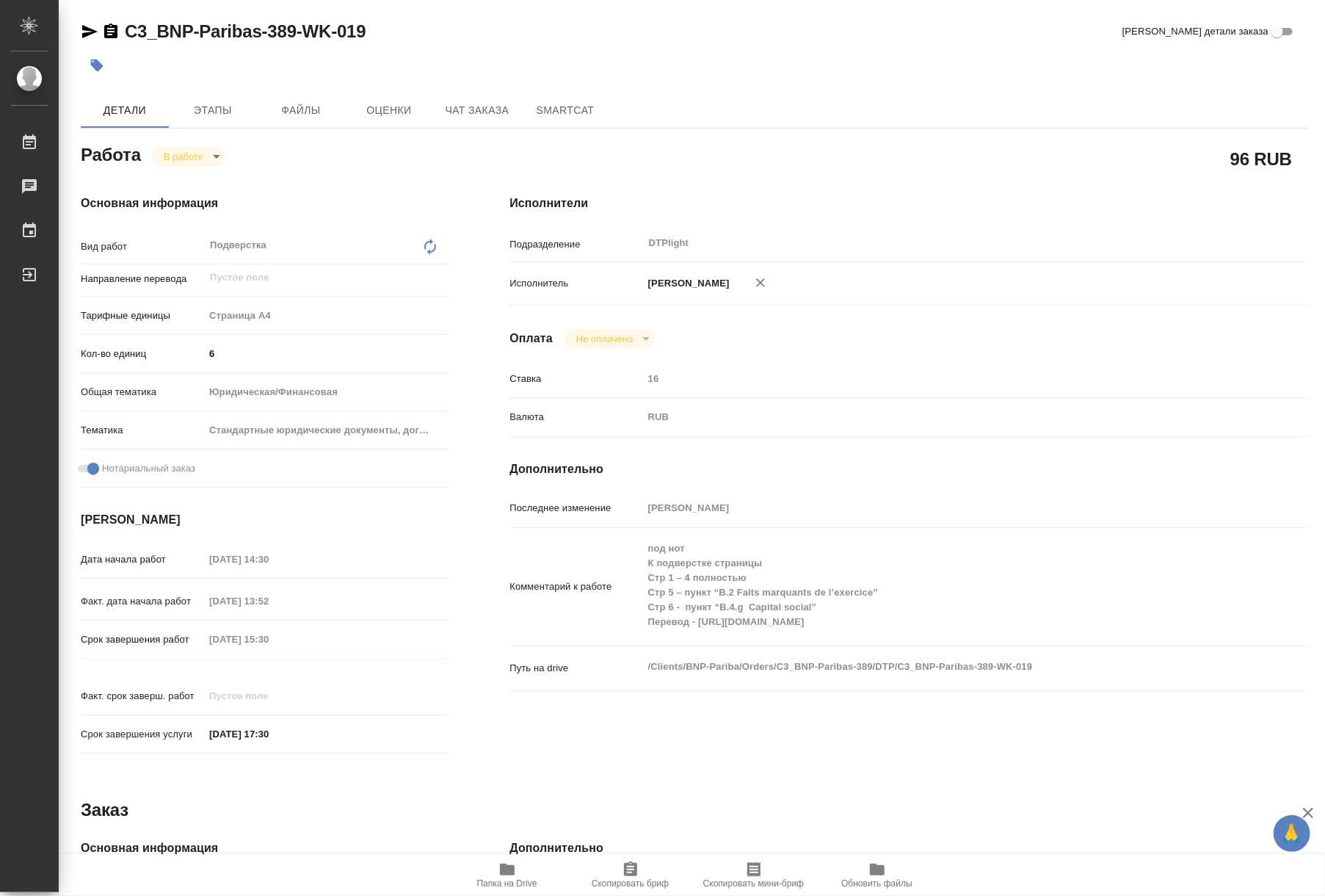
type textarea "x"
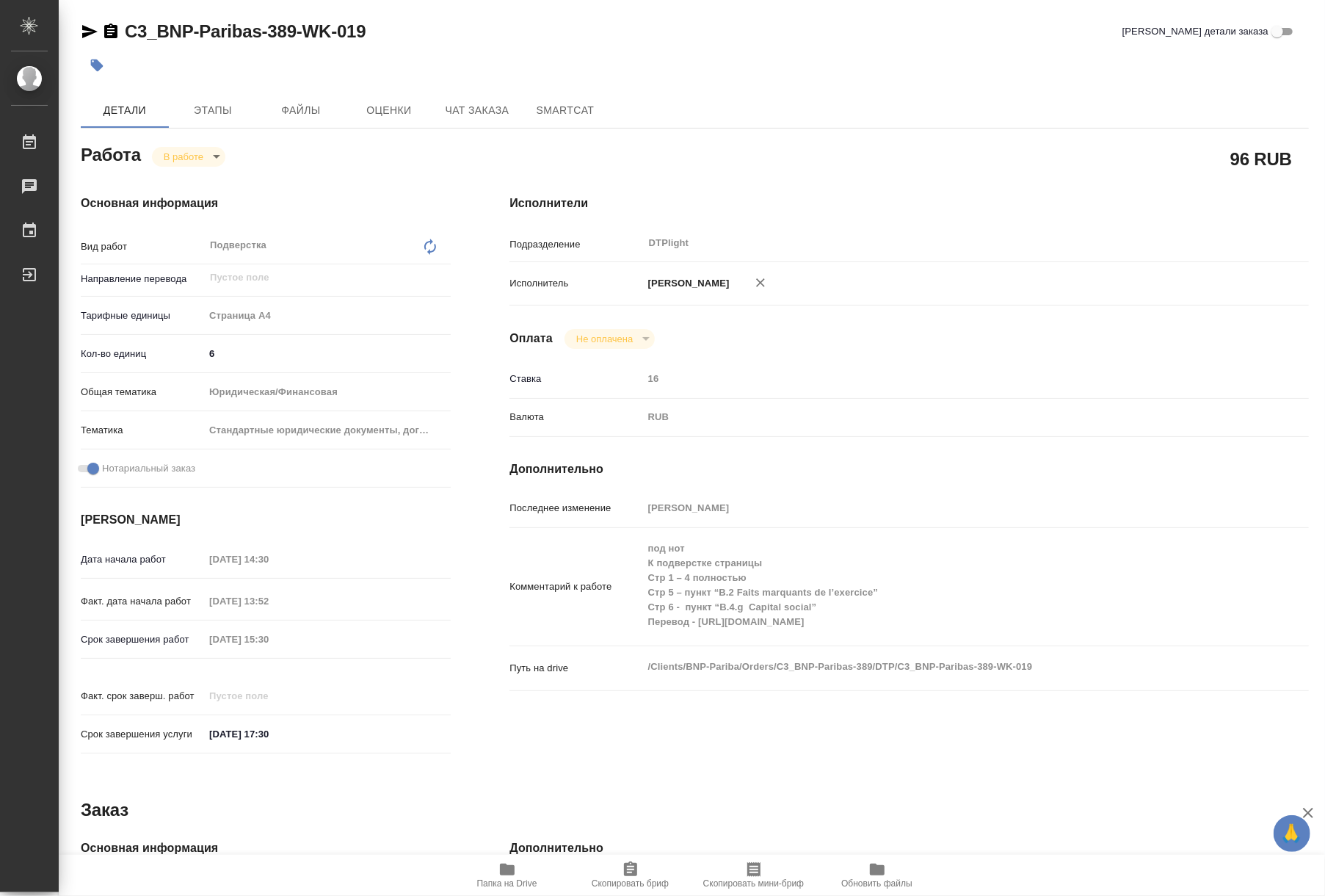
type textarea "x"
click at [756, 751] on div "Работа В работе inProgress 96 RUB Основная информация Вид работ Подверстка x ​ …" at bounding box center [694, 667] width 1228 height 1054
click at [497, 878] on span "Папка на Drive" at bounding box center [507, 883] width 60 height 10
click at [203, 158] on body "🙏 .cls-1 fill:#fff; AWATERA Riianova [PERSON_NAME] 0 Чаты График Выйти C3_BNP-P…" at bounding box center [662, 448] width 1325 height 896
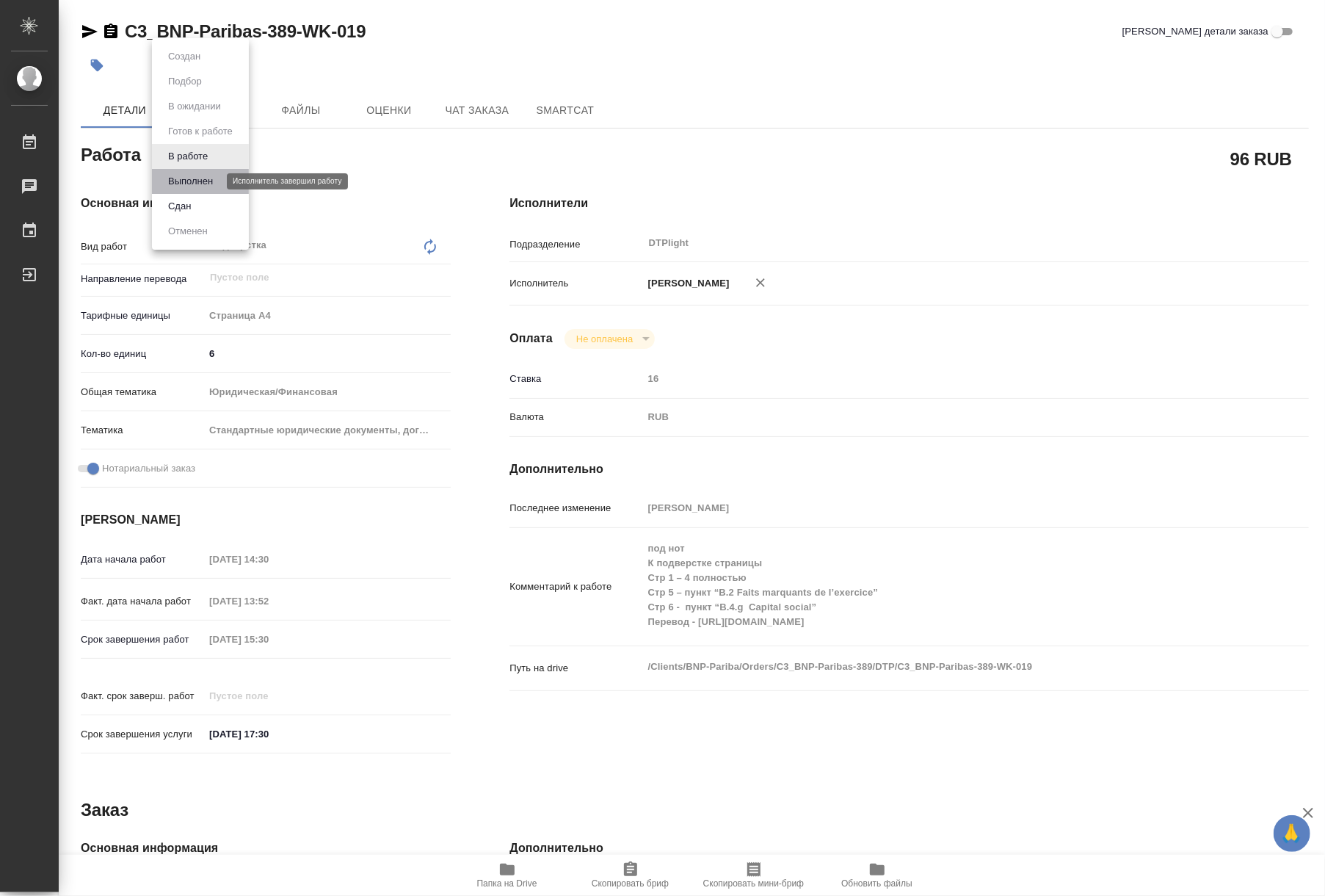
click at [207, 188] on button "Выполнен" at bounding box center [190, 181] width 53 height 16
type textarea "x"
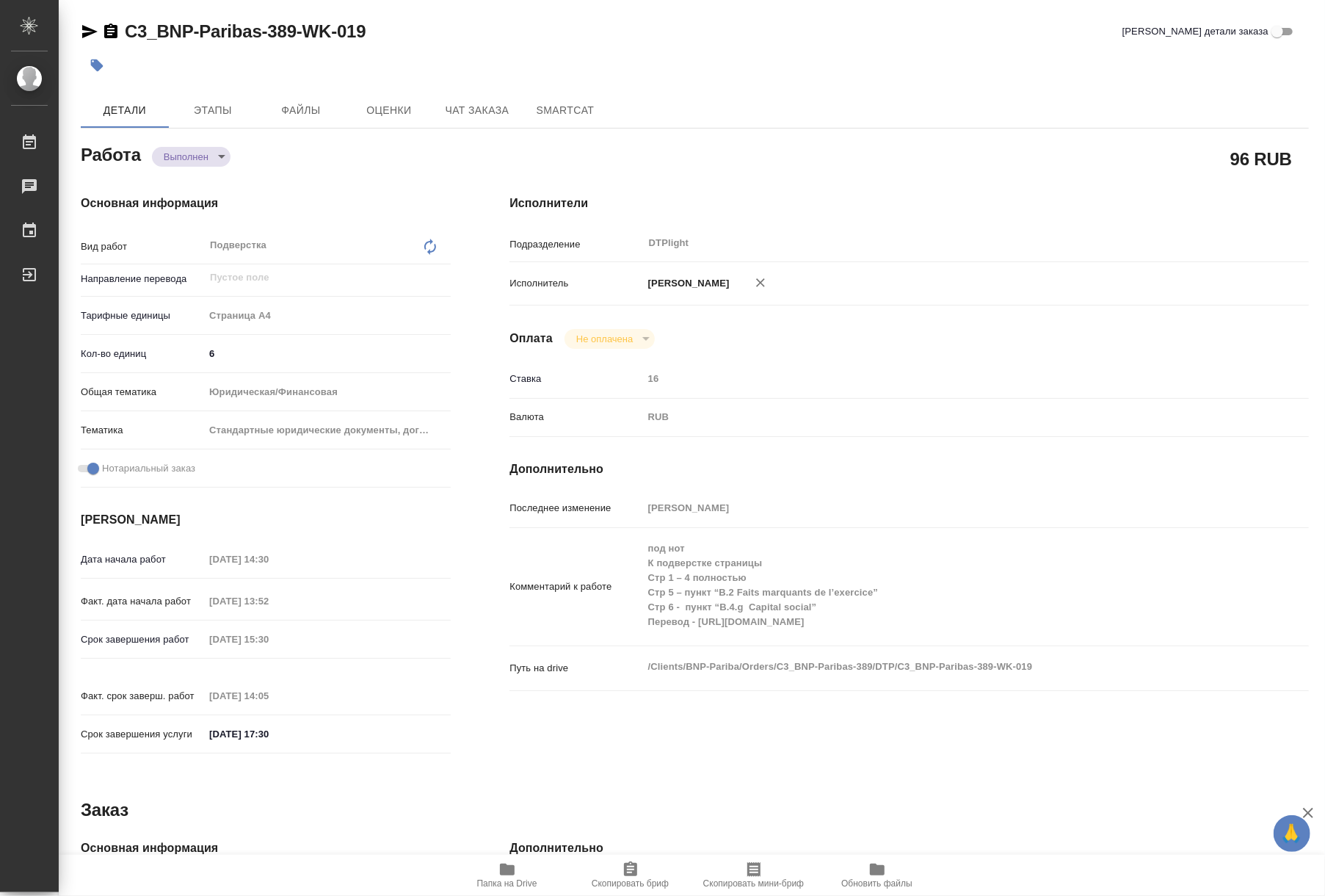
type textarea "x"
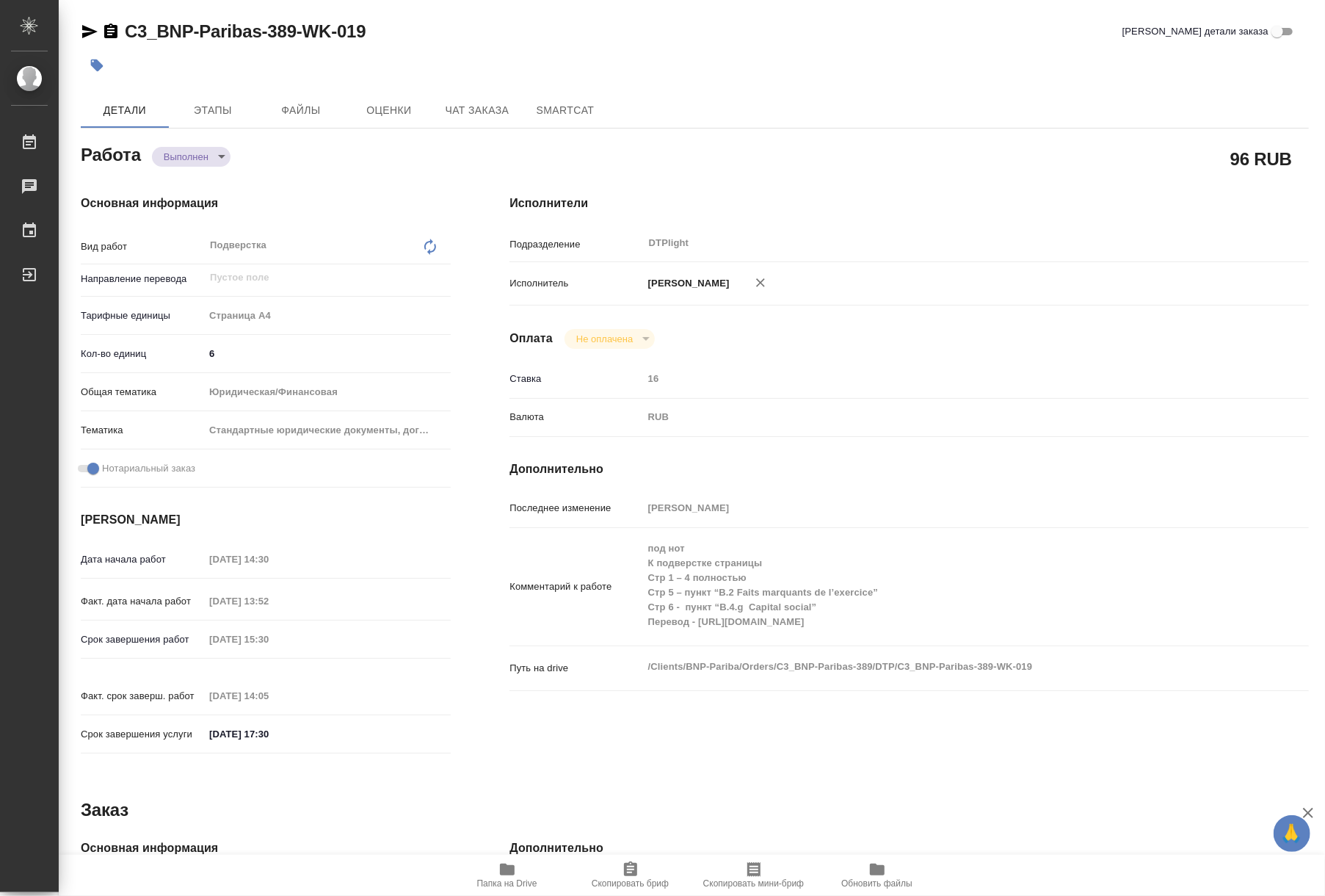
type textarea "x"
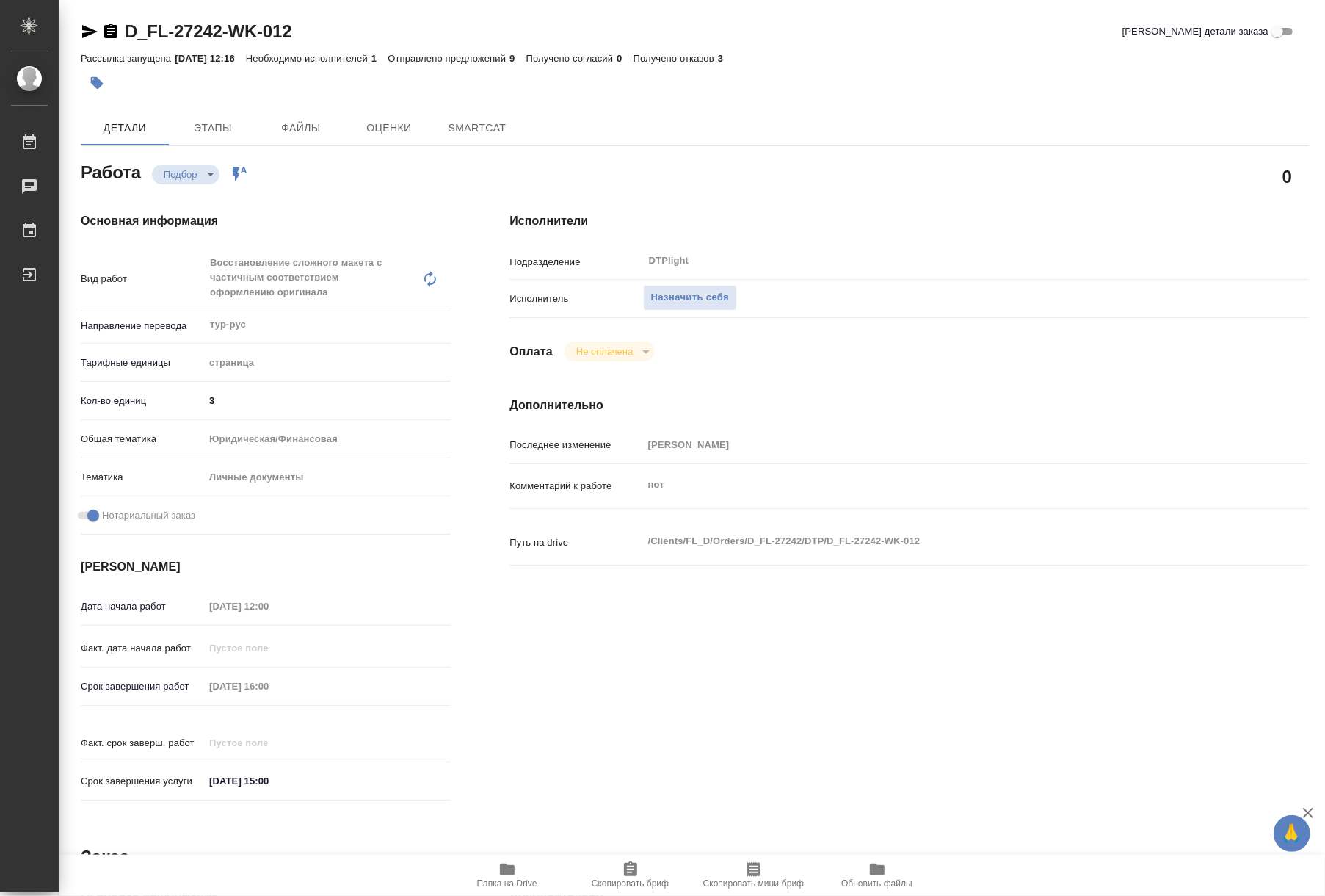
type textarea "x"
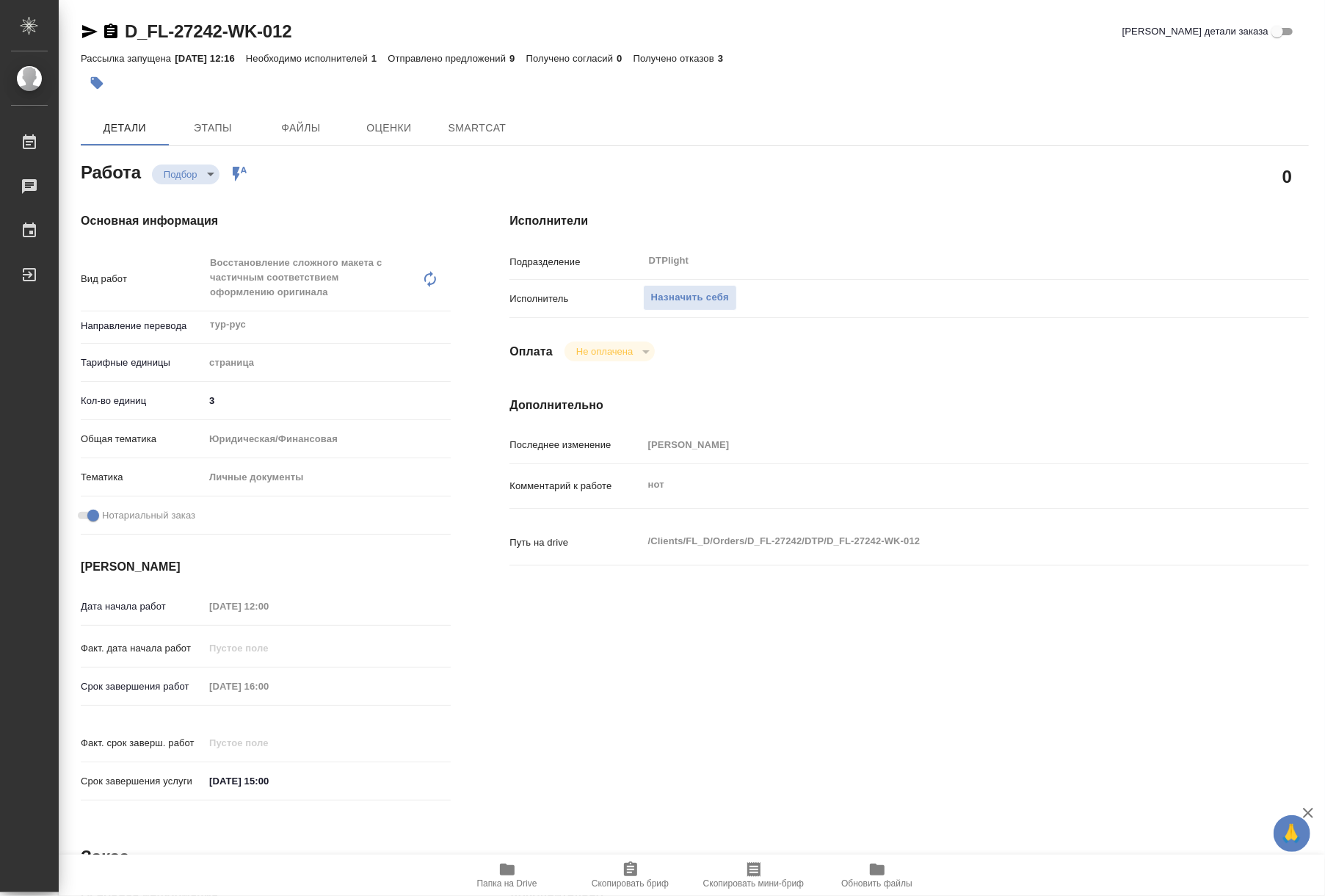
type textarea "x"
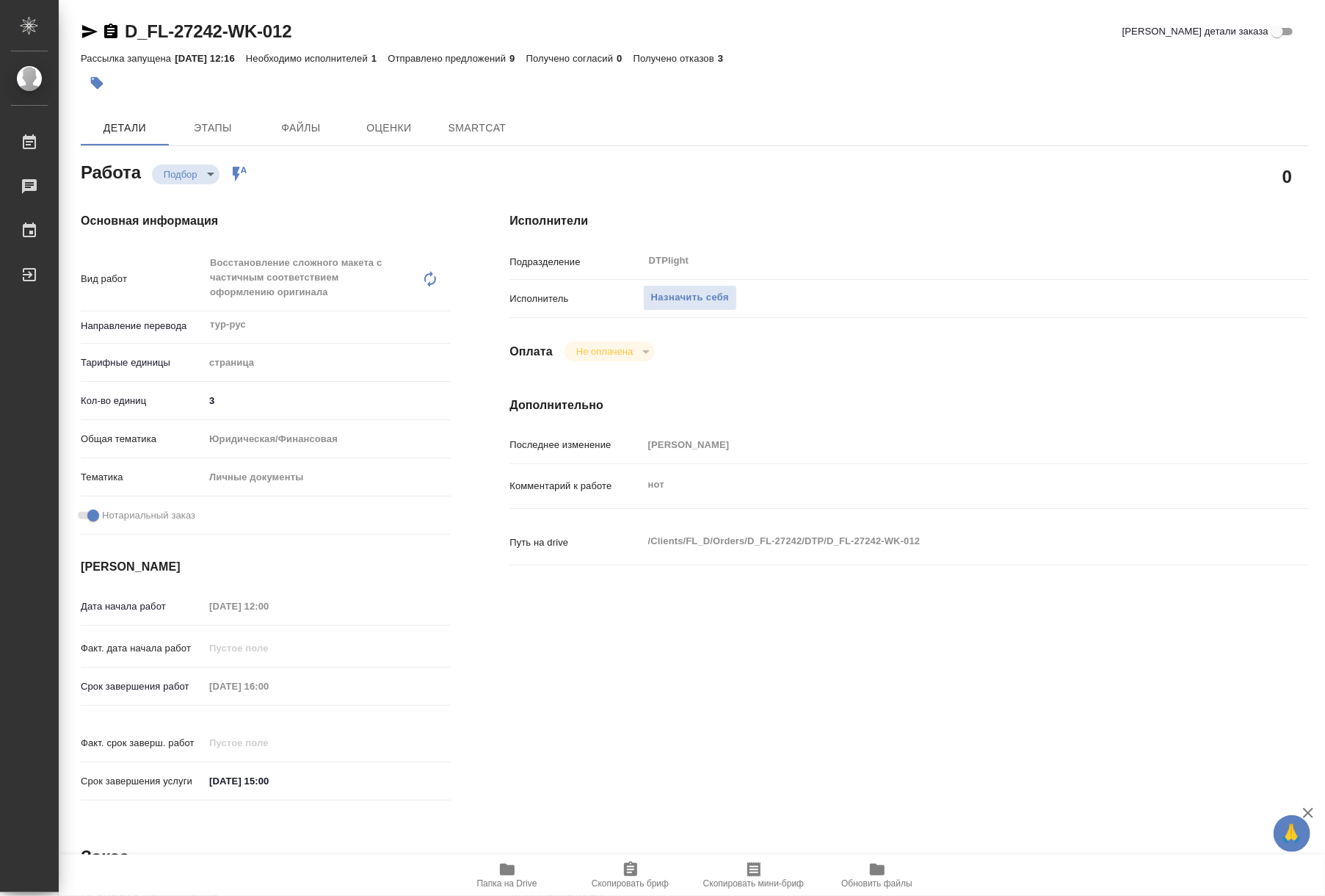
type textarea "x"
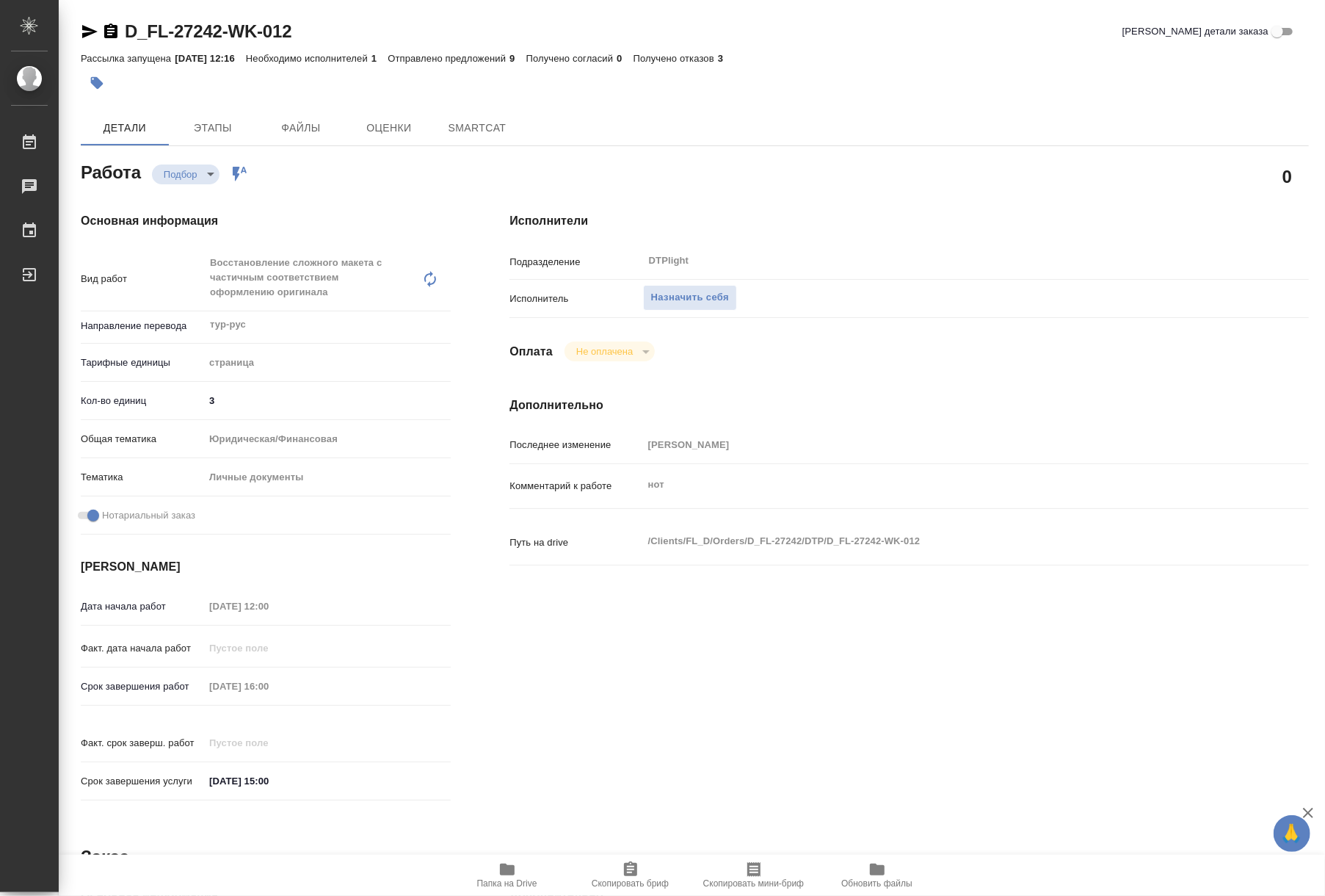
type textarea "x"
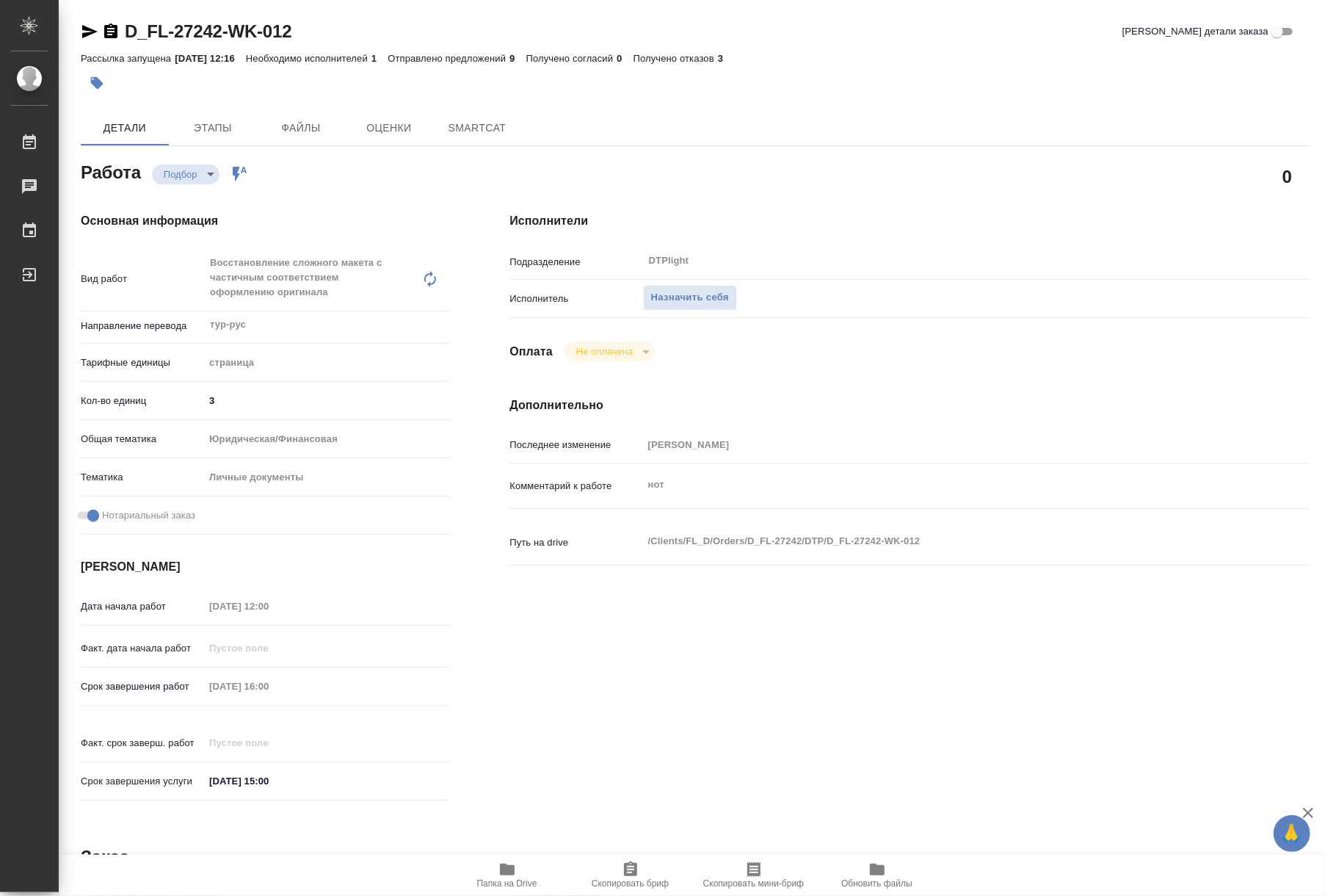
type textarea "x"
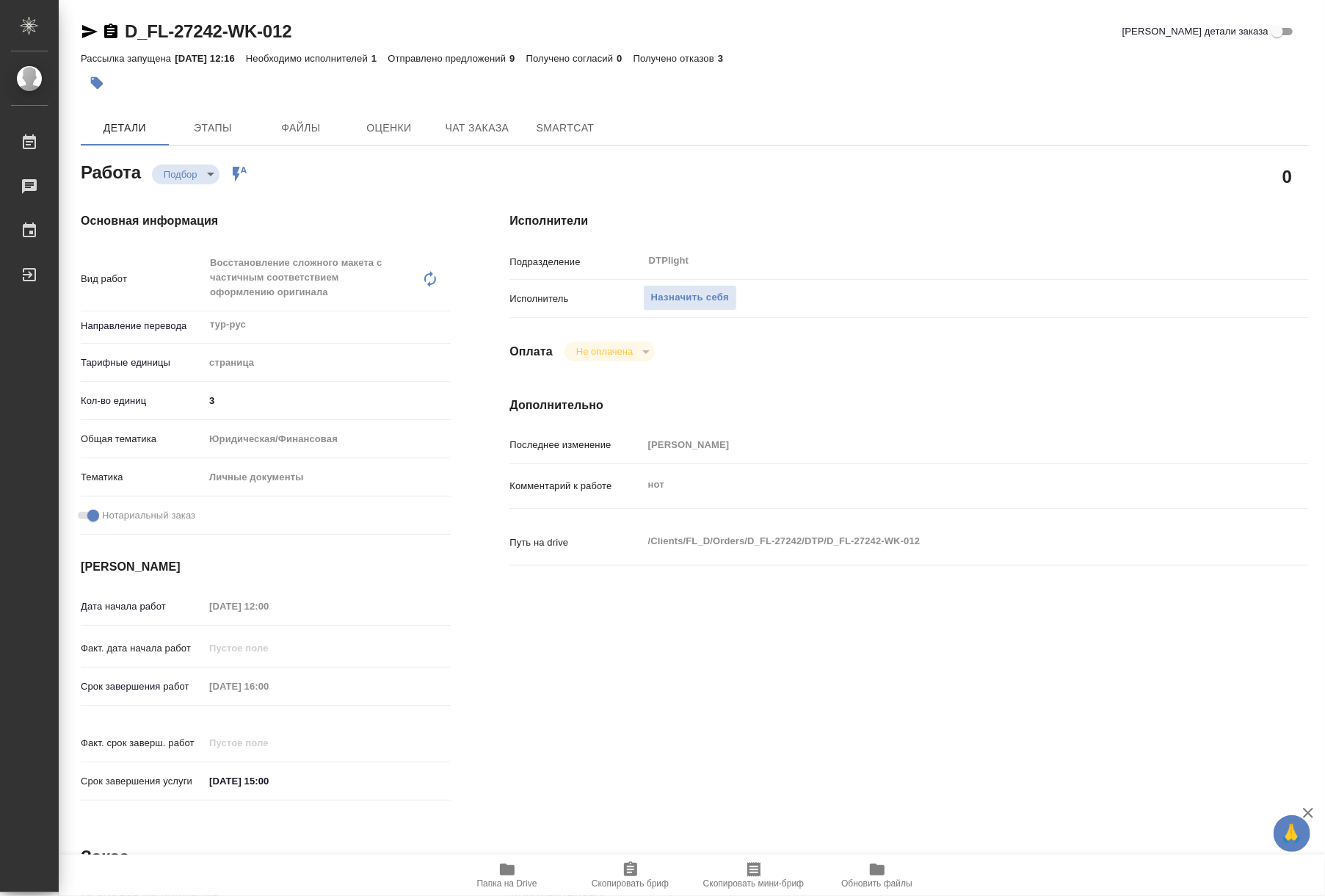
click at [500, 876] on icon "button" at bounding box center [507, 869] width 18 height 18
type textarea "x"
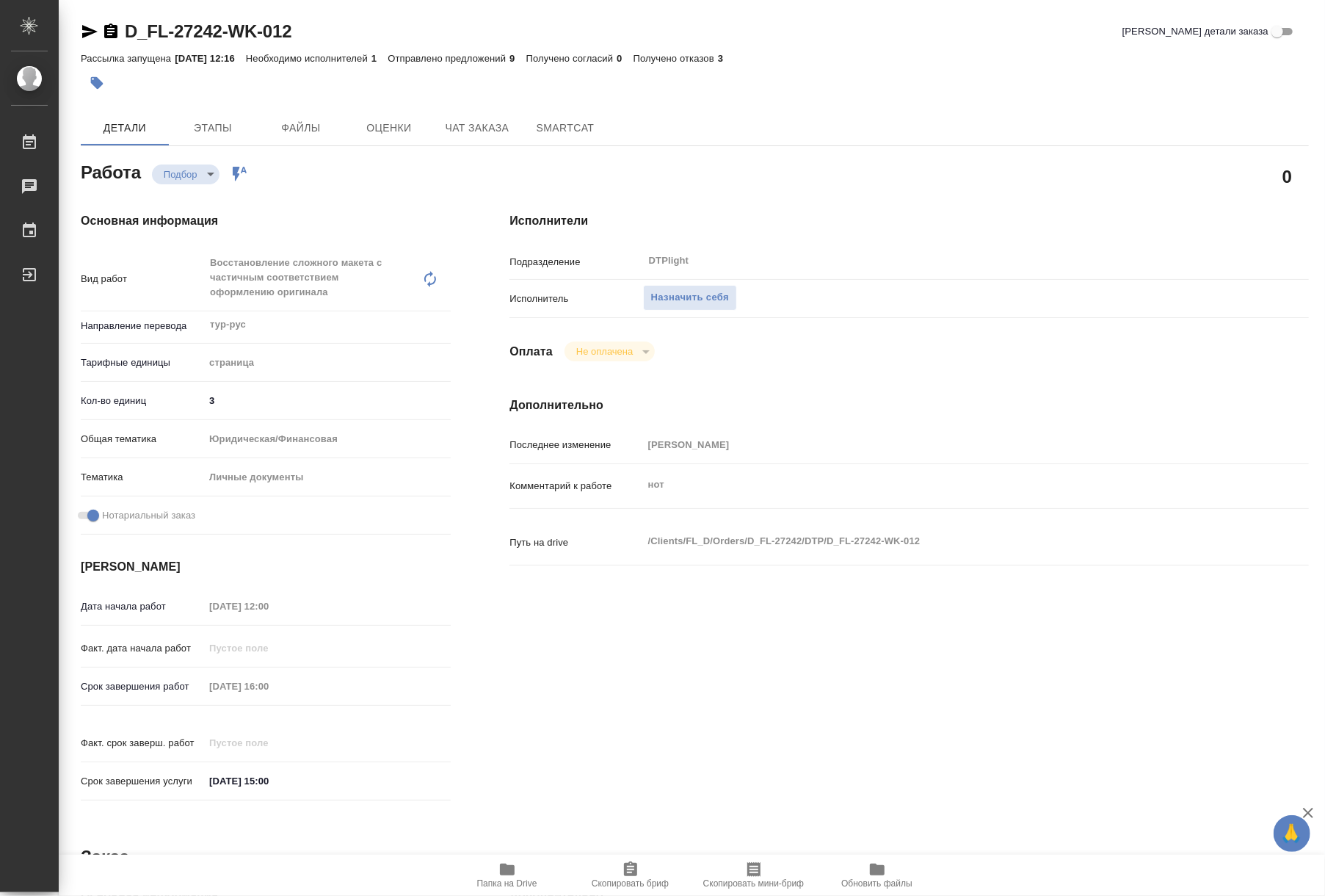
type textarea "x"
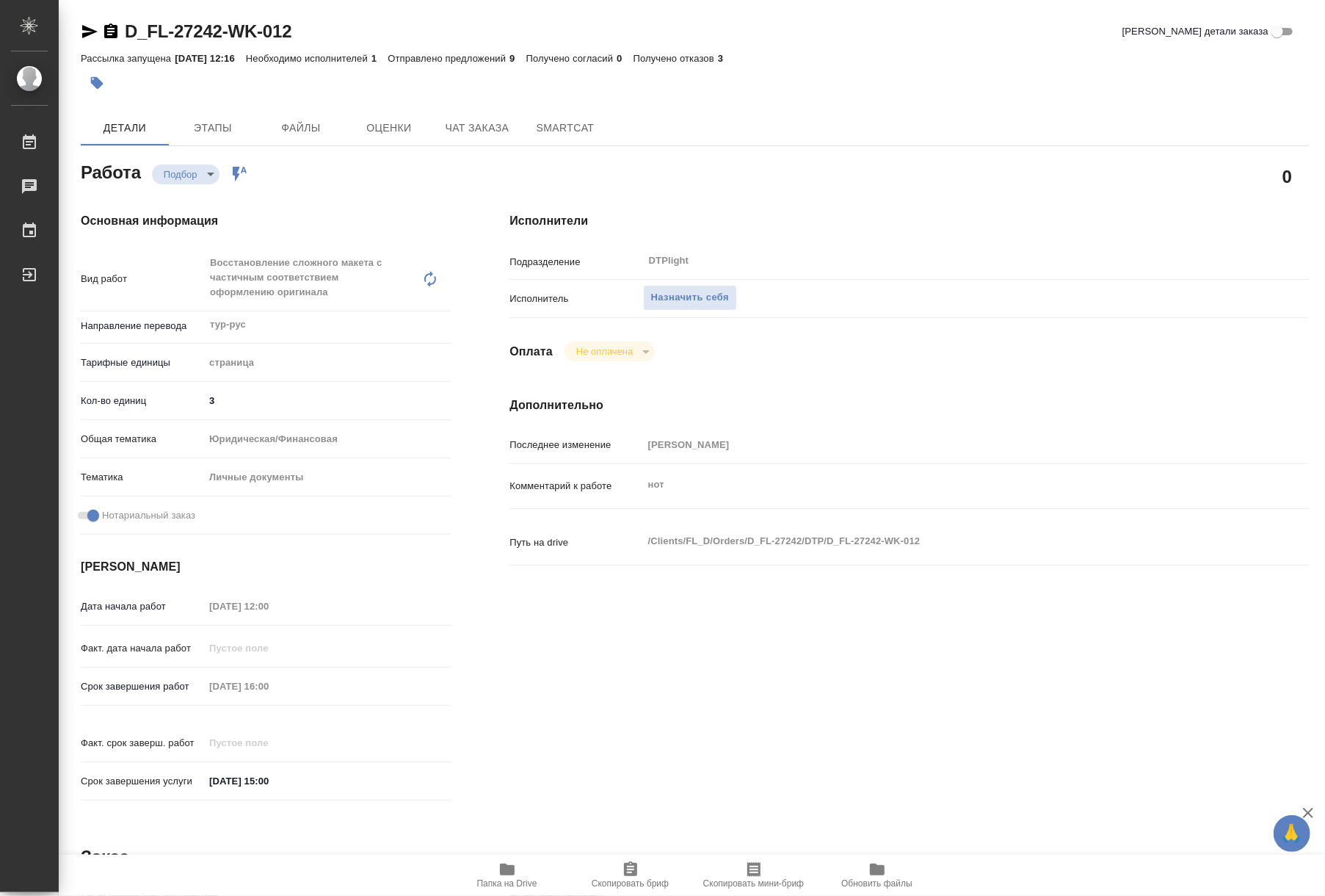
type textarea "x"
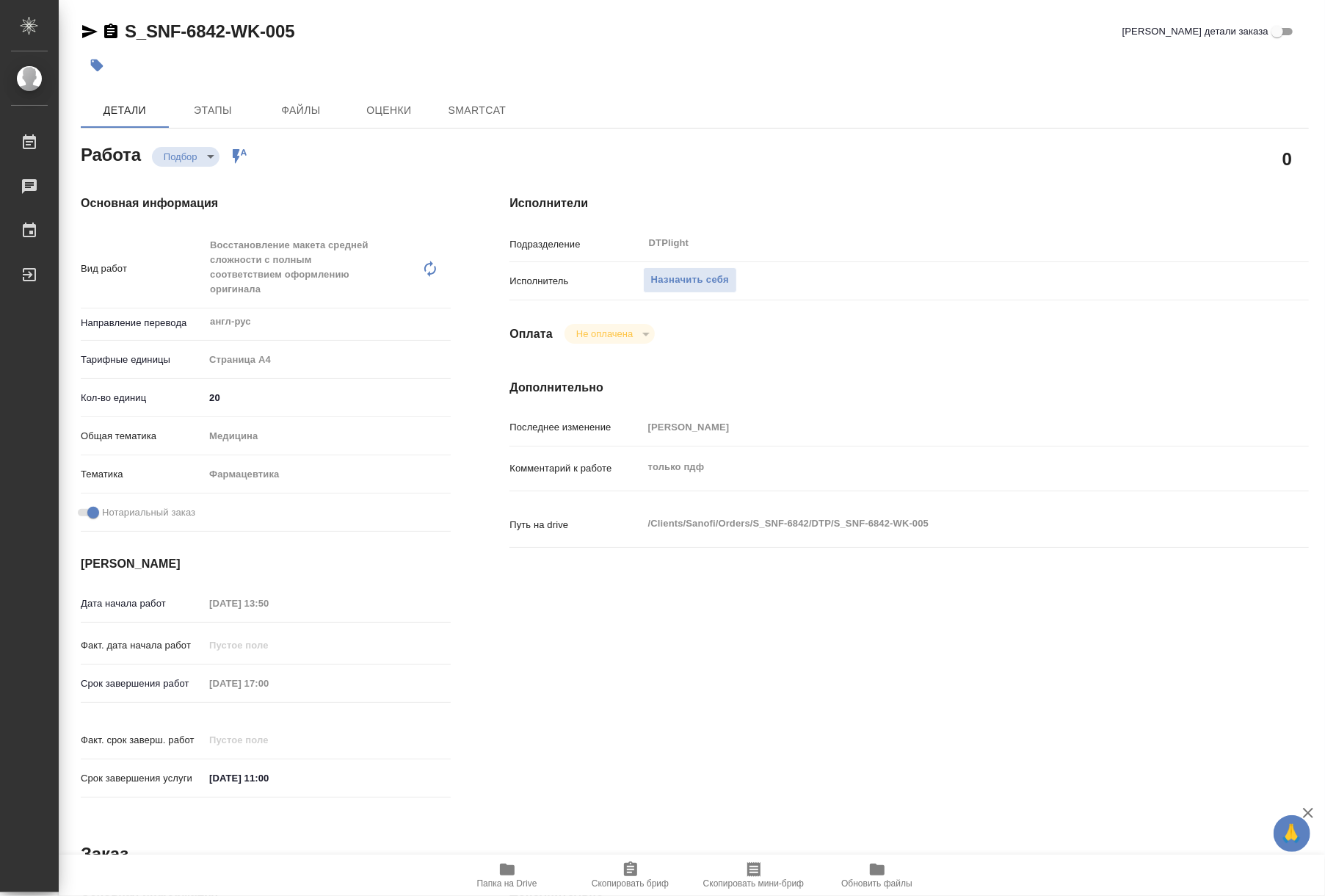
type textarea "x"
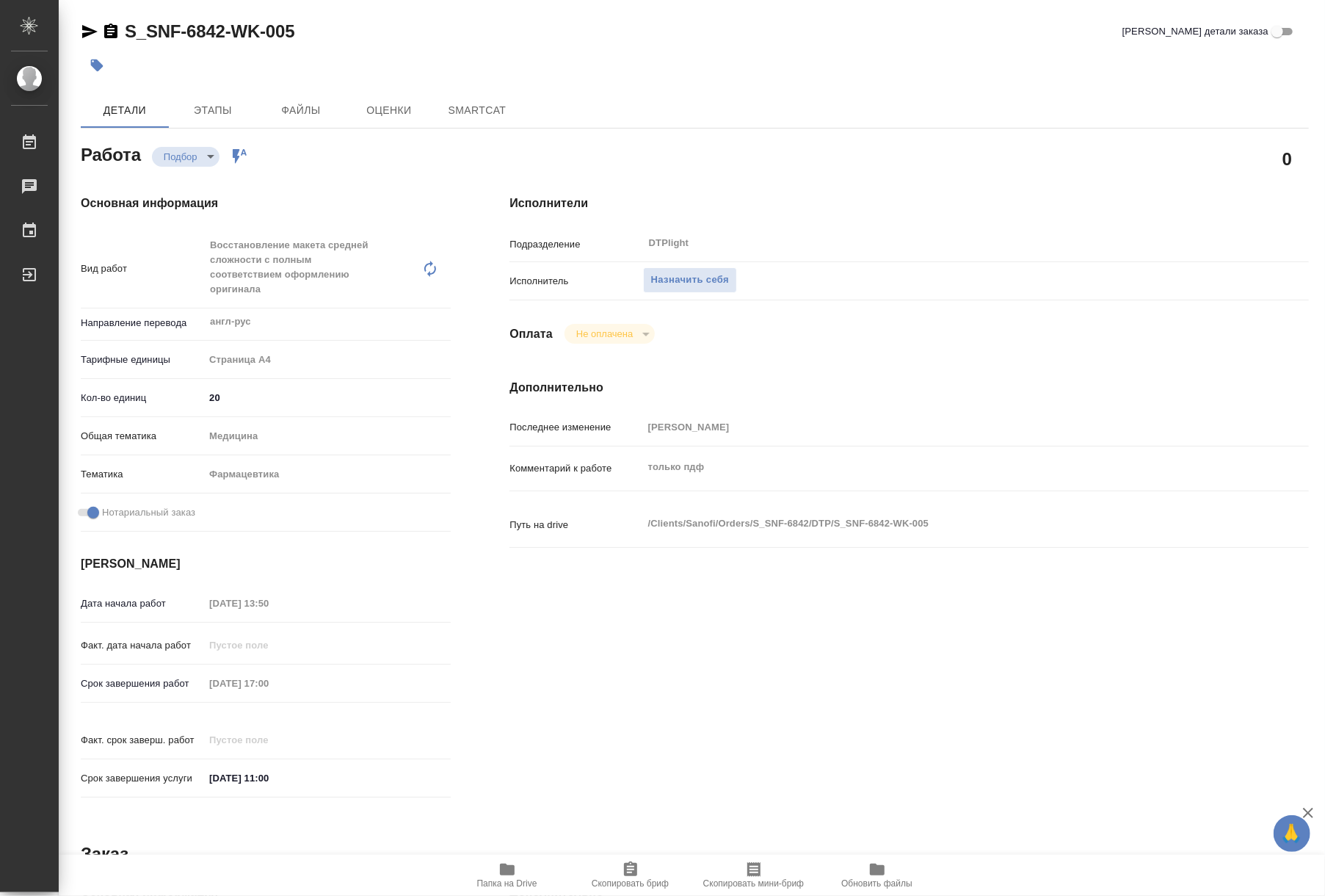
type textarea "x"
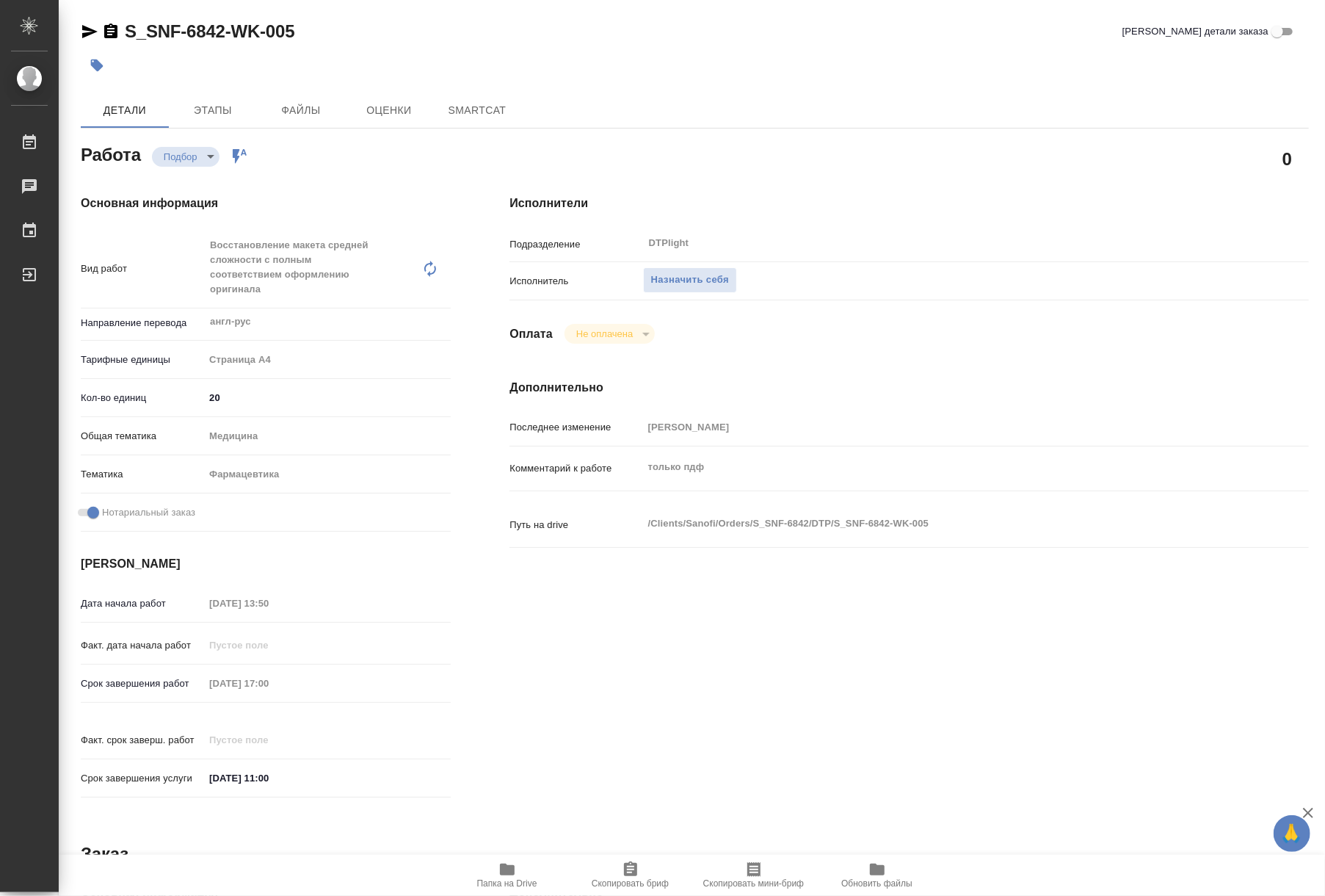
type textarea "x"
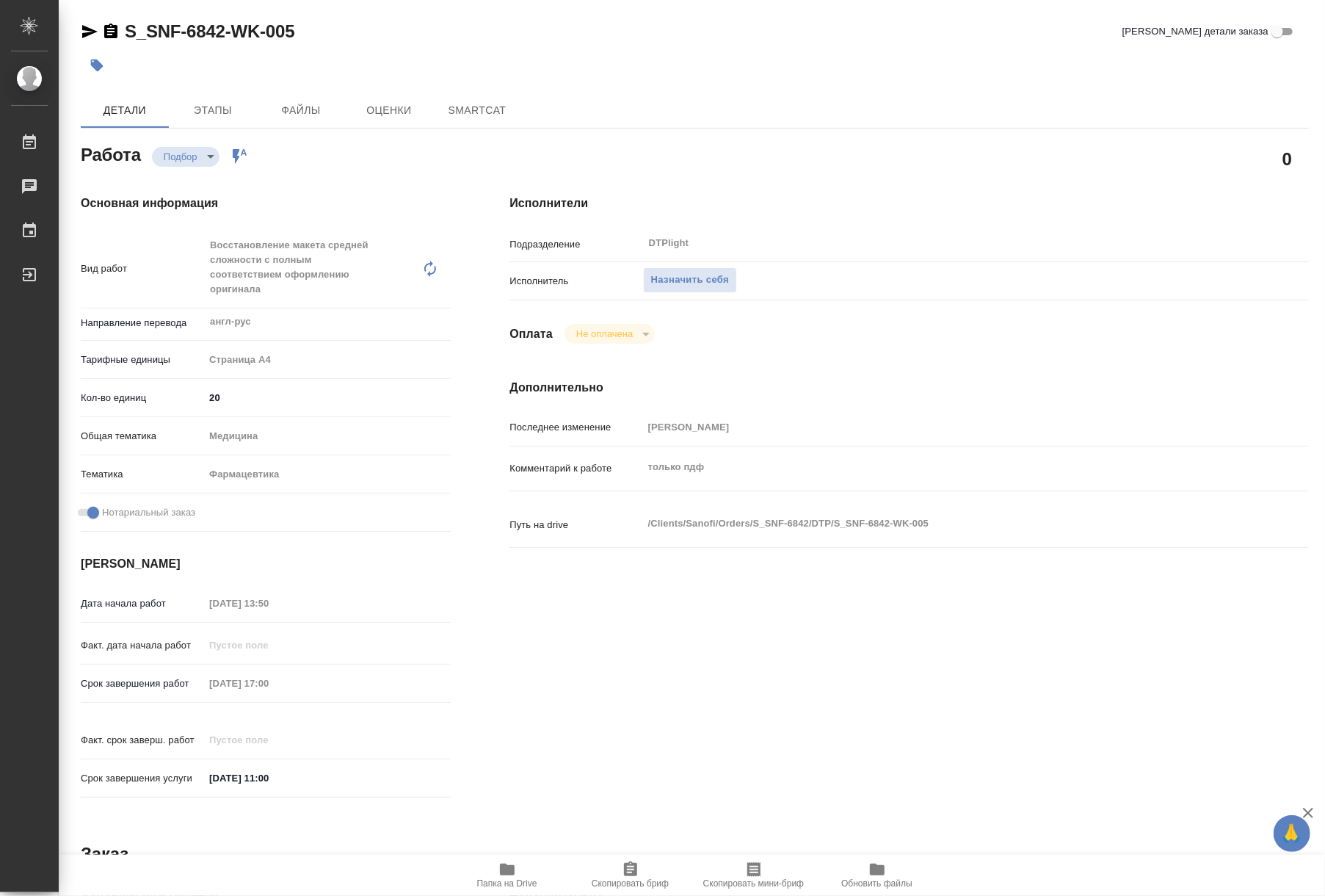
type textarea "x"
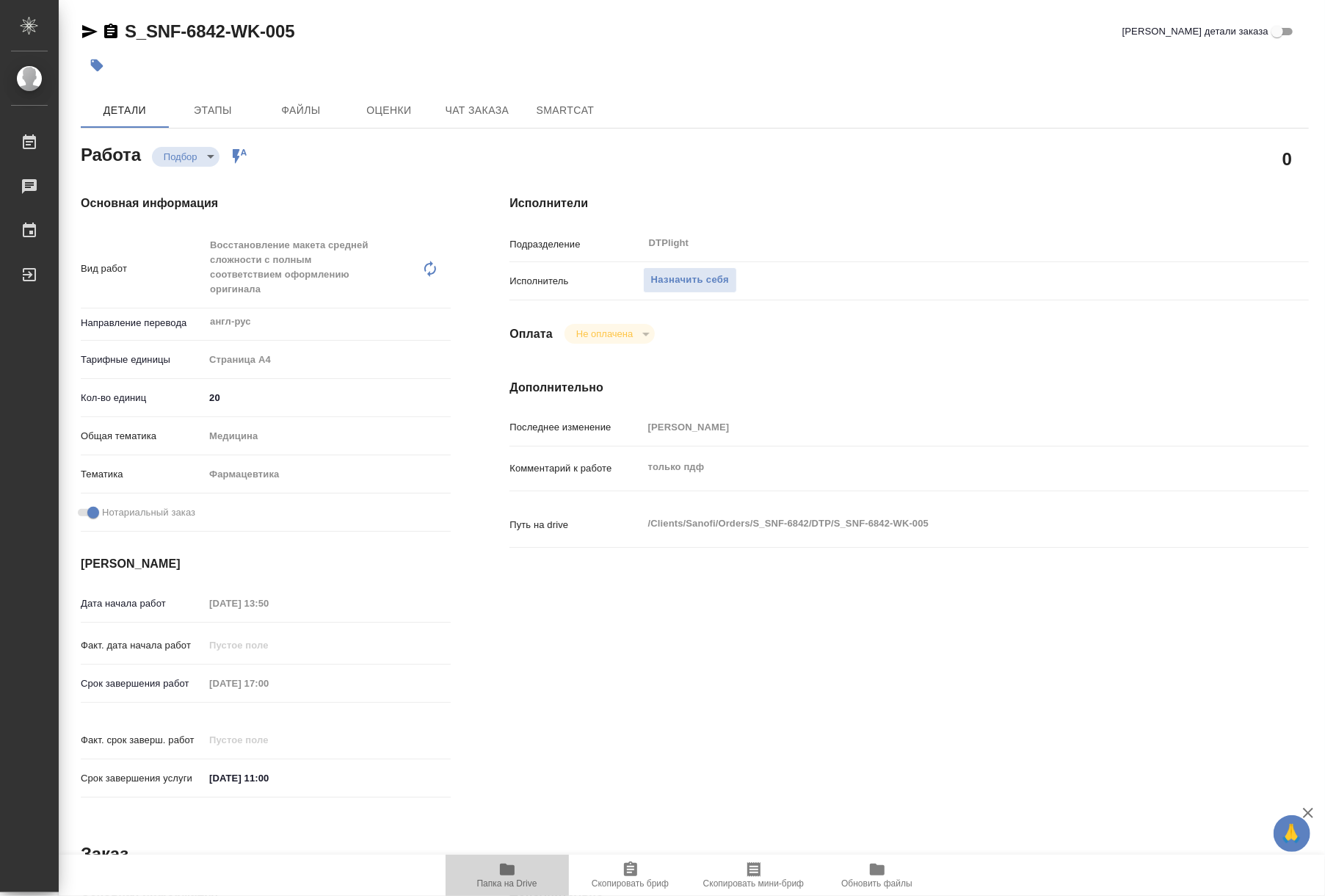
click at [497, 878] on span "Папка на Drive" at bounding box center [507, 883] width 60 height 10
type textarea "x"
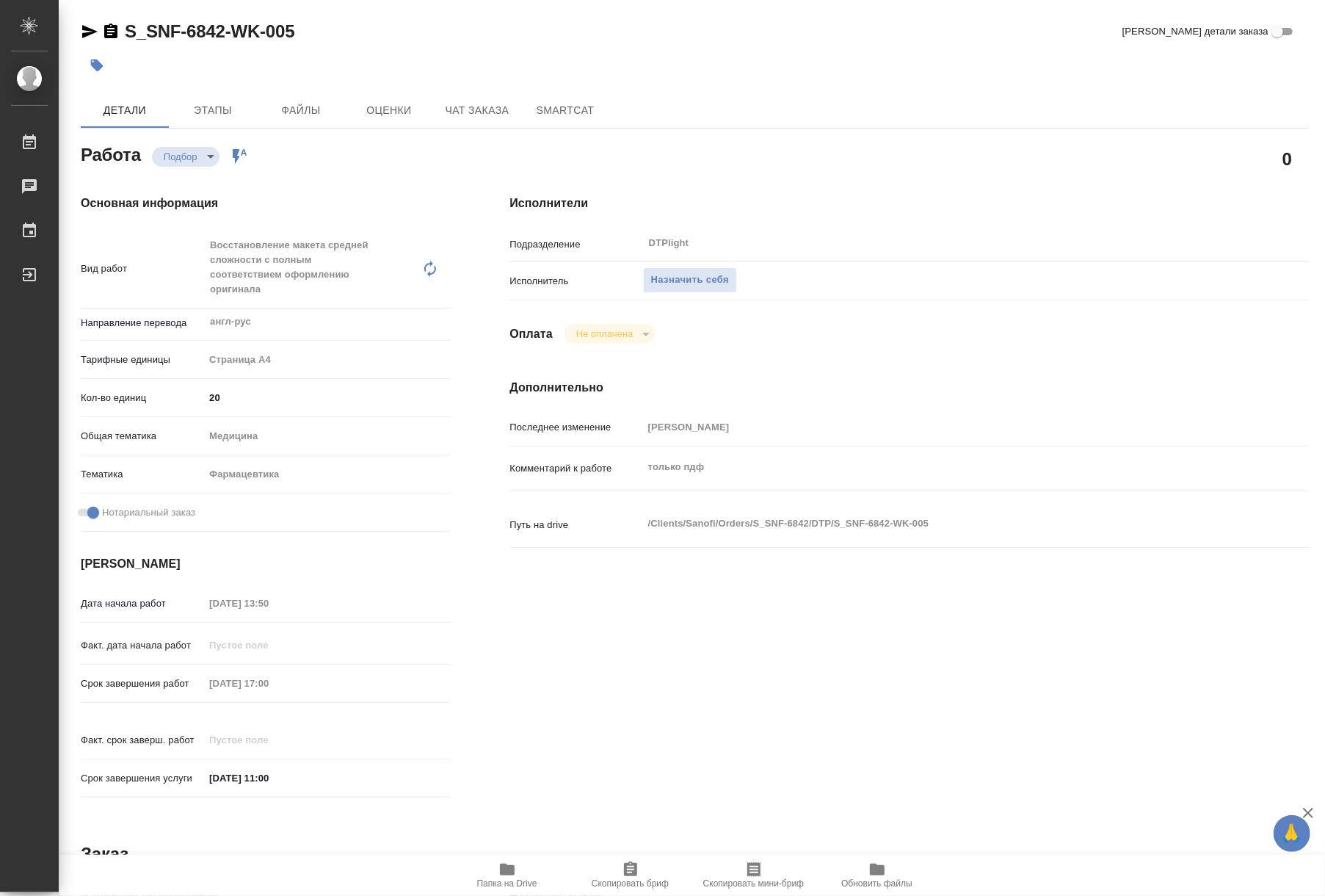
type textarea "x"
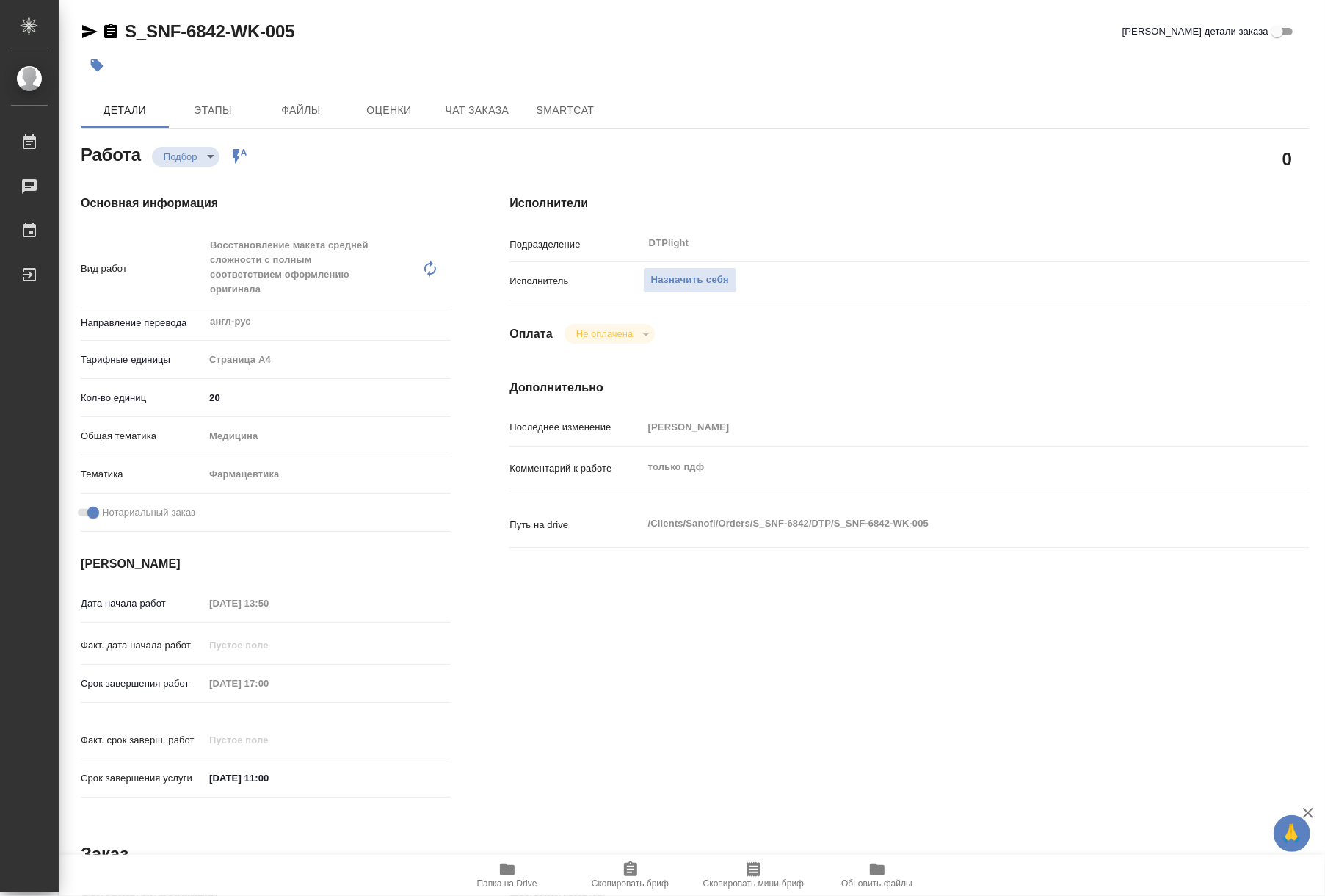
type textarea "x"
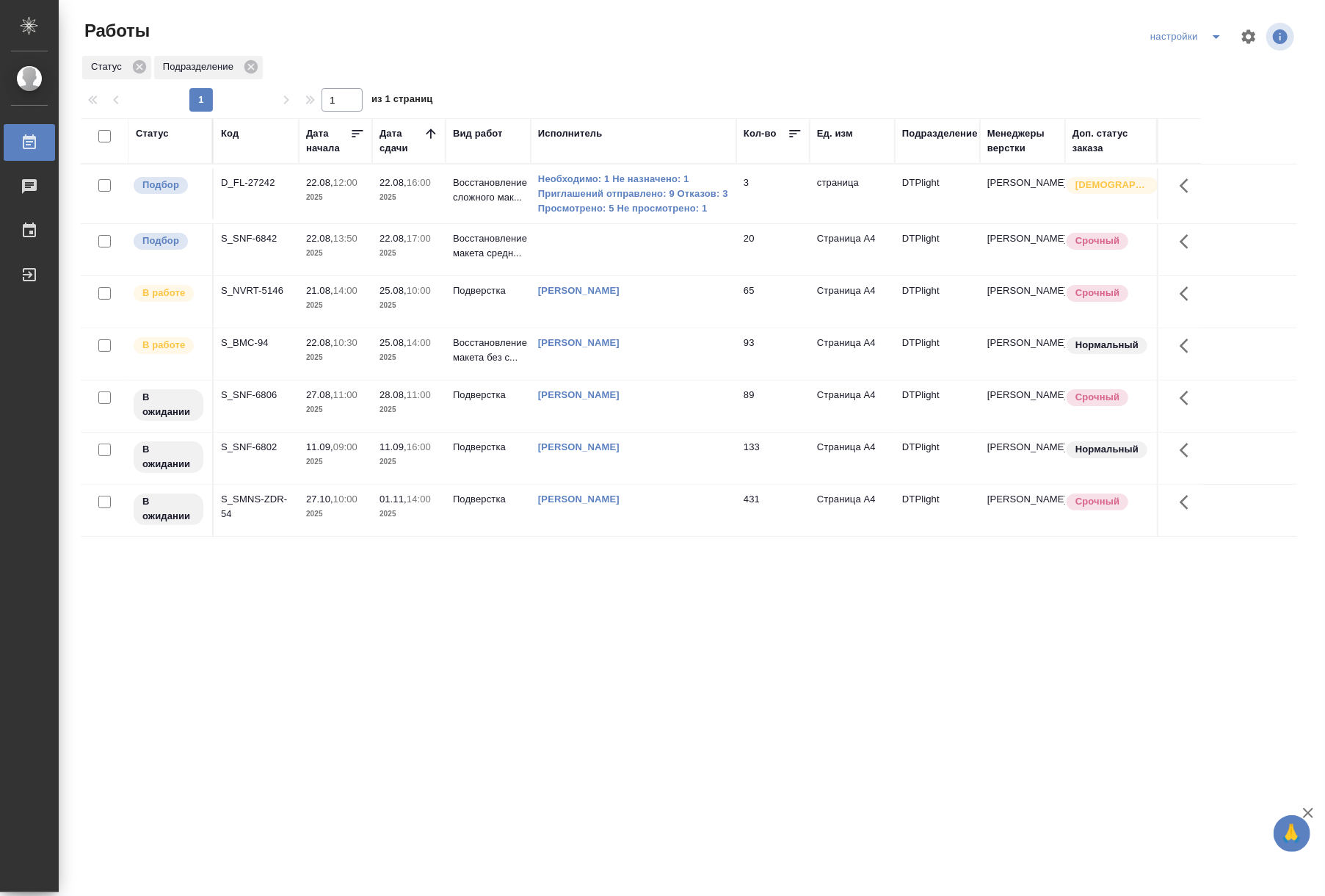
click at [905, 584] on div "Статус Код Дата начала Дата сдачи Вид работ Исполнитель Кол-во Ед. изм Подразде…" at bounding box center [689, 383] width 1217 height 529
click at [964, 640] on div "Статус Код Дата начала Дата сдачи Вид работ Исполнитель Кол-во Ед. изм Подразде…" at bounding box center [689, 383] width 1217 height 529
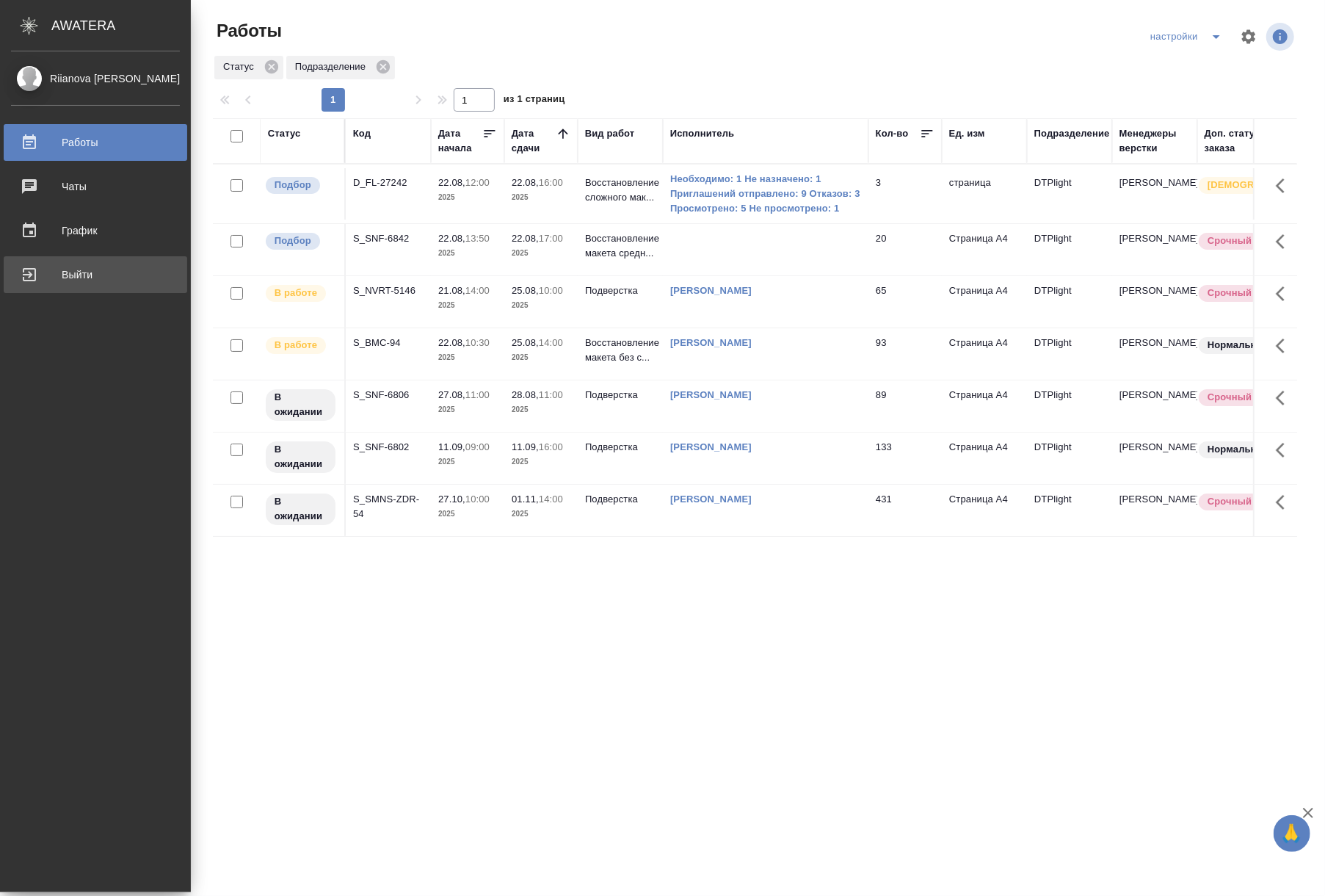
click at [29, 267] on div "Выйти" at bounding box center [95, 274] width 169 height 22
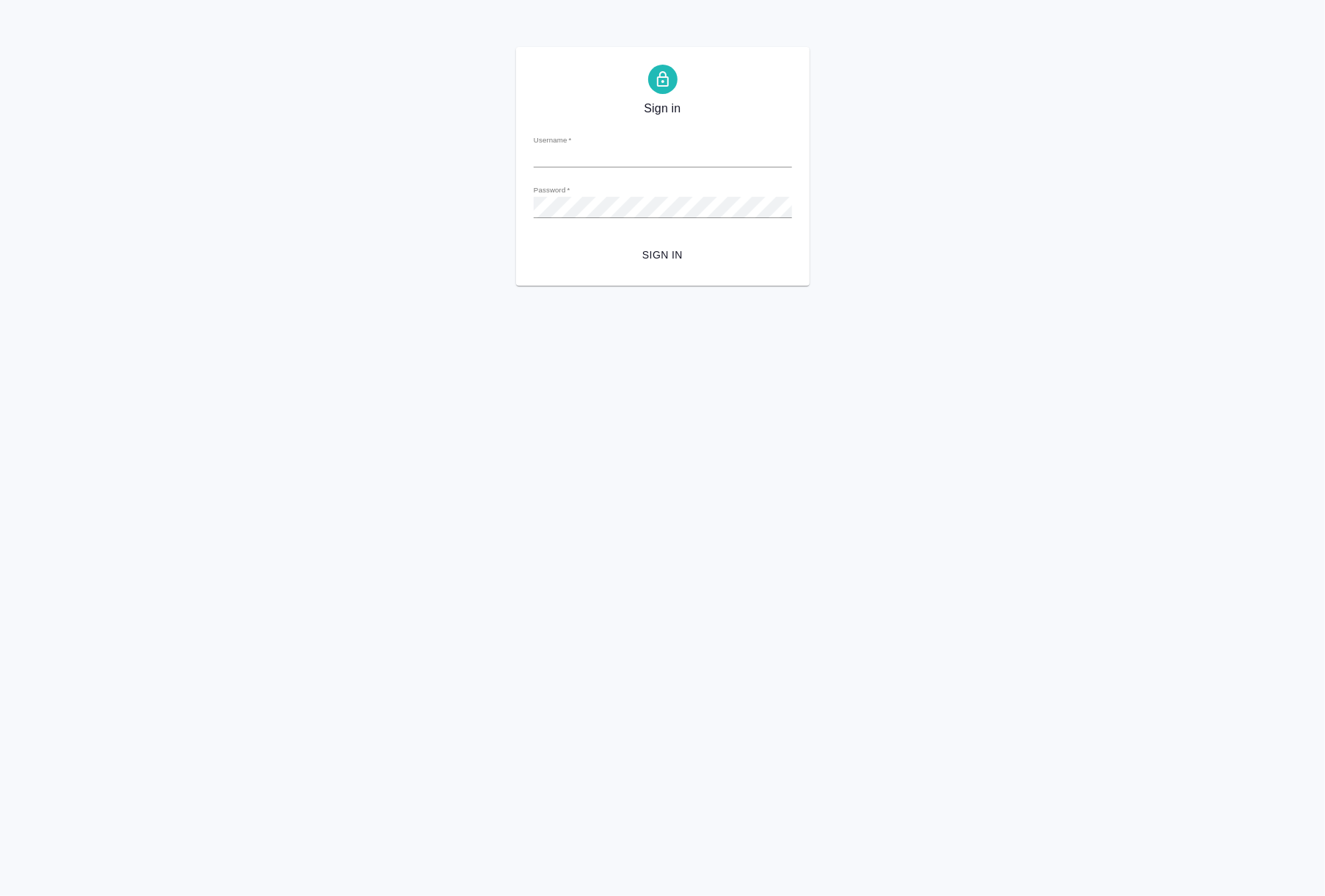
type input "[EMAIL_ADDRESS][DOMAIN_NAME]"
click at [670, 260] on span "Sign in" at bounding box center [663, 255] width 235 height 19
